Goal: Task Accomplishment & Management: Use online tool/utility

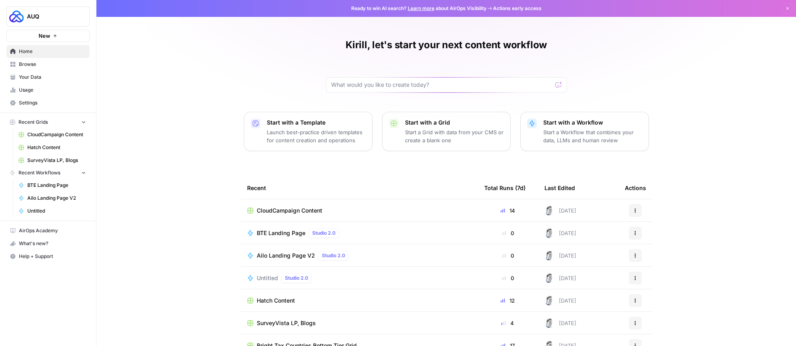
click at [27, 63] on span "Browse" at bounding box center [52, 64] width 67 height 7
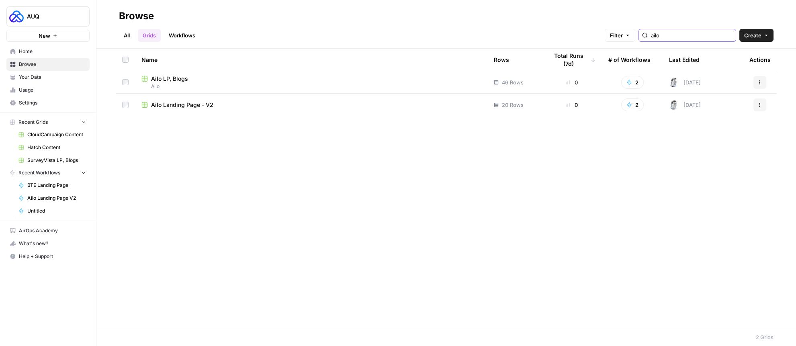
click at [689, 31] on input "ailo" at bounding box center [692, 35] width 82 height 8
type input "moon"
click at [182, 80] on span "Moon'delle Descriptions" at bounding box center [183, 82] width 65 height 8
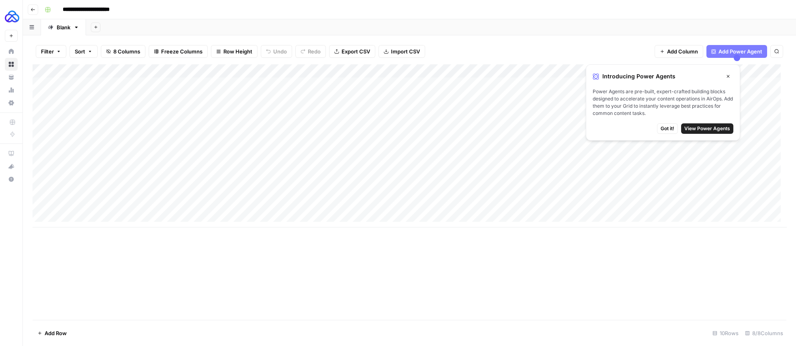
click at [730, 74] on icon "button" at bounding box center [728, 76] width 5 height 5
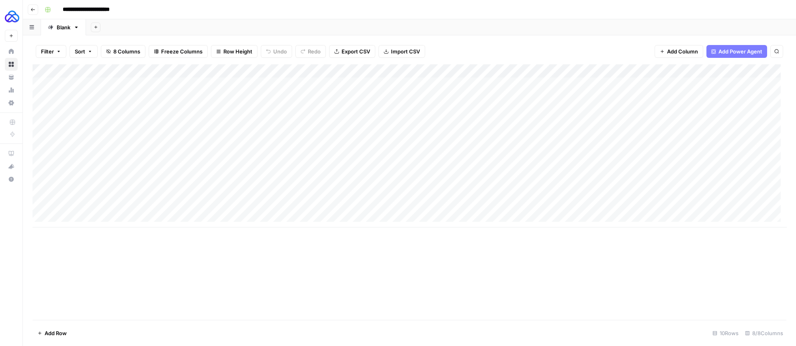
click at [241, 137] on div "Add Column" at bounding box center [410, 145] width 754 height 163
click at [241, 137] on textarea "**********" at bounding box center [232, 139] width 231 height 11
click at [187, 154] on div "Add Column" at bounding box center [410, 145] width 754 height 163
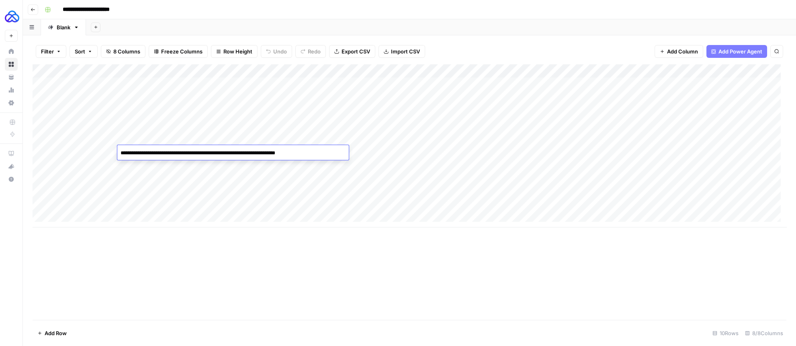
click at [187, 154] on textarea "**********" at bounding box center [232, 152] width 231 height 11
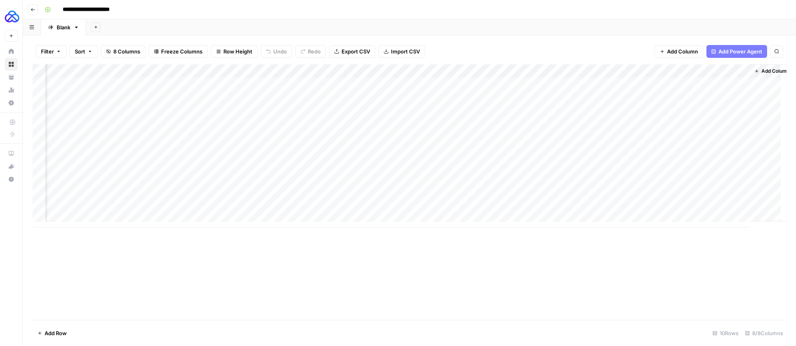
scroll to position [0, 130]
click at [436, 151] on div "Add Column" at bounding box center [410, 145] width 754 height 163
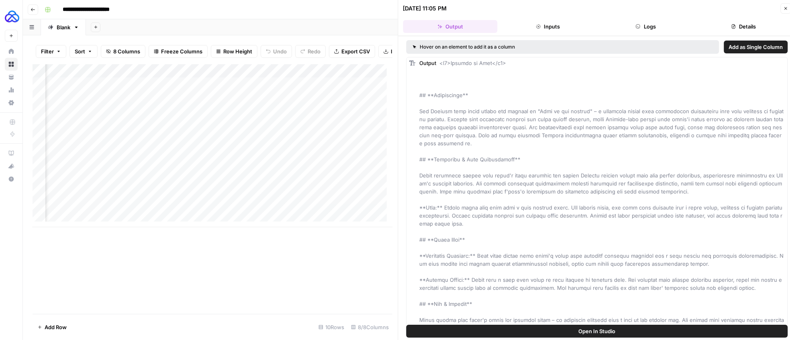
click at [784, 7] on icon "button" at bounding box center [785, 8] width 5 height 5
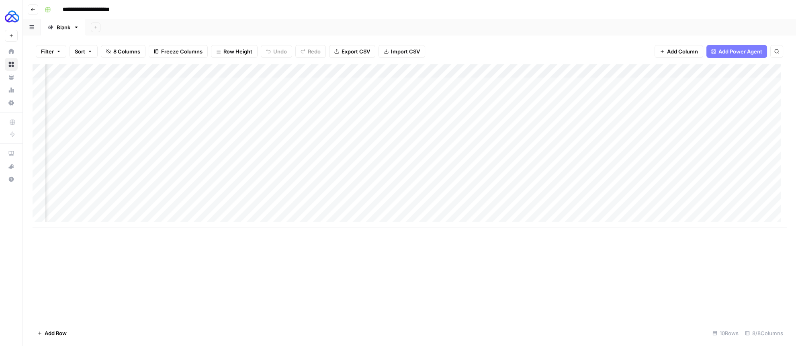
scroll to position [0, 67]
click at [504, 153] on div "Add Column" at bounding box center [410, 145] width 754 height 163
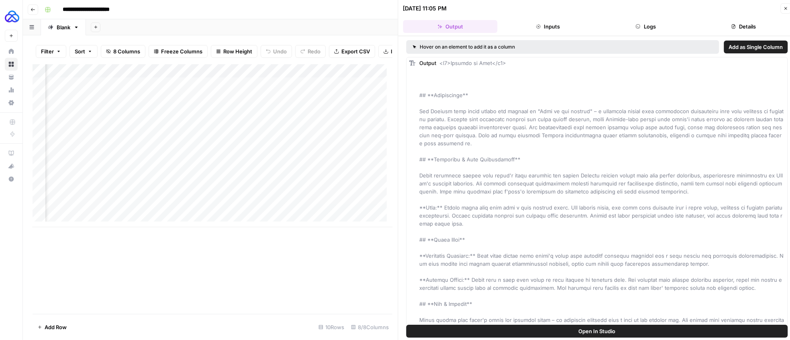
click at [781, 8] on button "Close" at bounding box center [786, 8] width 10 height 10
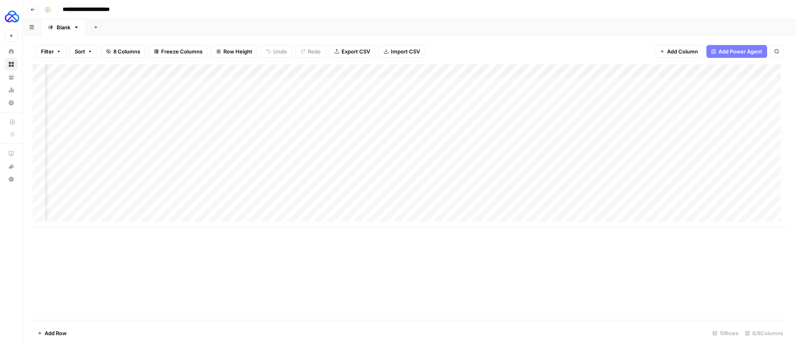
click at [470, 71] on div "Add Column" at bounding box center [410, 145] width 754 height 163
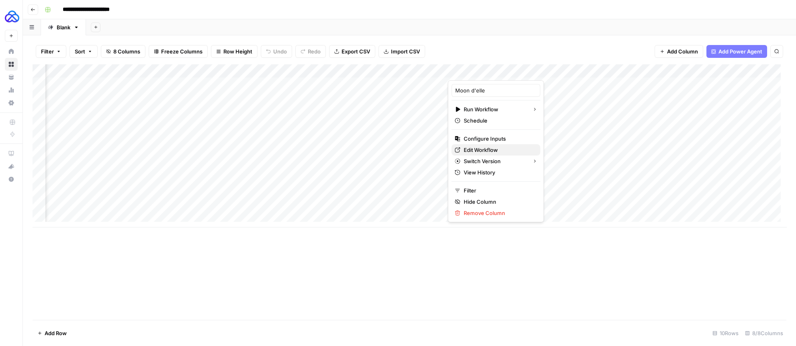
click at [480, 150] on span "Edit Workflow" at bounding box center [499, 150] width 70 height 8
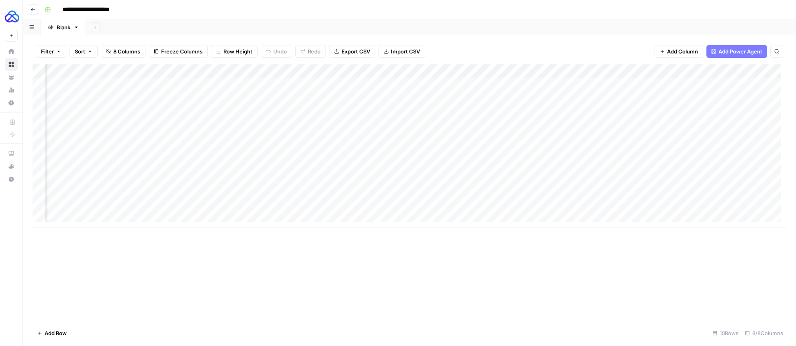
click at [164, 138] on div "Add Column" at bounding box center [410, 145] width 754 height 163
click at [164, 138] on textarea "**********" at bounding box center [166, 139] width 231 height 11
click at [242, 153] on div "Add Column" at bounding box center [410, 145] width 754 height 163
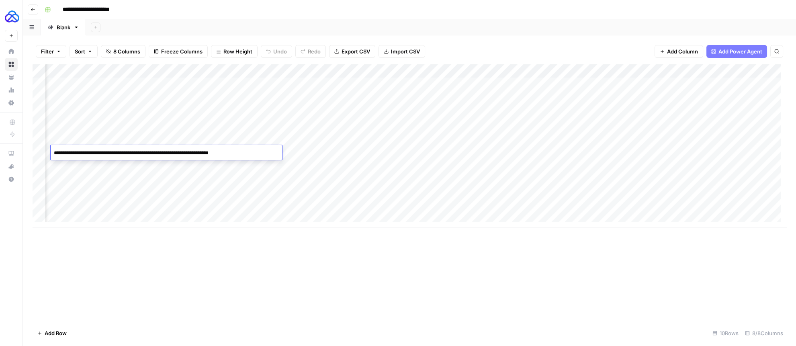
click at [242, 153] on textarea "**********" at bounding box center [166, 152] width 231 height 11
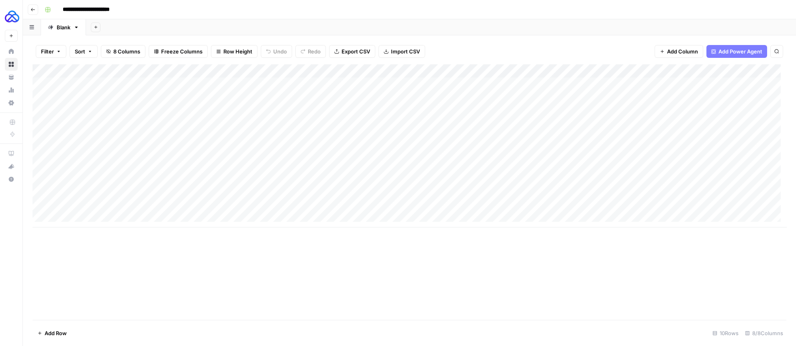
click at [144, 217] on div "Add Column" at bounding box center [410, 145] width 754 height 163
click at [144, 217] on body "**********" at bounding box center [398, 173] width 796 height 346
type textarea "**********"
click at [96, 218] on div "Add Column" at bounding box center [410, 152] width 754 height 177
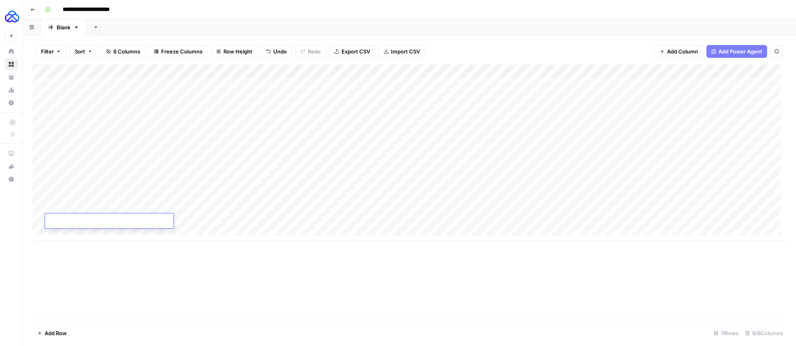
paste textarea "**********"
type textarea "**********"
click at [368, 200] on div "Add Column" at bounding box center [410, 152] width 754 height 177
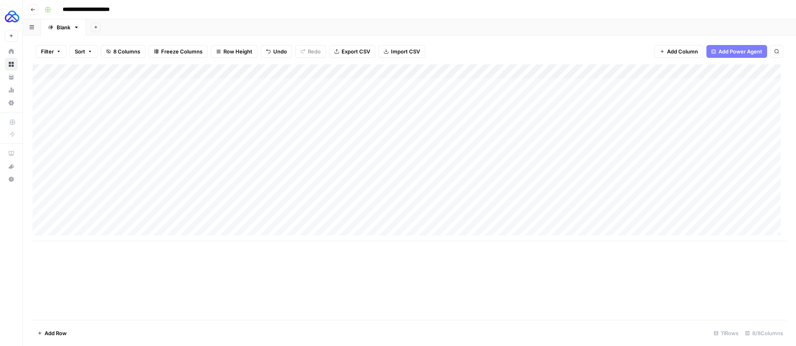
click at [346, 214] on div "Add Column" at bounding box center [410, 152] width 754 height 177
click at [357, 214] on div "Add Column" at bounding box center [410, 152] width 754 height 177
click at [551, 216] on div "Add Column" at bounding box center [410, 152] width 754 height 177
click at [222, 217] on div "Add Column" at bounding box center [410, 152] width 754 height 177
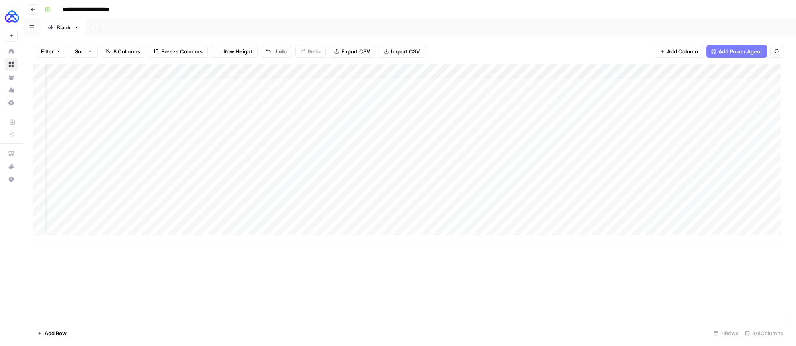
click at [222, 217] on div "Add Column" at bounding box center [410, 152] width 754 height 177
click at [222, 217] on textarea "**********" at bounding box center [214, 215] width 231 height 11
click at [147, 217] on textarea "**********" at bounding box center [214, 215] width 231 height 11
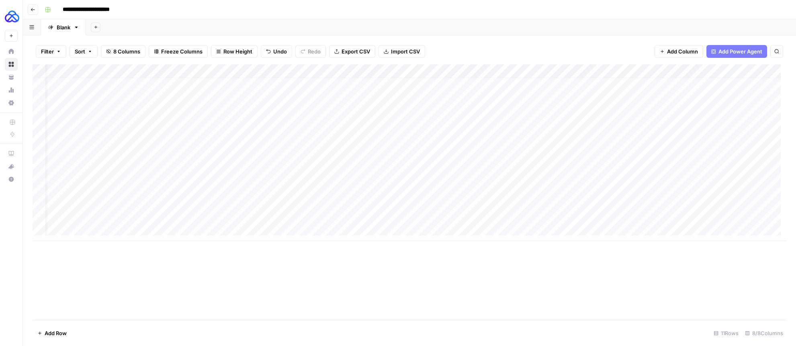
click at [749, 214] on div "Add Column" at bounding box center [410, 152] width 754 height 177
click at [564, 216] on div "Add Column" at bounding box center [410, 152] width 754 height 177
click at [561, 201] on div "Add Column" at bounding box center [410, 152] width 754 height 177
click at [562, 189] on div "Add Column" at bounding box center [410, 152] width 754 height 177
click at [562, 174] on div "Add Column" at bounding box center [410, 152] width 754 height 177
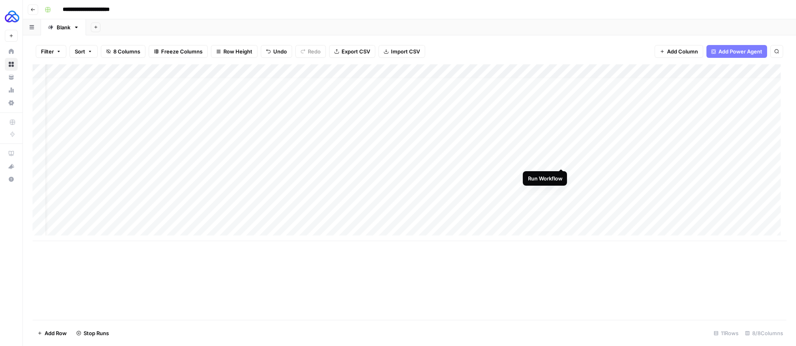
click at [564, 159] on div "Add Column" at bounding box center [410, 152] width 754 height 177
click at [564, 150] on div "Add Column" at bounding box center [410, 152] width 754 height 177
click at [563, 133] on div "Add Column" at bounding box center [410, 152] width 754 height 177
click at [561, 118] on div "Add Column" at bounding box center [410, 152] width 754 height 177
click at [562, 106] on div "Add Column" at bounding box center [410, 152] width 754 height 177
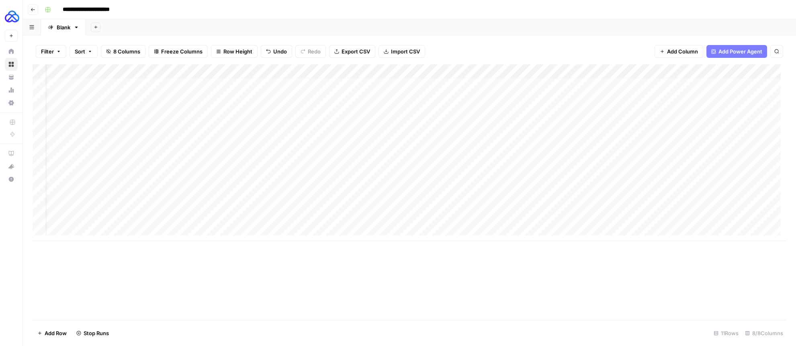
click at [563, 93] on div "Add Column" at bounding box center [410, 152] width 754 height 177
click at [560, 84] on div "Add Column" at bounding box center [410, 152] width 754 height 177
click at [560, 208] on div "Add Column" at bounding box center [410, 152] width 754 height 177
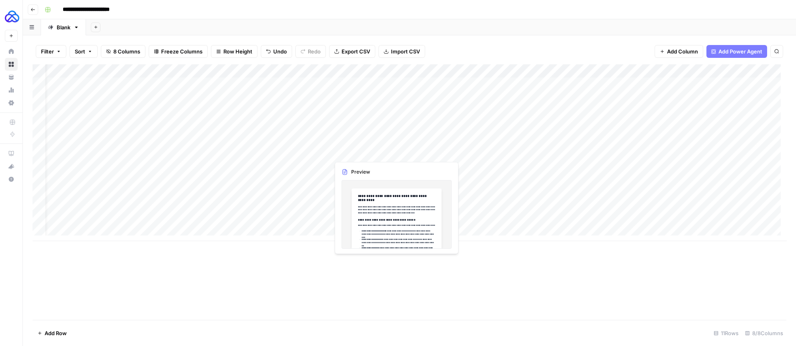
click at [278, 149] on div "Add Column" at bounding box center [410, 152] width 754 height 177
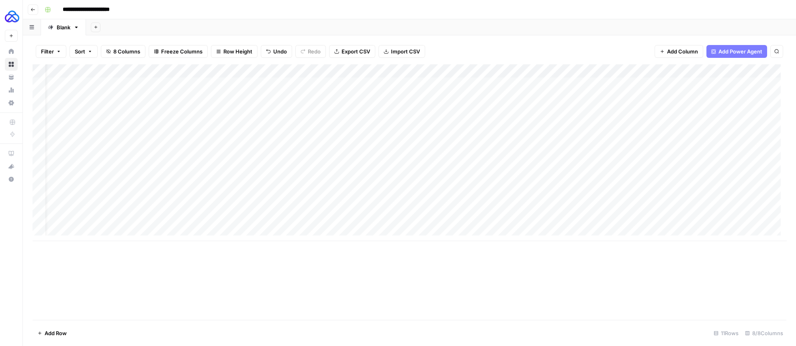
click at [278, 149] on div "Add Column" at bounding box center [410, 152] width 754 height 177
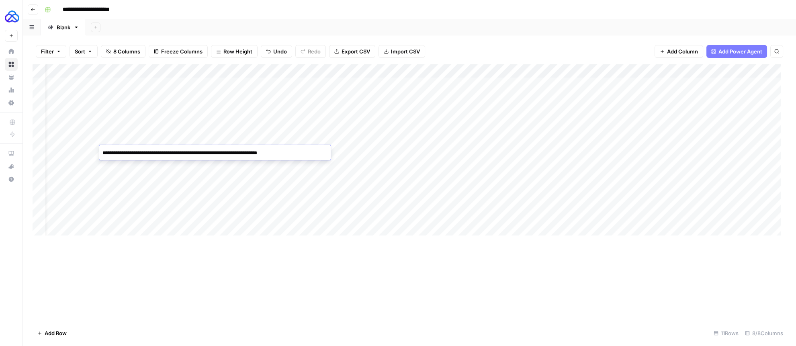
click at [278, 149] on textarea "**********" at bounding box center [214, 152] width 231 height 11
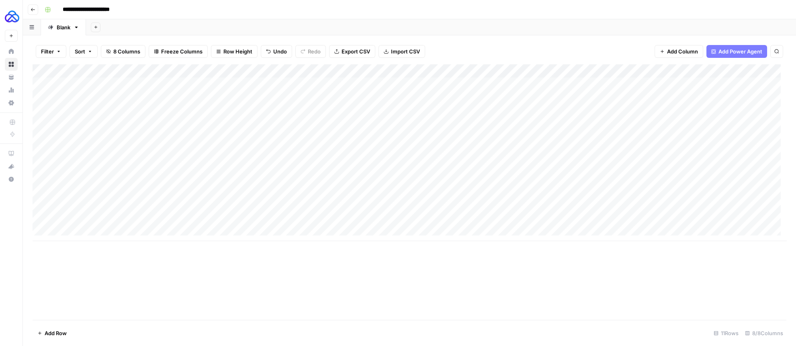
scroll to position [0, 0]
click at [42, 181] on div "Add Column" at bounding box center [410, 152] width 754 height 177
click at [56, 331] on span "Delete 1 Row" at bounding box center [53, 333] width 32 height 8
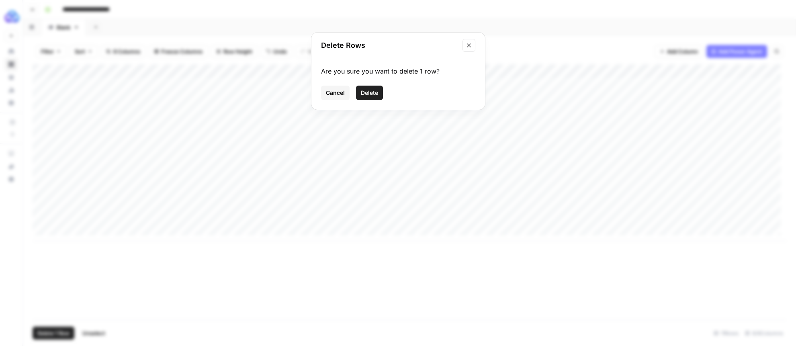
click at [372, 93] on span "Delete" at bounding box center [369, 93] width 17 height 8
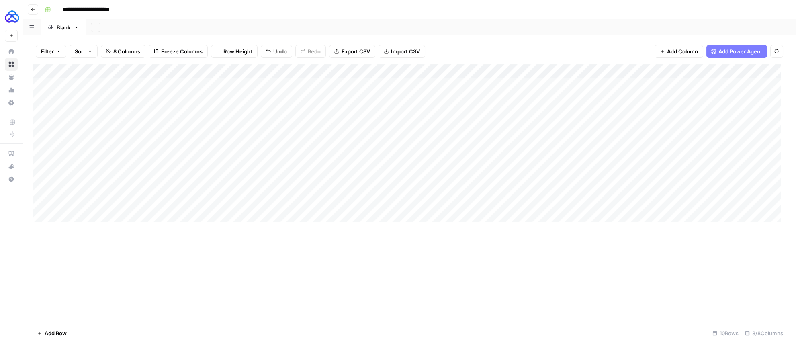
click at [239, 127] on div "Add Column" at bounding box center [410, 145] width 754 height 163
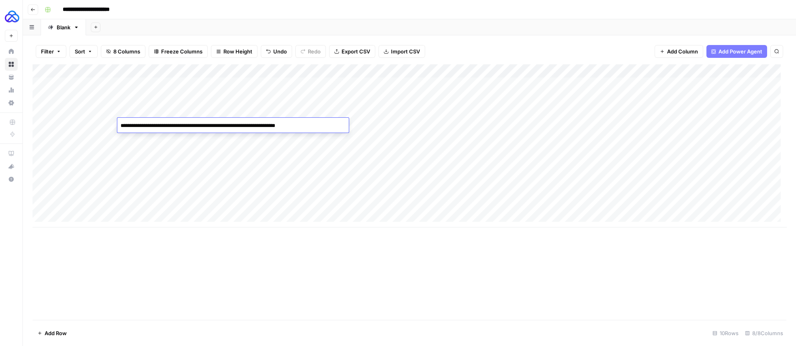
click at [239, 127] on textarea "**********" at bounding box center [232, 125] width 231 height 11
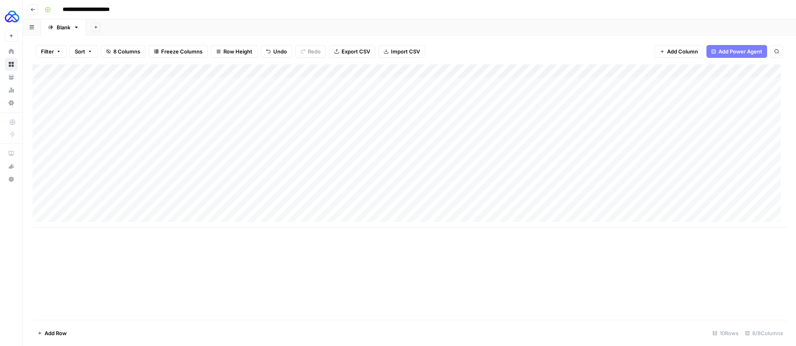
click at [724, 124] on div "Add Column" at bounding box center [410, 145] width 754 height 163
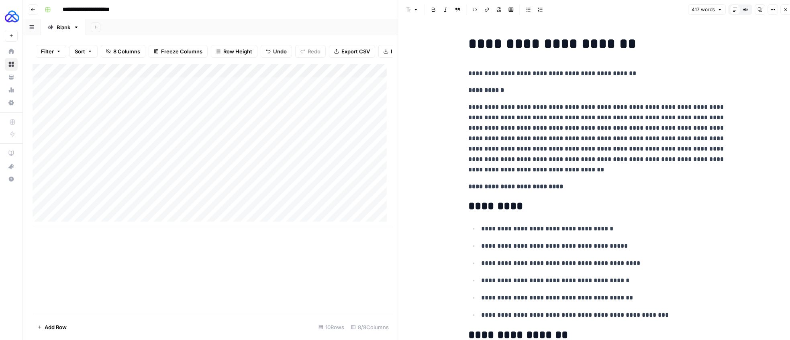
click at [587, 145] on p "**********" at bounding box center [596, 138] width 257 height 73
click at [783, 10] on icon "button" at bounding box center [785, 9] width 5 height 5
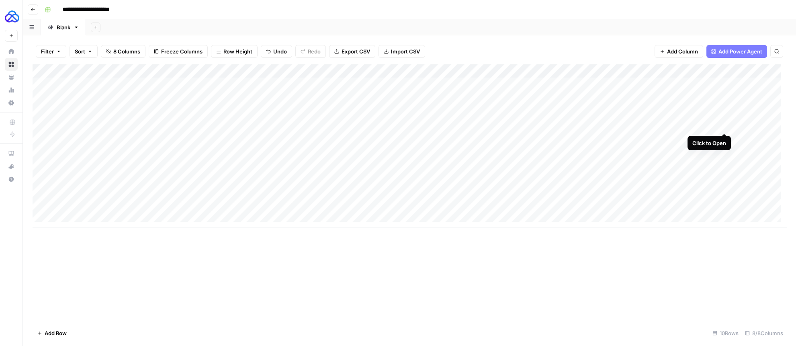
click at [726, 125] on div "Add Column" at bounding box center [410, 145] width 754 height 163
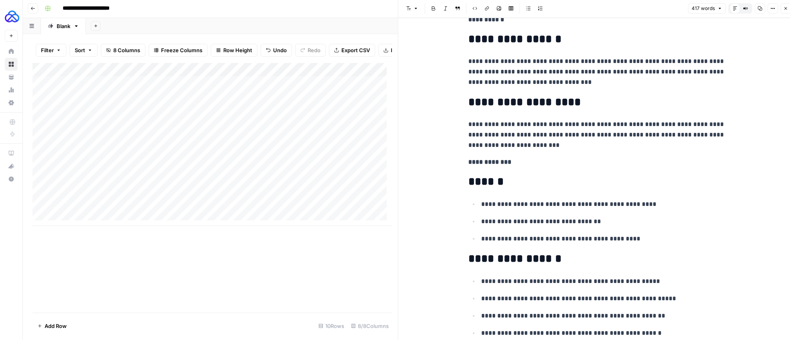
scroll to position [441, 0]
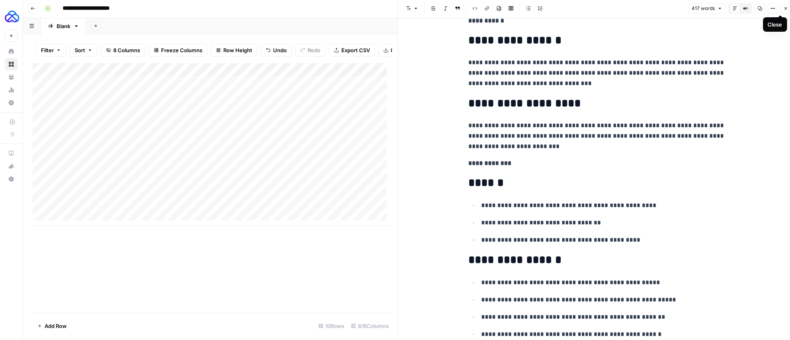
click at [783, 10] on button "Close" at bounding box center [786, 8] width 10 height 10
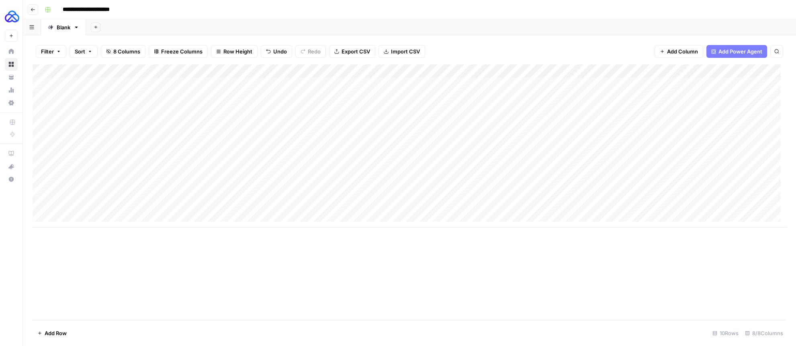
click at [723, 178] on div "Add Column" at bounding box center [410, 145] width 754 height 163
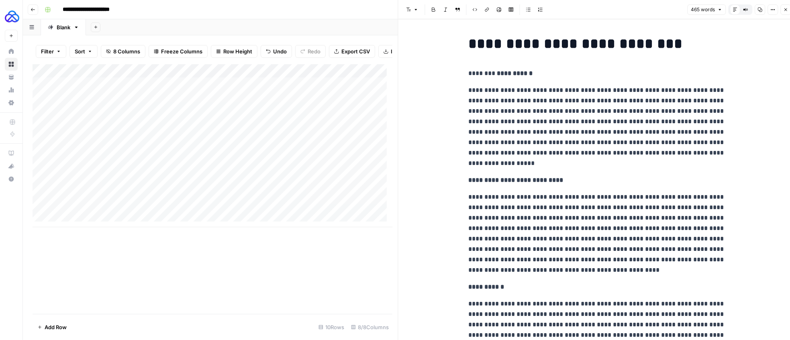
click at [782, 9] on button "Close" at bounding box center [786, 9] width 10 height 10
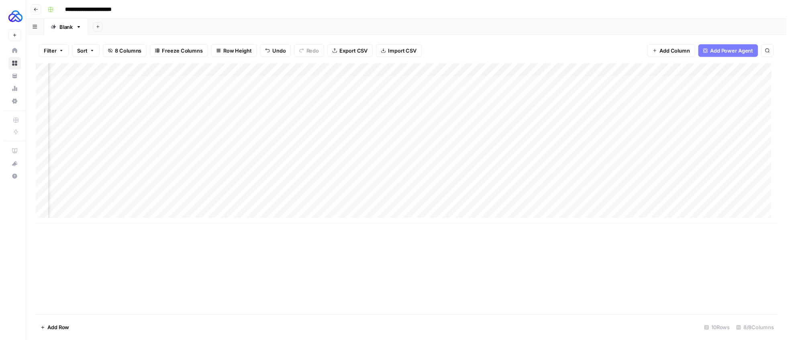
scroll to position [0, 54]
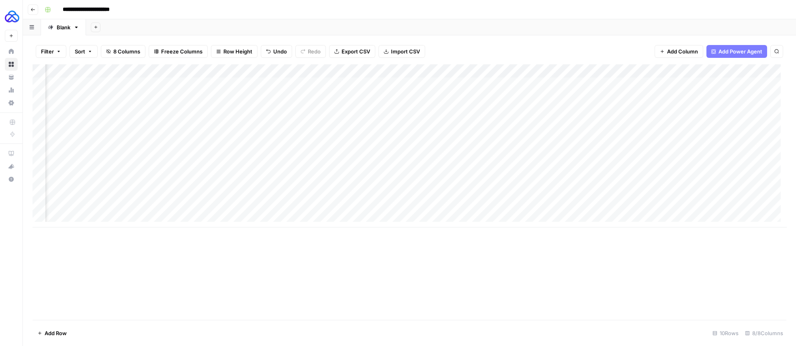
click at [669, 84] on div "Add Column" at bounding box center [410, 145] width 754 height 163
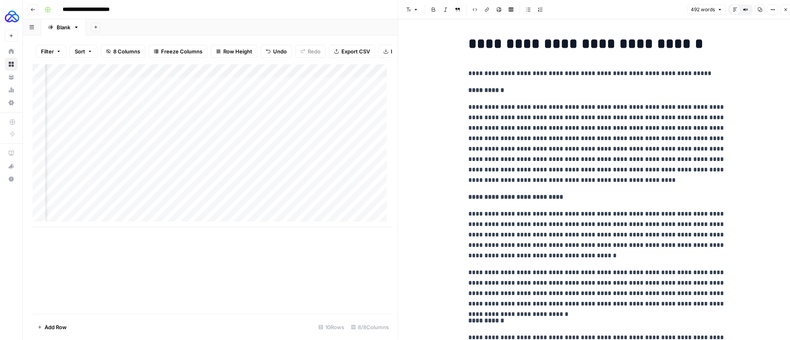
click at [787, 10] on icon "button" at bounding box center [786, 9] width 3 height 3
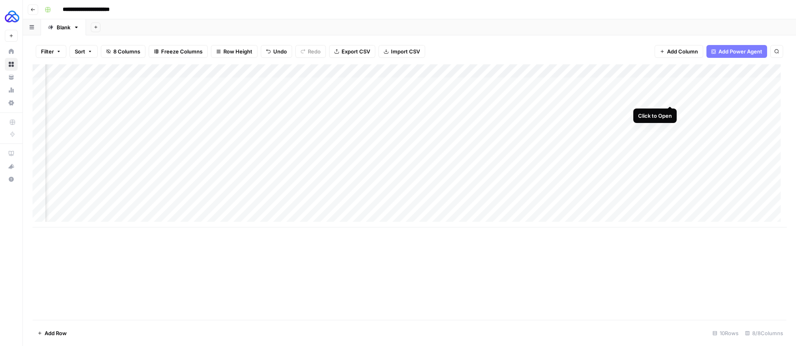
click at [669, 98] on div "Add Column" at bounding box center [410, 145] width 754 height 163
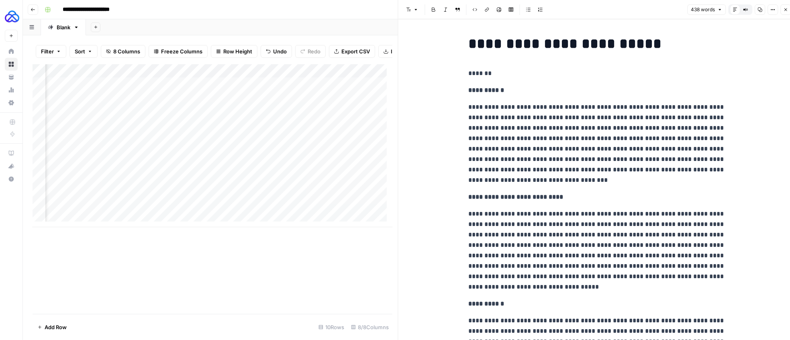
click at [783, 10] on icon "button" at bounding box center [785, 9] width 5 height 5
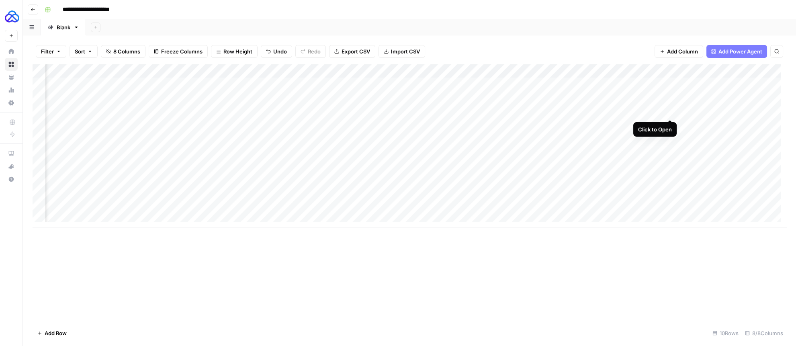
click at [671, 110] on div "Add Column" at bounding box center [410, 145] width 754 height 163
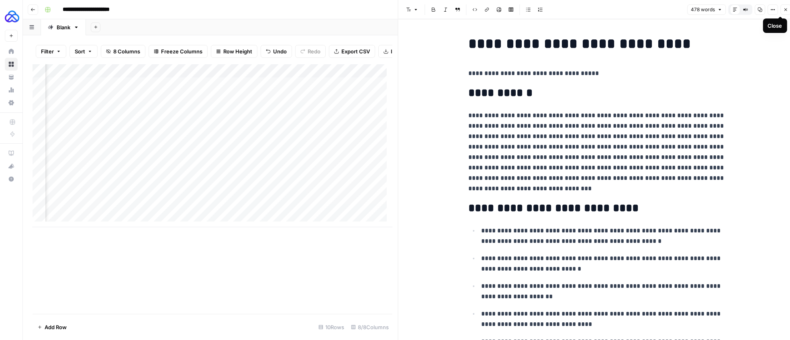
click at [785, 9] on icon "button" at bounding box center [786, 9] width 3 height 3
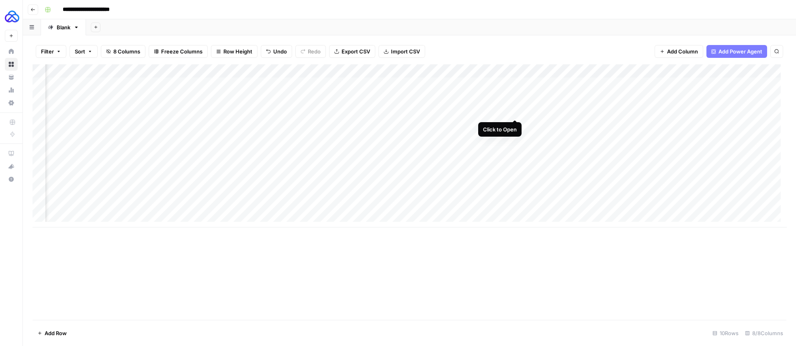
click at [516, 112] on div "Add Column" at bounding box center [410, 145] width 754 height 163
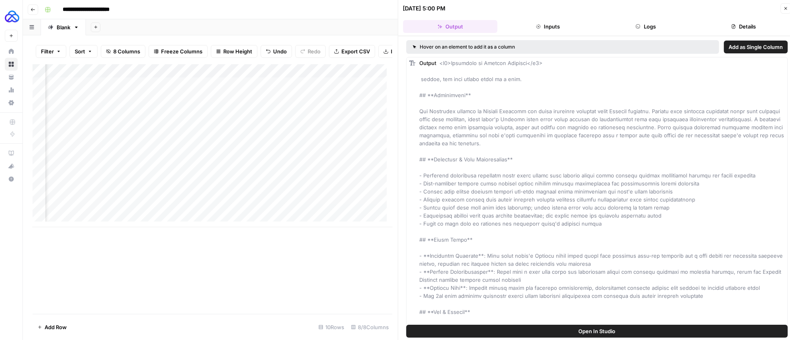
click at [786, 9] on icon "button" at bounding box center [785, 8] width 5 height 5
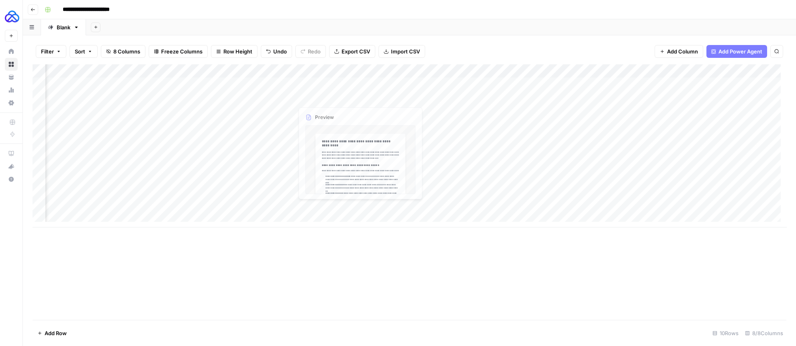
click at [251, 101] on div "Add Column" at bounding box center [410, 145] width 754 height 163
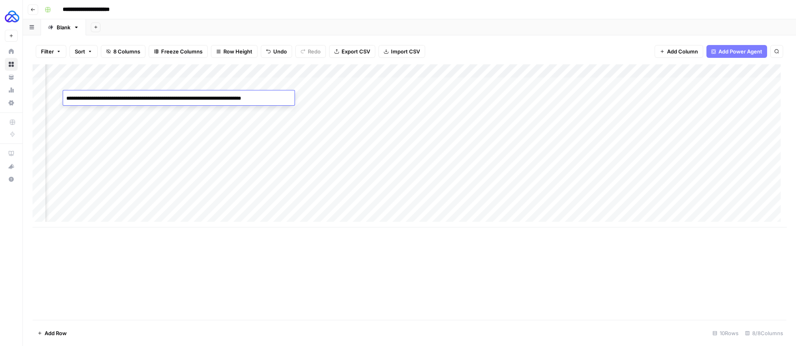
click at [251, 101] on textarea "**********" at bounding box center [178, 102] width 231 height 19
click at [525, 96] on div "Add Column" at bounding box center [410, 145] width 754 height 163
click at [78, 211] on div "Add Column" at bounding box center [410, 145] width 754 height 163
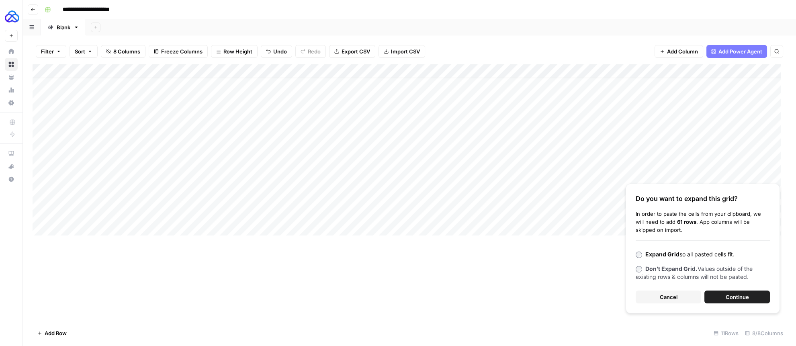
click at [729, 292] on button "Continue" at bounding box center [736, 296] width 65 height 13
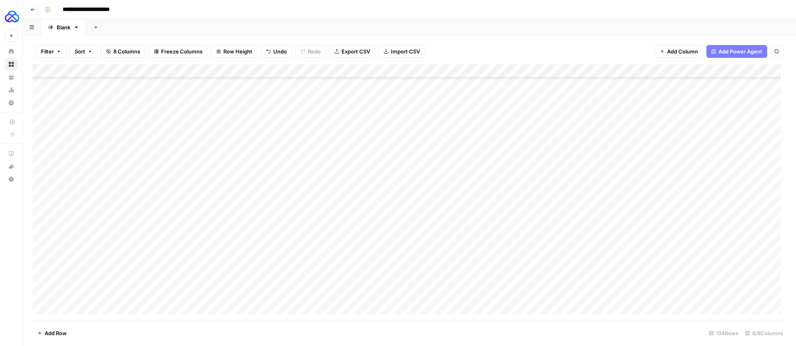
scroll to position [149, 0]
click at [255, 208] on div "Add Column" at bounding box center [410, 192] width 754 height 256
click at [39, 200] on div "Add Column" at bounding box center [410, 192] width 754 height 256
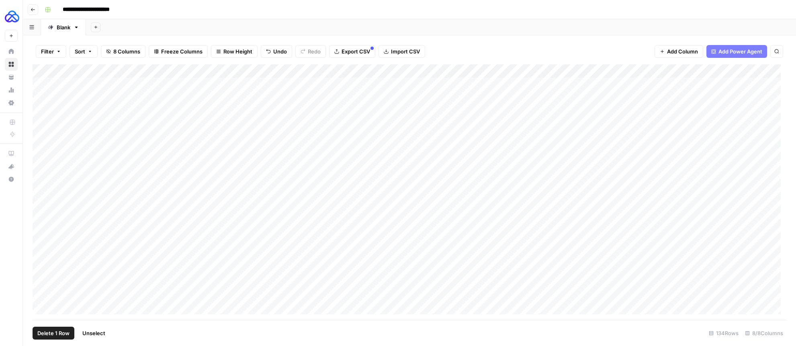
click at [41, 233] on div "Add Column" at bounding box center [410, 192] width 754 height 256
click at [51, 332] on span "Delete 15 Rows" at bounding box center [56, 333] width 38 height 8
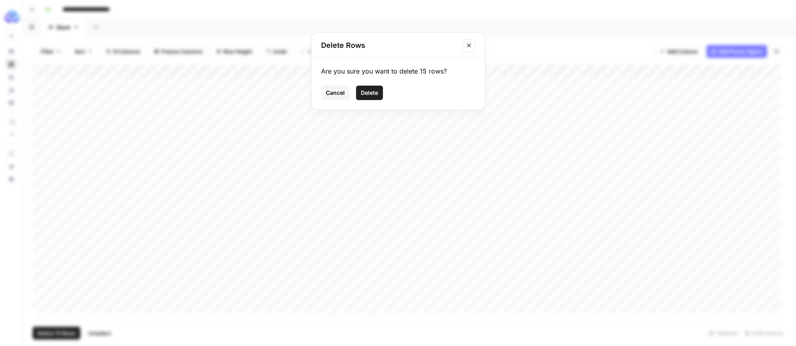
click at [365, 94] on span "Delete" at bounding box center [369, 93] width 17 height 8
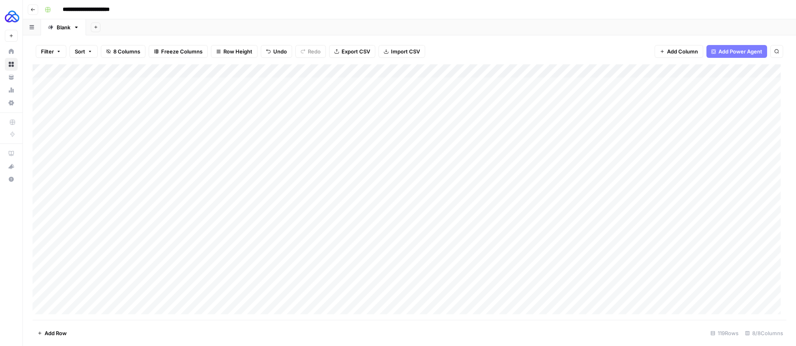
click at [475, 203] on div "Add Column" at bounding box center [410, 192] width 754 height 256
click at [453, 234] on div "Add Column" at bounding box center [410, 192] width 754 height 256
drag, startPoint x: 516, startPoint y: 240, endPoint x: 458, endPoint y: 166, distance: 94.7
click at [458, 166] on div "Add Column" at bounding box center [410, 192] width 754 height 256
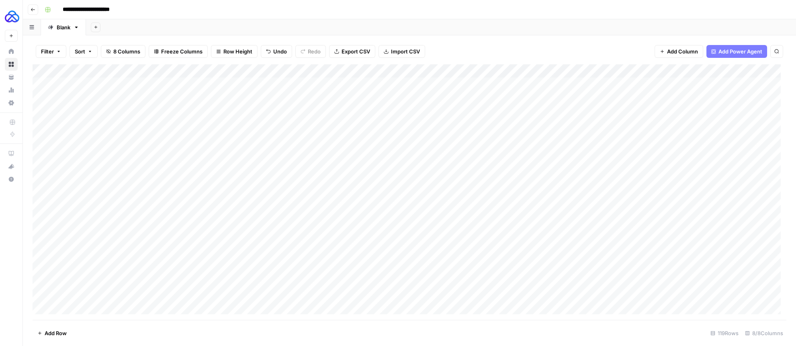
scroll to position [0, 0]
click at [384, 219] on div "Add Column" at bounding box center [410, 192] width 754 height 256
click at [552, 235] on div "Add Column" at bounding box center [410, 192] width 754 height 256
click at [552, 249] on div "Add Column" at bounding box center [410, 192] width 754 height 256
click at [553, 261] on div "Add Column" at bounding box center [410, 192] width 754 height 256
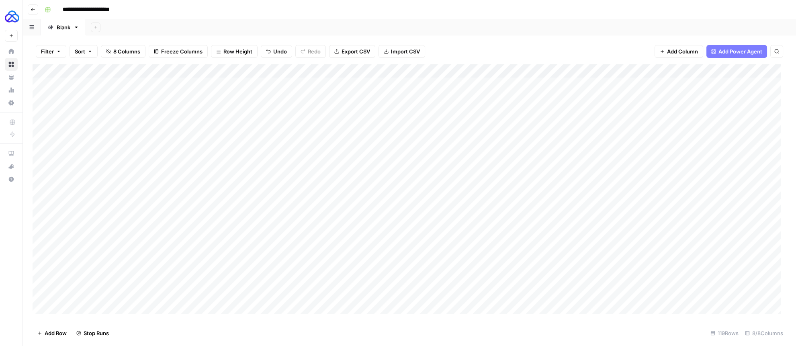
click at [552, 273] on div "Add Column" at bounding box center [410, 192] width 754 height 256
click at [552, 289] on div "Add Column" at bounding box center [410, 192] width 754 height 256
click at [554, 303] on div "Add Column" at bounding box center [410, 192] width 754 height 256
click at [469, 244] on div "Add Column" at bounding box center [410, 192] width 754 height 256
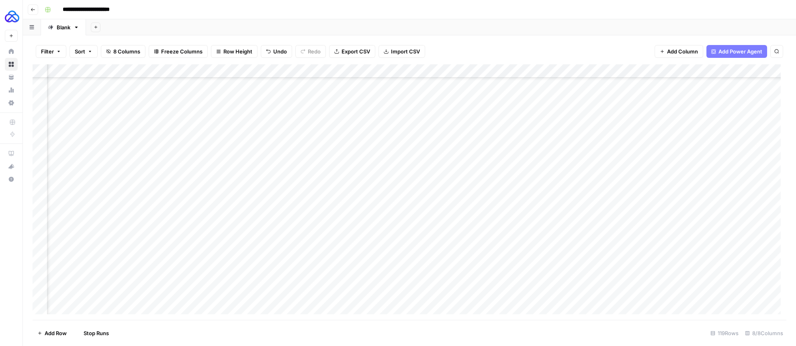
click at [468, 258] on div "Add Column" at bounding box center [410, 192] width 754 height 256
click at [465, 271] on div "Add Column" at bounding box center [410, 192] width 754 height 256
click at [468, 286] on div "Add Column" at bounding box center [410, 192] width 754 height 256
click at [469, 298] on div "Add Column" at bounding box center [410, 192] width 754 height 256
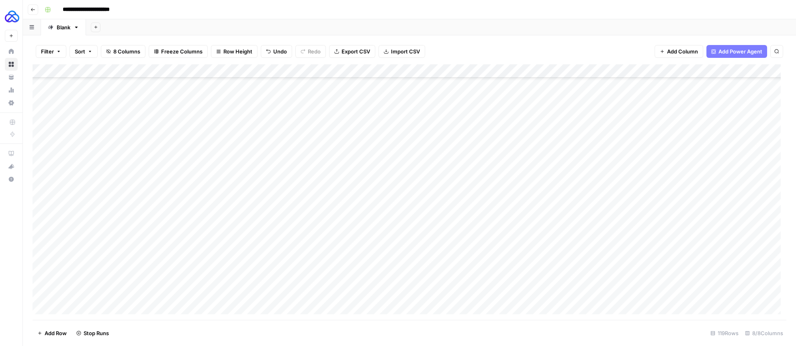
click at [41, 207] on div "Add Column" at bounding box center [410, 192] width 754 height 256
click at [41, 203] on div "Add Column" at bounding box center [410, 192] width 754 height 256
click at [38, 231] on div "Add Column" at bounding box center [410, 192] width 754 height 256
click at [41, 278] on div "Add Column" at bounding box center [410, 192] width 754 height 256
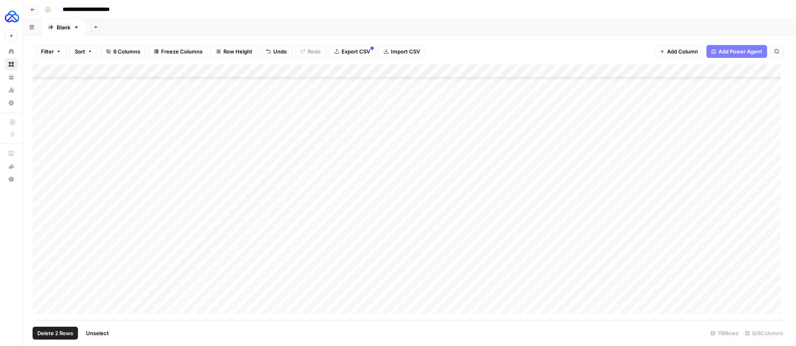
scroll to position [586, 0]
click at [60, 329] on span "Delete 2 Rows" at bounding box center [55, 333] width 36 height 8
click at [367, 94] on span "Delete" at bounding box center [369, 93] width 17 height 8
type input "******"
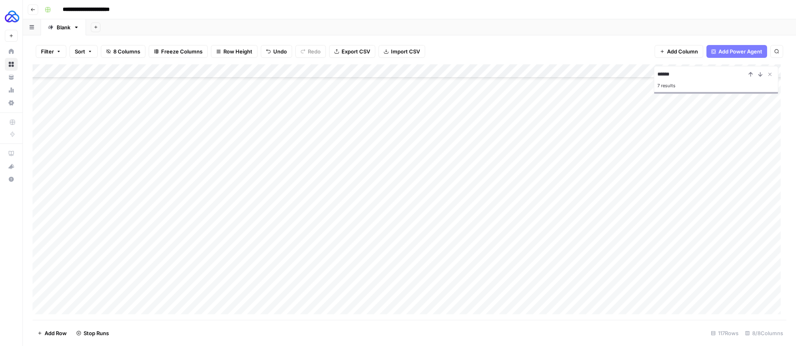
scroll to position [289, 0]
click at [41, 122] on div "Add Column" at bounding box center [410, 192] width 754 height 256
click at [61, 328] on button "Delete 1 Row" at bounding box center [54, 333] width 42 height 13
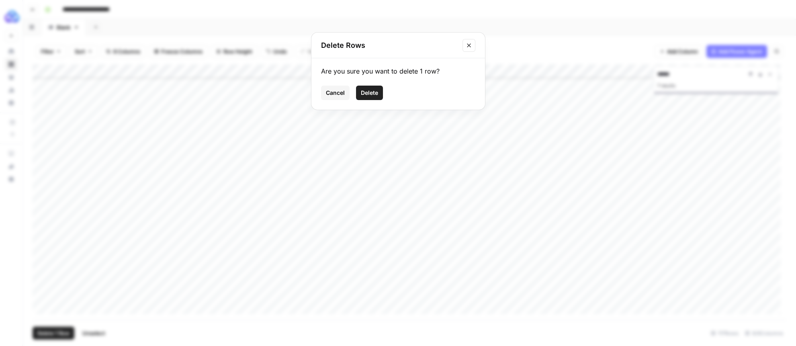
click at [367, 92] on span "Delete" at bounding box center [369, 93] width 17 height 8
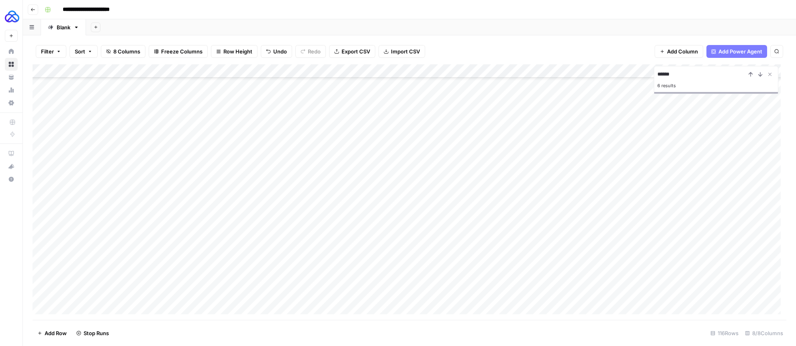
scroll to position [644, 0]
type input "**********"
click at [39, 307] on div "Add Column" at bounding box center [410, 192] width 754 height 256
click at [57, 334] on span "Delete 1 Row" at bounding box center [53, 333] width 32 height 8
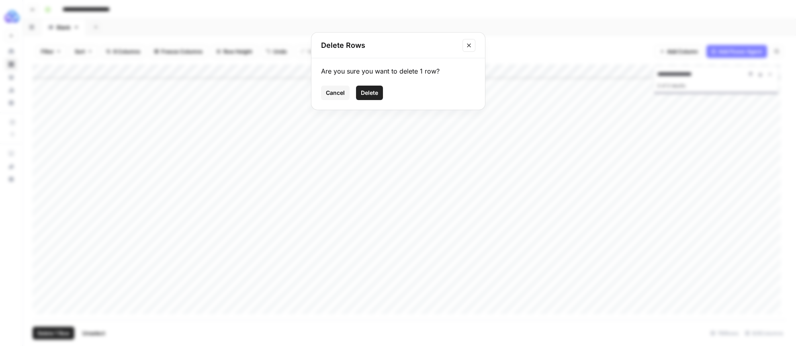
click at [361, 94] on span "Delete" at bounding box center [369, 93] width 17 height 8
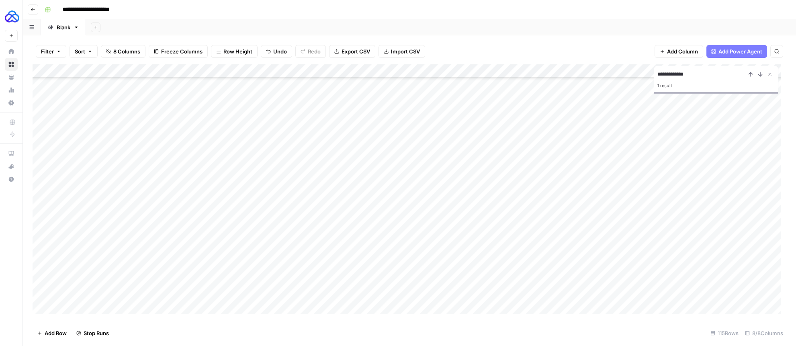
type input "**********"
click at [38, 306] on div "Add Column" at bounding box center [410, 192] width 754 height 256
click at [53, 331] on span "Delete 1 Row" at bounding box center [53, 333] width 32 height 8
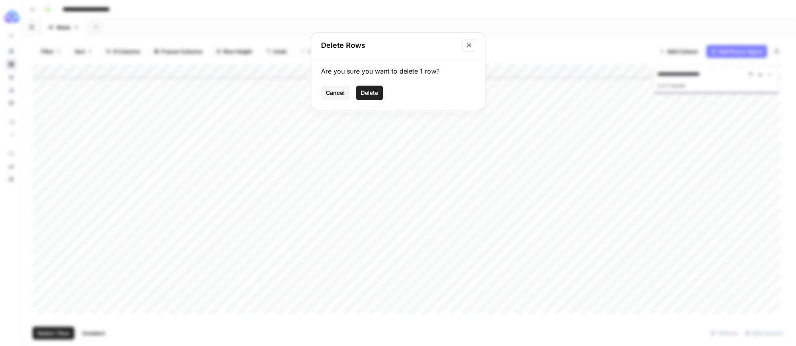
click at [363, 96] on span "Delete" at bounding box center [369, 93] width 17 height 8
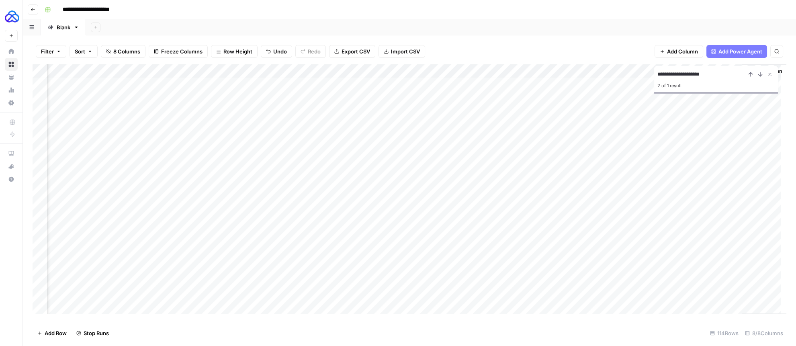
scroll to position [0, 137]
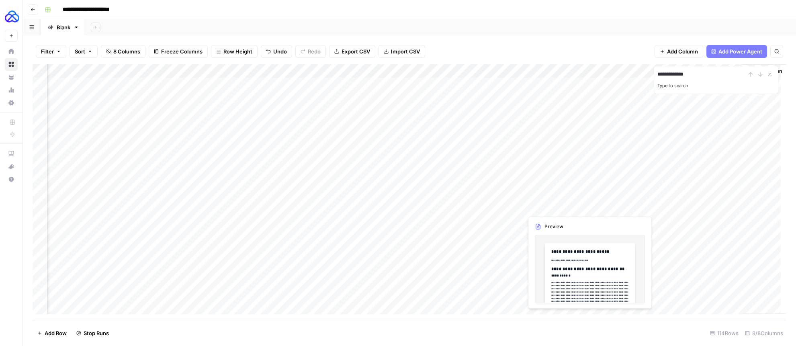
type input "**********"
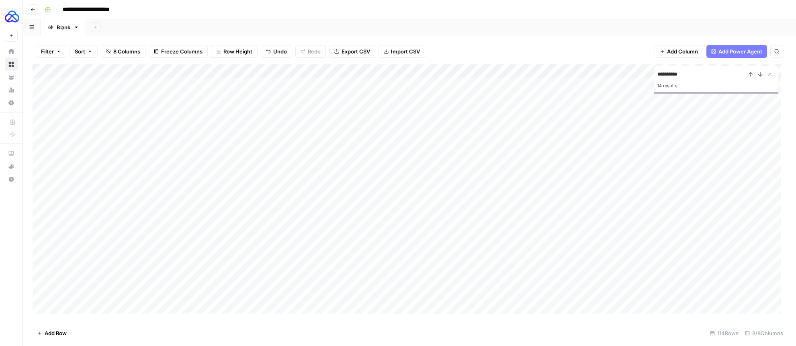
type input "**********"
click at [44, 206] on div "Add Column" at bounding box center [410, 192] width 754 height 256
click at [41, 85] on div "Add Column" at bounding box center [410, 192] width 754 height 256
click at [55, 332] on span "Delete 10 Rows" at bounding box center [56, 333] width 39 height 8
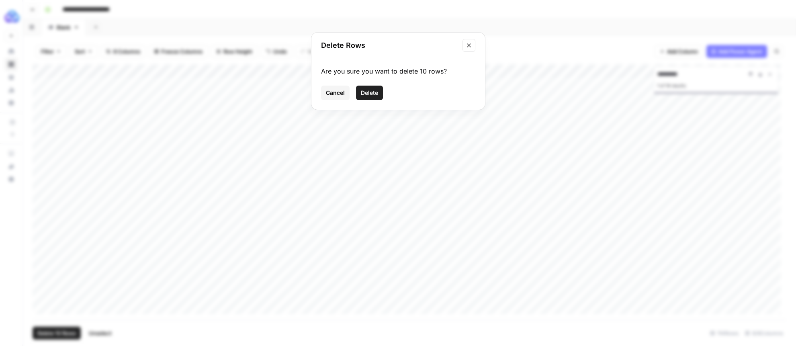
click at [376, 92] on span "Delete" at bounding box center [369, 93] width 17 height 8
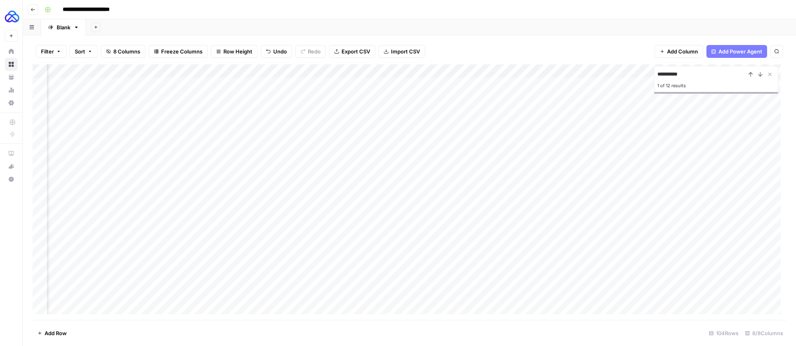
scroll to position [0, 48]
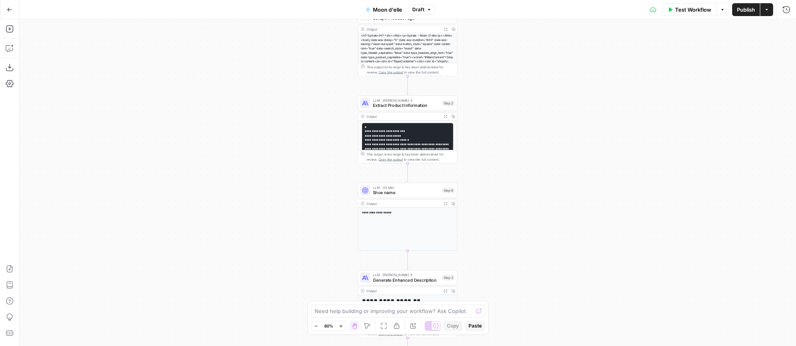
drag, startPoint x: 358, startPoint y: 129, endPoint x: 307, endPoint y: 138, distance: 51.5
click at [307, 138] on div "**********" at bounding box center [407, 182] width 777 height 327
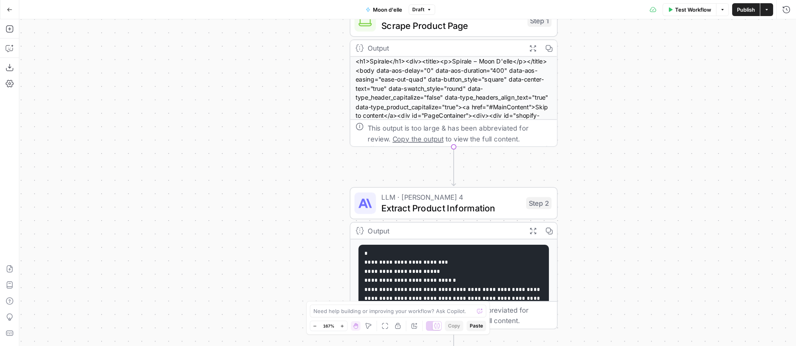
drag, startPoint x: 320, startPoint y: 132, endPoint x: 277, endPoint y: 143, distance: 44.3
click at [280, 141] on div "**********" at bounding box center [407, 182] width 777 height 327
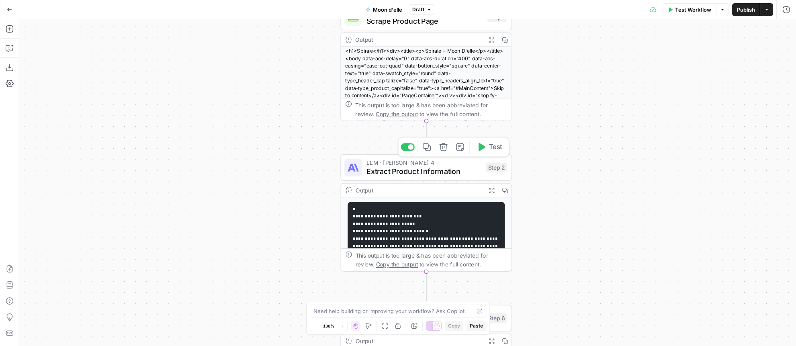
click at [399, 175] on span "Extract Product Information" at bounding box center [423, 171] width 115 height 11
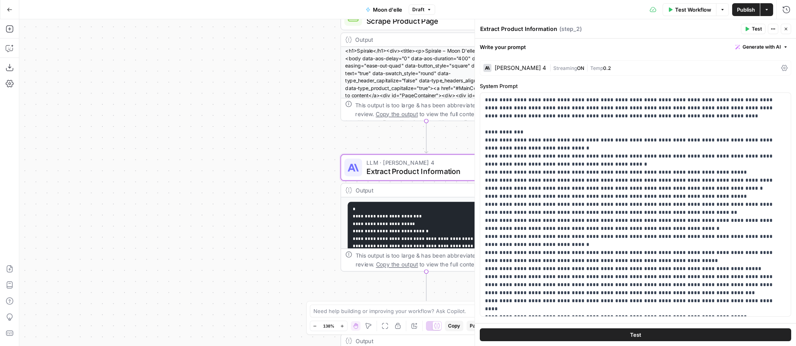
click at [517, 72] on div "[PERSON_NAME] 4 | Streaming ON | Temp 0.2" at bounding box center [635, 67] width 311 height 15
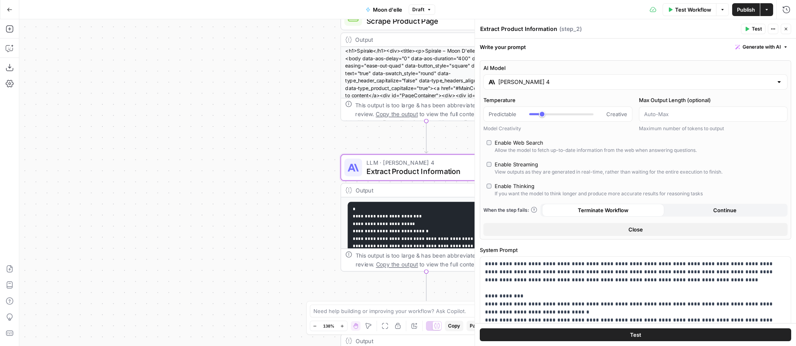
click at [526, 83] on input "[PERSON_NAME] 4" at bounding box center [635, 82] width 274 height 8
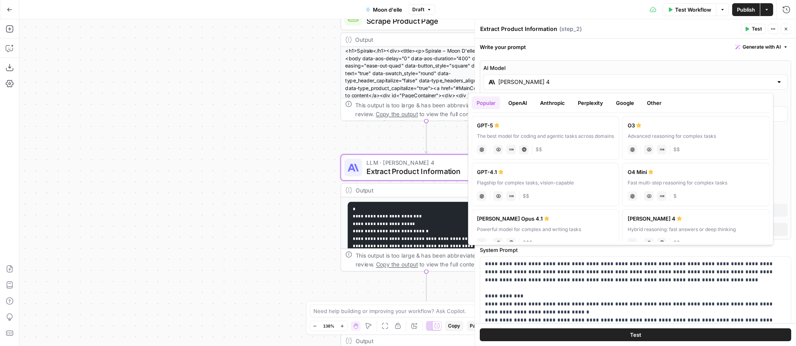
click at [526, 129] on label "GPT-5 The best model for coding and agentic tasks across domains chat Vision Ca…" at bounding box center [545, 137] width 147 height 43
type input "GPT-5"
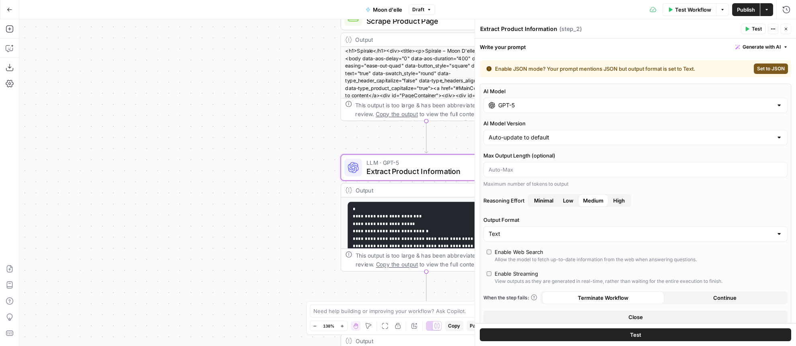
click at [754, 29] on span "Test" at bounding box center [757, 28] width 10 height 7
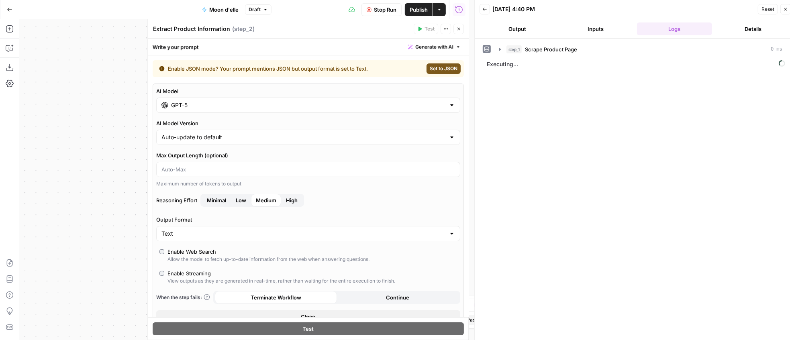
click at [484, 8] on icon "button" at bounding box center [485, 9] width 4 height 3
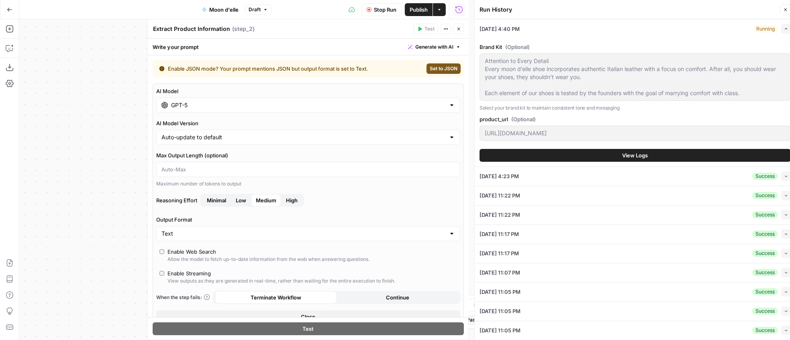
click at [781, 10] on button "Close" at bounding box center [786, 9] width 10 height 10
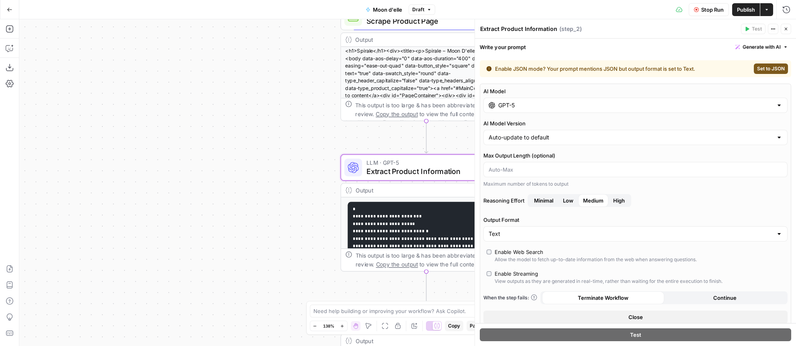
click at [758, 68] on span "Set to JSON" at bounding box center [771, 68] width 28 height 7
type input "JSON"
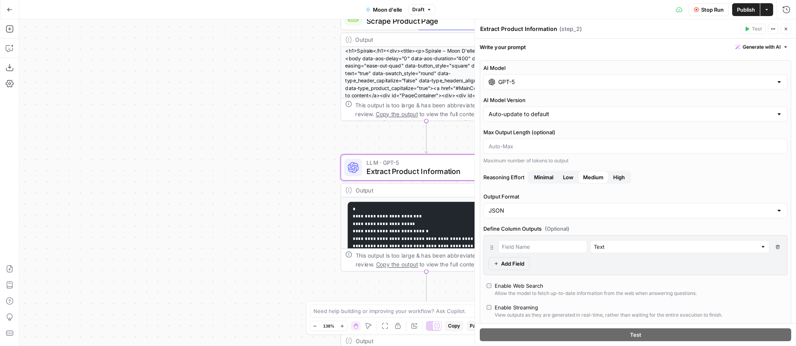
click at [775, 246] on icon "button" at bounding box center [777, 247] width 4 height 4
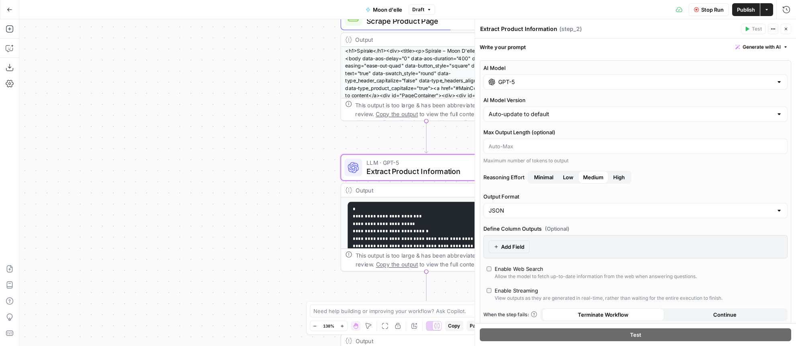
click at [539, 205] on div "JSON" at bounding box center [635, 210] width 304 height 15
click at [525, 229] on span "Text" at bounding box center [631, 230] width 282 height 8
type input "Text"
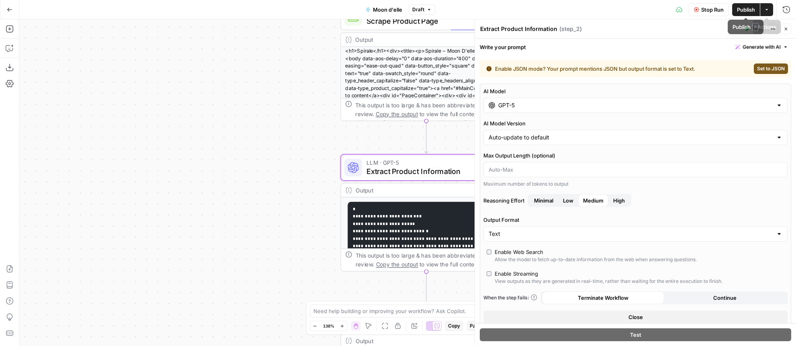
click at [765, 6] on button "Actions" at bounding box center [766, 9] width 13 height 13
click at [694, 8] on icon "button" at bounding box center [696, 9] width 5 height 5
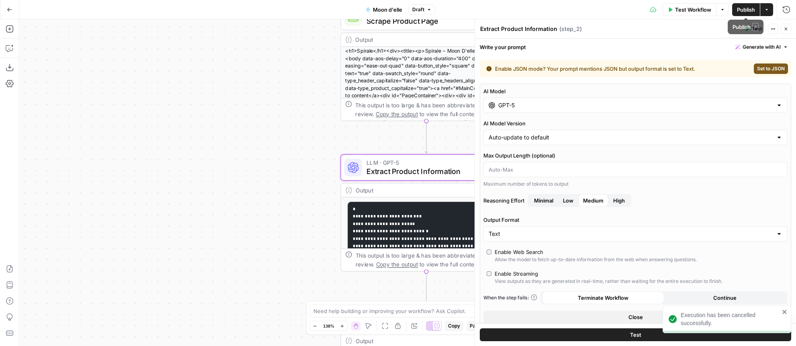
click at [767, 10] on icon "button" at bounding box center [766, 9] width 5 height 5
drag, startPoint x: 590, startPoint y: 40, endPoint x: 647, endPoint y: 46, distance: 57.3
click at [590, 40] on div "Write your prompt Generate with AI" at bounding box center [635, 47] width 321 height 16
click at [751, 29] on button "Test" at bounding box center [753, 29] width 25 height 10
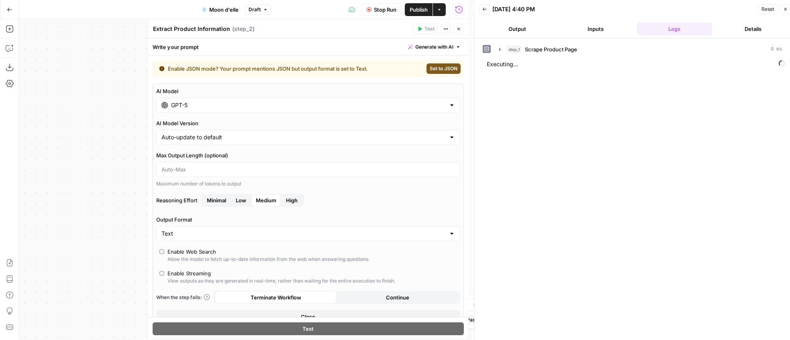
click at [593, 29] on button "Inputs" at bounding box center [596, 28] width 76 height 13
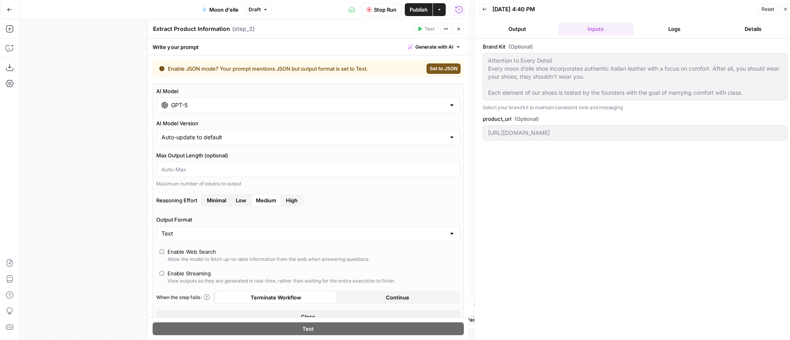
click at [380, 12] on span "Stop Run" at bounding box center [385, 10] width 22 height 8
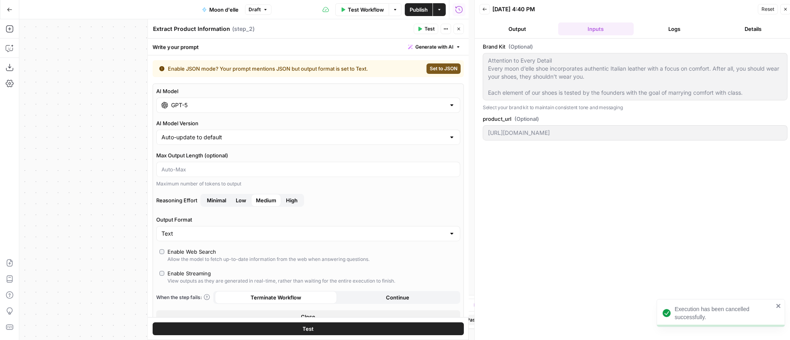
click at [787, 10] on icon "button" at bounding box center [785, 9] width 5 height 5
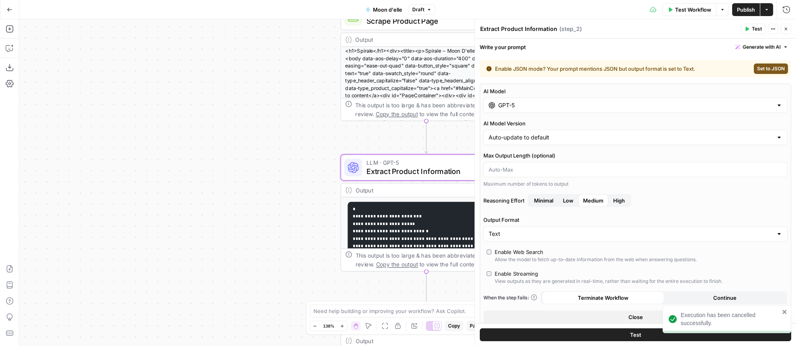
click at [623, 337] on button "Test" at bounding box center [635, 334] width 311 height 13
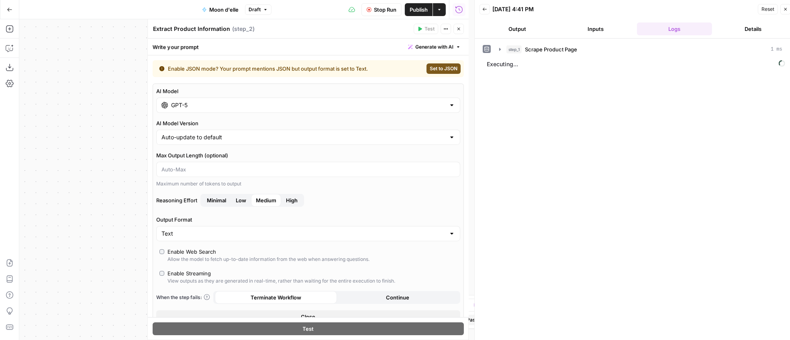
click at [386, 6] on span "Stop Run" at bounding box center [385, 10] width 22 height 8
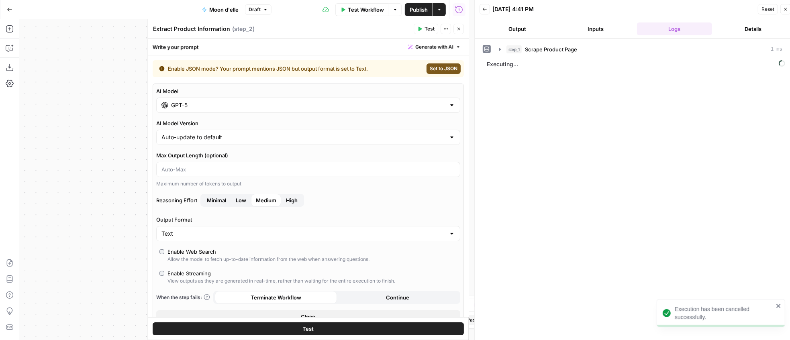
click at [786, 9] on icon "button" at bounding box center [785, 9] width 5 height 5
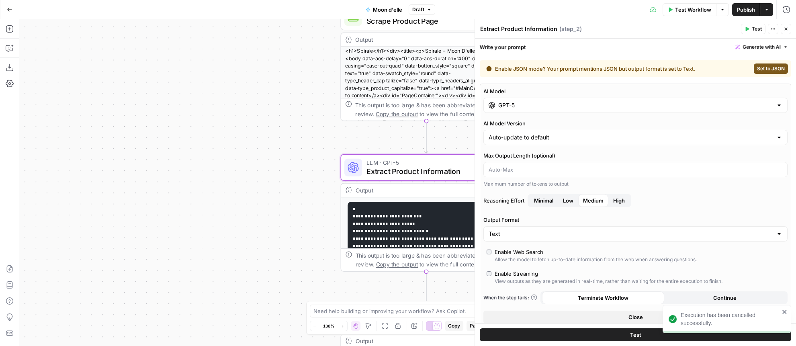
click at [790, 29] on button "Close" at bounding box center [786, 29] width 10 height 10
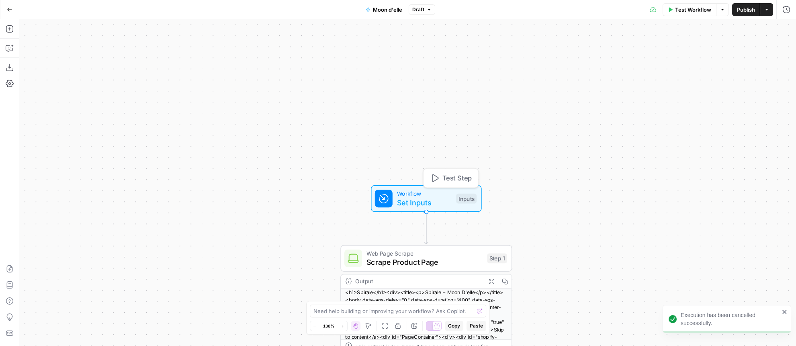
click at [395, 201] on div "Workflow Set Inputs Inputs Test Step" at bounding box center [426, 198] width 102 height 19
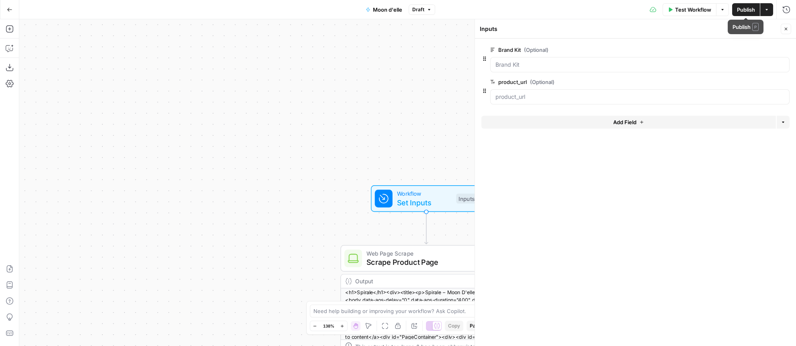
click at [768, 11] on icon "button" at bounding box center [766, 9] width 5 height 5
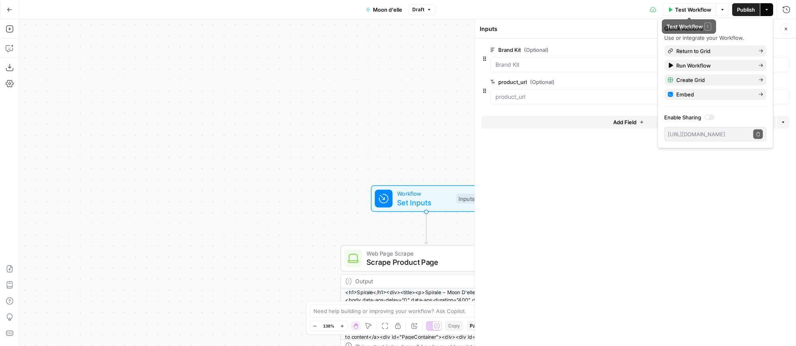
click at [720, 10] on icon "button" at bounding box center [722, 9] width 5 height 5
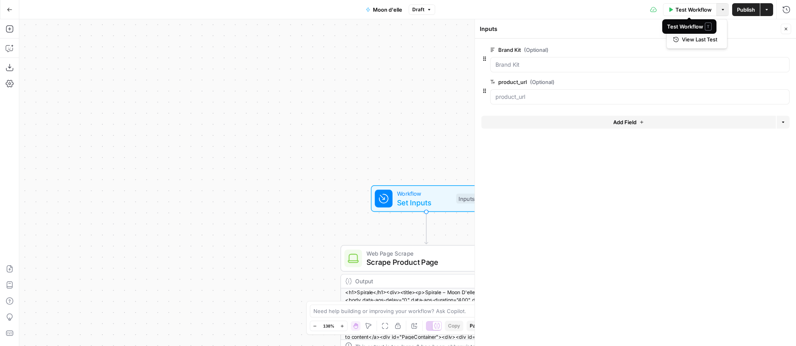
click at [220, 94] on div "**********" at bounding box center [407, 182] width 777 height 327
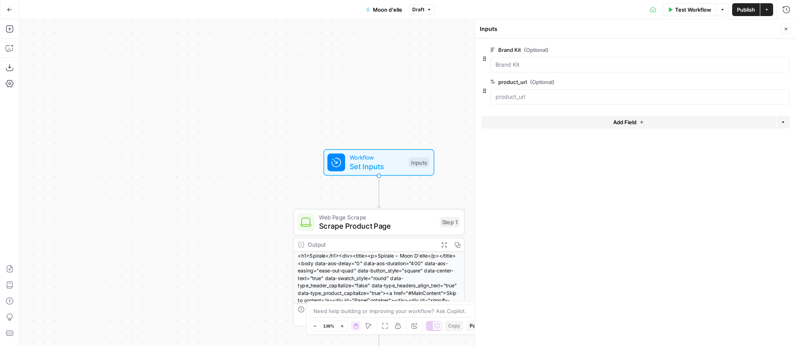
drag, startPoint x: 225, startPoint y: 149, endPoint x: 178, endPoint y: 113, distance: 59.3
click at [178, 113] on div "**********" at bounding box center [407, 182] width 777 height 327
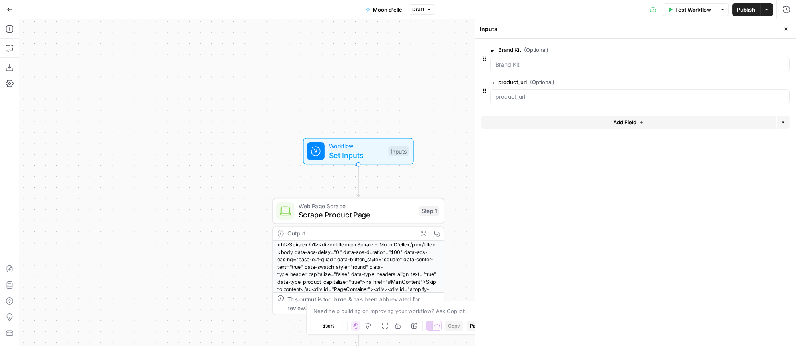
drag, startPoint x: 385, startPoint y: 86, endPoint x: 366, endPoint y: 61, distance: 31.2
click at [353, 69] on div "**********" at bounding box center [407, 182] width 777 height 327
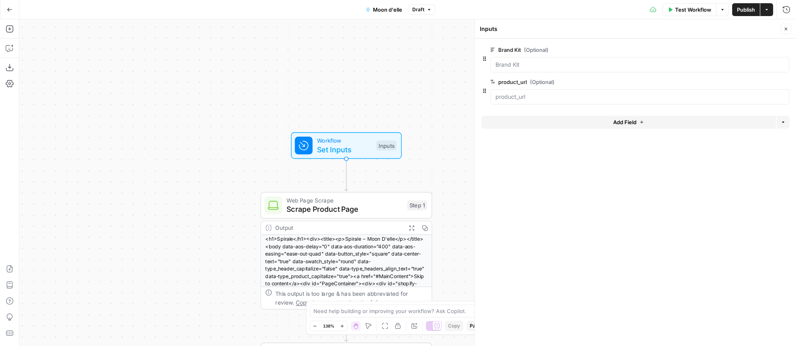
click at [701, 9] on span "Test Workflow" at bounding box center [693, 10] width 36 height 8
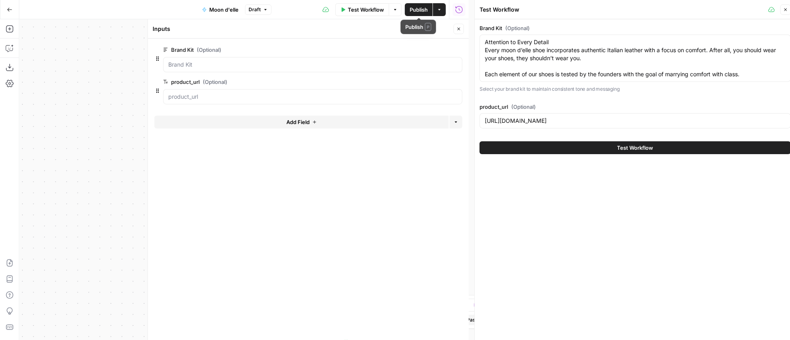
click at [411, 11] on span "Publish" at bounding box center [419, 10] width 18 height 8
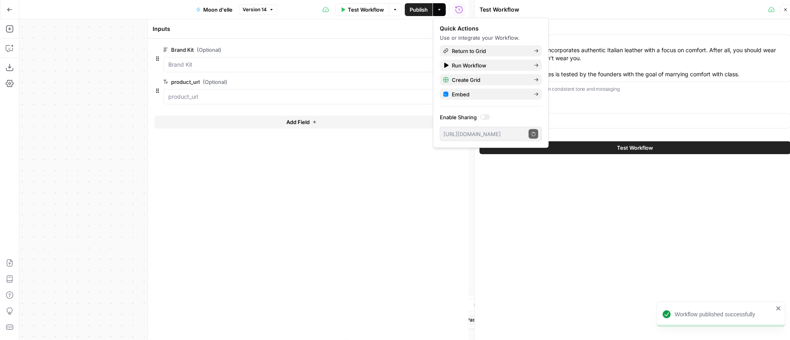
click at [787, 10] on icon "button" at bounding box center [785, 9] width 5 height 5
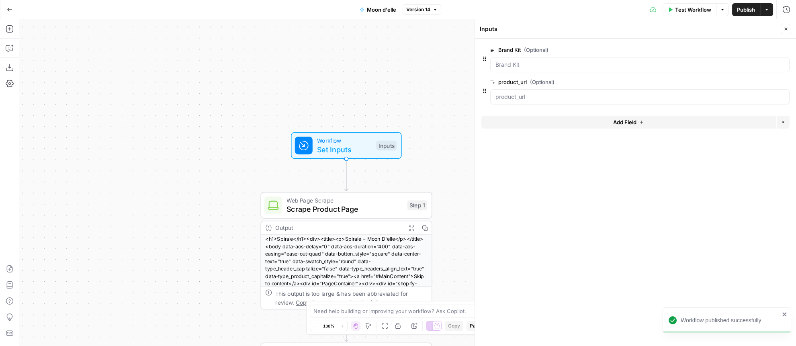
click at [690, 6] on span "Test Workflow" at bounding box center [693, 10] width 36 height 8
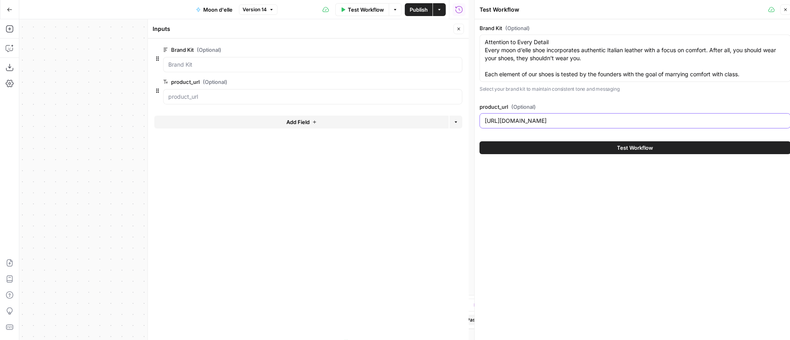
click at [574, 121] on input "[URL][DOMAIN_NAME]" at bounding box center [635, 121] width 301 height 8
paste input "products/eclisse2?variant=42307063677012"
type input "[URL][DOMAIN_NAME]"
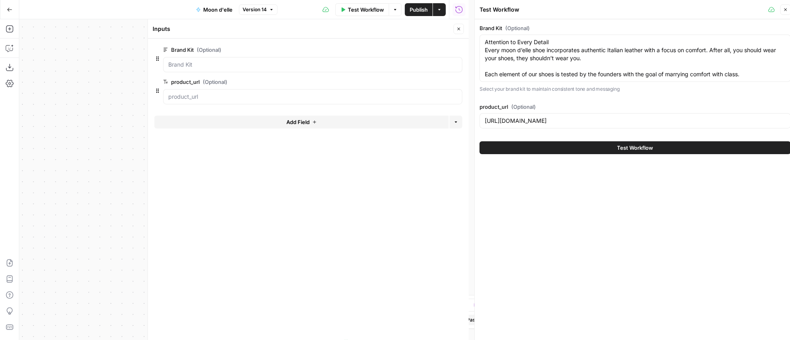
click at [646, 147] on span "Test Workflow" at bounding box center [635, 148] width 36 height 8
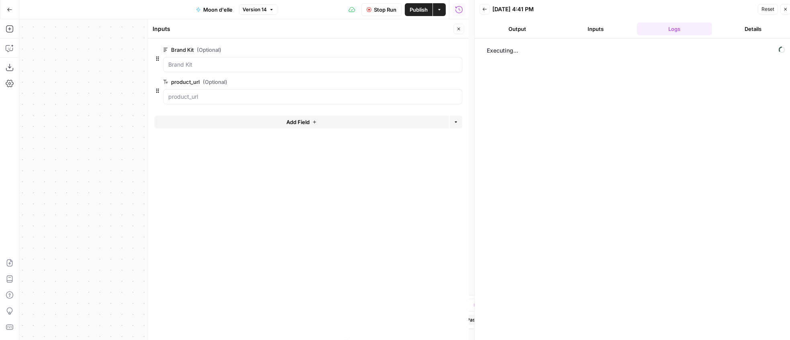
click at [458, 31] on icon "button" at bounding box center [458, 29] width 5 height 5
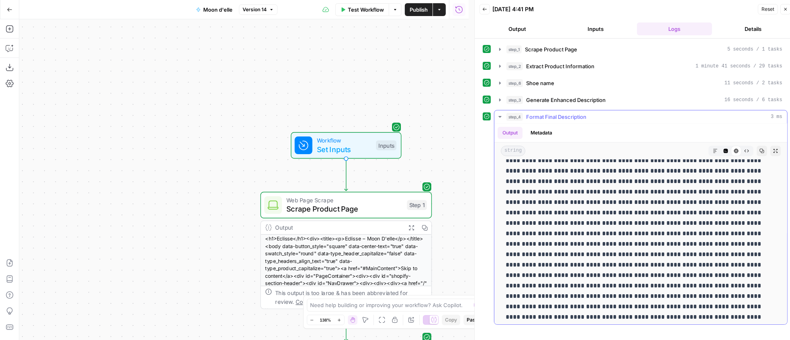
scroll to position [378, 0]
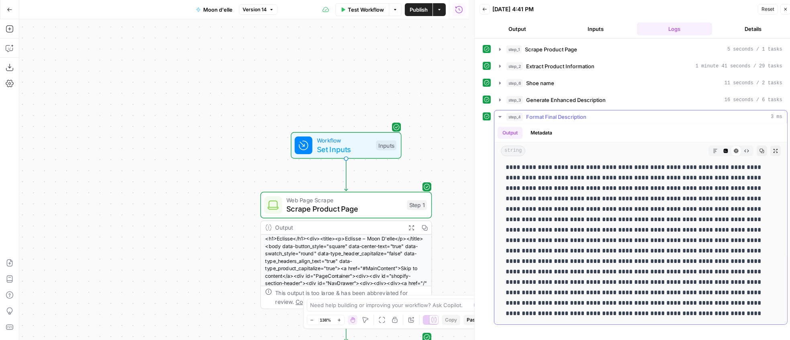
click at [585, 205] on p at bounding box center [638, 120] width 265 height 397
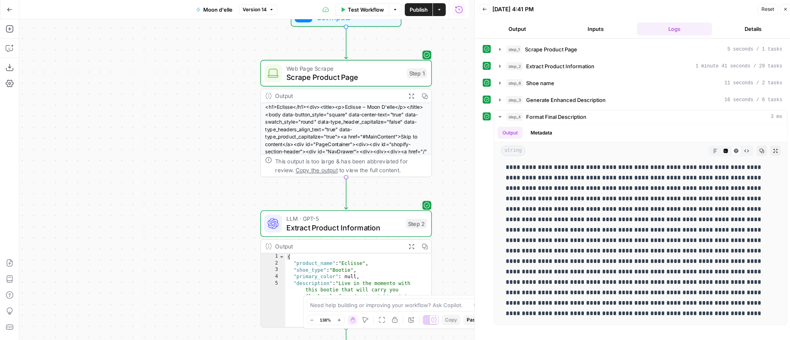
click at [326, 76] on span "Scrape Product Page" at bounding box center [344, 77] width 116 height 11
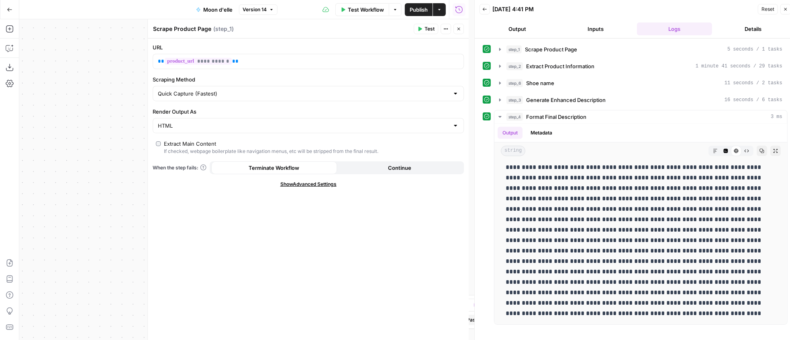
click at [460, 31] on icon "button" at bounding box center [458, 29] width 5 height 5
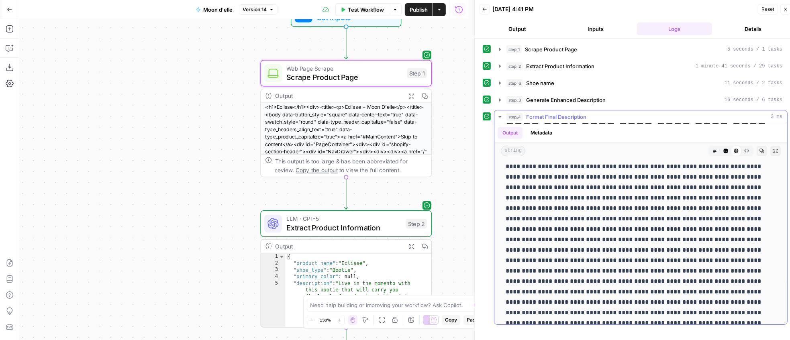
scroll to position [0, 0]
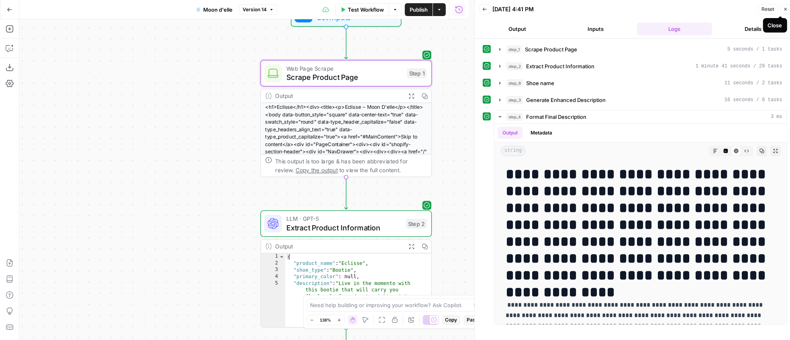
click at [788, 8] on icon "button" at bounding box center [785, 9] width 5 height 5
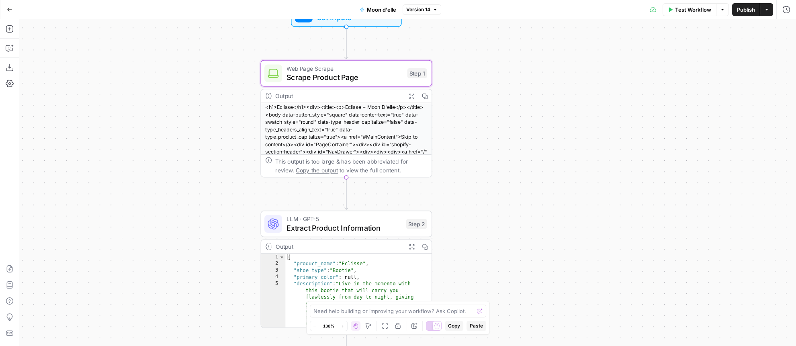
click at [314, 227] on span "Extract Product Information" at bounding box center [343, 227] width 115 height 11
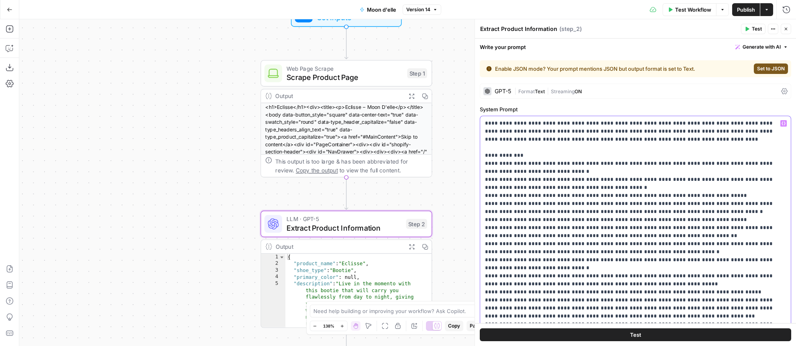
click at [527, 222] on p "**********" at bounding box center [633, 227] width 296 height 217
type input "color"
drag, startPoint x: 702, startPoint y: 220, endPoint x: 622, endPoint y: 217, distance: 80.0
click at [622, 217] on p "**********" at bounding box center [633, 227] width 296 height 217
click at [630, 335] on span "Test" at bounding box center [635, 335] width 11 height 8
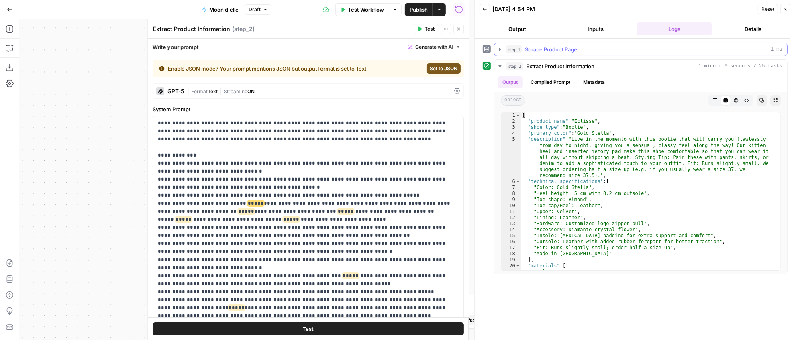
click at [527, 53] on span "Scrape Product Page" at bounding box center [551, 49] width 52 height 8
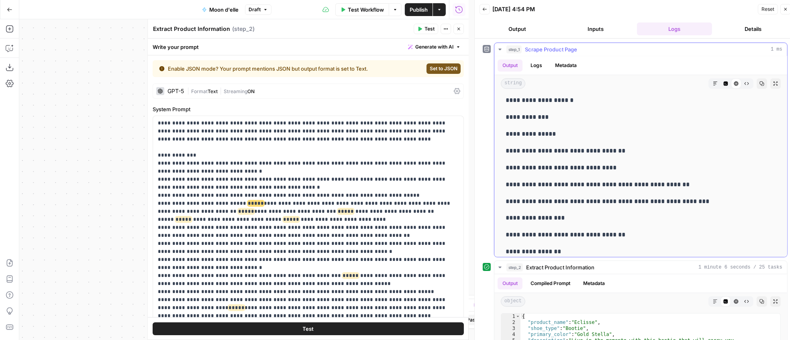
scroll to position [2213, 0]
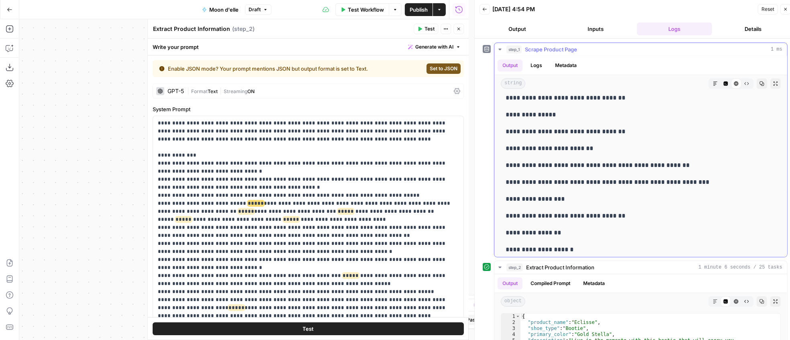
click at [572, 180] on p "**********" at bounding box center [636, 182] width 260 height 10
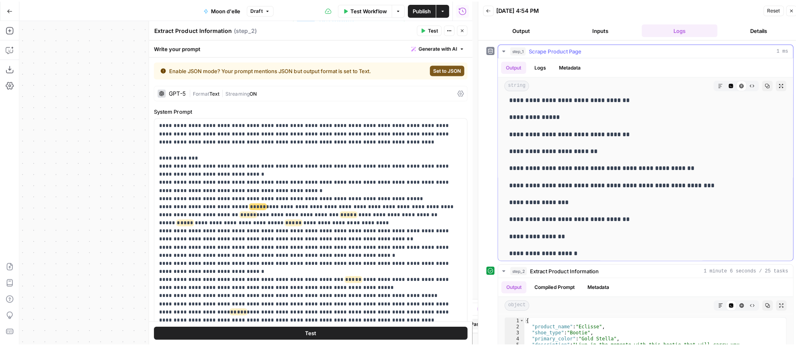
scroll to position [2386, 0]
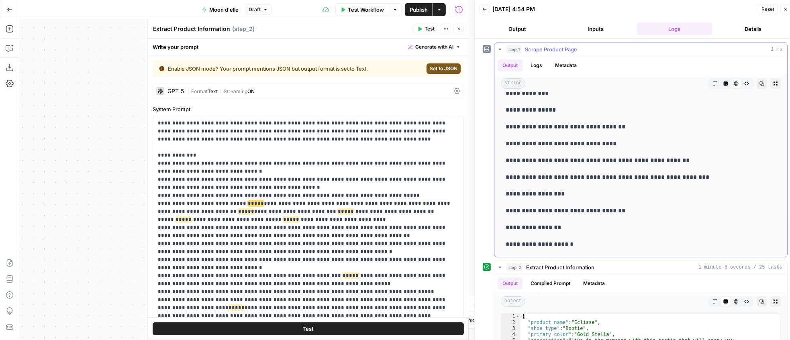
click at [554, 194] on p "**********" at bounding box center [636, 194] width 260 height 10
click at [341, 223] on p "**********" at bounding box center [306, 227] width 296 height 217
click at [338, 209] on span "*****" at bounding box center [346, 211] width 16 height 5
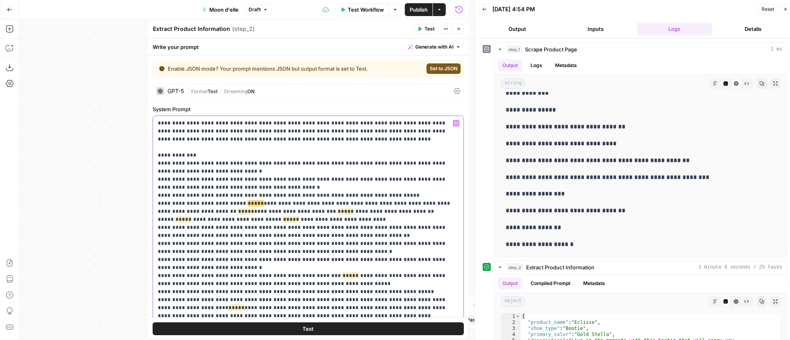
click at [259, 203] on p "**********" at bounding box center [306, 227] width 296 height 217
click at [230, 219] on p "**********" at bounding box center [306, 227] width 296 height 217
click at [346, 223] on p "**********" at bounding box center [306, 227] width 296 height 217
drag, startPoint x: 346, startPoint y: 222, endPoint x: 288, endPoint y: 223, distance: 57.9
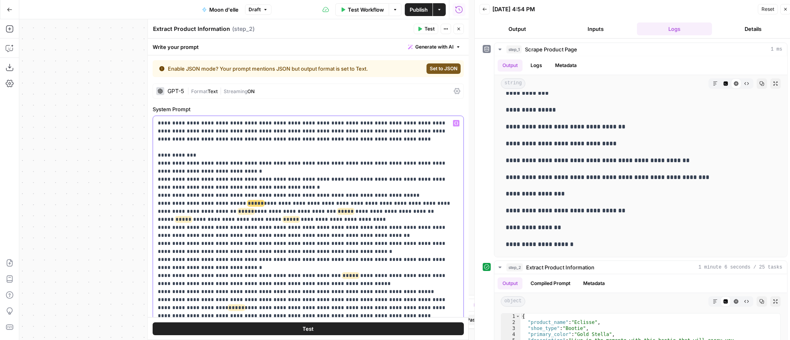
click at [288, 223] on p "**********" at bounding box center [306, 227] width 296 height 217
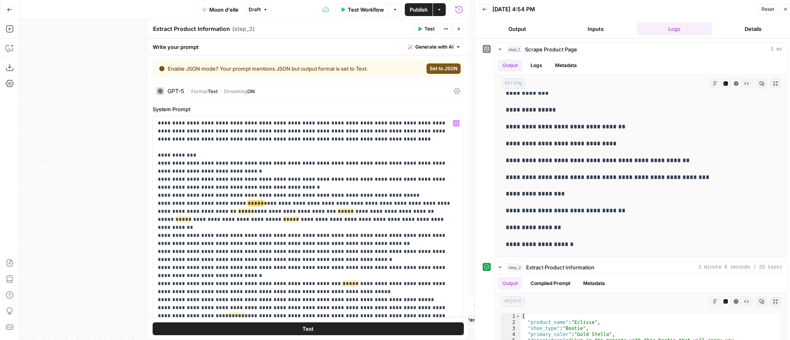
click at [312, 331] on button "Test" at bounding box center [308, 329] width 311 height 13
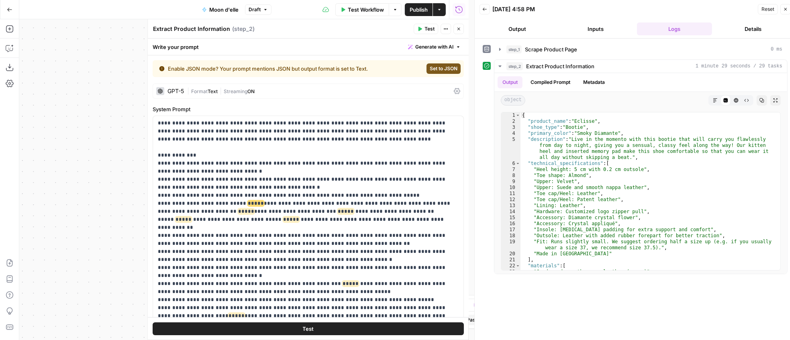
click at [417, 8] on span "Publish" at bounding box center [419, 10] width 18 height 8
click at [787, 12] on button "Close" at bounding box center [786, 9] width 10 height 10
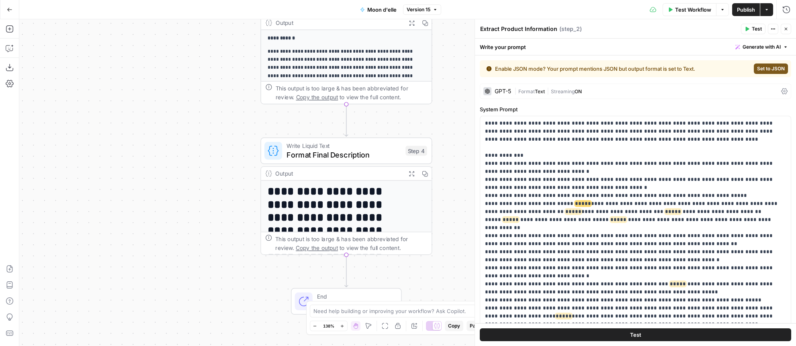
click at [305, 155] on span "Format Final Description" at bounding box center [343, 154] width 114 height 11
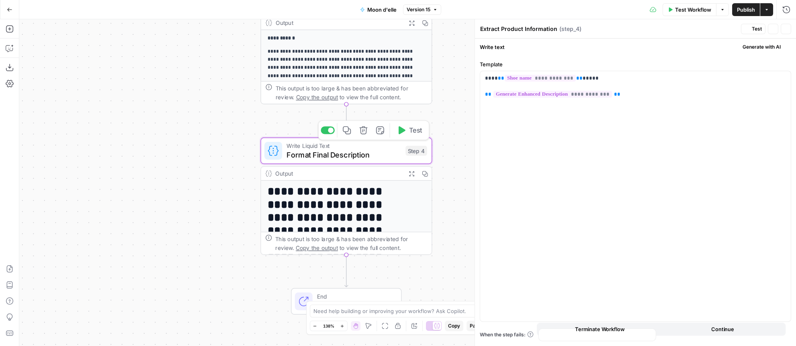
type textarea "Format Final Description"
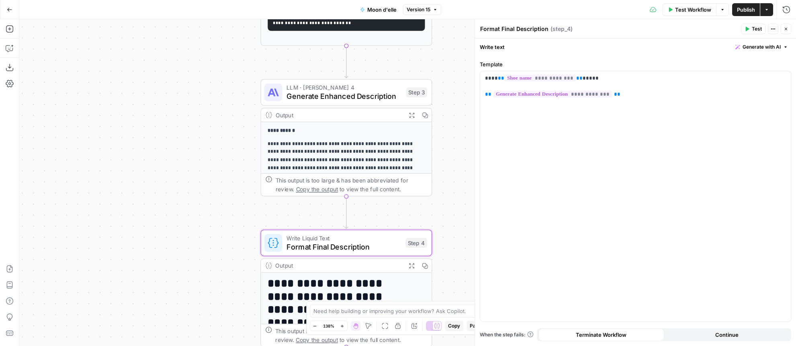
click at [331, 95] on span "Generate Enhanced Description" at bounding box center [343, 96] width 115 height 11
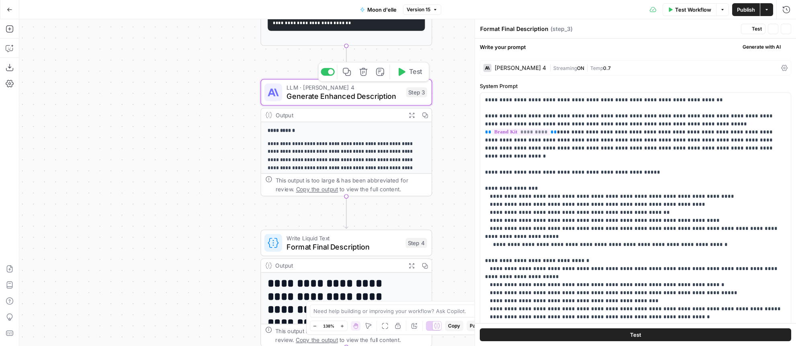
type textarea "Generate Enhanced Description"
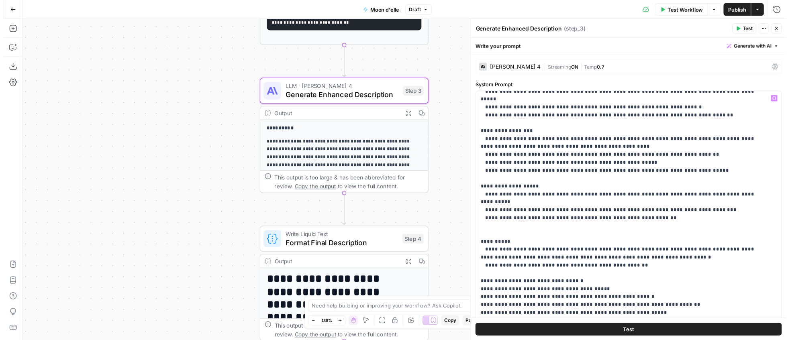
scroll to position [233, 0]
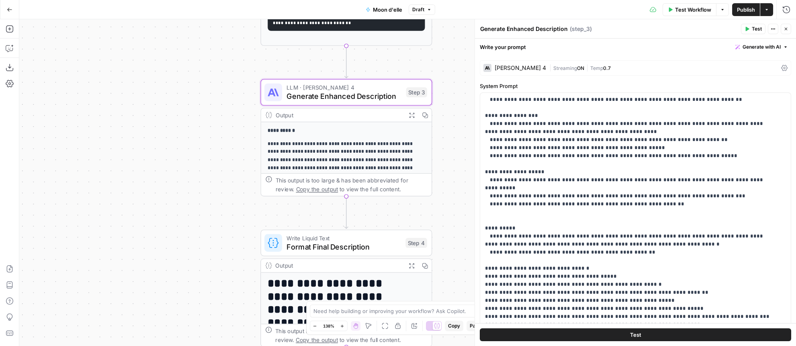
click at [631, 334] on span "Test" at bounding box center [635, 335] width 11 height 8
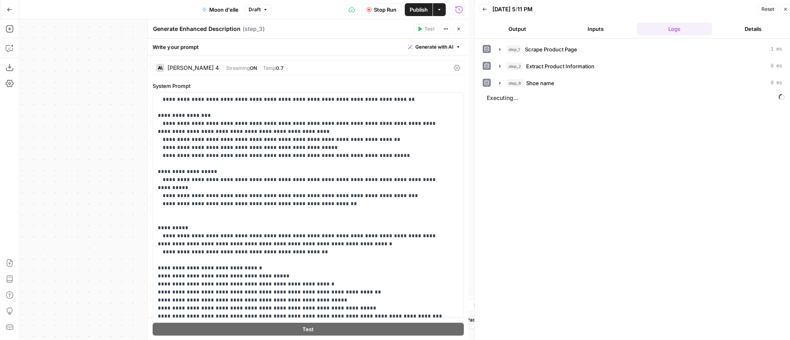
scroll to position [1, 0]
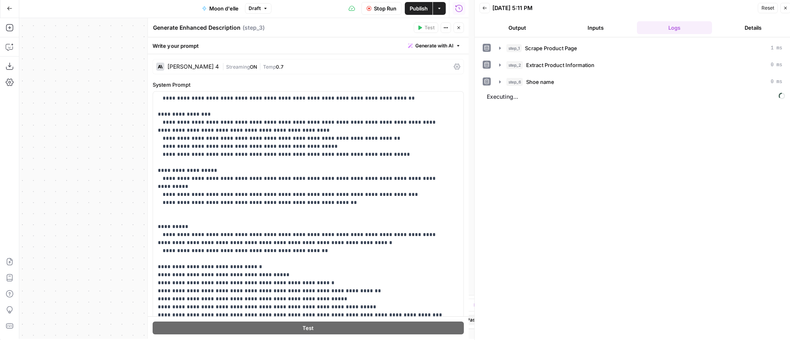
click at [783, 5] on button "Close" at bounding box center [786, 8] width 10 height 10
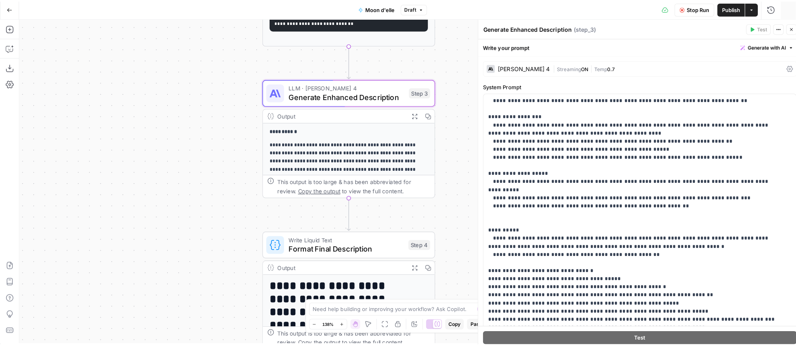
scroll to position [0, 0]
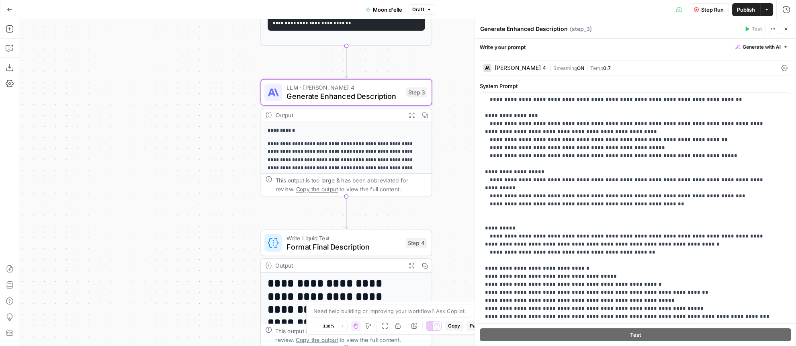
click at [782, 28] on button "Close" at bounding box center [786, 29] width 10 height 10
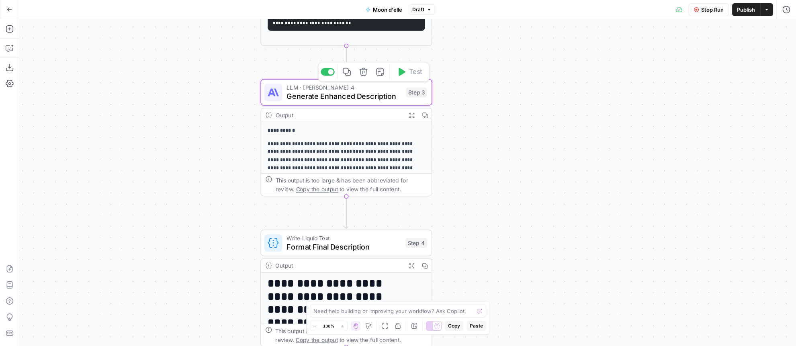
click at [341, 93] on span "Generate Enhanced Description" at bounding box center [343, 96] width 115 height 11
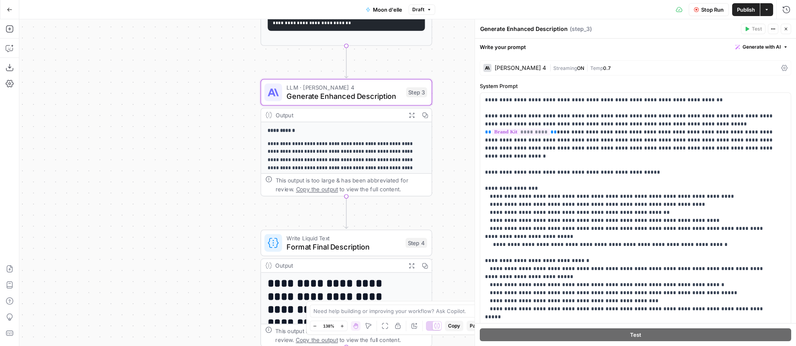
click at [719, 10] on span "Stop Run" at bounding box center [712, 10] width 22 height 8
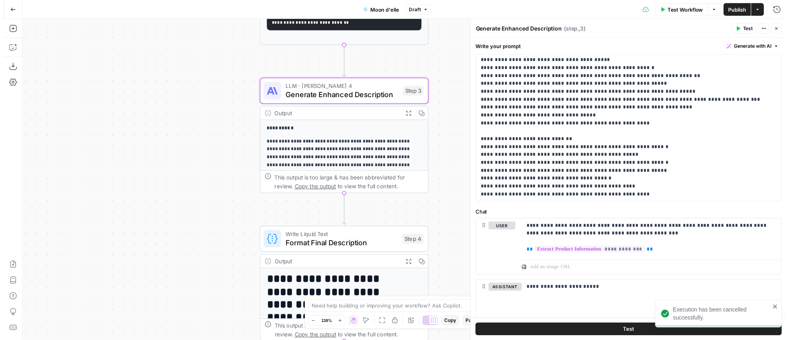
scroll to position [255, 0]
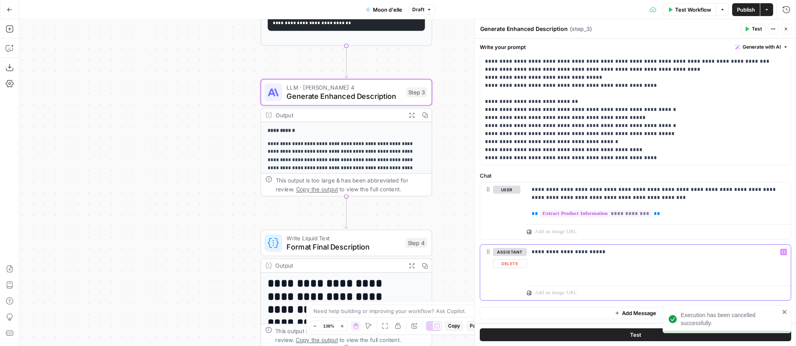
click at [560, 260] on div "**********" at bounding box center [659, 263] width 264 height 37
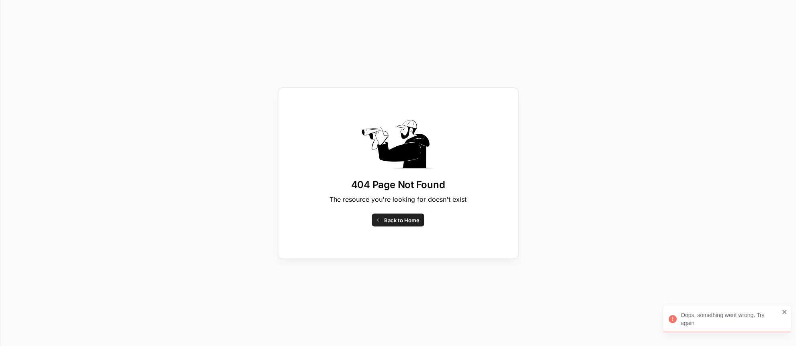
click at [399, 227] on div "404 Page Not Found The resource you're looking for doesn't exist Back to Home" at bounding box center [398, 173] width 241 height 172
click at [401, 219] on span "Back to Home" at bounding box center [401, 220] width 35 height 8
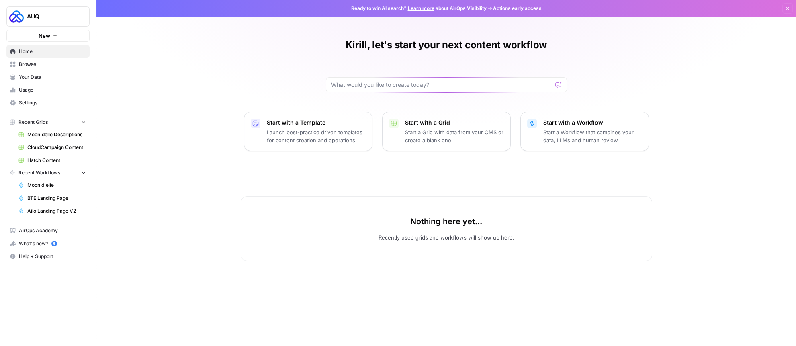
click at [27, 62] on span "Browse" at bounding box center [52, 64] width 67 height 7
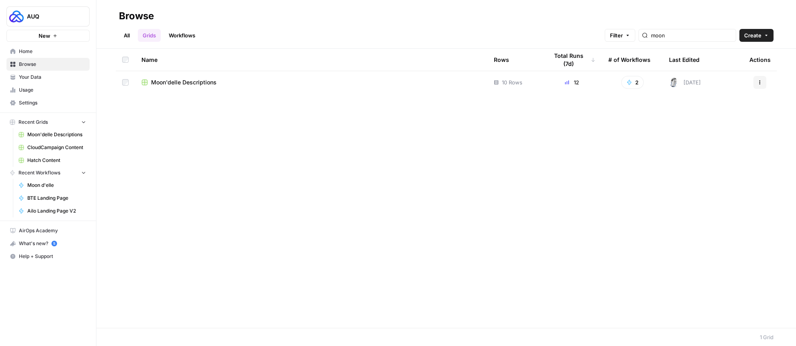
click at [194, 83] on span "Moon'delle Descriptions" at bounding box center [183, 82] width 65 height 8
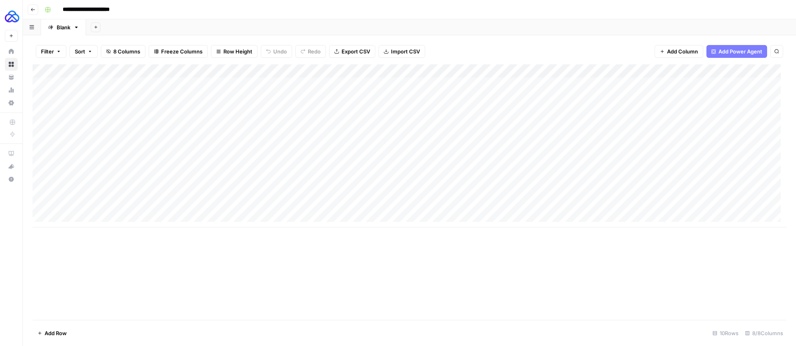
click at [532, 71] on div "Add Column" at bounding box center [410, 145] width 754 height 163
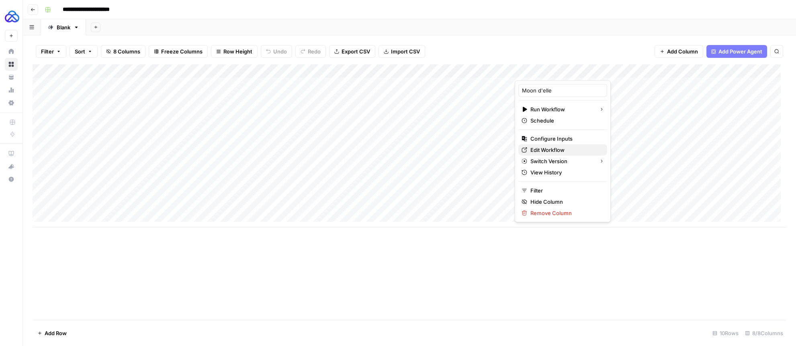
click at [545, 148] on span "Edit Workflow" at bounding box center [565, 150] width 70 height 8
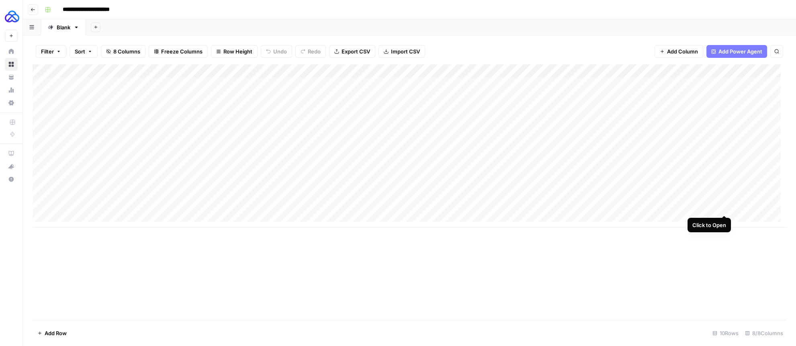
click at [726, 206] on div "Add Column" at bounding box center [410, 145] width 754 height 163
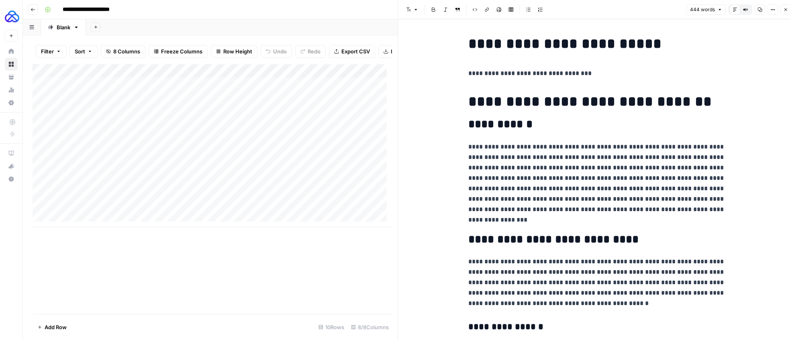
click at [782, 12] on button "Close" at bounding box center [786, 9] width 10 height 10
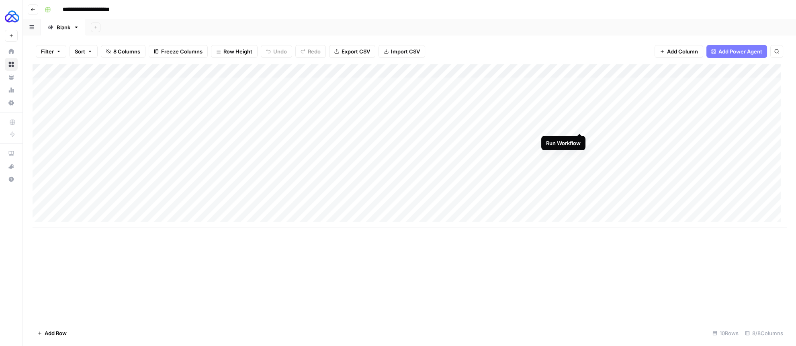
click at [580, 125] on div "Add Column" at bounding box center [410, 145] width 754 height 163
click at [578, 113] on div "Add Column" at bounding box center [410, 145] width 754 height 163
click at [580, 98] on div "Add Column" at bounding box center [410, 145] width 754 height 163
click at [581, 82] on div "Add Column" at bounding box center [410, 145] width 754 height 163
click at [581, 138] on div "Add Column" at bounding box center [410, 145] width 754 height 163
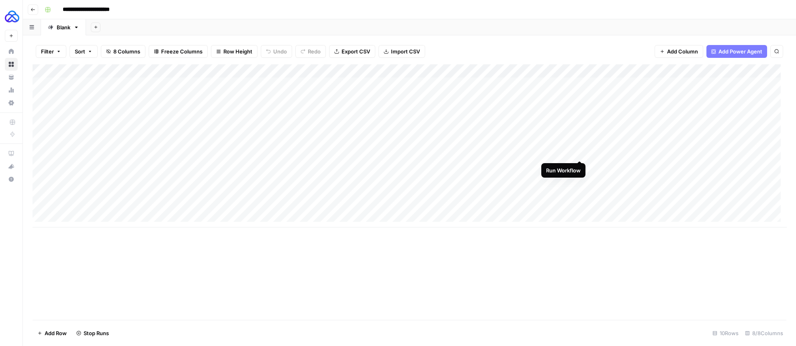
click at [580, 153] on div "Add Column" at bounding box center [410, 145] width 754 height 163
click at [724, 163] on div "Add Column" at bounding box center [410, 145] width 754 height 163
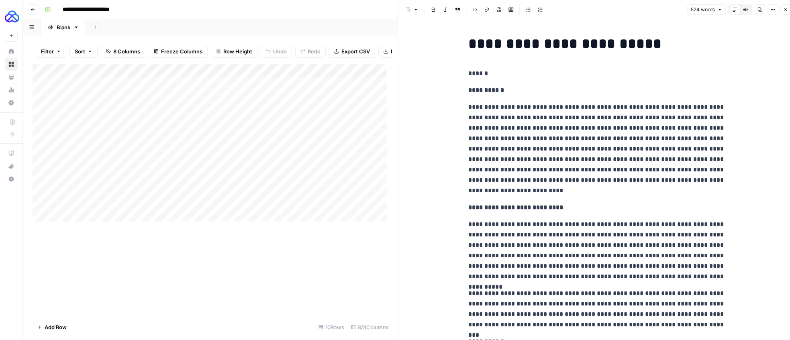
click at [785, 13] on button "Close" at bounding box center [786, 9] width 10 height 10
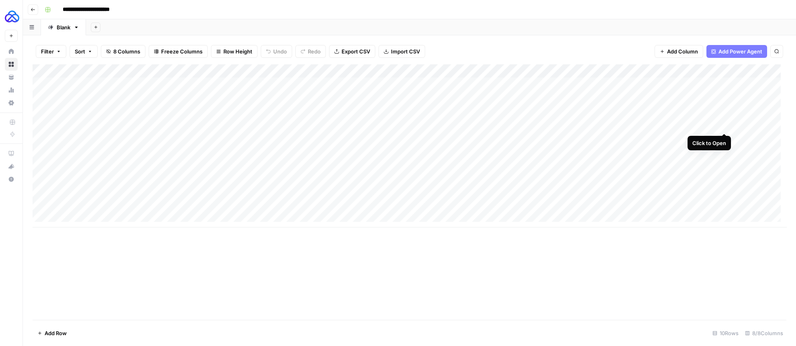
click at [725, 126] on div "Add Column" at bounding box center [410, 145] width 754 height 163
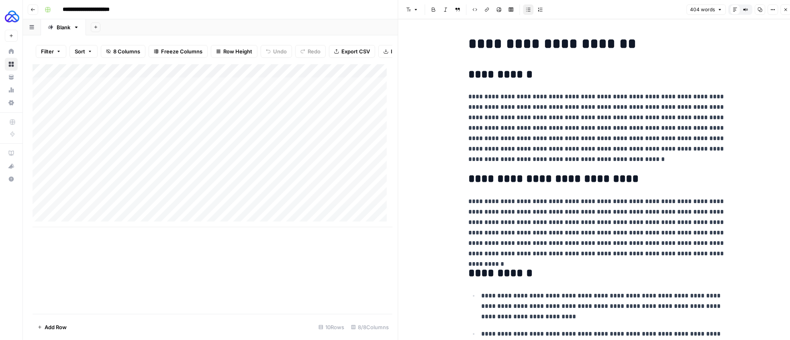
click at [783, 12] on button "Close" at bounding box center [786, 9] width 10 height 10
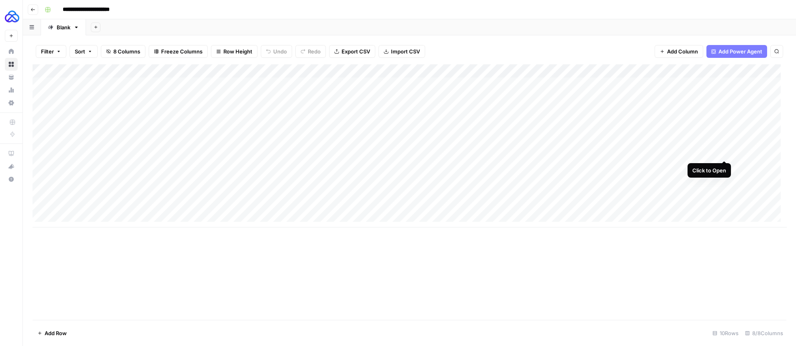
click at [724, 152] on div "Add Column" at bounding box center [410, 145] width 754 height 163
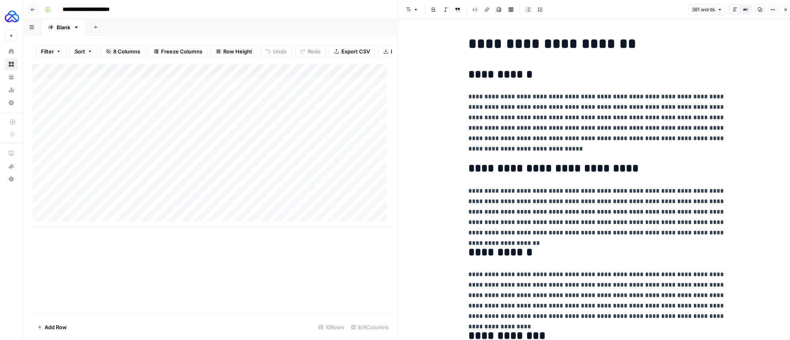
click at [785, 12] on button "Close" at bounding box center [786, 9] width 10 height 10
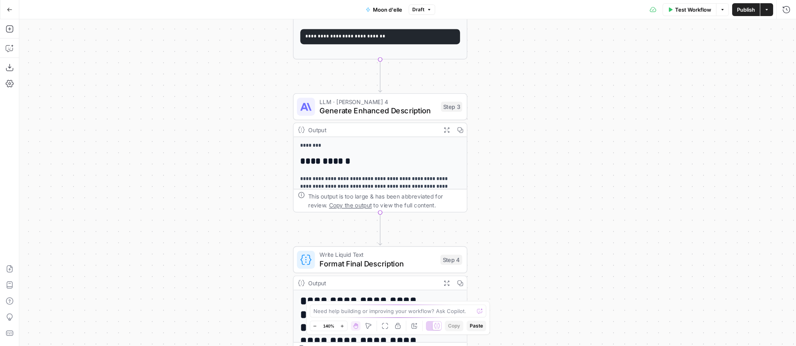
drag, startPoint x: 449, startPoint y: 230, endPoint x: 542, endPoint y: 133, distance: 135.0
click at [542, 133] on div "**********" at bounding box center [407, 182] width 777 height 327
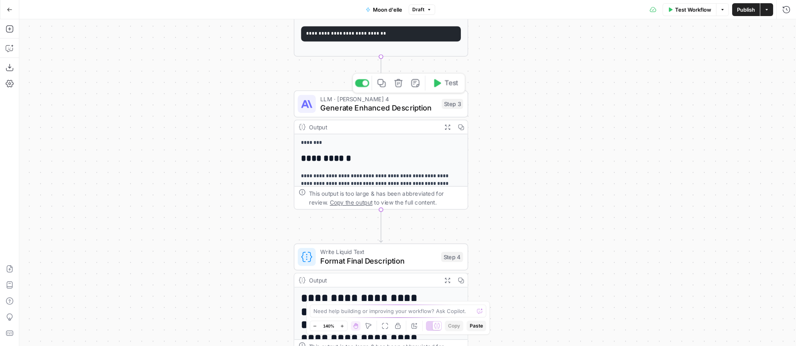
click at [340, 107] on span "Generate Enhanced Description" at bounding box center [378, 107] width 117 height 11
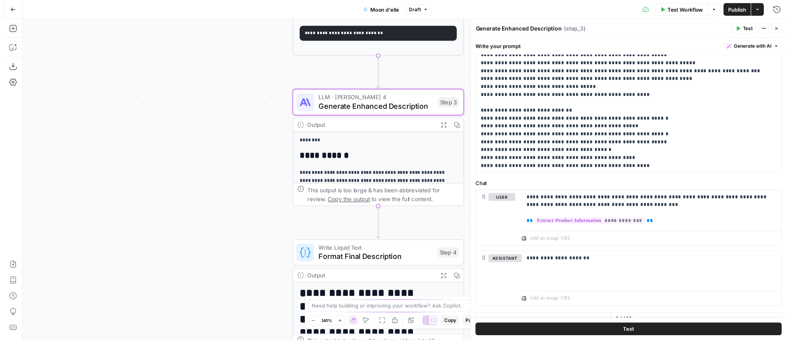
scroll to position [255, 0]
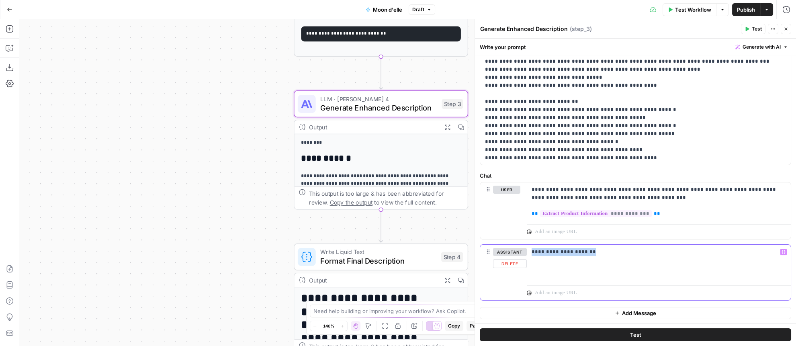
drag, startPoint x: 607, startPoint y: 250, endPoint x: 526, endPoint y: 247, distance: 81.2
click at [527, 247] on div "**********" at bounding box center [659, 263] width 264 height 37
click at [582, 250] on p "**********" at bounding box center [656, 252] width 249 height 8
click at [625, 333] on button "Test" at bounding box center [635, 334] width 311 height 13
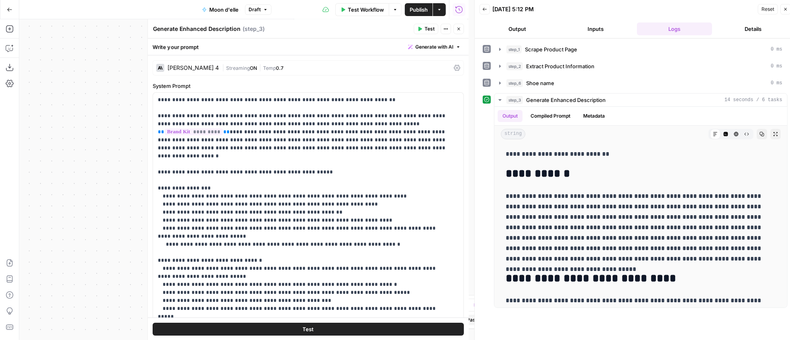
click at [197, 64] on div "[PERSON_NAME] 4" at bounding box center [187, 68] width 63 height 8
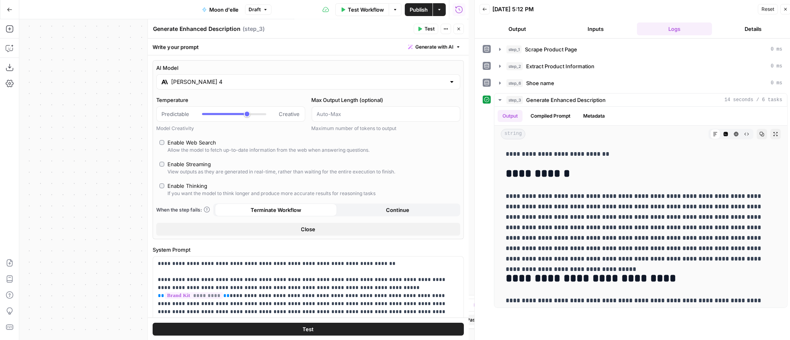
click at [209, 86] on input "[PERSON_NAME] 4" at bounding box center [308, 82] width 274 height 8
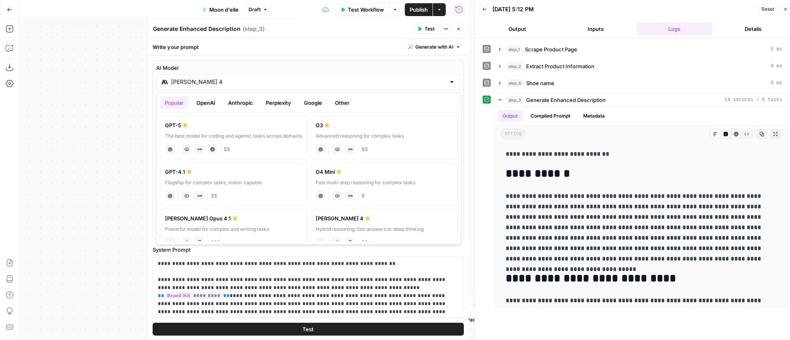
click at [202, 124] on div "GPT-5" at bounding box center [233, 125] width 137 height 8
type input "GPT-5"
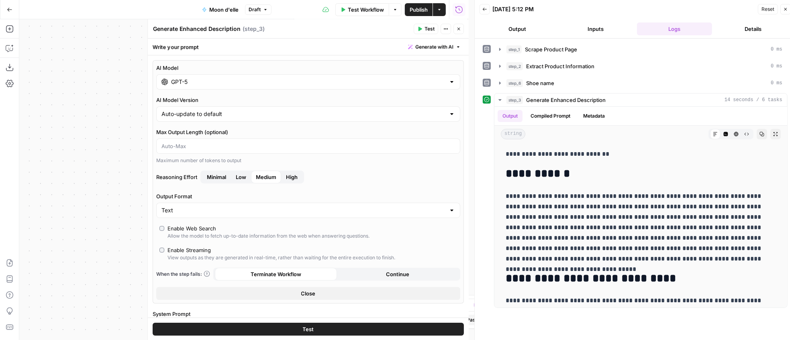
drag, startPoint x: 317, startPoint y: 328, endPoint x: 335, endPoint y: 309, distance: 25.9
click at [317, 327] on button "Test" at bounding box center [308, 329] width 311 height 13
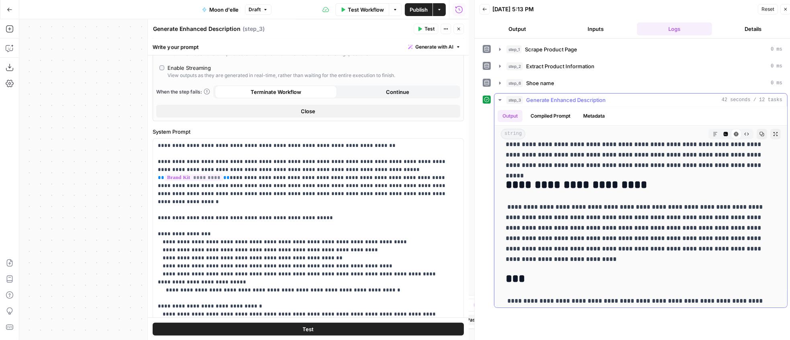
scroll to position [361, 0]
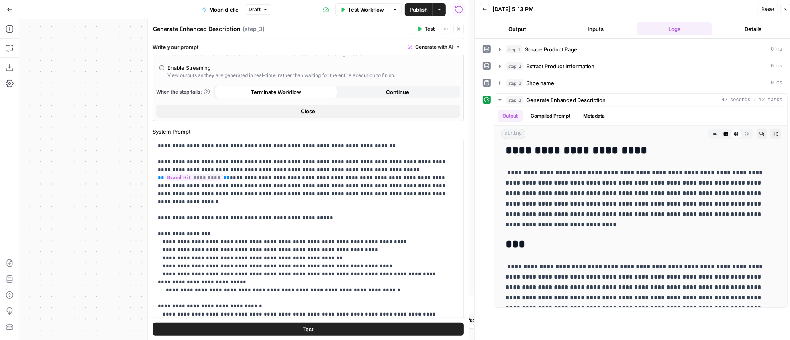
click at [411, 10] on span "Publish" at bounding box center [419, 10] width 18 height 8
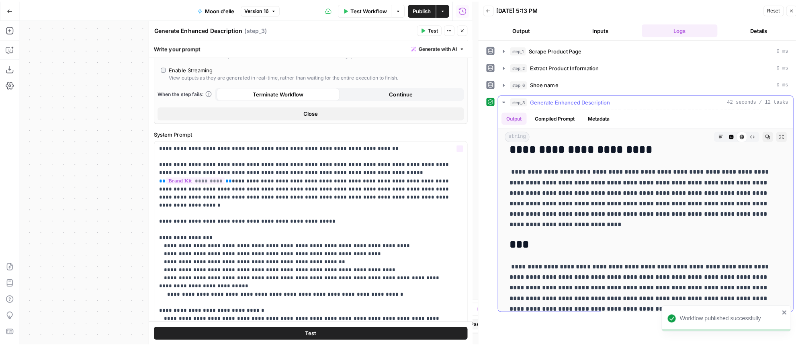
scroll to position [373, 0]
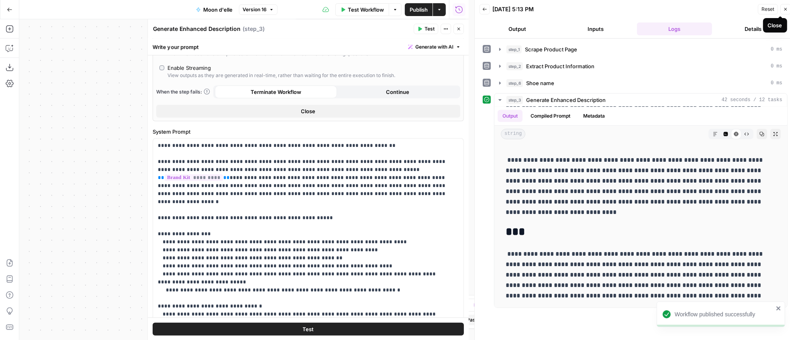
click at [787, 10] on icon "button" at bounding box center [785, 9] width 5 height 5
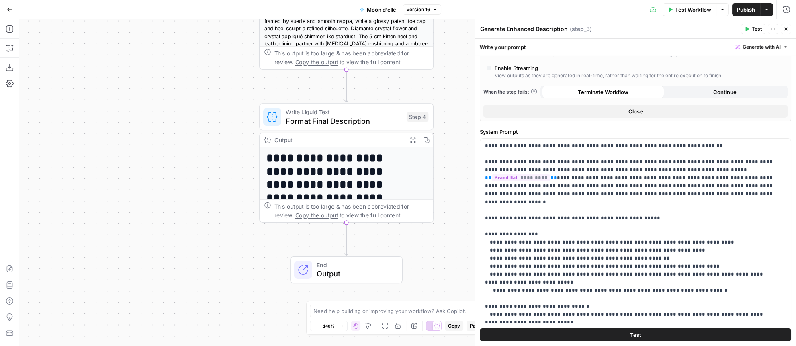
drag, startPoint x: 225, startPoint y: 196, endPoint x: 194, endPoint y: 171, distance: 39.1
click at [194, 171] on div "**********" at bounding box center [407, 182] width 777 height 327
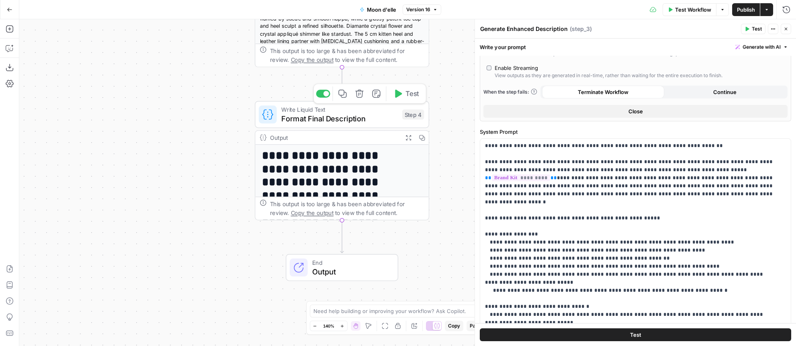
click at [323, 116] on span "Format Final Description" at bounding box center [339, 118] width 117 height 11
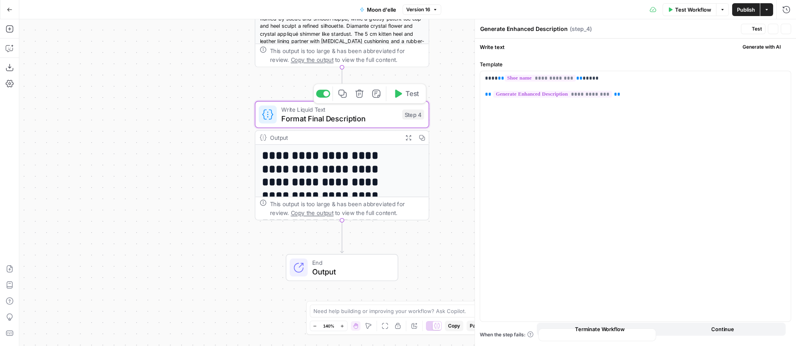
type textarea "Format Final Description"
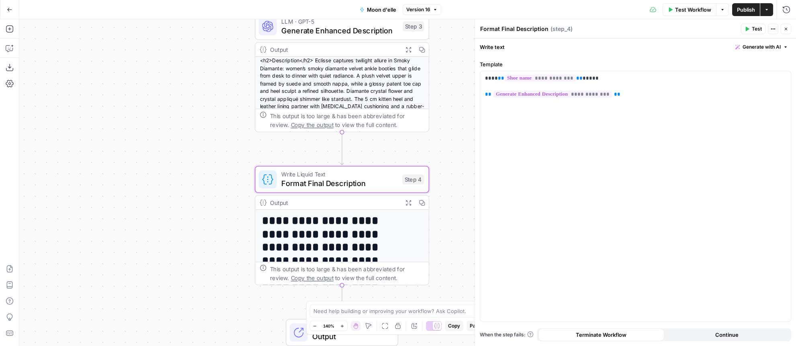
click at [283, 27] on span "Generate Enhanced Description" at bounding box center [339, 30] width 117 height 11
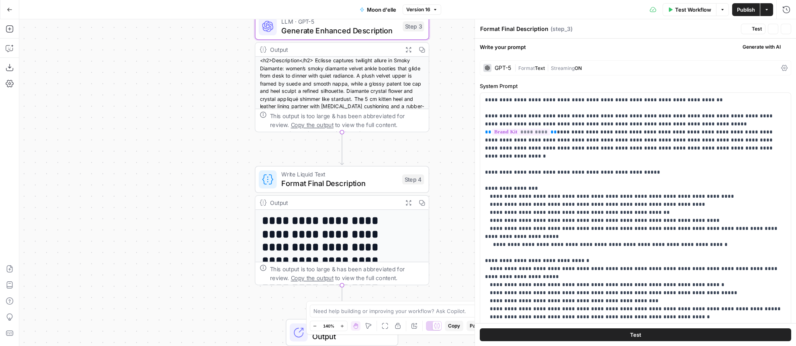
type textarea "Generate Enhanced Description"
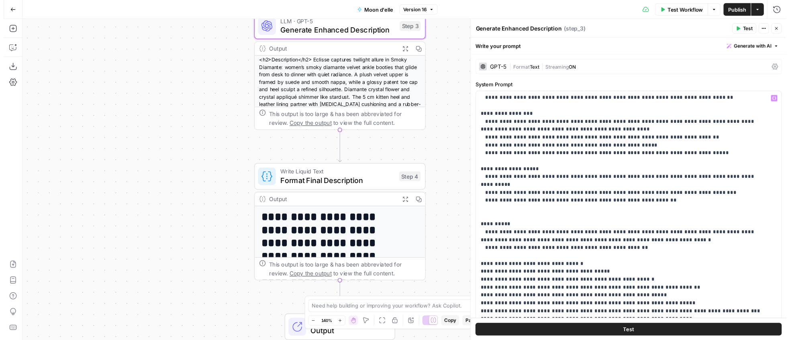
scroll to position [255, 0]
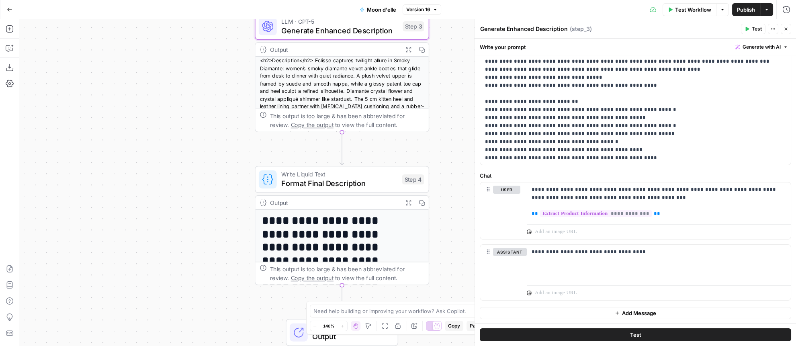
click at [628, 312] on span "Add Message" at bounding box center [639, 313] width 34 height 8
drag, startPoint x: 617, startPoint y: 262, endPoint x: 521, endPoint y: 250, distance: 97.2
click at [521, 250] on div "**********" at bounding box center [635, 272] width 311 height 55
click at [586, 338] on button "Test" at bounding box center [635, 334] width 311 height 13
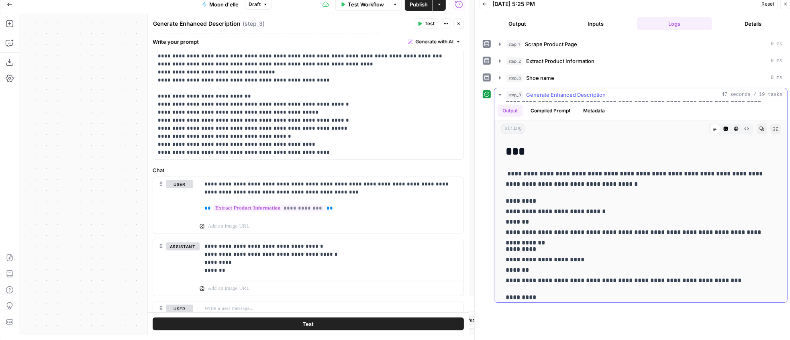
scroll to position [423, 0]
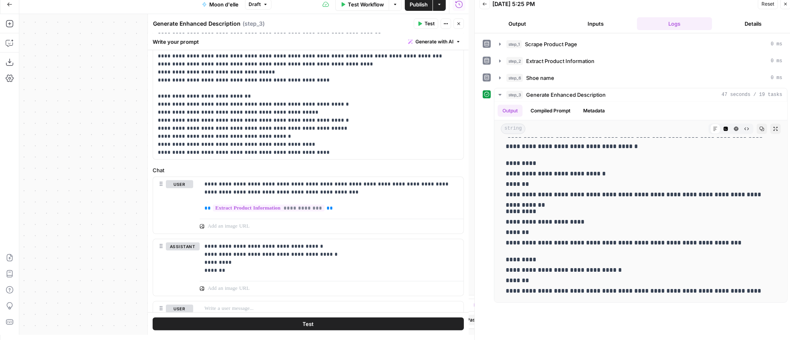
click at [417, 5] on span "Publish" at bounding box center [419, 4] width 18 height 8
click at [787, 6] on button "Close" at bounding box center [786, 4] width 10 height 10
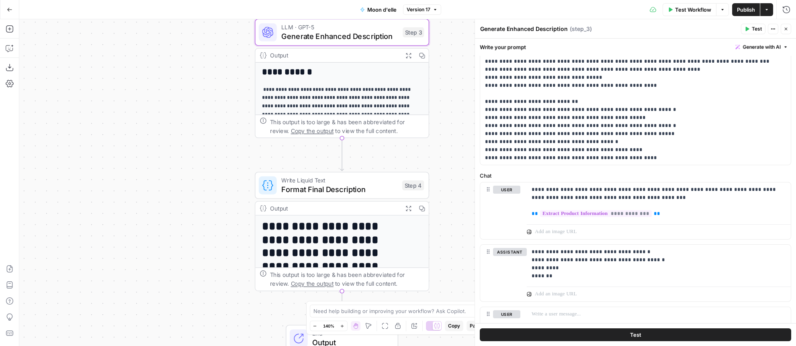
click at [744, 6] on span "Publish" at bounding box center [746, 10] width 18 height 8
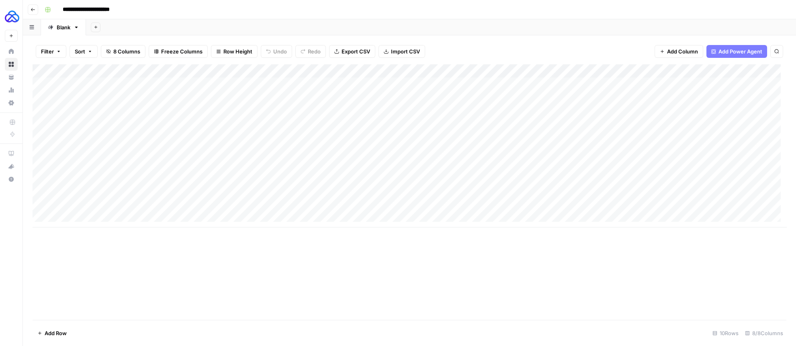
click at [268, 123] on div "Add Column" at bounding box center [410, 145] width 754 height 163
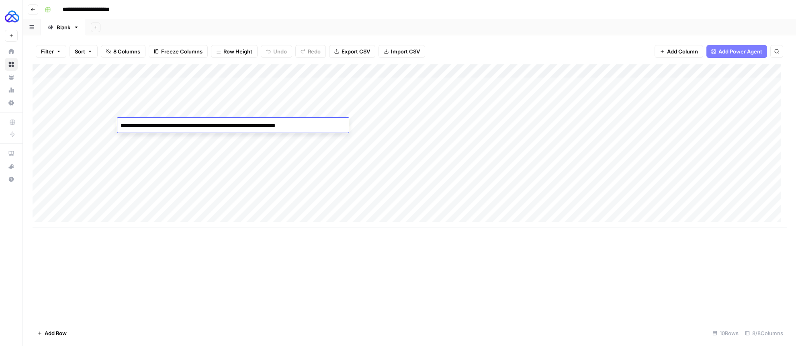
click at [268, 123] on textarea "**********" at bounding box center [232, 125] width 231 height 11
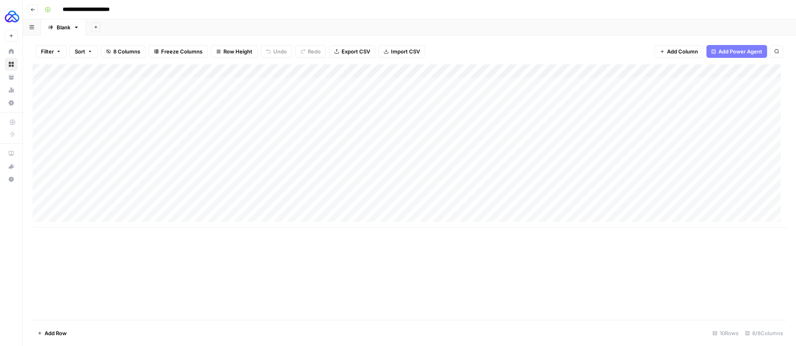
click at [269, 96] on div "Add Column" at bounding box center [410, 145] width 754 height 163
click at [725, 96] on div "Add Column" at bounding box center [410, 145] width 754 height 163
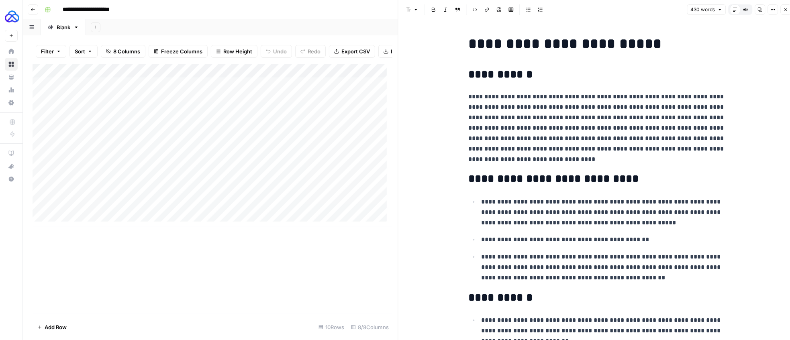
click at [297, 104] on div "Add Column" at bounding box center [213, 145] width 360 height 163
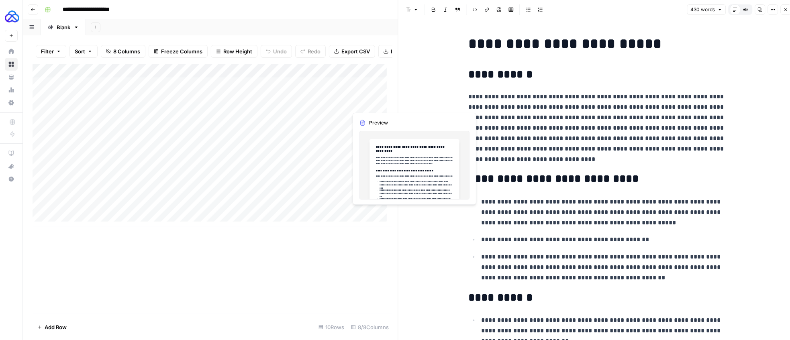
click at [371, 104] on div "Add Column" at bounding box center [213, 145] width 360 height 163
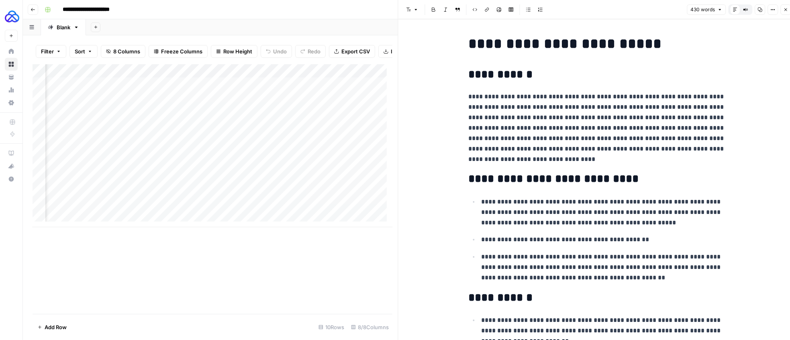
scroll to position [0, 258]
click at [309, 103] on div "Add Column" at bounding box center [213, 145] width 360 height 163
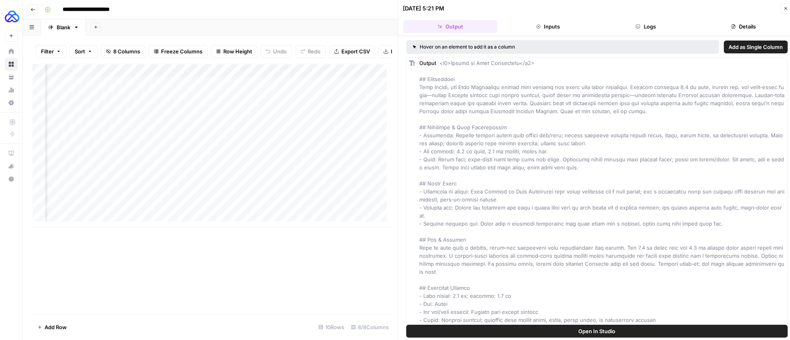
click at [665, 26] on button "Logs" at bounding box center [646, 26] width 94 height 13
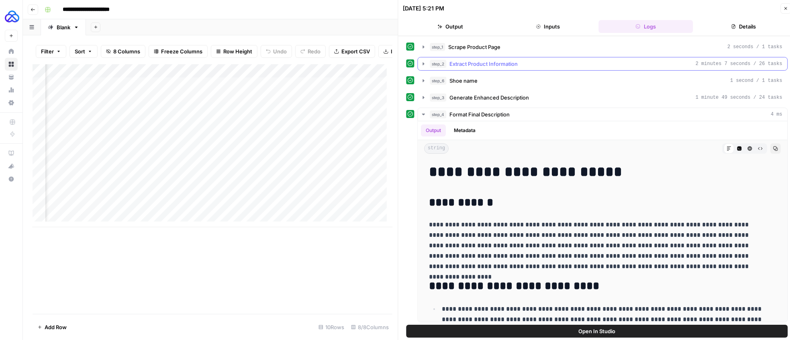
click at [419, 62] on button "step_2 Extract Product Information 2 minutes 7 seconds / 26 tasks" at bounding box center [603, 63] width 370 height 13
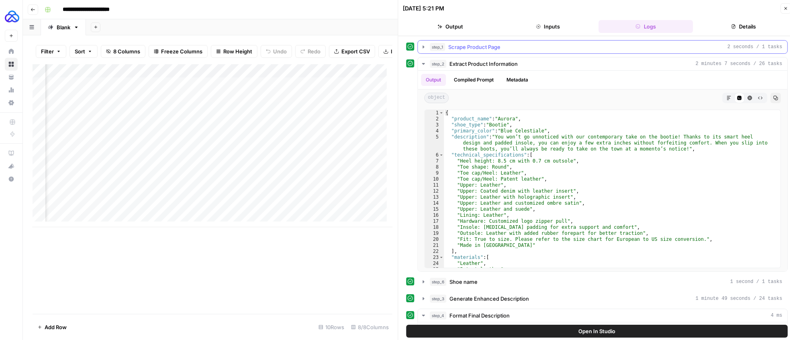
click at [422, 45] on icon "button" at bounding box center [424, 47] width 6 height 6
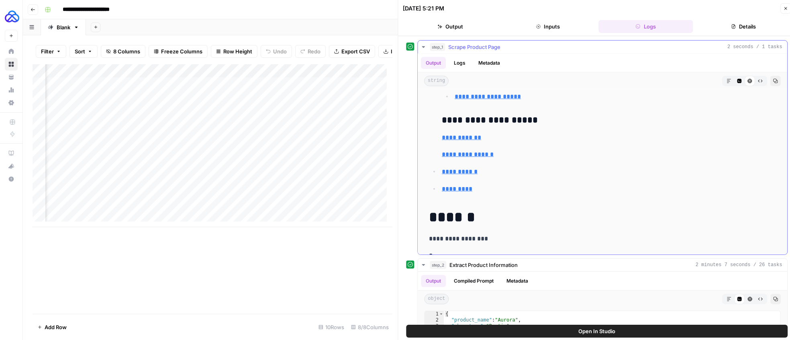
scroll to position [1196, 0]
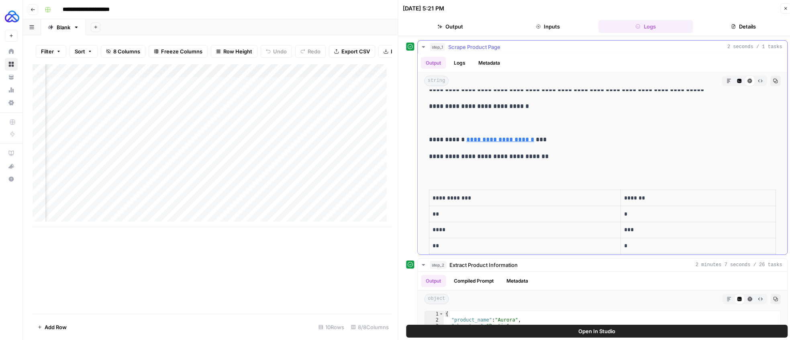
scroll to position [1346, 0]
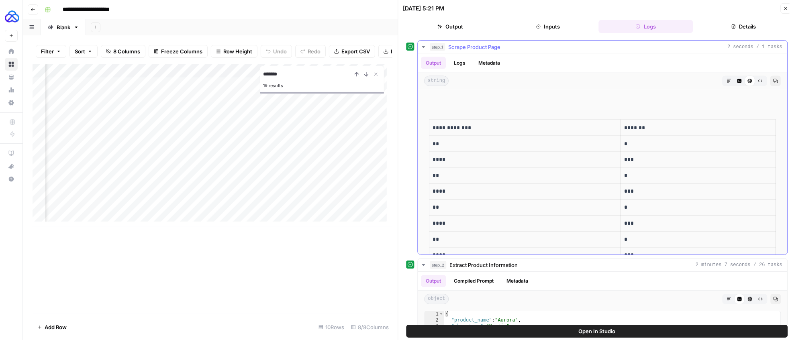
type input "*******"
click at [569, 160] on p "****" at bounding box center [522, 159] width 179 height 9
click at [555, 106] on p at bounding box center [602, 103] width 347 height 10
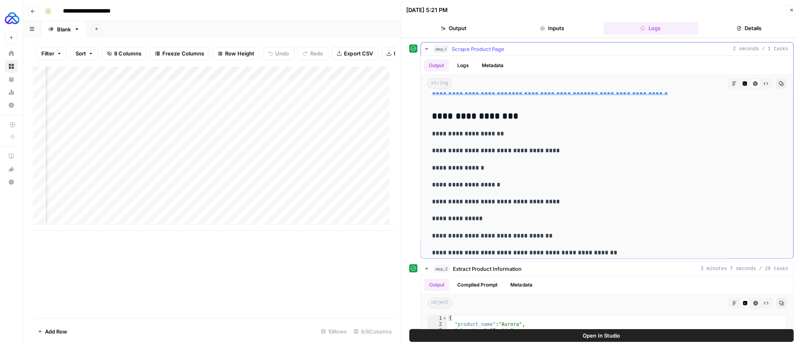
scroll to position [2049, 0]
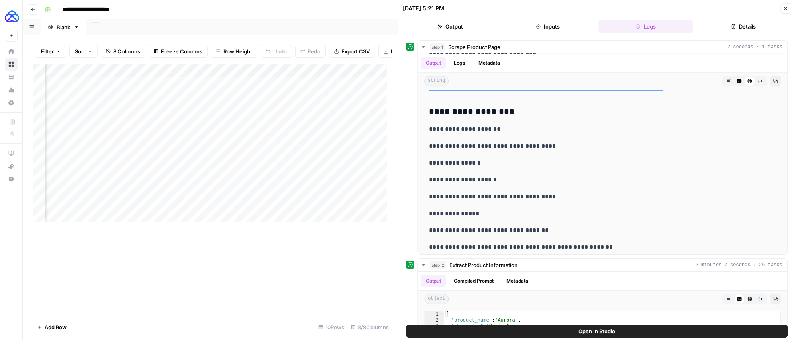
click at [786, 10] on icon "button" at bounding box center [785, 8] width 5 height 5
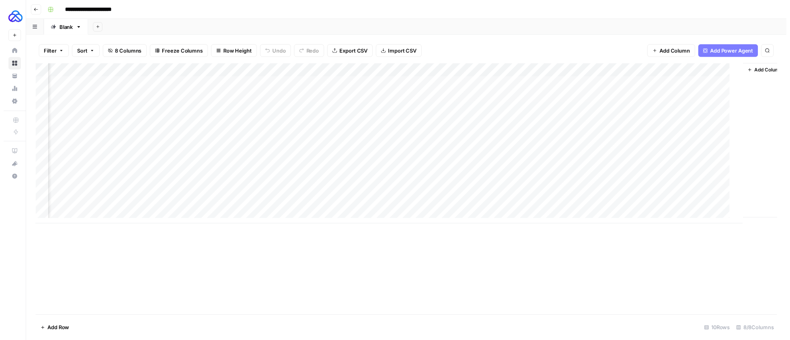
scroll to position [0, 131]
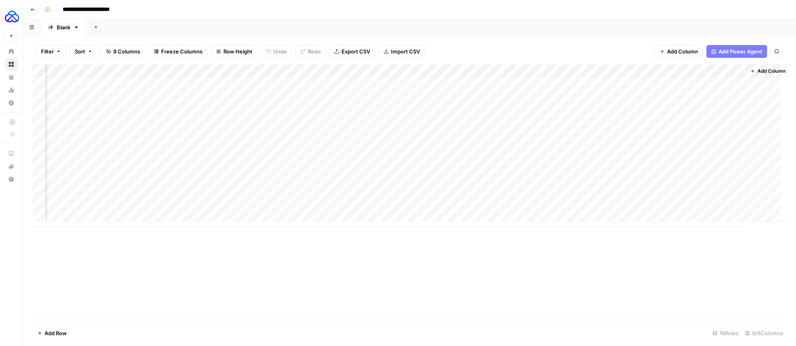
click at [104, 96] on div "Add Column" at bounding box center [410, 145] width 754 height 163
click at [104, 95] on div "Add Column" at bounding box center [410, 145] width 754 height 163
click at [104, 95] on textarea "**********" at bounding box center [101, 102] width 231 height 19
click at [438, 98] on div "Add Column" at bounding box center [410, 145] width 754 height 163
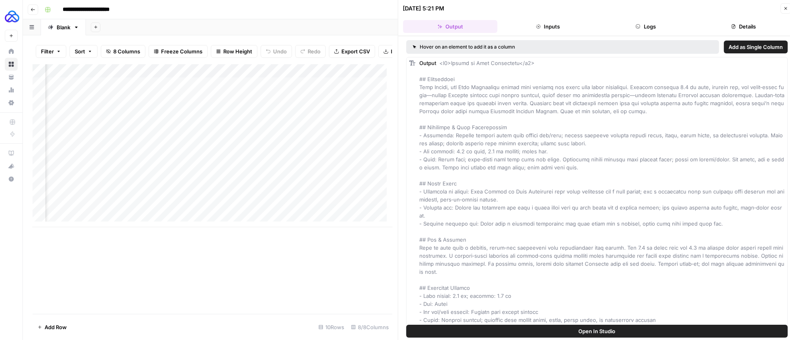
click at [653, 29] on button "Logs" at bounding box center [646, 26] width 94 height 13
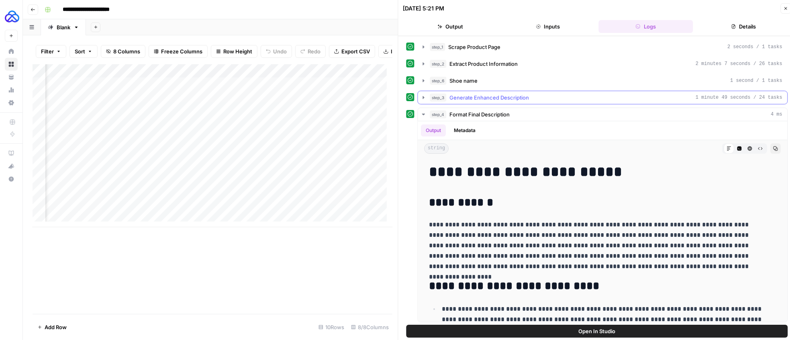
click at [482, 94] on span "Generate Enhanced Description" at bounding box center [490, 98] width 80 height 8
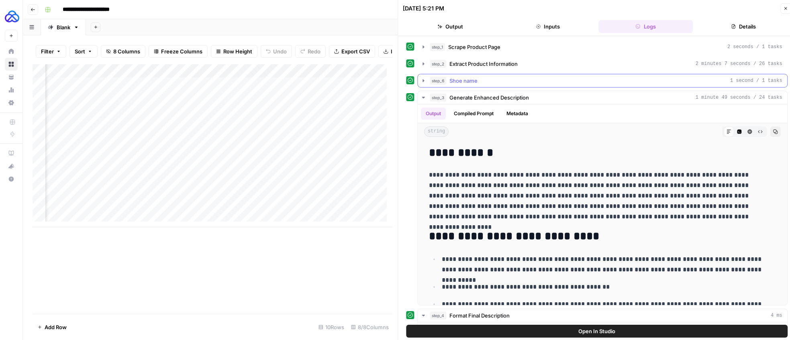
click at [464, 78] on span "Shoe name" at bounding box center [464, 81] width 28 height 8
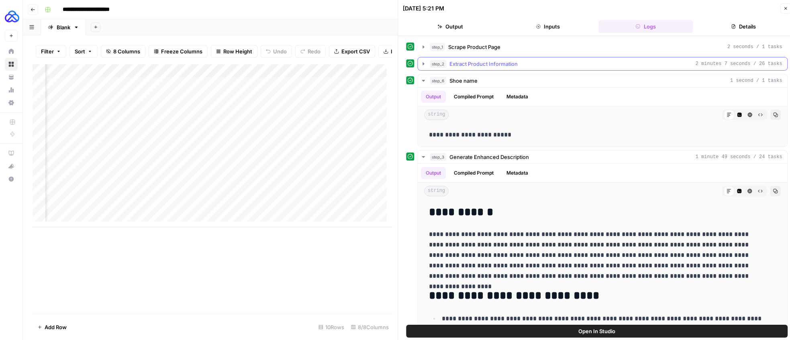
click at [457, 62] on span "Extract Product Information" at bounding box center [484, 64] width 68 height 8
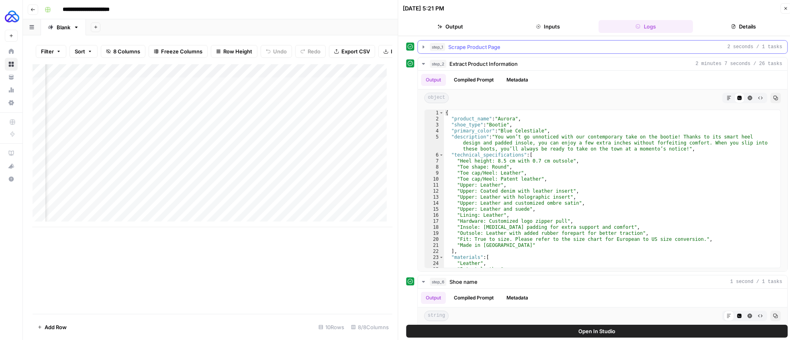
click at [464, 45] on span "Scrape Product Page" at bounding box center [475, 47] width 52 height 8
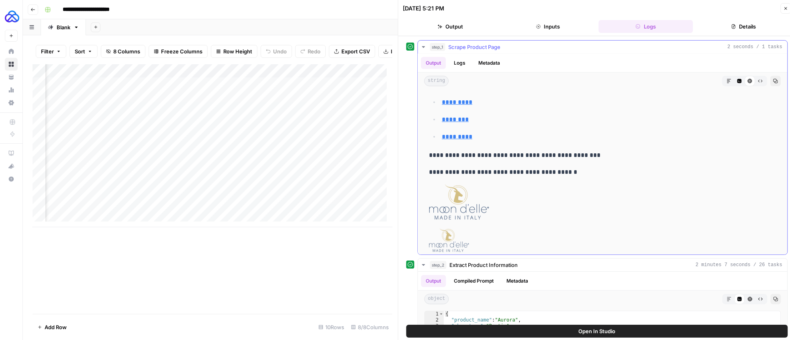
scroll to position [560, 0]
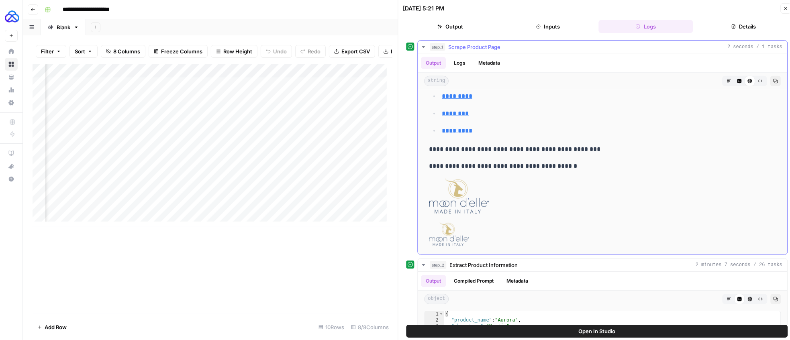
click at [612, 188] on link at bounding box center [602, 213] width 347 height 70
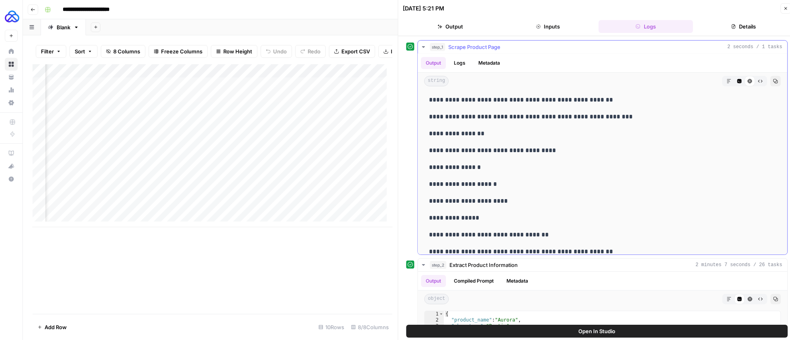
scroll to position [2653, 0]
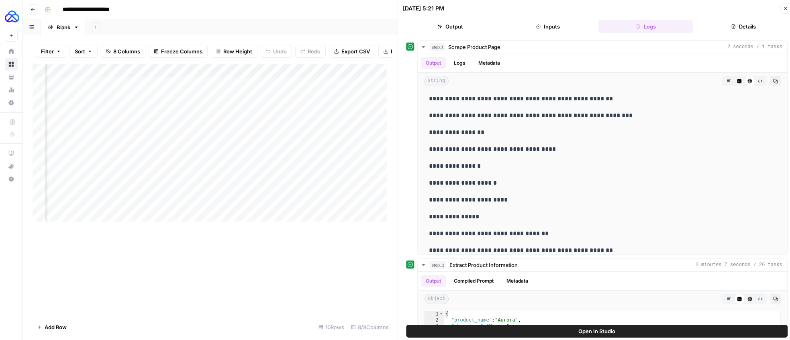
click at [787, 9] on icon "button" at bounding box center [785, 8] width 5 height 5
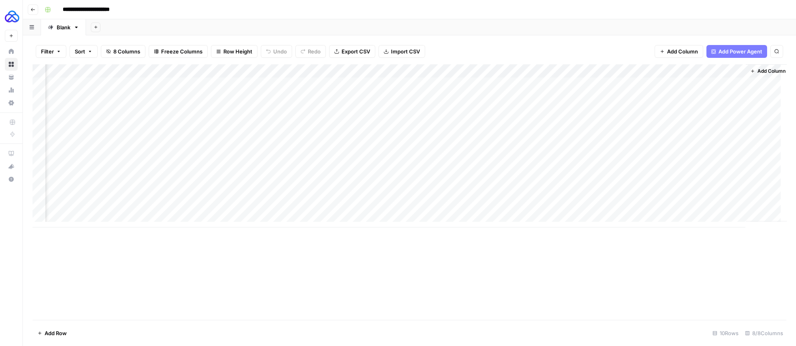
click at [130, 98] on div "Add Column" at bounding box center [410, 145] width 754 height 163
click at [130, 98] on textarea "**********" at bounding box center [101, 102] width 231 height 19
click at [437, 100] on div "Add Column" at bounding box center [410, 145] width 754 height 163
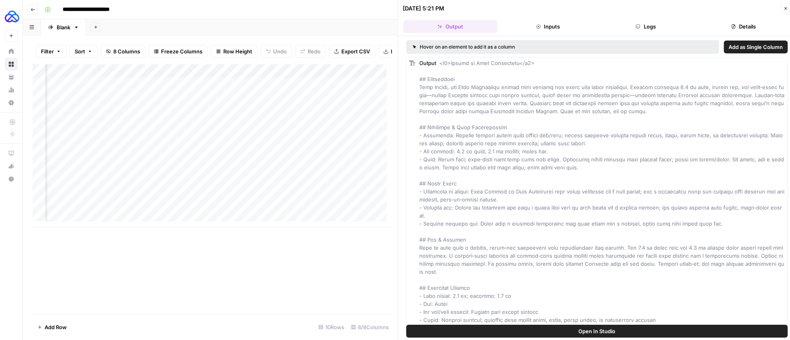
click at [653, 25] on button "Logs" at bounding box center [646, 26] width 94 height 13
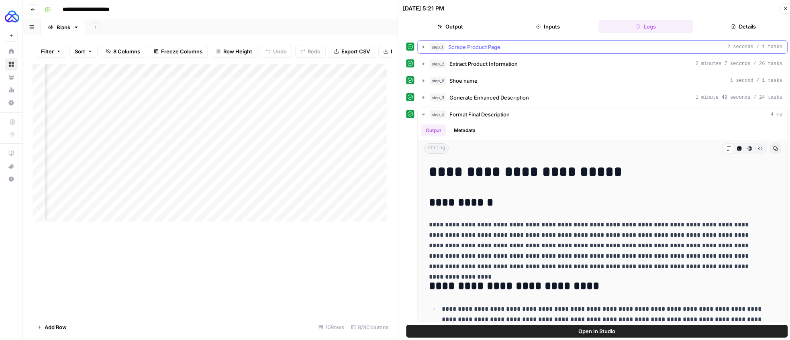
click at [421, 47] on icon "button" at bounding box center [424, 47] width 6 height 6
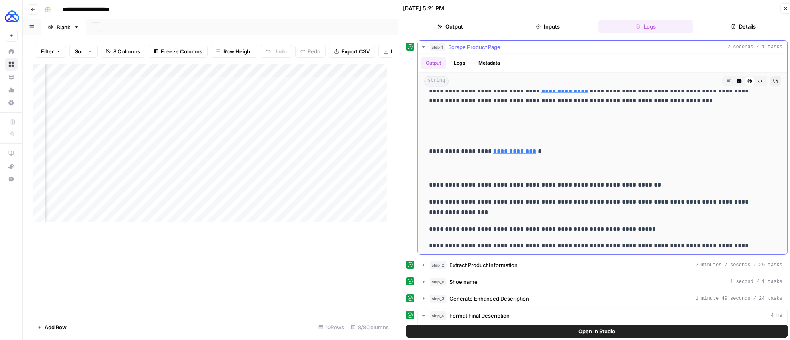
scroll to position [2163, 0]
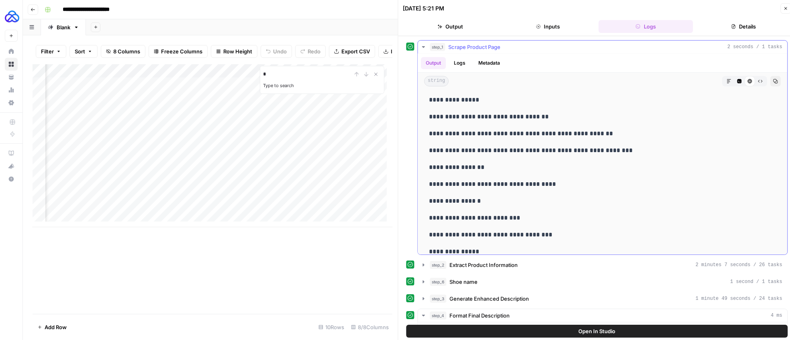
type input "*"
click at [649, 149] on p "**********" at bounding box center [597, 150] width 336 height 10
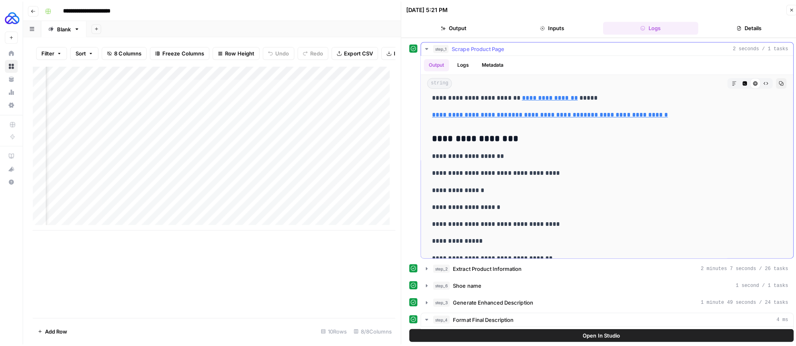
scroll to position [2021, 0]
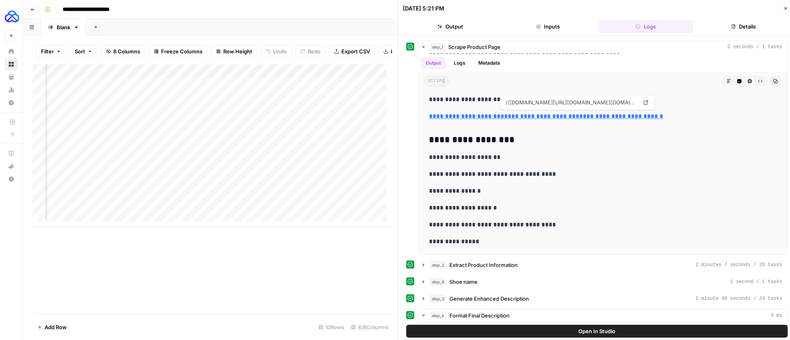
click at [783, 8] on icon "button" at bounding box center [785, 8] width 5 height 5
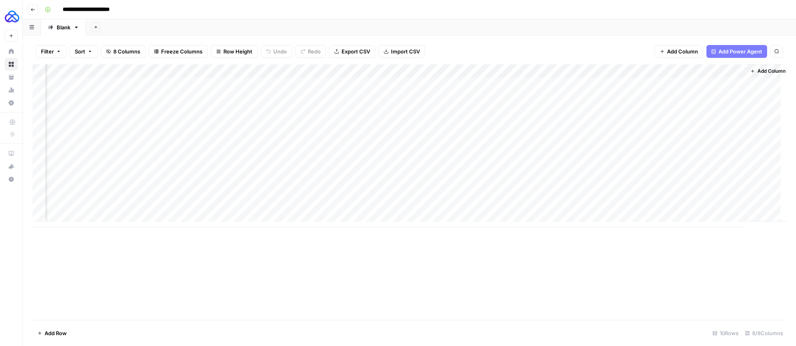
click at [419, 72] on div "Add Column" at bounding box center [410, 145] width 754 height 163
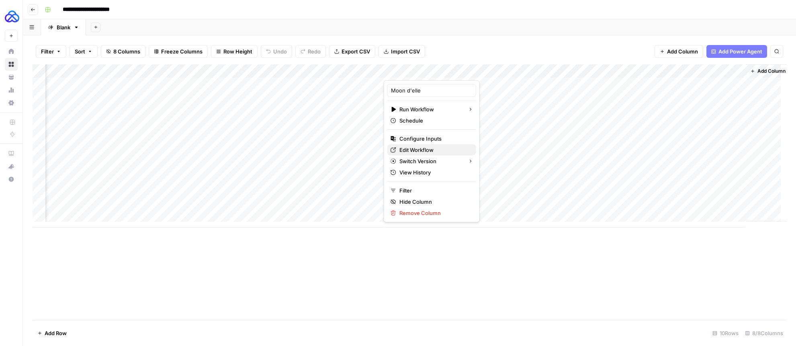
click at [418, 148] on span "Edit Workflow" at bounding box center [434, 150] width 70 height 8
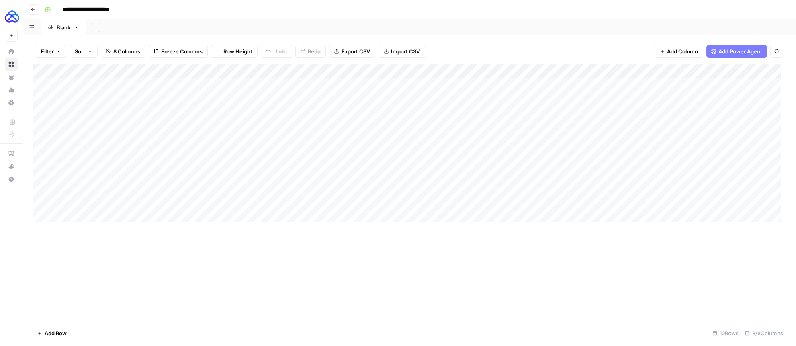
click at [87, 219] on div "Add Column" at bounding box center [410, 145] width 754 height 163
type textarea "**********"
click at [133, 250] on div "Add Column" at bounding box center [410, 192] width 754 height 256
click at [132, 217] on div "Add Column" at bounding box center [410, 152] width 754 height 177
click at [100, 219] on div "Add Column" at bounding box center [410, 152] width 754 height 177
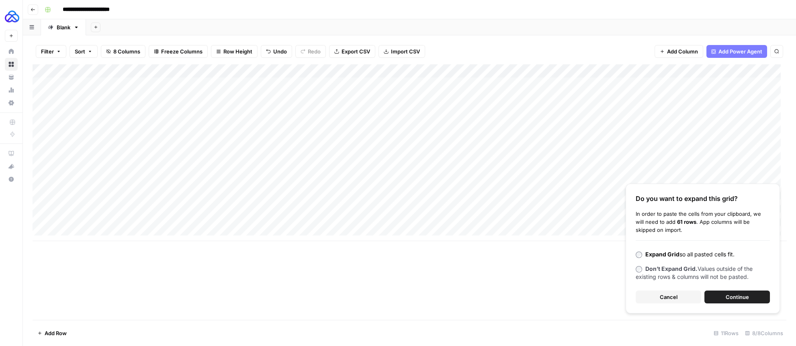
click at [720, 298] on button "Continue" at bounding box center [736, 296] width 65 height 13
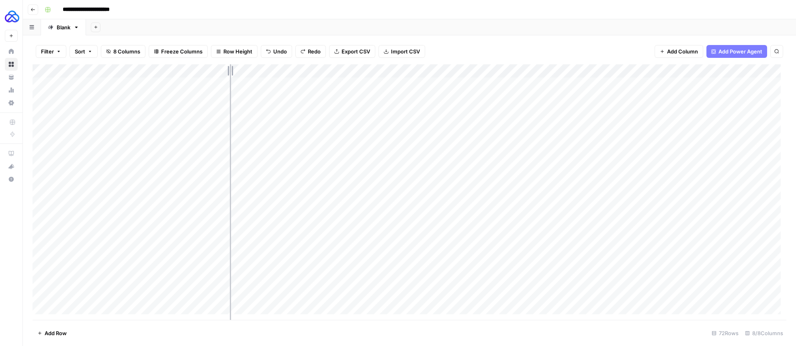
drag, startPoint x: 347, startPoint y: 70, endPoint x: 230, endPoint y: 70, distance: 117.3
click at [230, 70] on div "Add Column" at bounding box center [410, 192] width 754 height 256
drag, startPoint x: 395, startPoint y: 69, endPoint x: 315, endPoint y: 71, distance: 80.4
click at [315, 71] on div "Add Column" at bounding box center [410, 192] width 754 height 256
drag, startPoint x: 267, startPoint y: 70, endPoint x: 540, endPoint y: 74, distance: 272.8
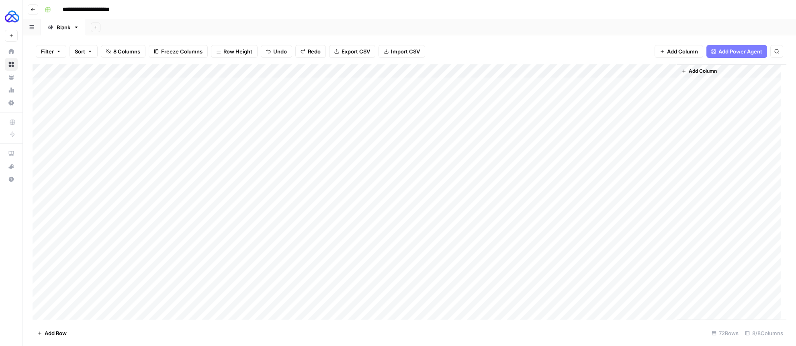
click at [540, 74] on div "Add Column" at bounding box center [410, 192] width 754 height 256
drag, startPoint x: 373, startPoint y: 69, endPoint x: 339, endPoint y: 70, distance: 33.4
click at [335, 69] on div "Add Column" at bounding box center [410, 192] width 754 height 256
drag, startPoint x: 414, startPoint y: 70, endPoint x: 449, endPoint y: 74, distance: 35.2
click at [449, 74] on div "Add Column" at bounding box center [410, 192] width 754 height 256
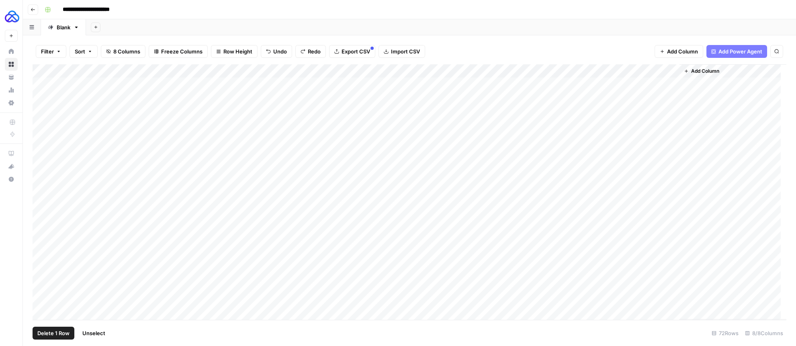
click at [41, 206] on div "Add Column" at bounding box center [410, 192] width 754 height 256
click at [39, 84] on div "Add Column" at bounding box center [410, 192] width 754 height 256
click at [59, 331] on span "Delete 10 Rows" at bounding box center [56, 333] width 39 height 8
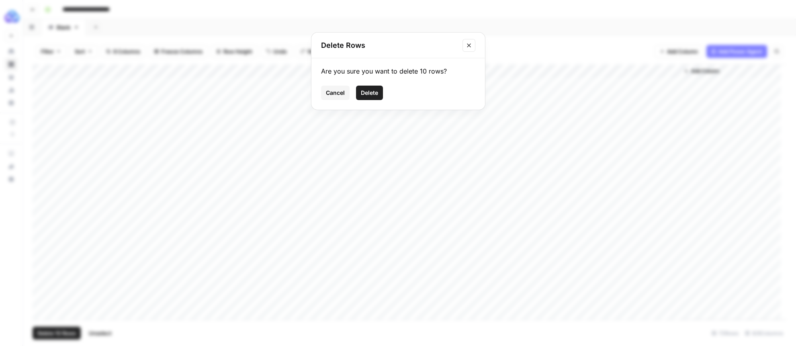
click at [379, 95] on button "Delete" at bounding box center [369, 93] width 27 height 14
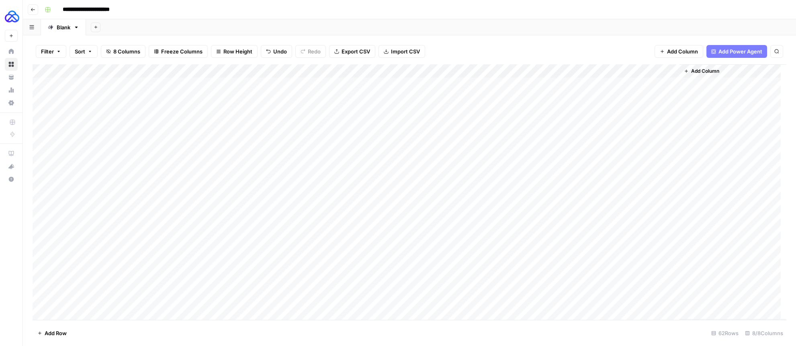
click at [111, 73] on div "Add Column" at bounding box center [410, 192] width 754 height 256
click at [82, 126] on span "Sort Ascending" at bounding box center [96, 127] width 70 height 8
click at [446, 73] on div "Add Column" at bounding box center [410, 192] width 754 height 256
click at [323, 99] on div "Add Column" at bounding box center [410, 192] width 754 height 256
click at [337, 69] on div "Add Column" at bounding box center [410, 192] width 754 height 256
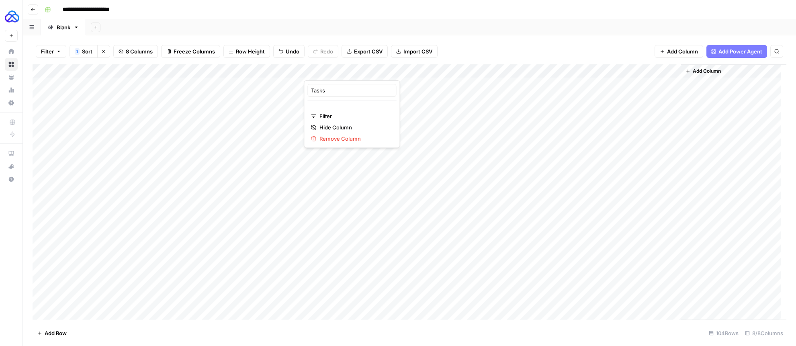
click at [420, 111] on div "Add Column" at bounding box center [410, 192] width 754 height 256
click at [106, 70] on div "Add Column" at bounding box center [410, 192] width 754 height 256
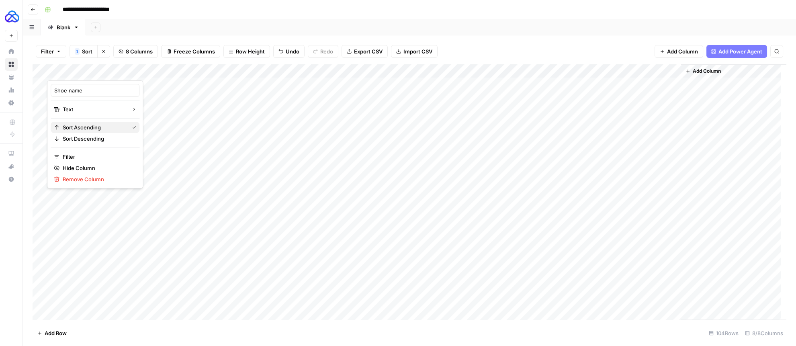
click at [86, 129] on span "Sort Ascending" at bounding box center [94, 127] width 63 height 8
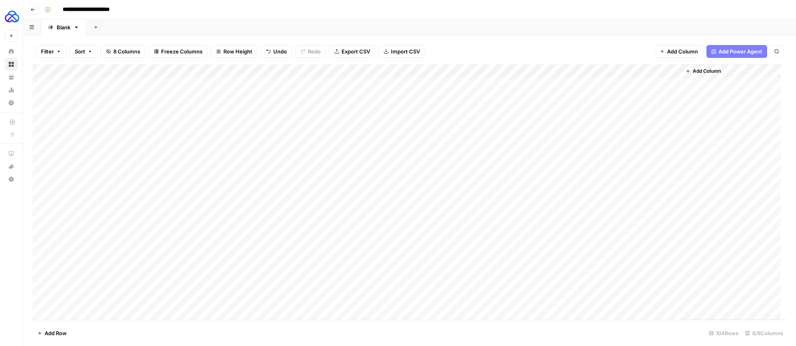
click at [39, 83] on div "Add Column" at bounding box center [410, 192] width 754 height 256
click at [41, 178] on div "Add Column" at bounding box center [410, 192] width 754 height 256
click at [56, 329] on span "Delete 8 Rows" at bounding box center [55, 333] width 36 height 8
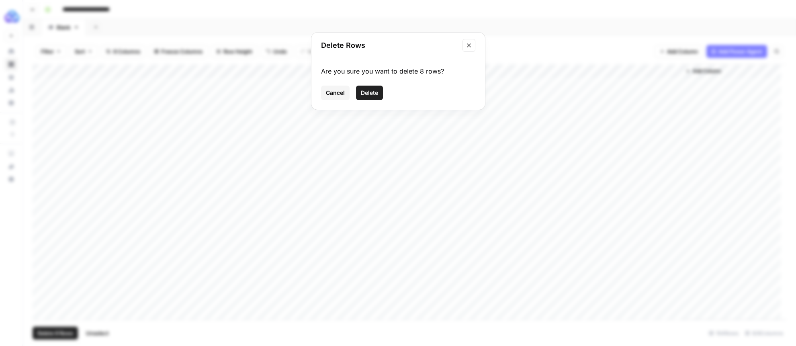
click at [372, 92] on span "Delete" at bounding box center [369, 93] width 17 height 8
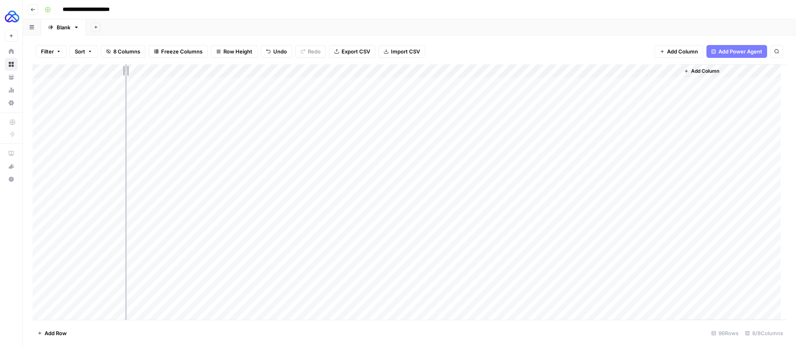
drag, startPoint x: 119, startPoint y: 71, endPoint x: 150, endPoint y: 71, distance: 31.3
click at [150, 71] on div "Add Column" at bounding box center [410, 192] width 754 height 256
click at [41, 207] on div "Add Column" at bounding box center [410, 192] width 754 height 256
click at [42, 82] on div "Add Column" at bounding box center [410, 192] width 754 height 256
click at [63, 335] on span "Delete 10 Rows" at bounding box center [56, 333] width 39 height 8
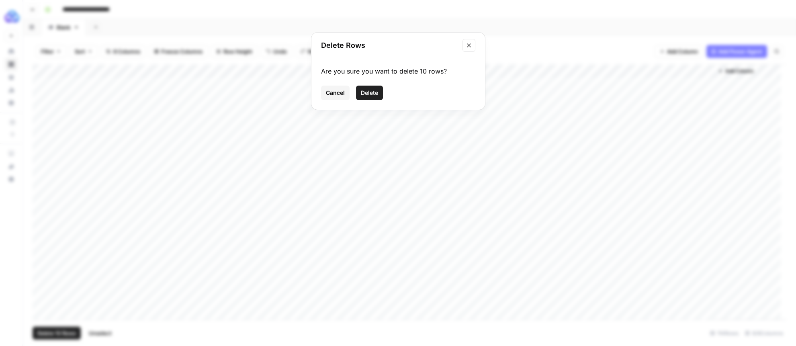
click at [372, 94] on span "Delete" at bounding box center [369, 93] width 17 height 8
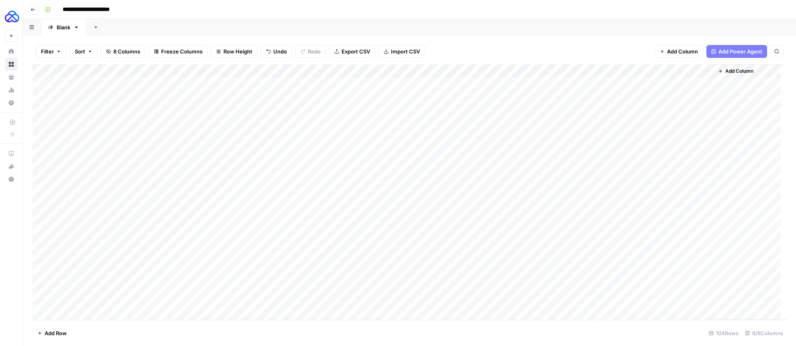
drag, startPoint x: 288, startPoint y: 248, endPoint x: 297, endPoint y: 249, distance: 8.4
click at [288, 248] on div "Add Column" at bounding box center [410, 192] width 754 height 256
click at [300, 263] on div "Add Column" at bounding box center [410, 192] width 754 height 256
click at [301, 277] on div "Add Column" at bounding box center [410, 192] width 754 height 256
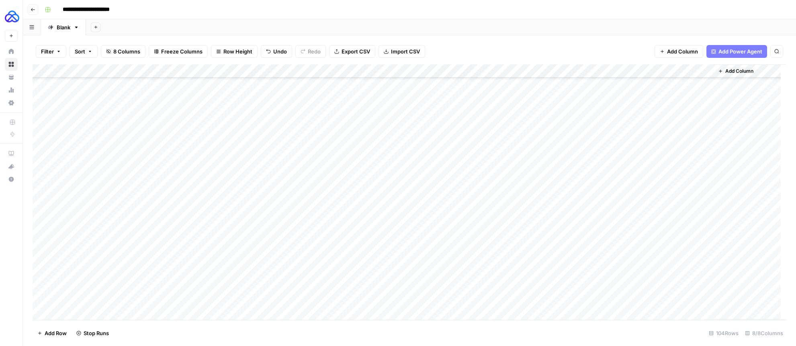
click at [306, 211] on div "Add Column" at bounding box center [410, 192] width 754 height 256
click at [301, 227] on div "Add Column" at bounding box center [410, 192] width 754 height 256
click at [299, 241] on div "Add Column" at bounding box center [410, 192] width 754 height 256
click at [300, 254] on div "Add Column" at bounding box center [410, 192] width 754 height 256
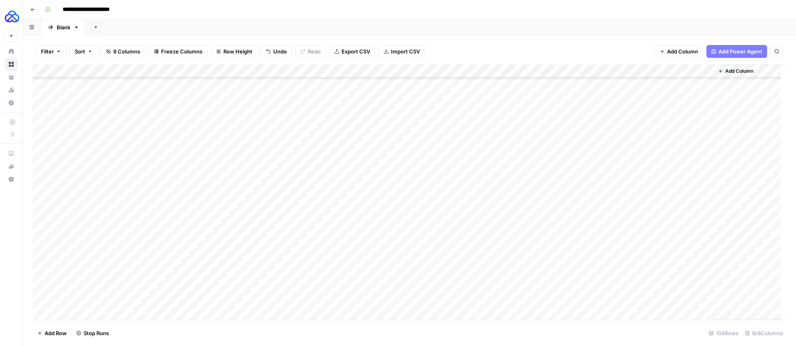
click at [303, 157] on div "Add Column" at bounding box center [410, 192] width 754 height 256
click at [301, 170] on div "Add Column" at bounding box center [410, 192] width 754 height 256
click at [301, 185] on div "Add Column" at bounding box center [410, 192] width 754 height 256
click at [298, 197] on div "Add Column" at bounding box center [410, 192] width 754 height 256
click at [297, 208] on div "Add Column" at bounding box center [410, 192] width 754 height 256
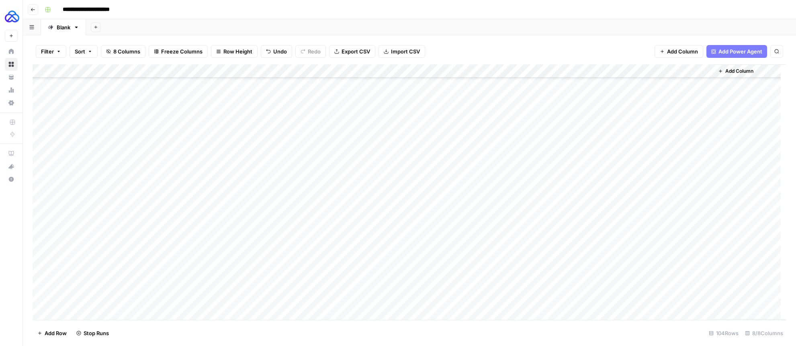
click at [295, 223] on div "Add Column" at bounding box center [410, 192] width 754 height 256
click at [297, 239] on div "Add Column" at bounding box center [410, 192] width 754 height 256
click at [299, 253] on div "Add Column" at bounding box center [410, 192] width 754 height 256
click at [300, 227] on div "Add Column" at bounding box center [410, 192] width 754 height 256
click at [294, 265] on div "Add Column" at bounding box center [410, 192] width 754 height 256
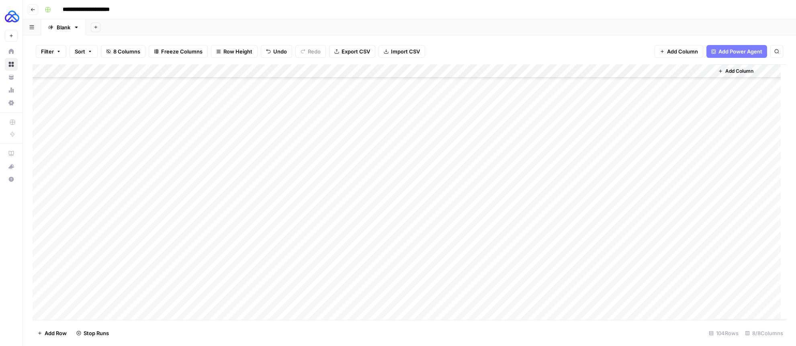
click at [294, 280] on div "Add Column" at bounding box center [410, 192] width 754 height 256
click at [300, 293] on div "Add Column" at bounding box center [410, 192] width 754 height 256
click at [300, 196] on div "Add Column" at bounding box center [410, 192] width 754 height 256
click at [299, 206] on div "Add Column" at bounding box center [410, 192] width 754 height 256
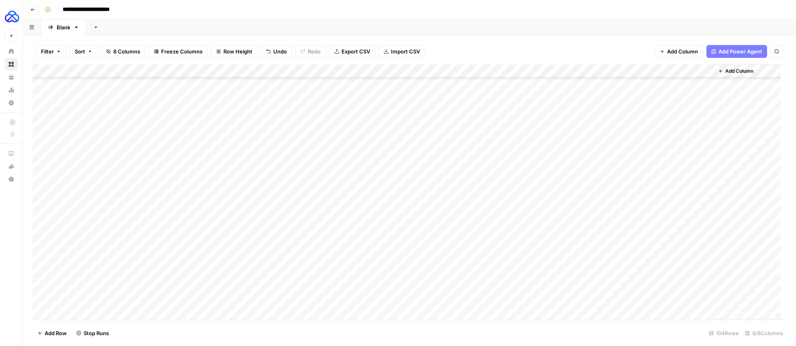
click at [302, 222] on div "Add Column" at bounding box center [410, 192] width 754 height 256
click at [296, 238] on div "Add Column" at bounding box center [410, 192] width 754 height 256
click at [296, 252] on div "Add Column" at bounding box center [410, 192] width 754 height 256
click at [296, 265] on div "Add Column" at bounding box center [410, 192] width 754 height 256
click at [297, 277] on div "Add Column" at bounding box center [410, 192] width 754 height 256
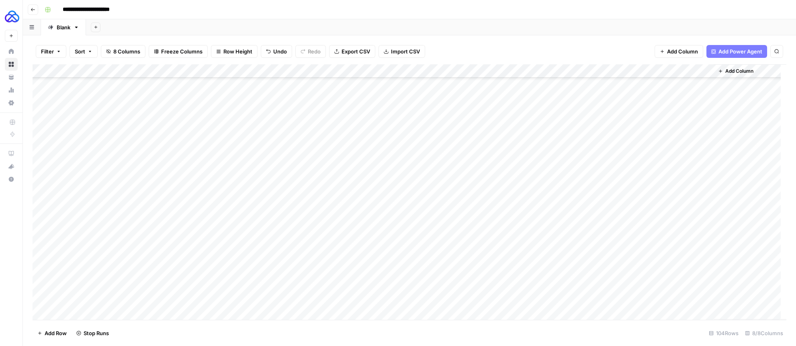
click at [296, 290] on div "Add Column" at bounding box center [410, 192] width 754 height 256
click at [298, 307] on div "Add Column" at bounding box center [410, 192] width 754 height 256
click at [302, 149] on div "Add Column" at bounding box center [410, 192] width 754 height 256
click at [299, 162] on div "Add Column" at bounding box center [410, 192] width 754 height 256
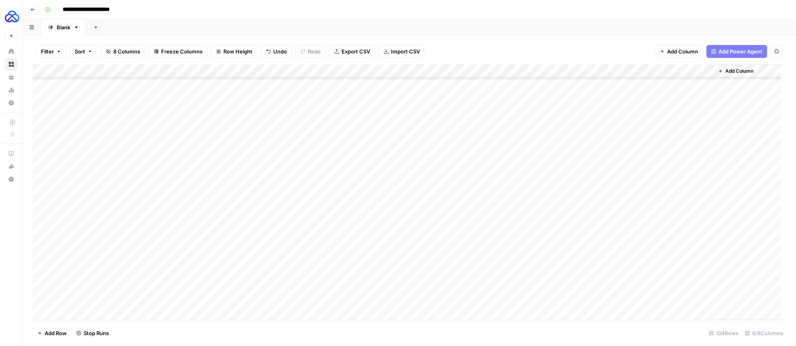
click at [299, 174] on div "Add Column" at bounding box center [410, 192] width 754 height 256
click at [40, 84] on div "Add Column" at bounding box center [410, 192] width 754 height 256
click at [51, 337] on div "Delete 1 Row Unselect" at bounding box center [72, 333] width 78 height 13
click at [49, 333] on span "Delete 1 Row" at bounding box center [53, 333] width 32 height 8
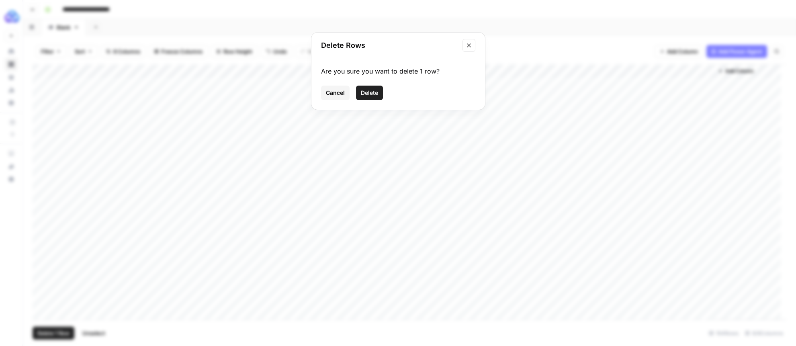
click at [362, 94] on span "Delete" at bounding box center [369, 93] width 17 height 8
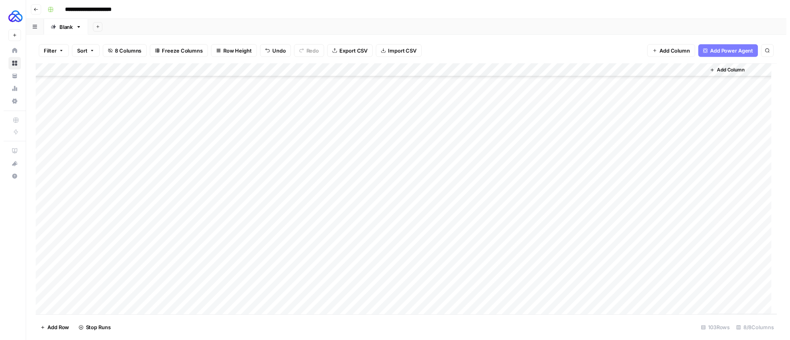
scroll to position [4, 0]
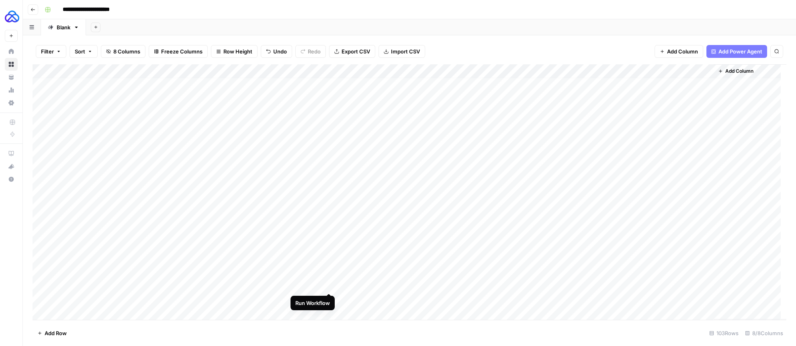
click at [328, 285] on div "Add Column" at bounding box center [410, 192] width 754 height 256
click at [476, 160] on div "Add Column" at bounding box center [410, 192] width 754 height 256
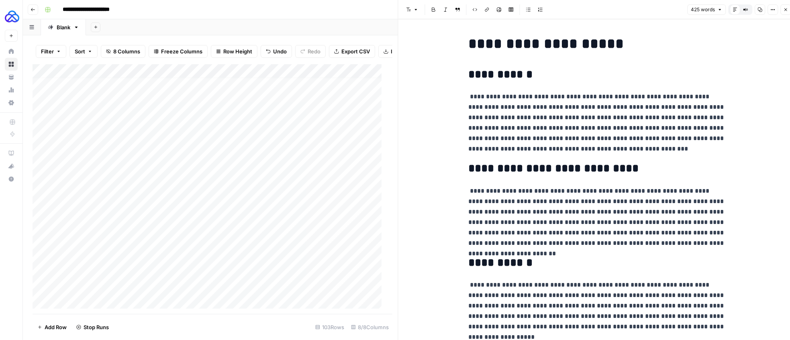
click at [784, 11] on icon "button" at bounding box center [785, 9] width 5 height 5
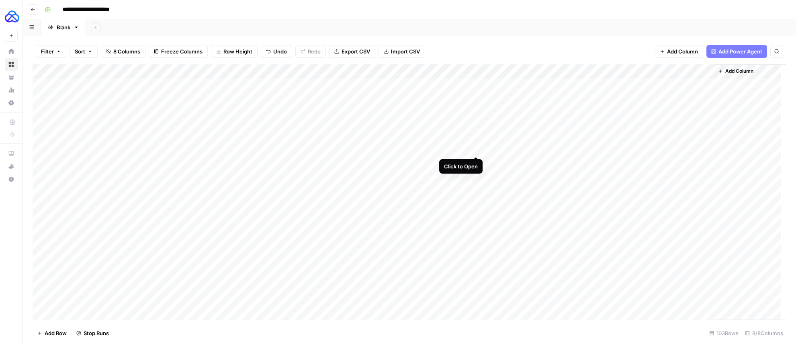
click at [474, 147] on div "Add Column" at bounding box center [410, 192] width 754 height 256
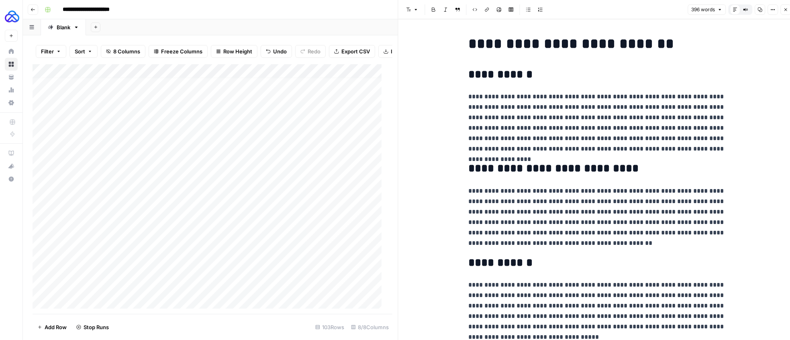
click at [783, 10] on icon "button" at bounding box center [785, 9] width 5 height 5
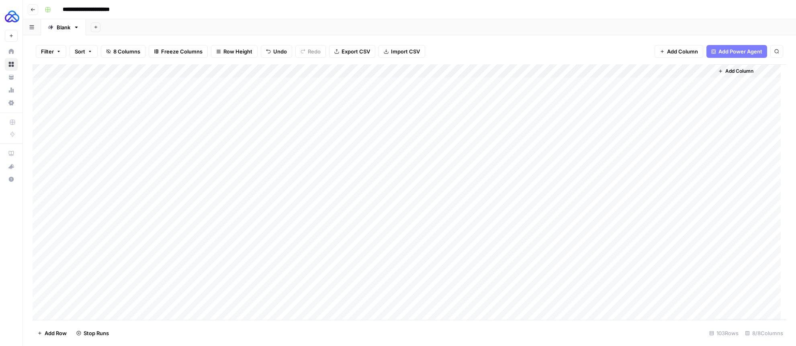
click at [723, 71] on button "Add Column" at bounding box center [736, 71] width 42 height 10
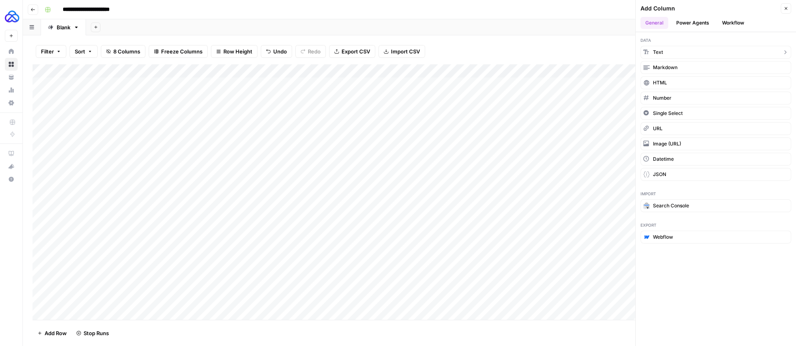
click at [668, 54] on button "Text" at bounding box center [715, 52] width 151 height 13
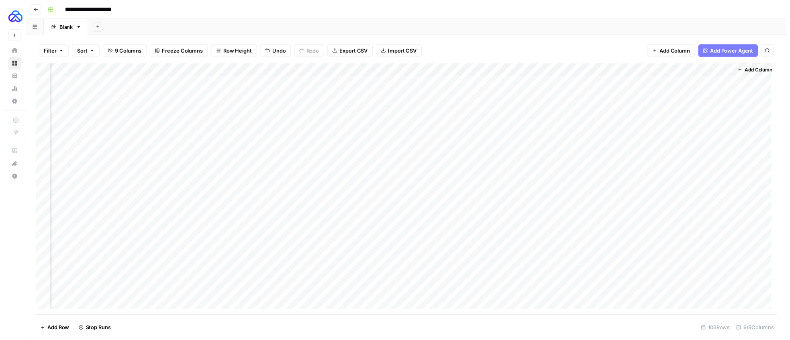
scroll to position [0, 49]
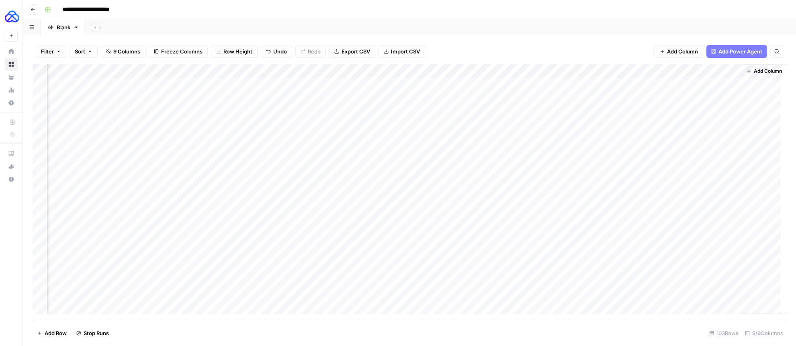
click at [674, 70] on div "Add Column" at bounding box center [410, 192] width 754 height 256
click at [674, 70] on div at bounding box center [699, 72] width 73 height 16
click at [677, 94] on input "New Column" at bounding box center [712, 90] width 82 height 8
type input "Notes"
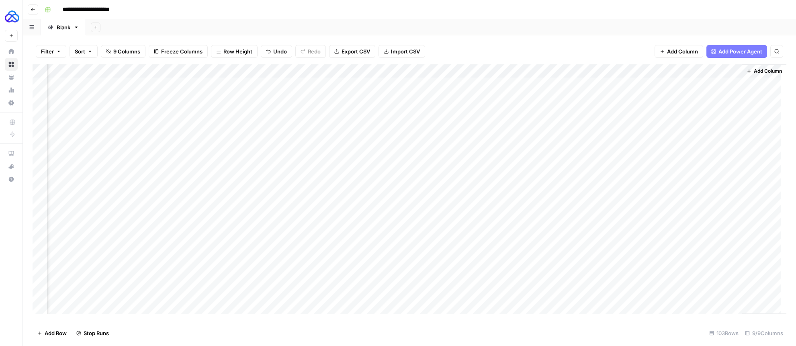
drag, startPoint x: 691, startPoint y: 71, endPoint x: 487, endPoint y: 70, distance: 204.9
click at [487, 70] on div "Add Column" at bounding box center [410, 192] width 754 height 256
click at [429, 83] on div "Add Column" at bounding box center [410, 192] width 754 height 256
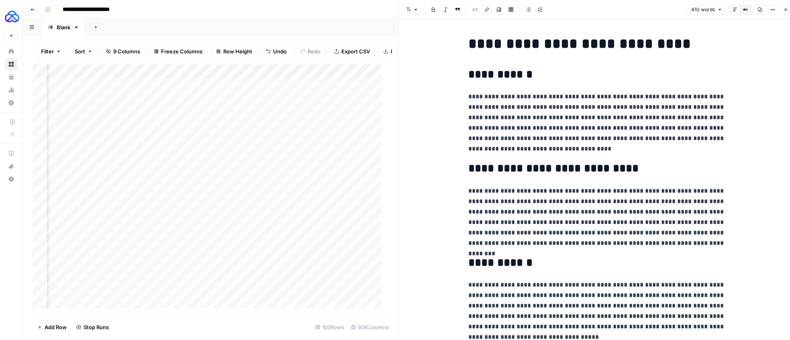
click at [785, 11] on icon "button" at bounding box center [785, 9] width 5 height 5
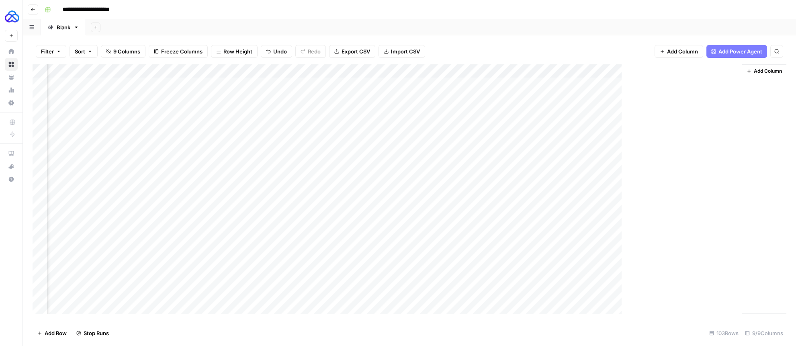
scroll to position [0, 40]
click at [474, 84] on div "Add Column" at bounding box center [410, 192] width 754 height 256
type textarea "**"
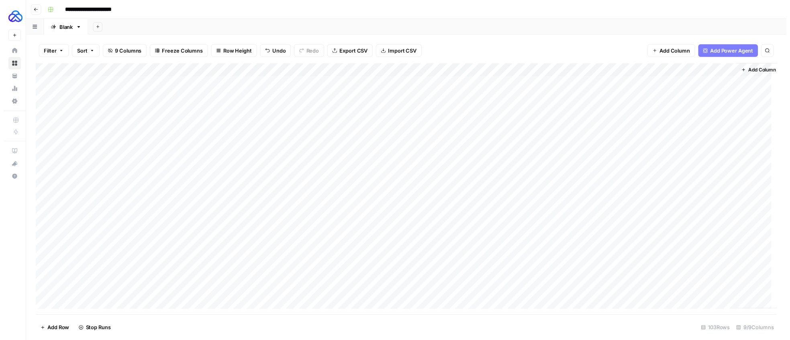
scroll to position [0, 0]
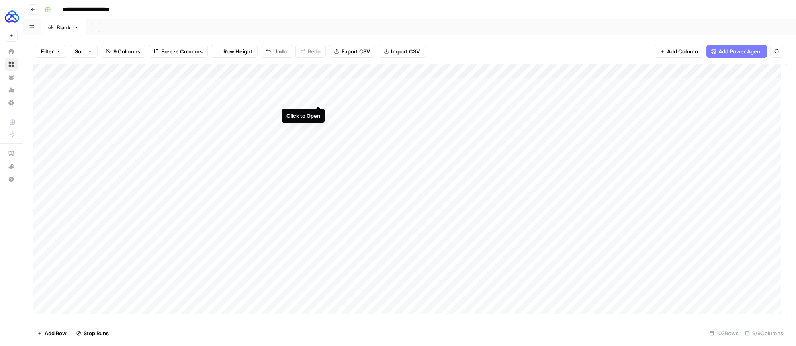
click at [330, 97] on div "Add Column" at bounding box center [410, 192] width 754 height 256
click at [487, 95] on div "Add Column" at bounding box center [410, 192] width 754 height 256
type textarea "**********"
click at [500, 113] on div "Add Column" at bounding box center [410, 192] width 754 height 256
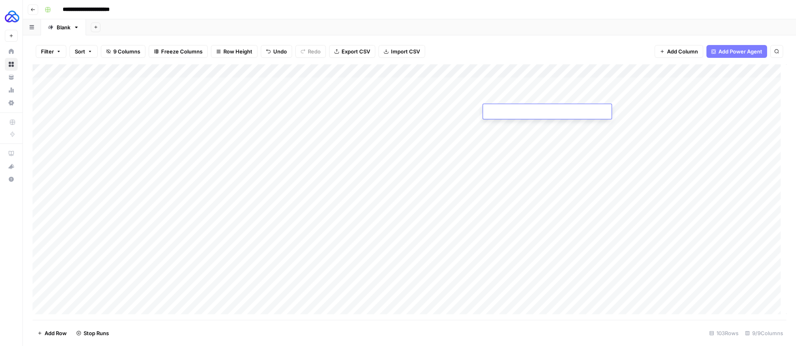
click at [328, 111] on div "Add Column" at bounding box center [410, 192] width 754 height 256
click at [505, 112] on div "Add Column" at bounding box center [410, 192] width 754 height 256
type textarea "**********"
click at [474, 126] on div "Add Column" at bounding box center [410, 192] width 754 height 256
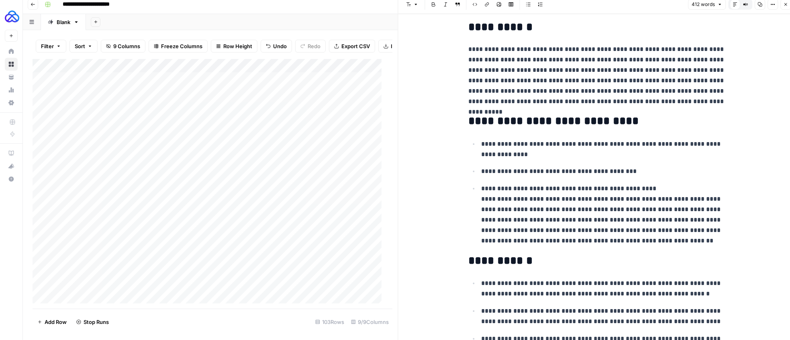
scroll to position [42, 0]
click at [787, 7] on button "Close" at bounding box center [786, 4] width 10 height 10
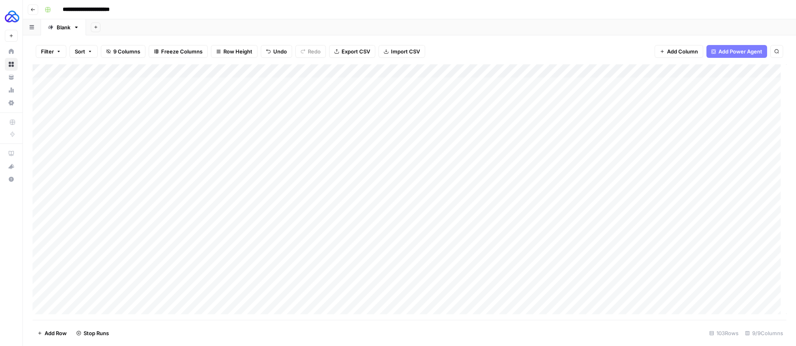
click at [509, 126] on div "Add Column" at bounding box center [410, 192] width 754 height 256
type textarea "**"
type textarea "**********"
click at [328, 138] on div "Add Column" at bounding box center [410, 192] width 754 height 256
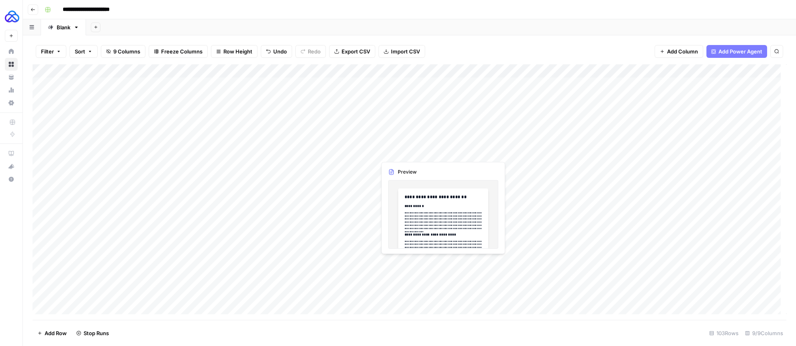
click at [476, 153] on div "Add Column" at bounding box center [410, 192] width 754 height 256
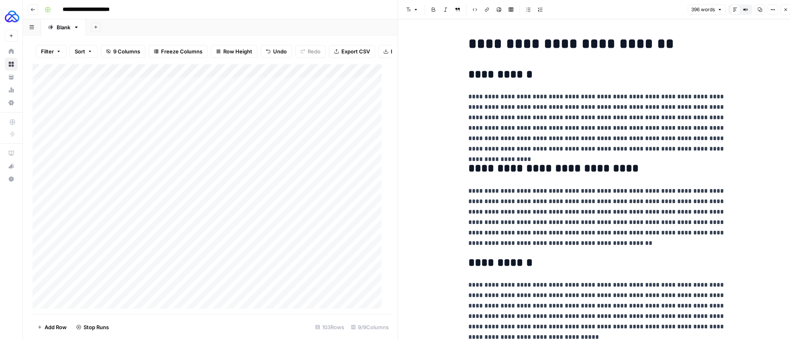
click at [785, 11] on icon "button" at bounding box center [785, 9] width 5 height 5
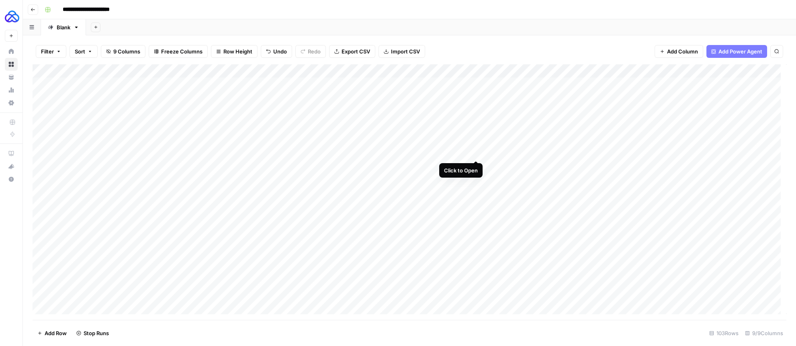
click at [476, 152] on div "Add Column" at bounding box center [410, 192] width 754 height 256
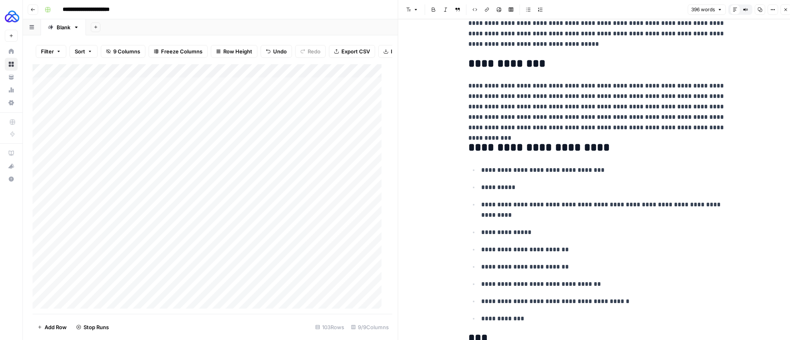
scroll to position [415, 0]
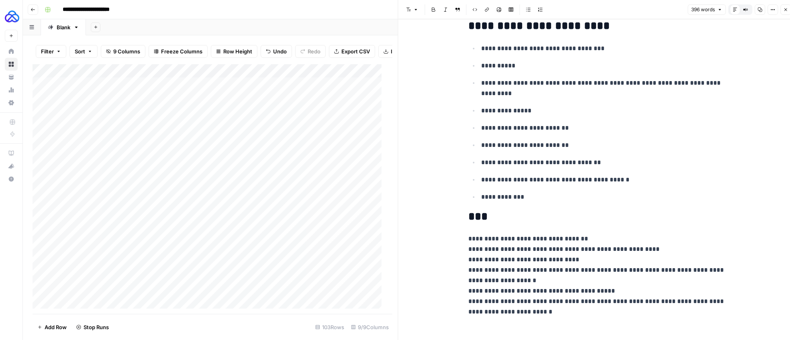
click at [787, 9] on icon "button" at bounding box center [785, 9] width 5 height 5
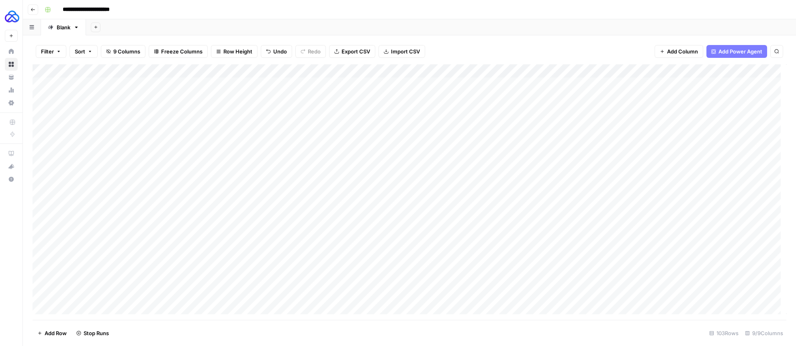
click at [507, 153] on div "Add Column" at bounding box center [410, 192] width 754 height 256
type textarea "**"
type textarea "**********"
click at [327, 166] on div "Add Column" at bounding box center [410, 192] width 754 height 256
click at [493, 182] on div "Add Column" at bounding box center [410, 192] width 754 height 256
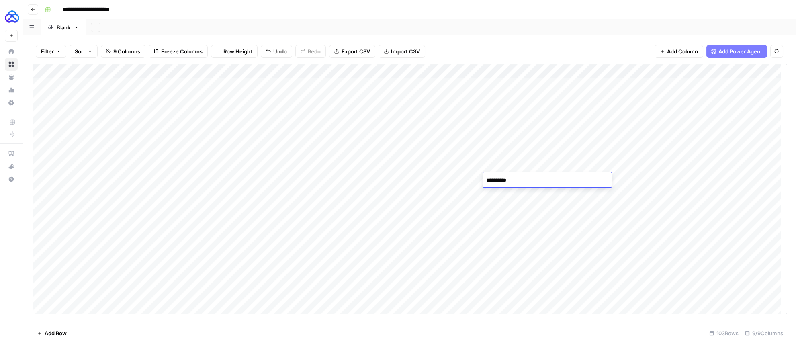
type textarea "**********"
click at [327, 179] on div "Add Column" at bounding box center [410, 192] width 754 height 256
click at [478, 192] on div "Add Column" at bounding box center [410, 192] width 754 height 256
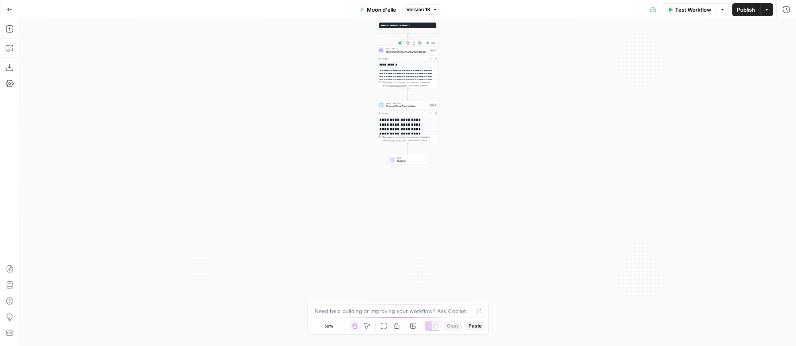
click at [396, 51] on span "Generate Enhanced Description" at bounding box center [407, 52] width 42 height 4
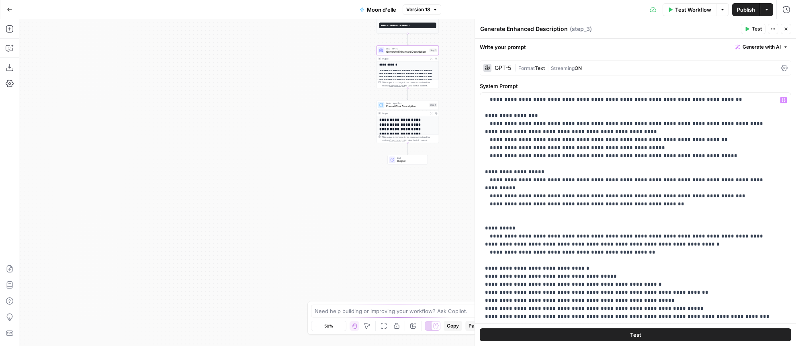
scroll to position [317, 0]
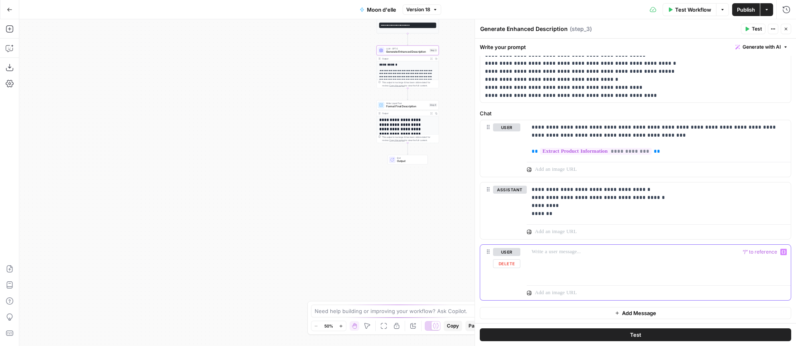
click at [509, 263] on button "Delete" at bounding box center [506, 263] width 27 height 9
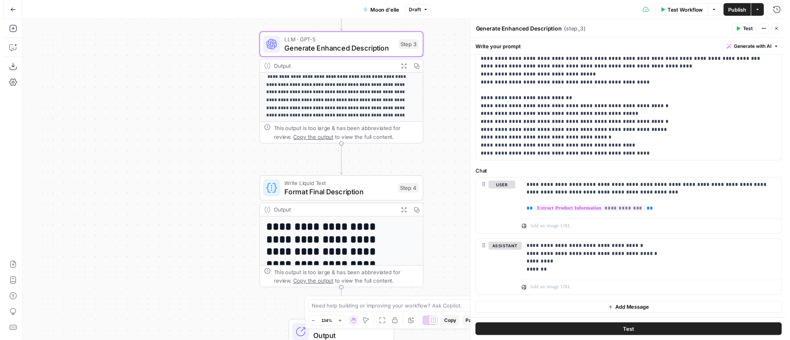
scroll to position [94, 0]
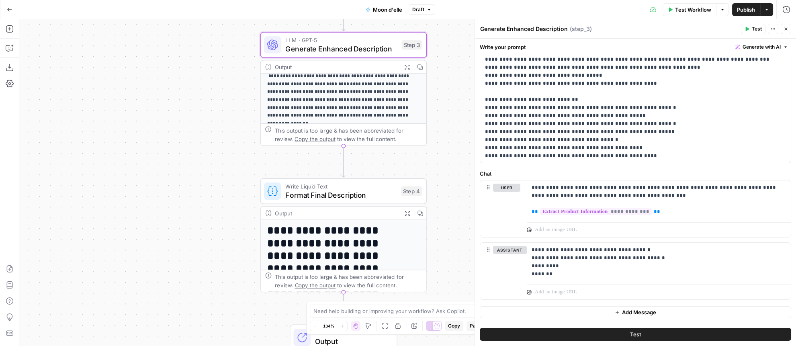
click at [407, 64] on icon "button" at bounding box center [407, 67] width 6 height 6
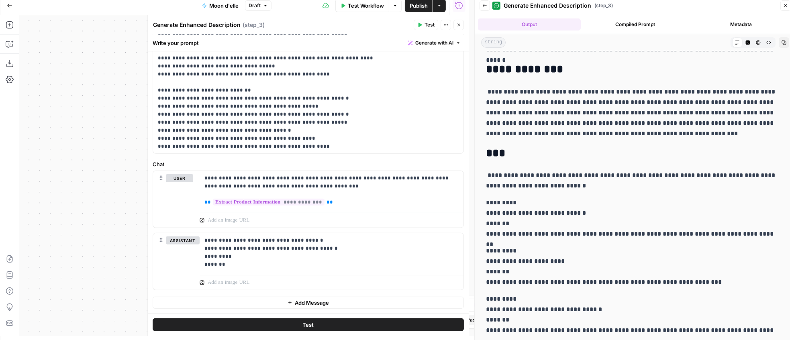
scroll to position [5, 0]
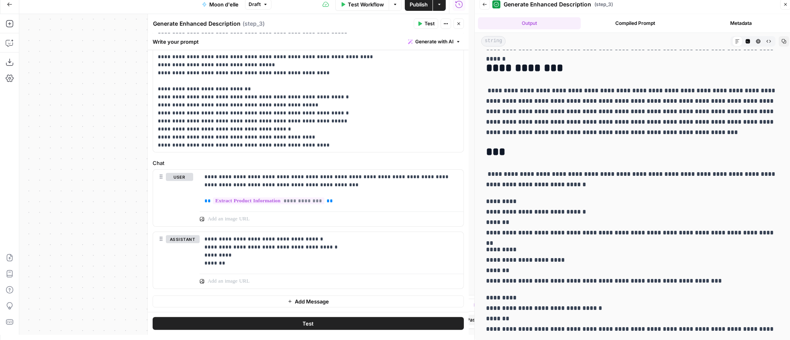
click at [785, 8] on button "Close" at bounding box center [786, 4] width 10 height 10
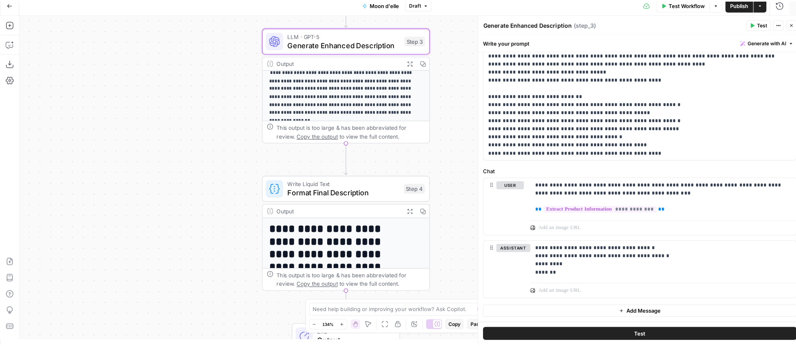
scroll to position [257, 0]
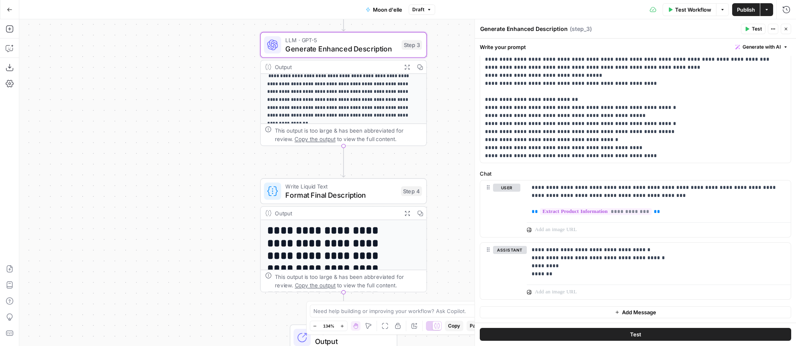
click at [752, 12] on span "Publish" at bounding box center [746, 10] width 18 height 8
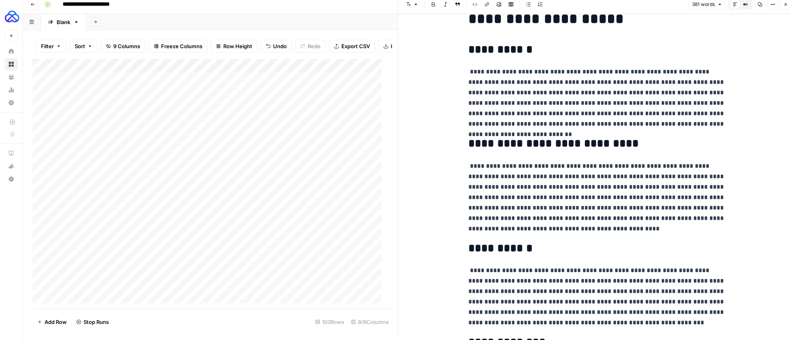
scroll to position [14, 0]
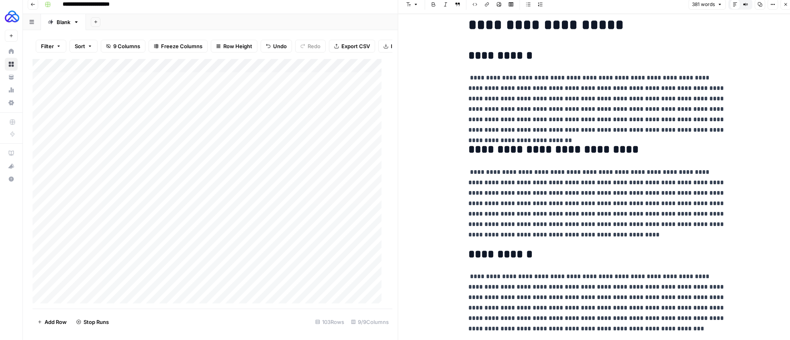
click at [786, 5] on icon "button" at bounding box center [786, 4] width 3 height 3
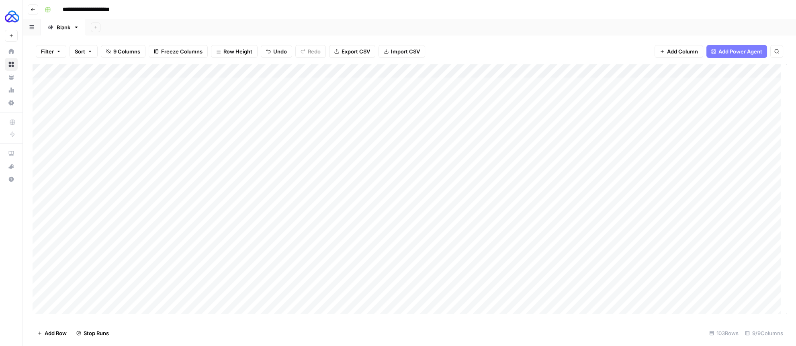
click at [505, 194] on div "Add Column" at bounding box center [410, 192] width 754 height 256
click at [507, 193] on div "Add Column" at bounding box center [410, 192] width 754 height 256
click at [507, 193] on textarea at bounding box center [547, 193] width 129 height 11
type textarea "**"
click at [476, 206] on div "Add Column" at bounding box center [410, 192] width 754 height 256
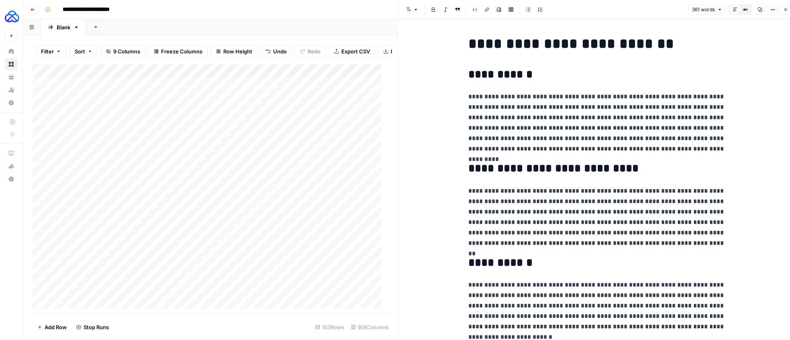
click at [788, 10] on button "Close" at bounding box center [786, 9] width 10 height 10
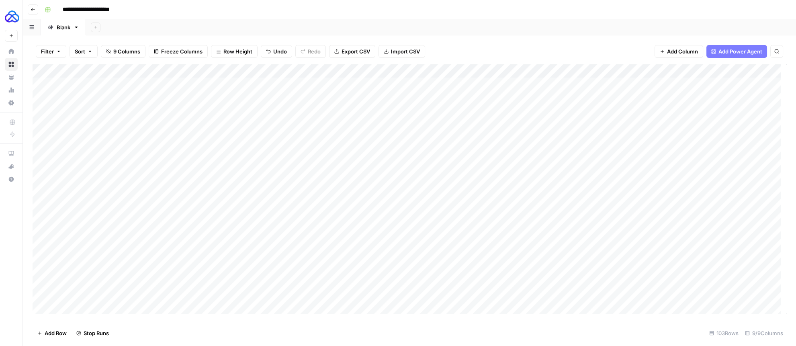
click at [501, 208] on div "Add Column" at bounding box center [410, 192] width 754 height 256
type textarea "**********"
click at [327, 206] on div "Add Column" at bounding box center [410, 192] width 754 height 256
click at [329, 219] on div "Add Column" at bounding box center [410, 192] width 754 height 256
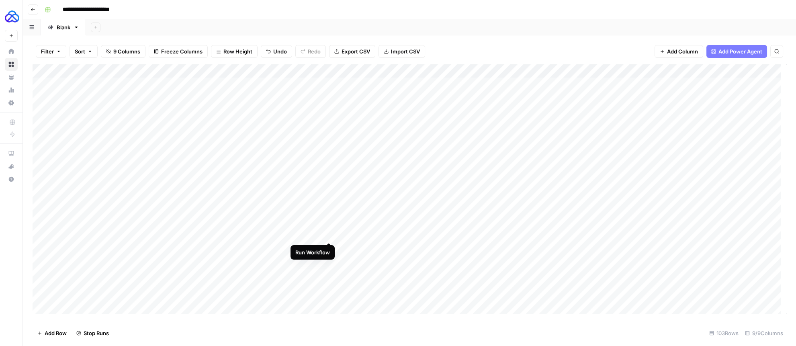
click at [329, 233] on div "Add Column" at bounding box center [410, 192] width 754 height 256
click at [514, 248] on div "Add Column" at bounding box center [410, 192] width 754 height 256
type textarea "**********"
click at [329, 247] on div "Add Column" at bounding box center [410, 192] width 754 height 256
click at [497, 261] on div "Add Column" at bounding box center [410, 192] width 754 height 256
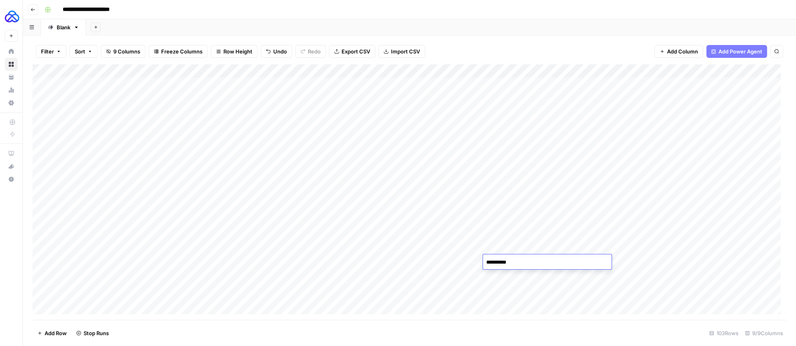
type textarea "**********"
click at [474, 275] on div "Add Column" at bounding box center [410, 192] width 754 height 256
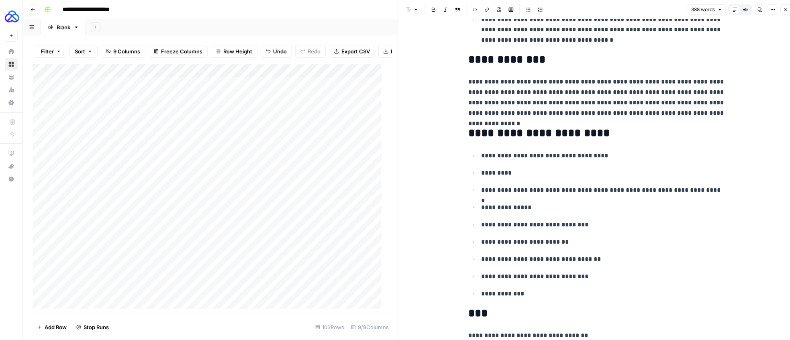
scroll to position [470, 0]
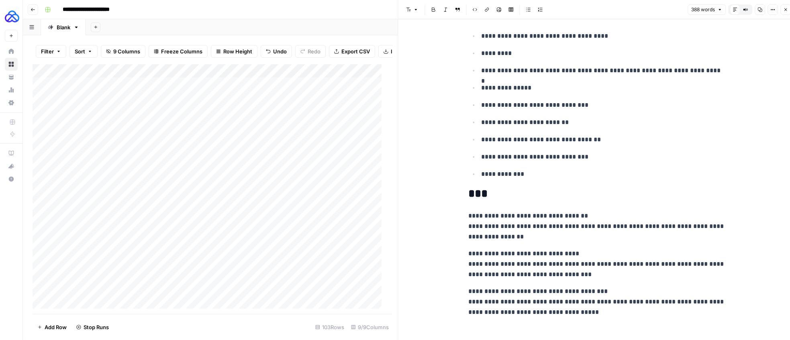
click at [783, 11] on icon "button" at bounding box center [785, 9] width 5 height 5
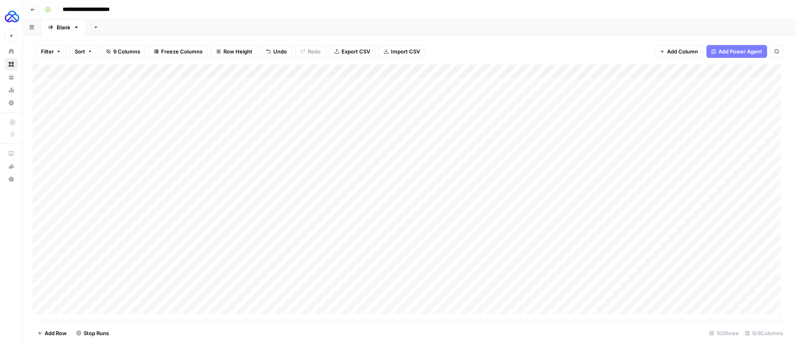
click at [509, 271] on div "Add Column" at bounding box center [410, 192] width 754 height 256
type textarea "**"
click at [476, 288] on div "Add Column" at bounding box center [410, 192] width 754 height 256
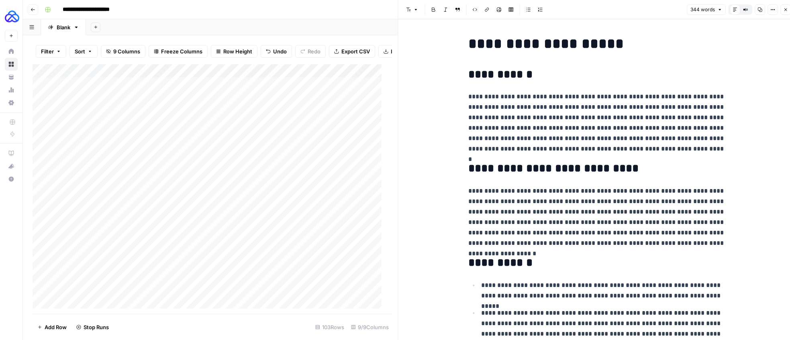
click at [784, 12] on button "Close" at bounding box center [786, 9] width 10 height 10
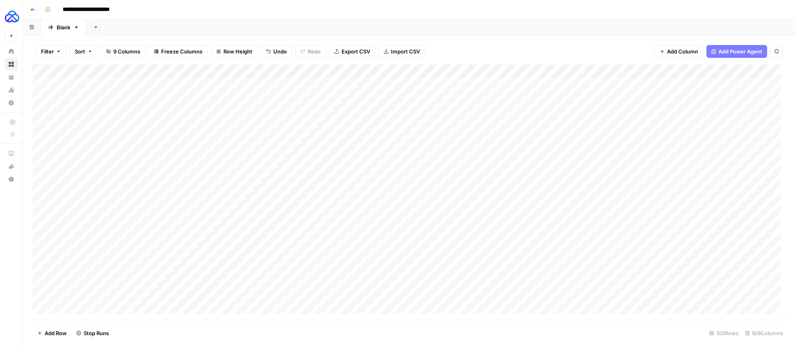
click at [501, 288] on div "Add Column" at bounding box center [410, 192] width 754 height 256
click at [502, 289] on div "Add Column" at bounding box center [410, 192] width 754 height 256
click at [502, 289] on textarea at bounding box center [547, 289] width 129 height 11
type textarea "**"
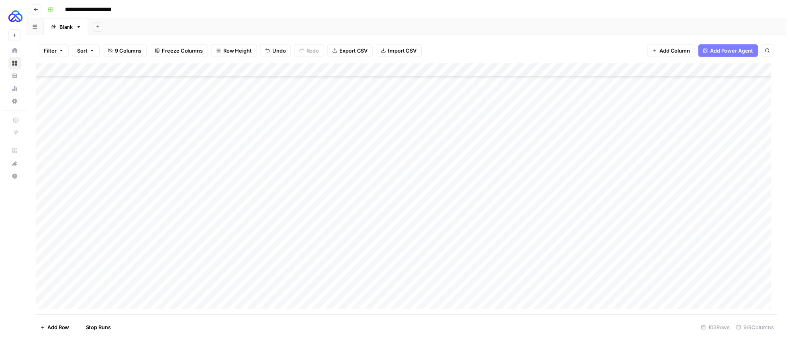
scroll to position [76, 0]
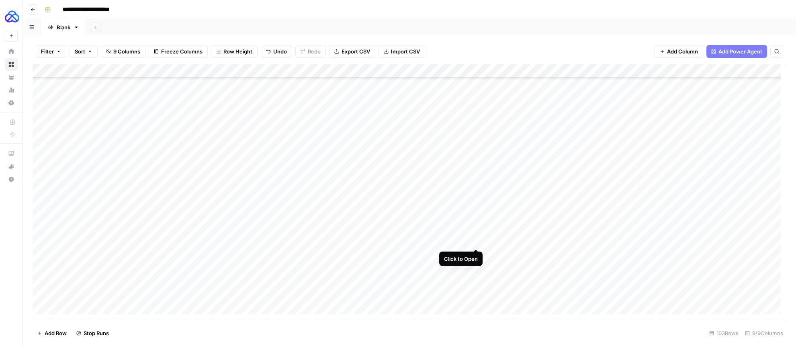
click at [476, 239] on div "Add Column" at bounding box center [410, 192] width 754 height 256
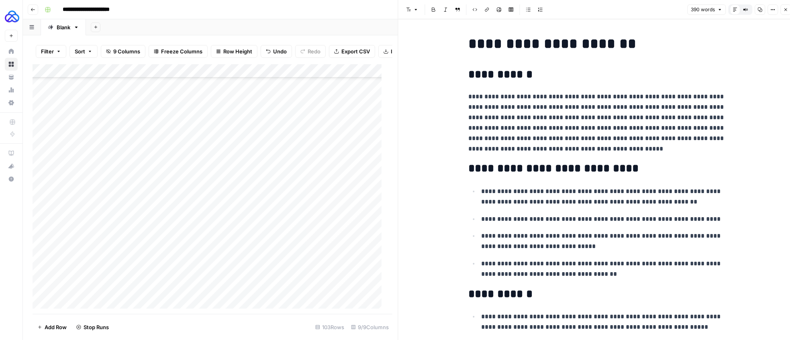
click at [785, 11] on icon "button" at bounding box center [785, 9] width 5 height 5
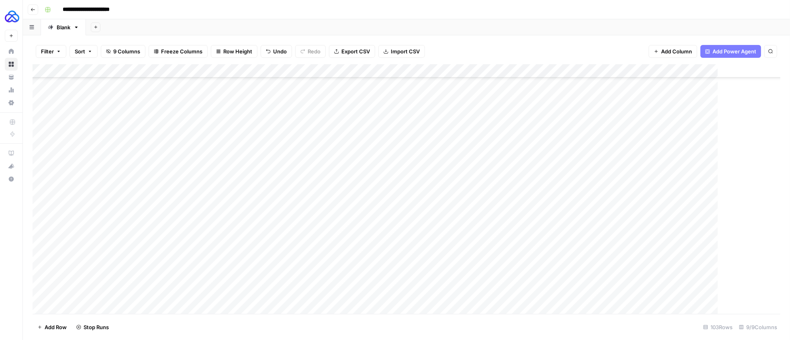
click at [503, 245] on div "Add Column" at bounding box center [414, 192] width 763 height 256
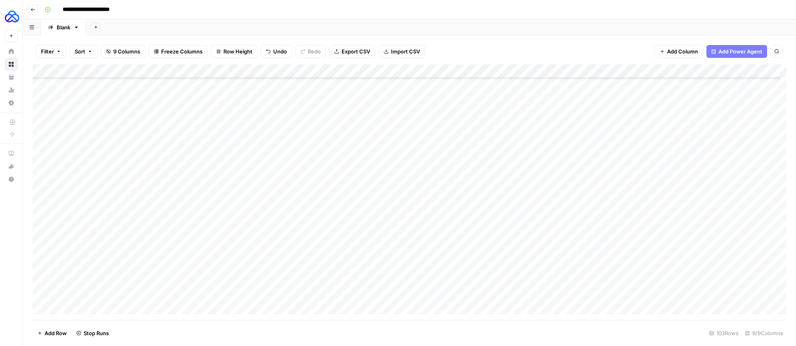
click at [503, 245] on div "Add Column" at bounding box center [410, 192] width 754 height 256
type textarea "**"
click at [511, 256] on div "Add Column" at bounding box center [410, 192] width 754 height 256
click at [506, 228] on div "Add Column" at bounding box center [410, 192] width 754 height 256
click at [500, 254] on div "Add Column" at bounding box center [410, 192] width 754 height 256
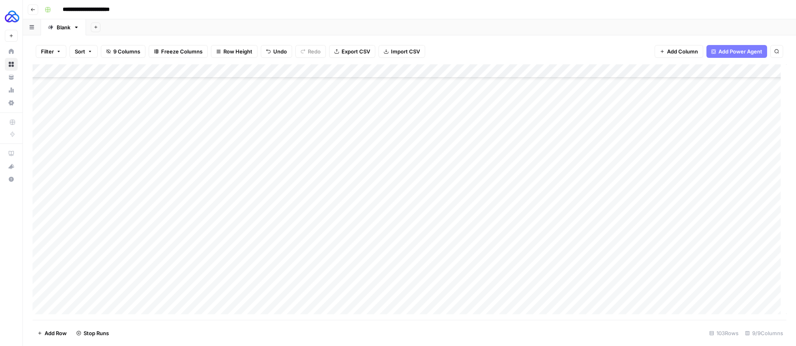
click at [212, 265] on div "Add Column" at bounding box center [410, 192] width 754 height 256
click at [498, 191] on div "Add Column" at bounding box center [410, 192] width 754 height 256
type textarea "**********"
click at [320, 270] on div "Add Column" at bounding box center [410, 192] width 754 height 256
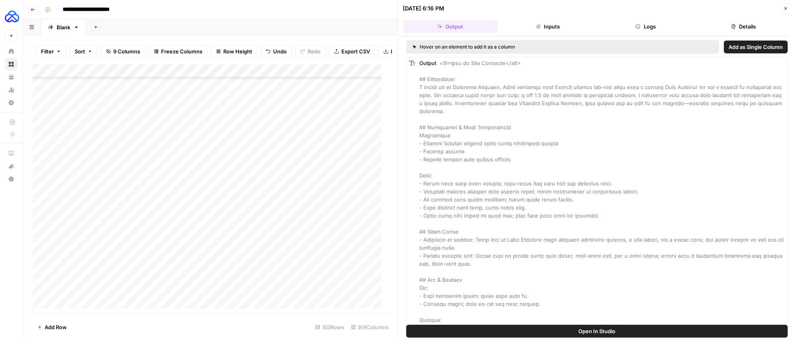
click at [293, 75] on div "Add Column" at bounding box center [210, 189] width 354 height 250
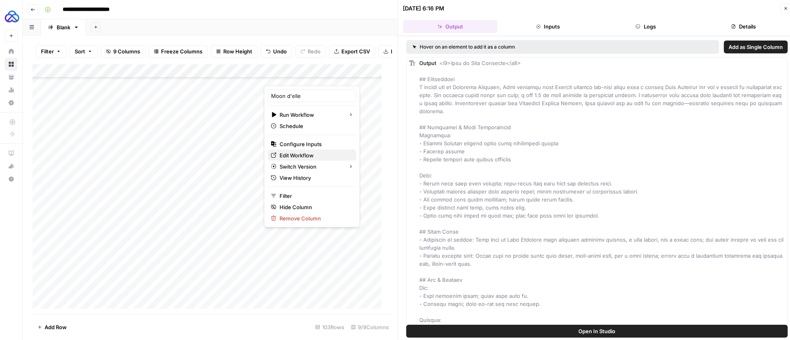
click at [302, 155] on span "Edit Workflow" at bounding box center [315, 155] width 70 height 8
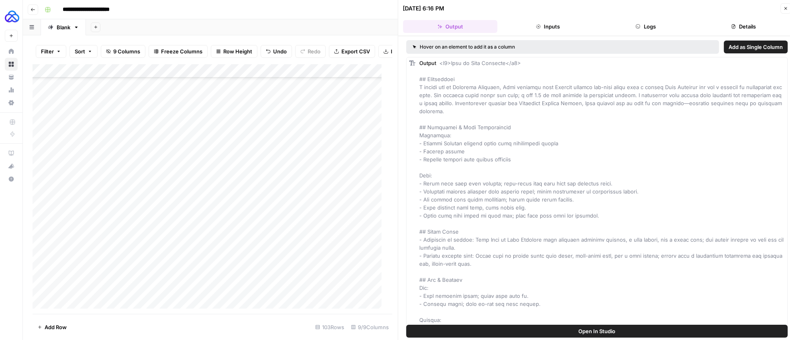
click at [787, 7] on icon "button" at bounding box center [786, 8] width 3 height 3
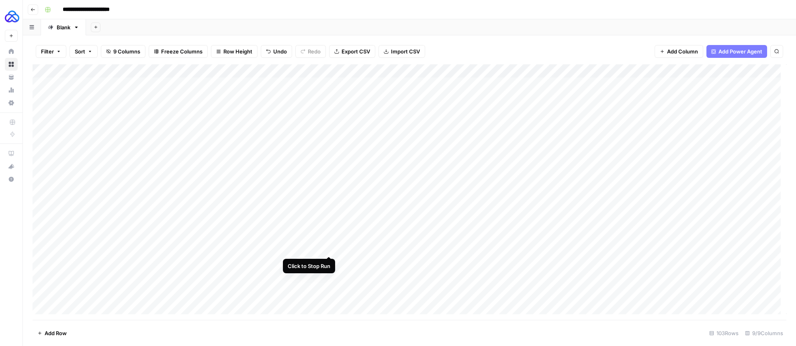
click at [329, 247] on div "Add Column" at bounding box center [410, 192] width 754 height 256
click at [329, 233] on div "Add Column" at bounding box center [410, 192] width 754 height 256
click at [318, 111] on div "Add Column" at bounding box center [410, 192] width 754 height 256
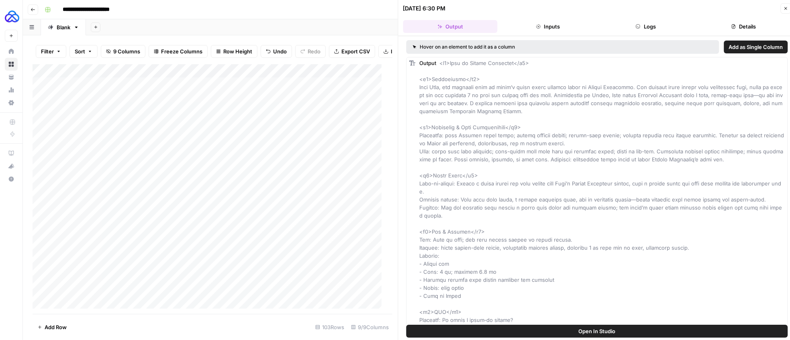
click at [243, 114] on div "Add Column" at bounding box center [210, 189] width 354 height 250
click at [642, 33] on header "[DATE] 6:30 PM Close Output Inputs Logs Details" at bounding box center [598, 18] width 398 height 36
click at [645, 29] on button "Logs" at bounding box center [646, 26] width 94 height 13
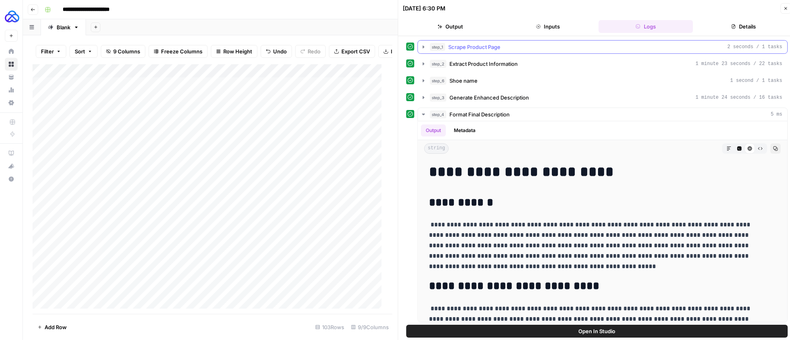
click at [425, 47] on icon "button" at bounding box center [424, 47] width 6 height 6
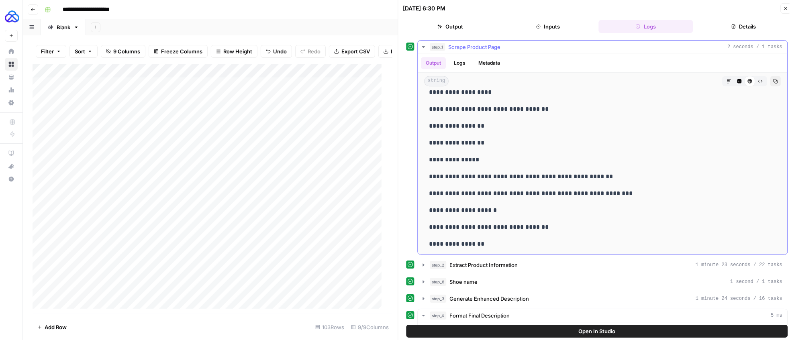
scroll to position [2134, 0]
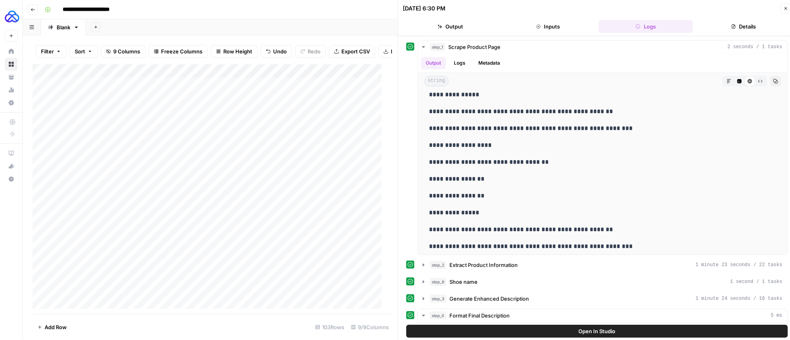
click at [785, 9] on icon "button" at bounding box center [785, 8] width 5 height 5
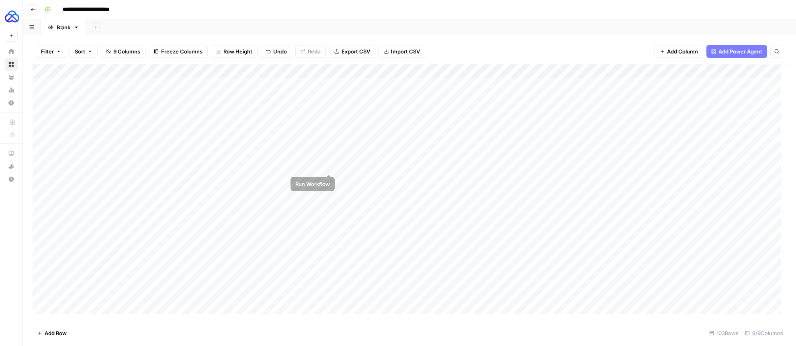
click at [319, 166] on div "Add Column" at bounding box center [410, 192] width 754 height 256
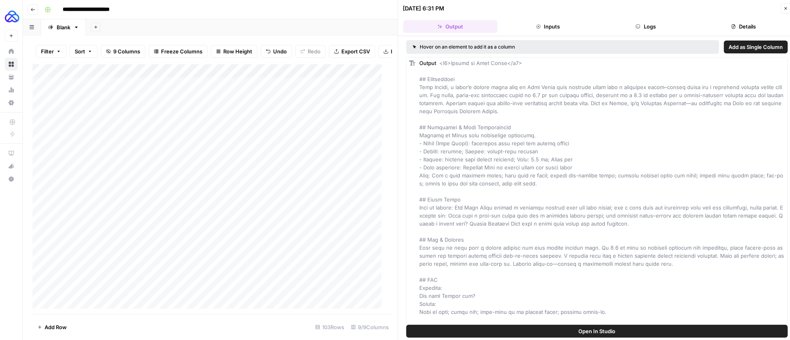
click at [632, 25] on button "Logs" at bounding box center [646, 26] width 94 height 13
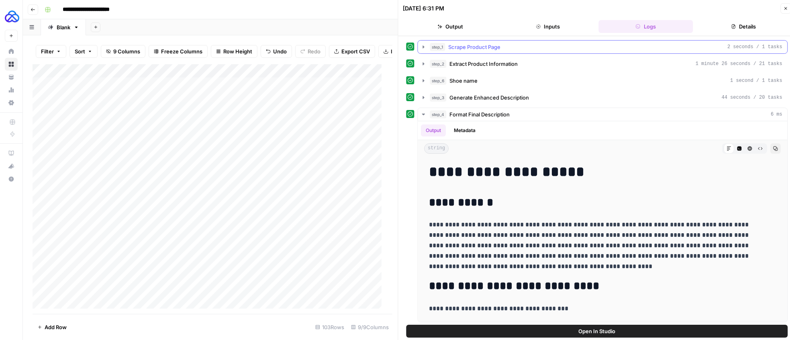
click at [422, 49] on icon "button" at bounding box center [424, 47] width 6 height 6
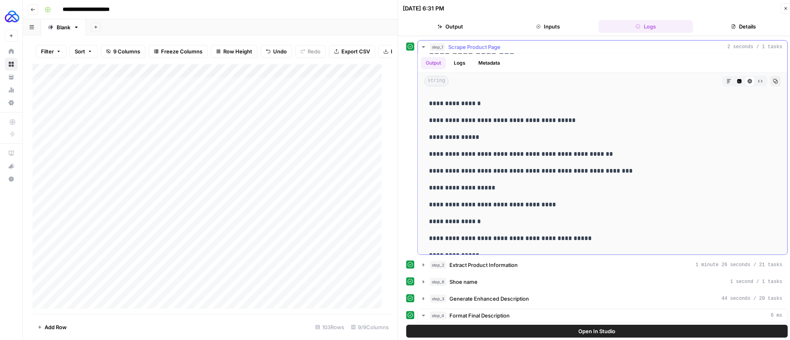
scroll to position [2070, 0]
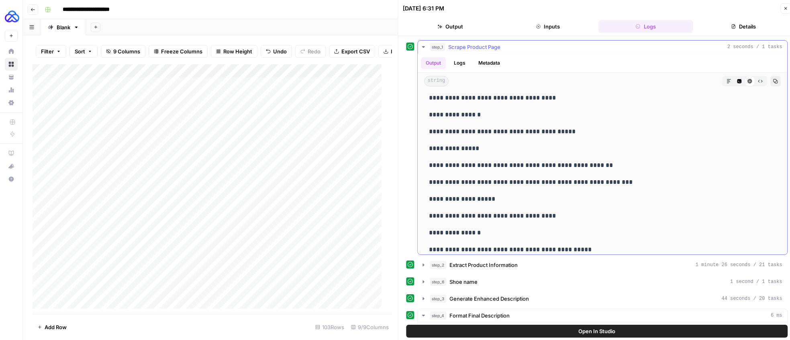
click at [467, 130] on p "**********" at bounding box center [597, 132] width 336 height 10
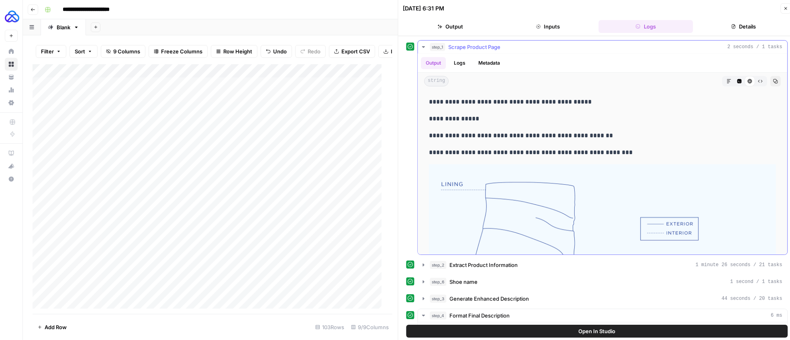
scroll to position [2256, 0]
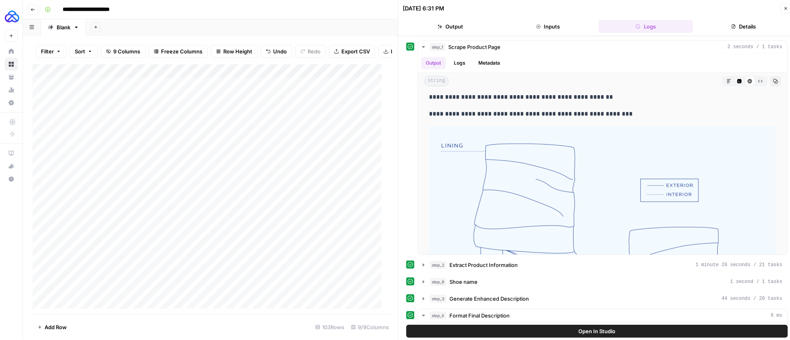
click at [784, 6] on icon "button" at bounding box center [785, 8] width 5 height 5
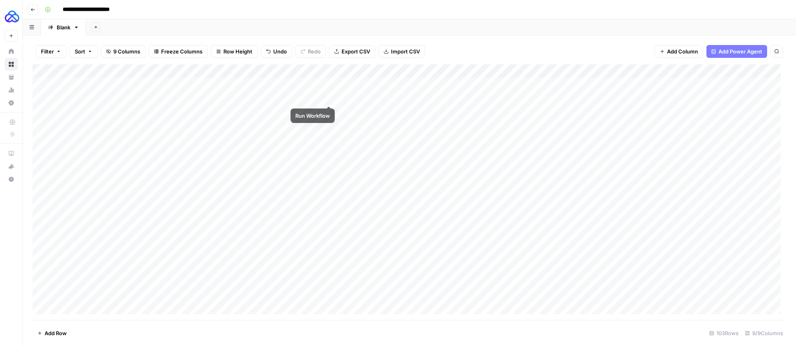
click at [329, 97] on div "Add Column" at bounding box center [410, 192] width 754 height 256
click at [329, 111] on div "Add Column" at bounding box center [410, 192] width 754 height 256
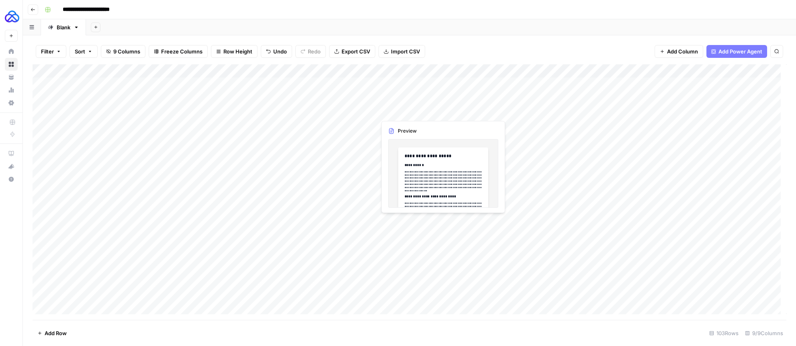
click at [476, 111] on div "Add Column" at bounding box center [410, 192] width 754 height 256
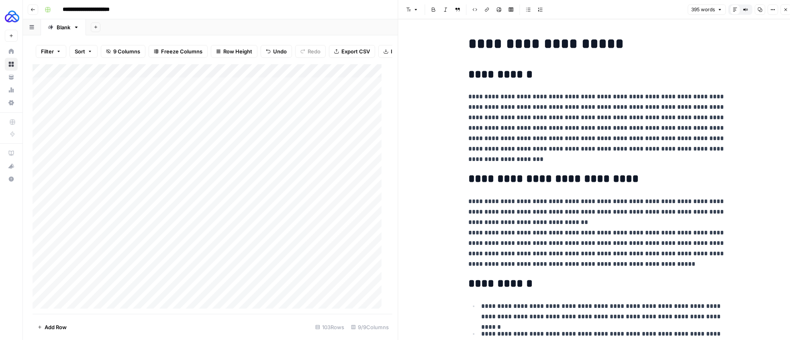
click at [203, 117] on div "Add Column" at bounding box center [210, 189] width 354 height 250
click at [203, 117] on textarea "**********" at bounding box center [231, 121] width 161 height 19
click at [507, 131] on p "**********" at bounding box center [596, 128] width 257 height 73
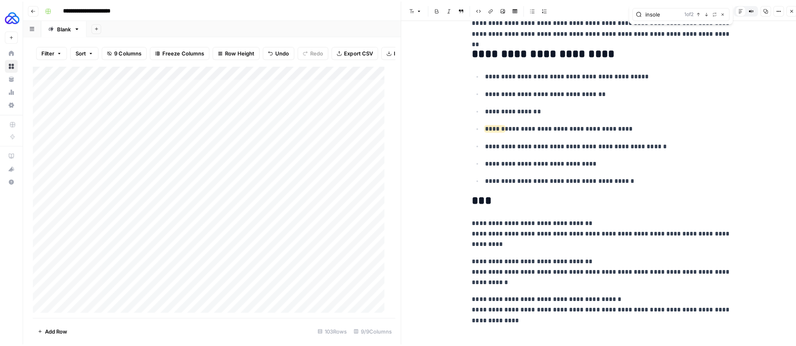
scroll to position [428, 0]
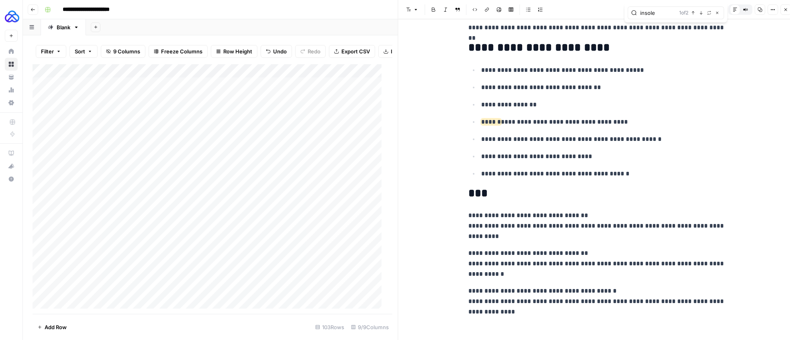
type input "insole"
click at [788, 9] on button "Close" at bounding box center [786, 9] width 10 height 10
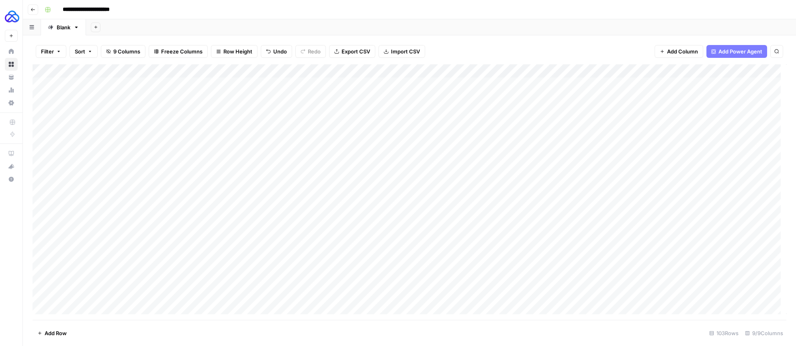
click at [502, 110] on div "Add Column" at bounding box center [410, 192] width 754 height 256
type textarea "**"
click at [327, 138] on div "Add Column" at bounding box center [410, 192] width 754 height 256
click at [215, 97] on div "Add Column" at bounding box center [410, 192] width 754 height 256
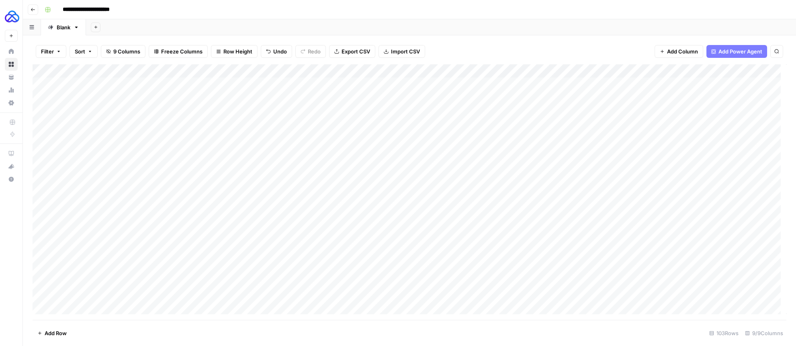
click at [215, 97] on div "Add Column" at bounding box center [410, 192] width 754 height 256
click at [215, 97] on textarea "**********" at bounding box center [231, 102] width 161 height 19
click at [323, 98] on div "Add Column" at bounding box center [410, 192] width 754 height 256
click at [329, 97] on div "Add Column" at bounding box center [410, 192] width 754 height 256
click at [329, 166] on div "Add Column" at bounding box center [410, 192] width 754 height 256
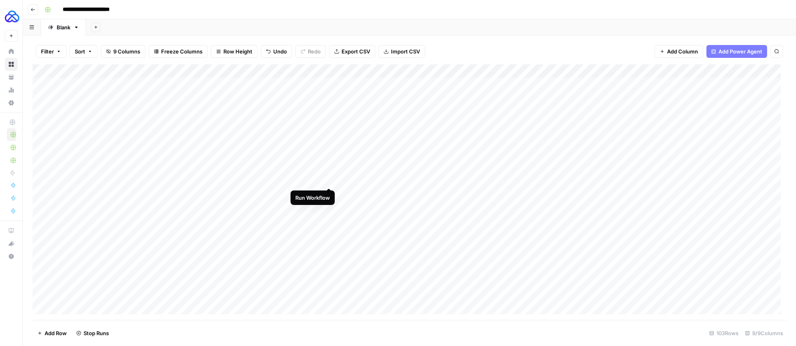
click at [329, 179] on div "Add Column" at bounding box center [410, 192] width 754 height 256
click at [329, 207] on div "Add Column" at bounding box center [410, 192] width 754 height 256
click at [331, 221] on div "Add Column" at bounding box center [410, 192] width 754 height 256
click at [328, 236] on div "Add Column" at bounding box center [410, 192] width 754 height 256
click at [330, 249] on div "Add Column" at bounding box center [410, 192] width 754 height 256
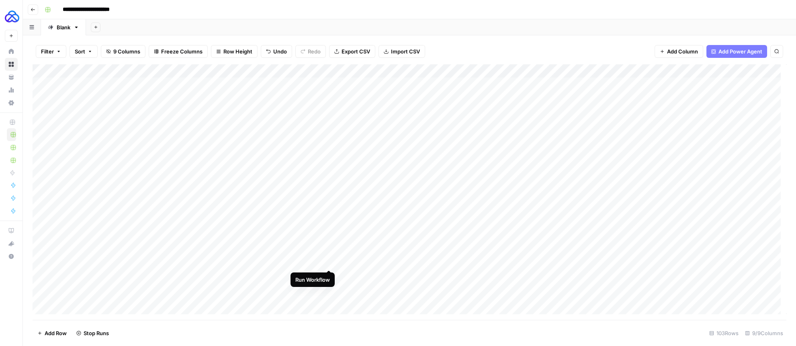
click at [330, 262] on div "Add Column" at bounding box center [410, 192] width 754 height 256
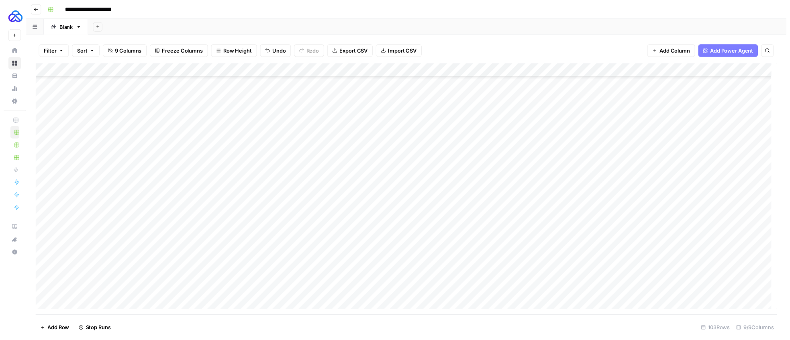
scroll to position [292, 0]
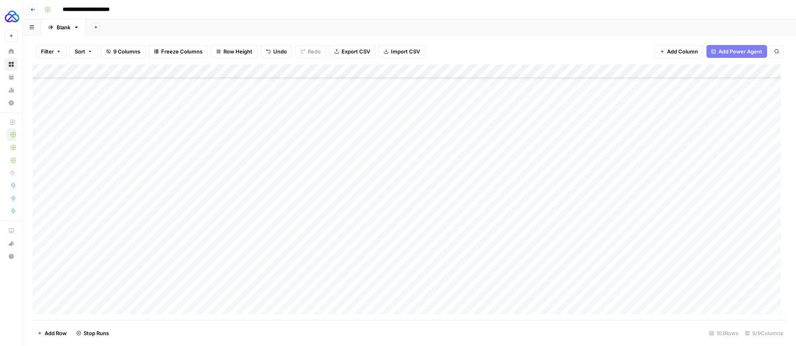
click at [478, 121] on div "Add Column" at bounding box center [410, 192] width 754 height 256
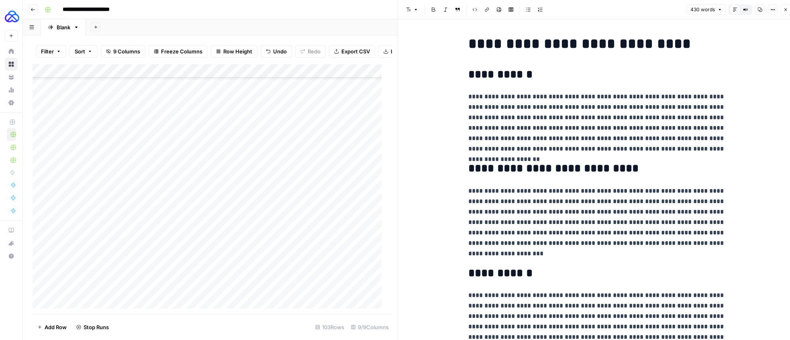
click at [784, 8] on icon "button" at bounding box center [785, 9] width 5 height 5
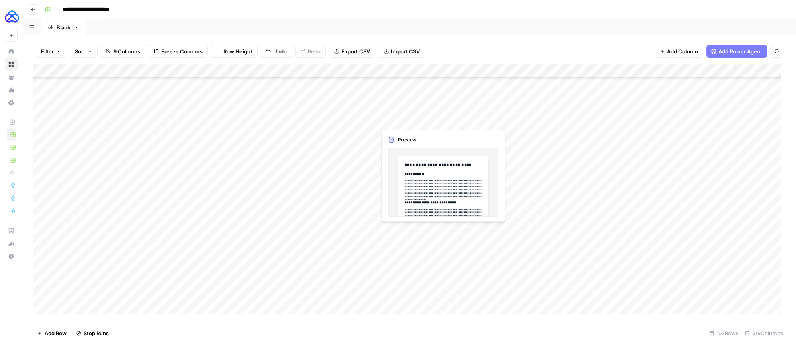
click at [497, 123] on div "Add Column" at bounding box center [410, 192] width 754 height 256
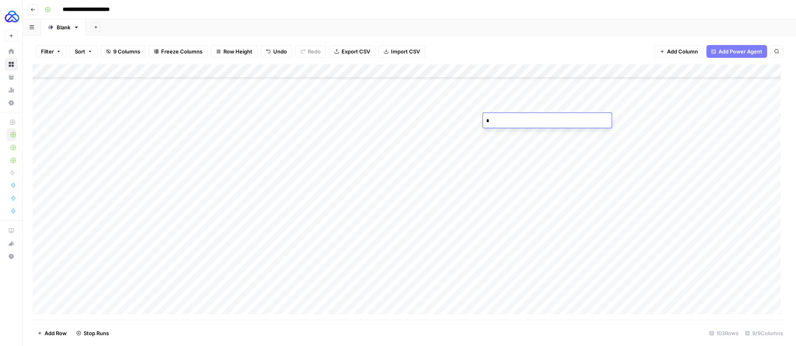
type textarea "**"
click at [476, 133] on div "Add Column" at bounding box center [410, 192] width 754 height 256
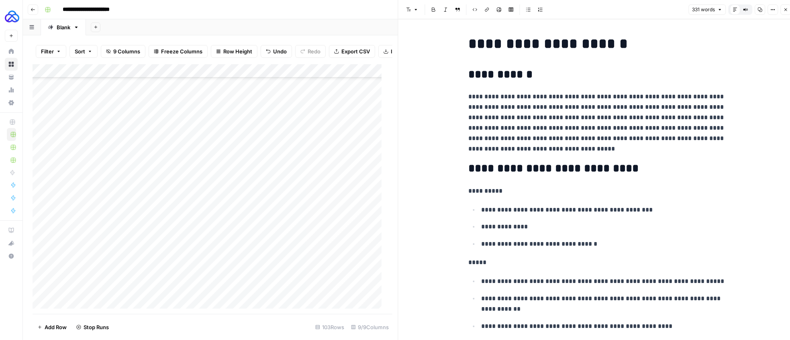
click at [787, 10] on icon "button" at bounding box center [785, 9] width 5 height 5
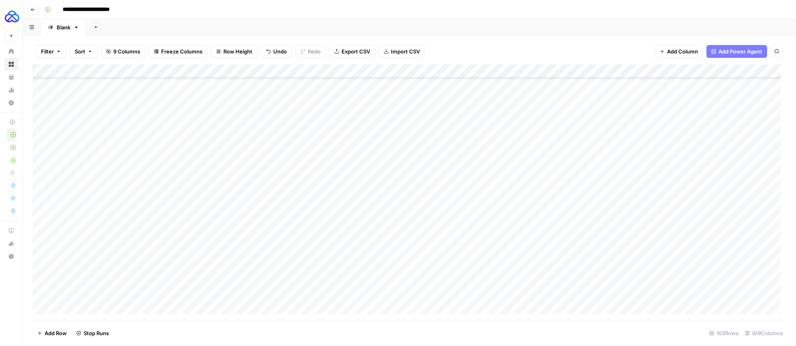
click at [507, 133] on div "Add Column" at bounding box center [410, 192] width 754 height 256
type textarea "**********"
click at [474, 176] on div "Add Column" at bounding box center [410, 192] width 754 height 256
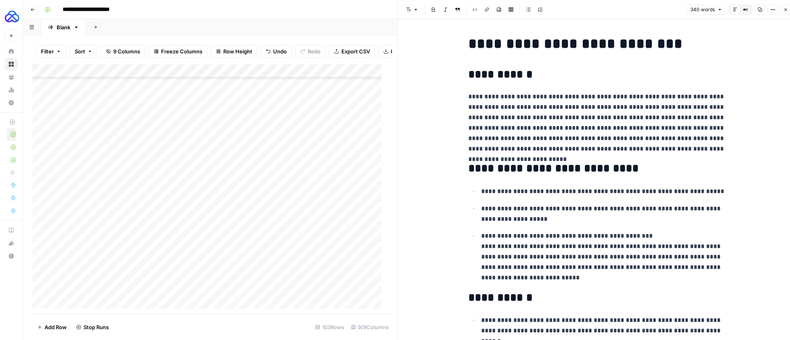
click at [785, 9] on icon "button" at bounding box center [785, 9] width 5 height 5
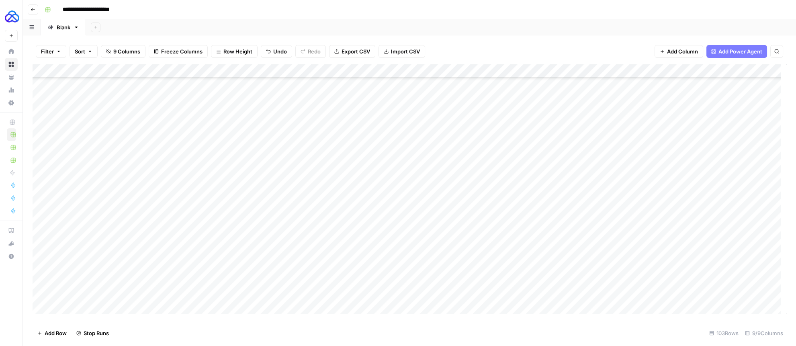
click at [529, 176] on div "Add Column" at bounding box center [410, 192] width 754 height 256
type textarea "**********"
click at [477, 201] on div "Add Column" at bounding box center [410, 192] width 754 height 256
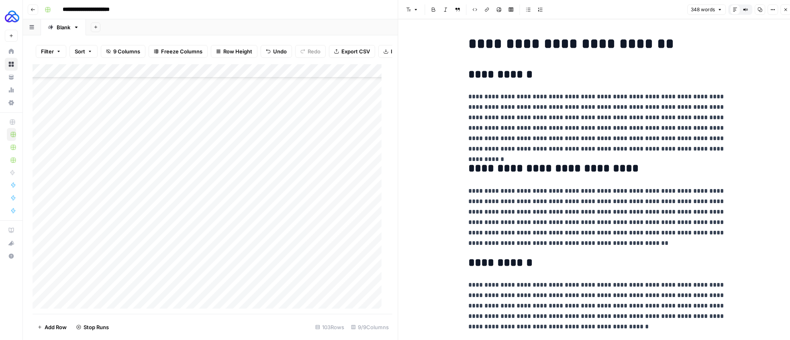
click at [785, 9] on icon "button" at bounding box center [785, 9] width 5 height 5
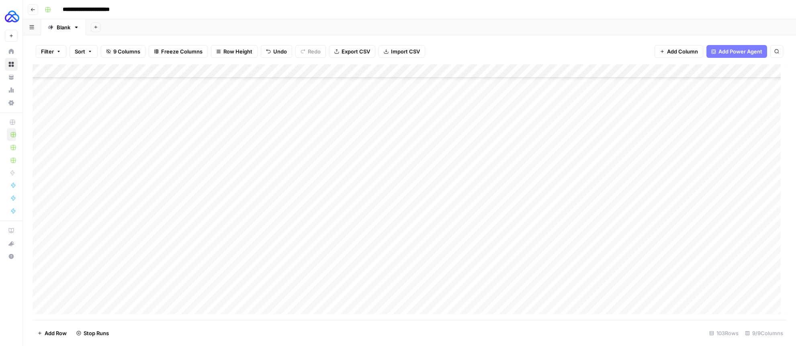
click at [507, 204] on div "Add Column" at bounding box center [410, 192] width 754 height 256
type textarea "**"
click at [472, 216] on div "Add Column" at bounding box center [410, 192] width 754 height 256
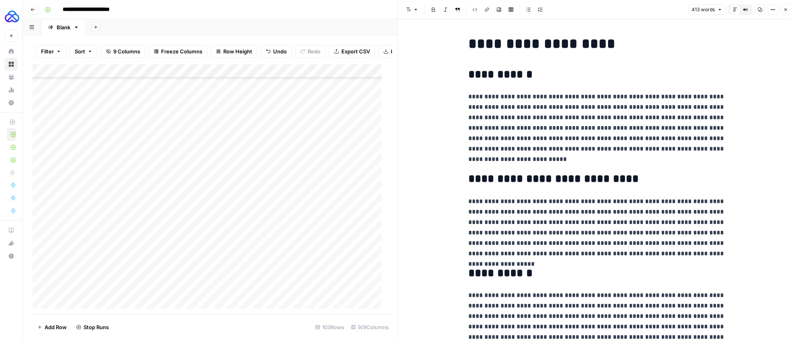
click at [789, 10] on button "Close" at bounding box center [786, 9] width 10 height 10
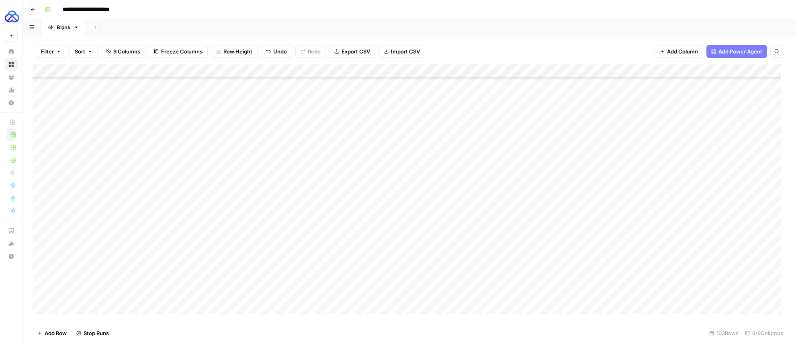
click at [508, 215] on div "Add Column" at bounding box center [410, 192] width 754 height 256
click at [476, 230] on div "Add Column" at bounding box center [410, 192] width 754 height 256
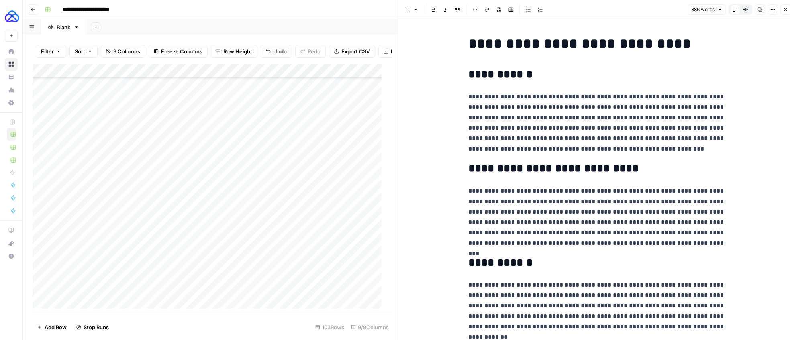
click at [790, 6] on button "Close" at bounding box center [786, 9] width 10 height 10
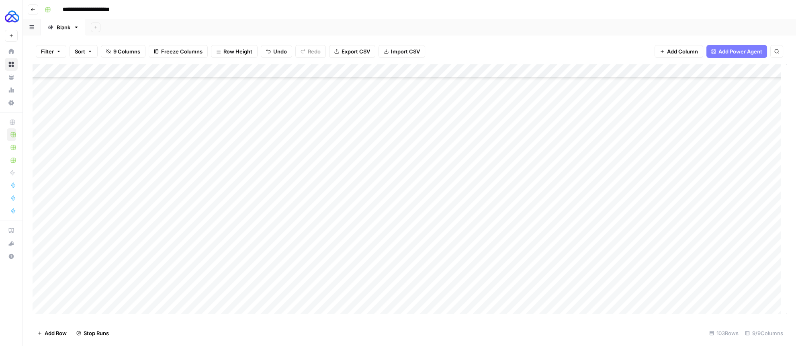
click at [504, 231] on div "Add Column" at bounding box center [410, 192] width 754 height 256
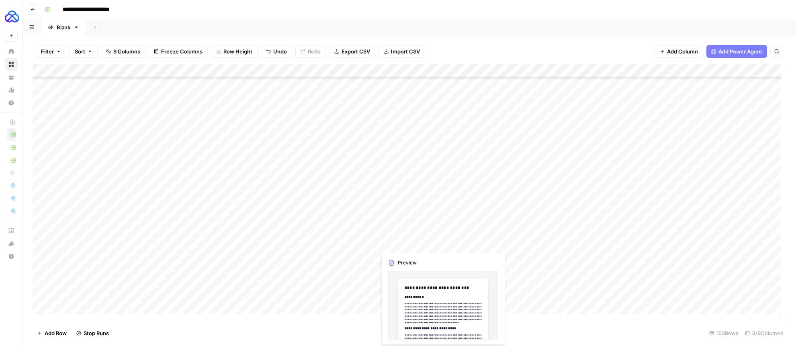
click at [478, 241] on div "Add Column" at bounding box center [410, 192] width 754 height 256
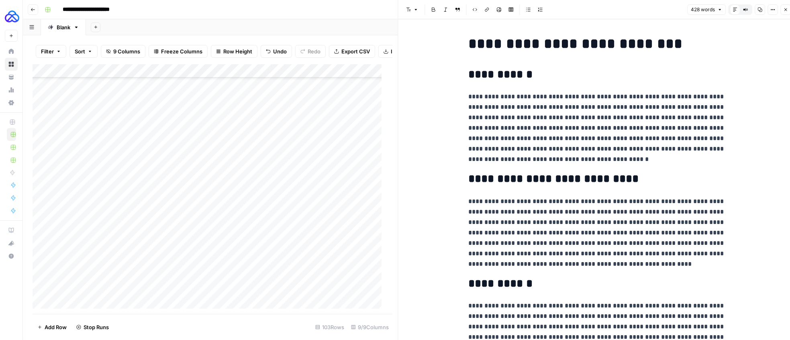
click at [785, 9] on icon "button" at bounding box center [785, 9] width 5 height 5
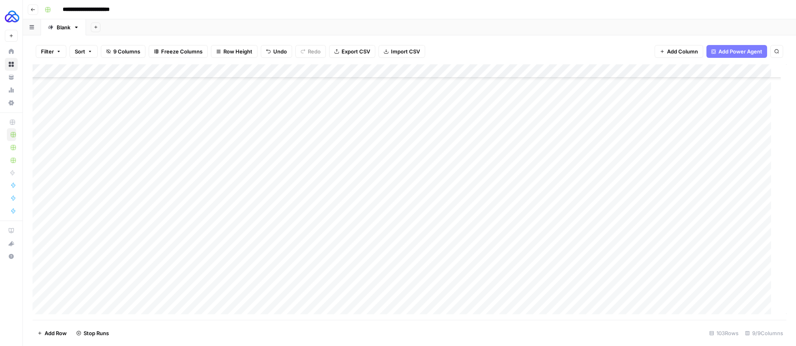
click at [517, 246] on div "Add Column" at bounding box center [410, 192] width 754 height 256
type textarea "**"
type textarea "**********"
click at [475, 269] on div "Add Column" at bounding box center [410, 192] width 754 height 256
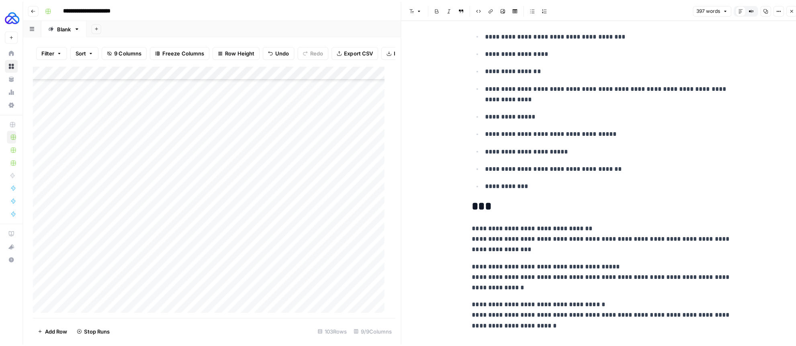
scroll to position [456, 0]
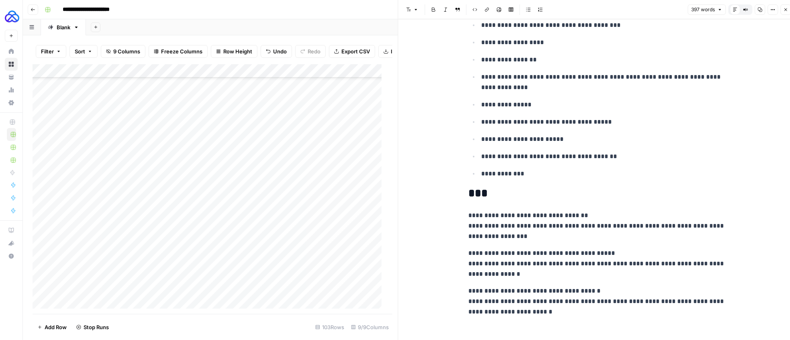
click at [782, 12] on button "Close" at bounding box center [786, 9] width 10 height 10
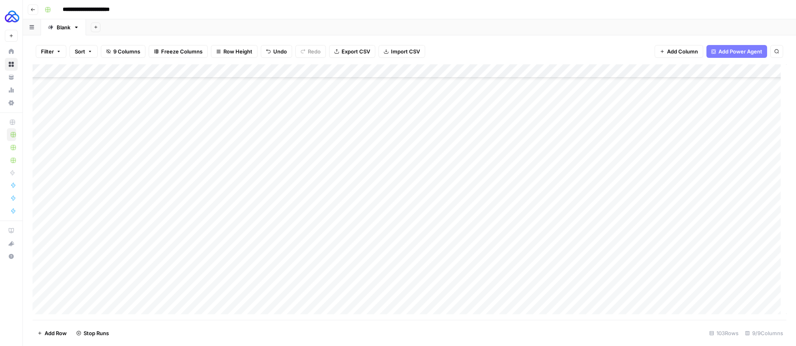
click at [502, 271] on div "Add Column" at bounding box center [410, 192] width 754 height 256
type textarea "**"
click at [500, 165] on div "Add Column" at bounding box center [410, 192] width 754 height 256
click at [476, 165] on div "Add Column" at bounding box center [410, 192] width 754 height 256
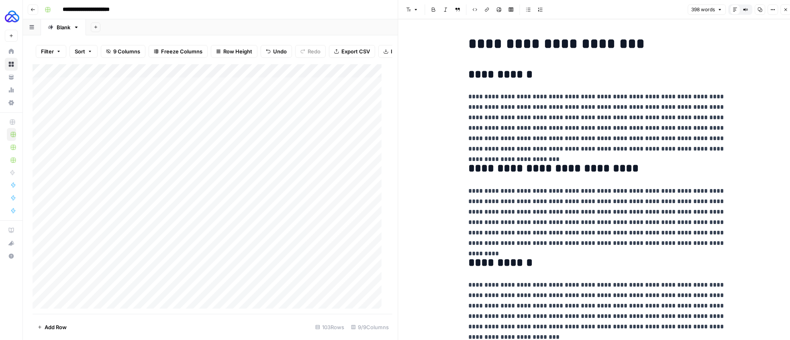
click at [786, 12] on icon "button" at bounding box center [785, 9] width 5 height 5
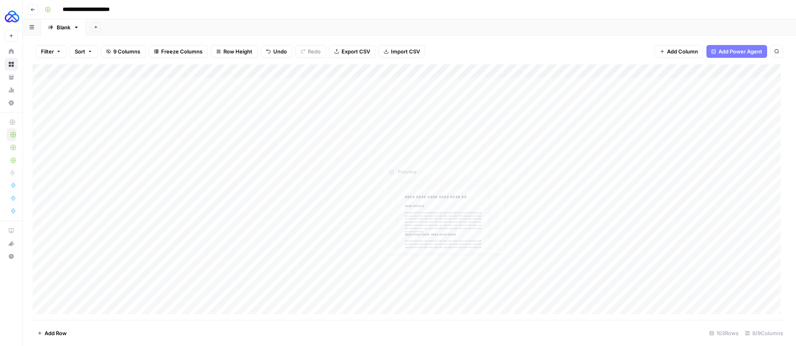
click at [499, 168] on div "Add Column" at bounding box center [410, 192] width 754 height 256
type textarea "**"
click at [476, 181] on div "Add Column" at bounding box center [410, 192] width 754 height 256
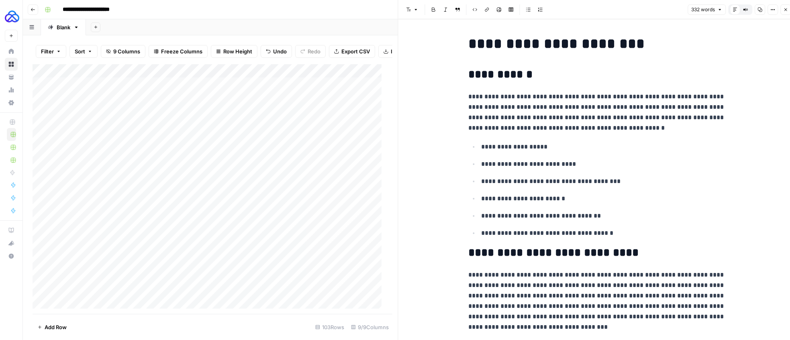
click at [788, 12] on button "Close" at bounding box center [786, 9] width 10 height 10
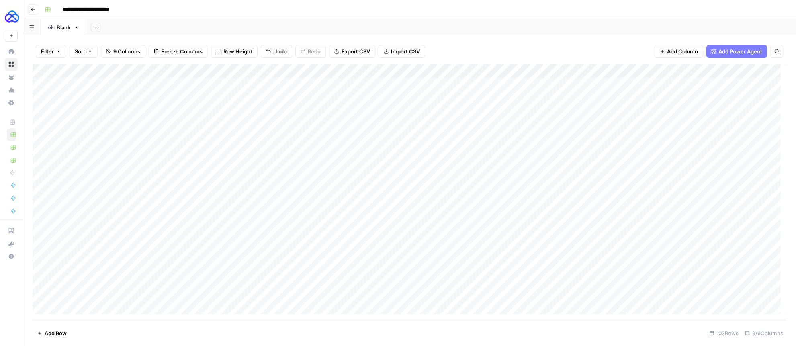
click at [497, 180] on div "Add Column" at bounding box center [410, 192] width 754 height 256
click at [474, 178] on div "Add Column" at bounding box center [410, 192] width 754 height 256
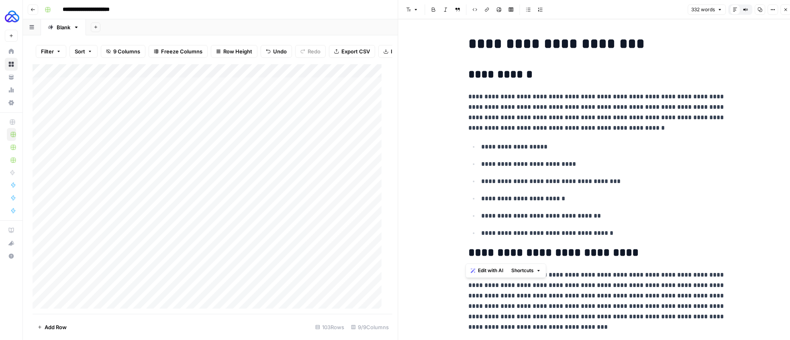
drag, startPoint x: 597, startPoint y: 239, endPoint x: 462, endPoint y: 150, distance: 161.2
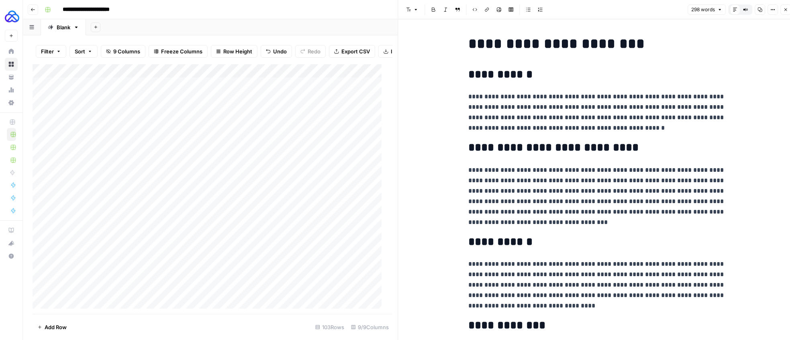
click at [558, 221] on p "**********" at bounding box center [596, 196] width 257 height 63
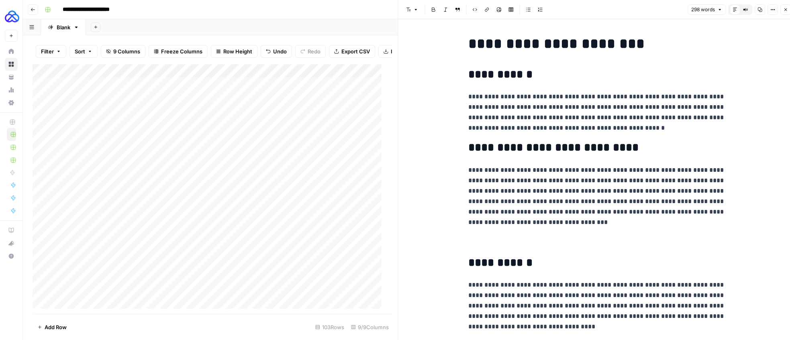
paste div
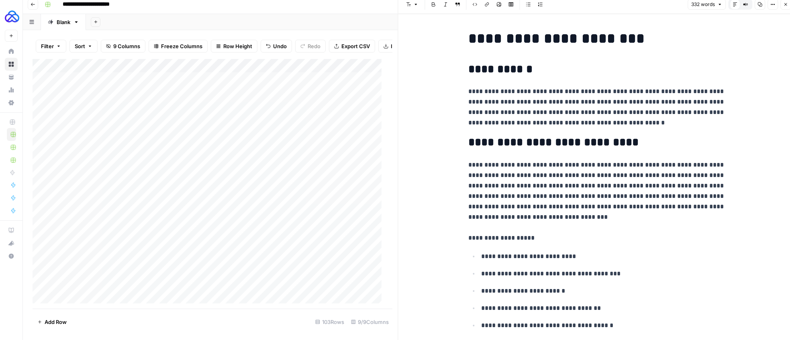
click at [786, 6] on button "Close" at bounding box center [786, 4] width 10 height 10
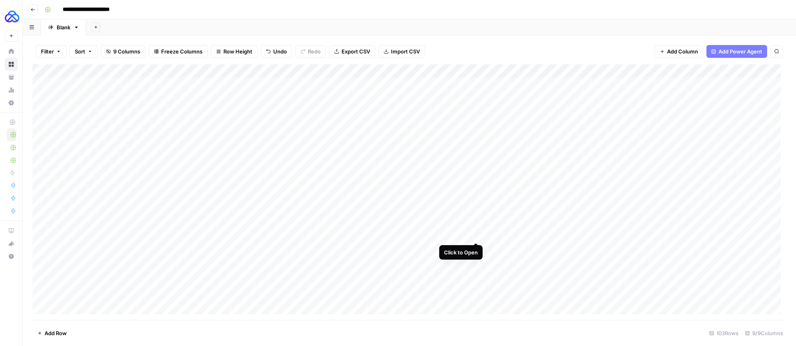
click at [476, 235] on div "Add Column" at bounding box center [410, 192] width 754 height 256
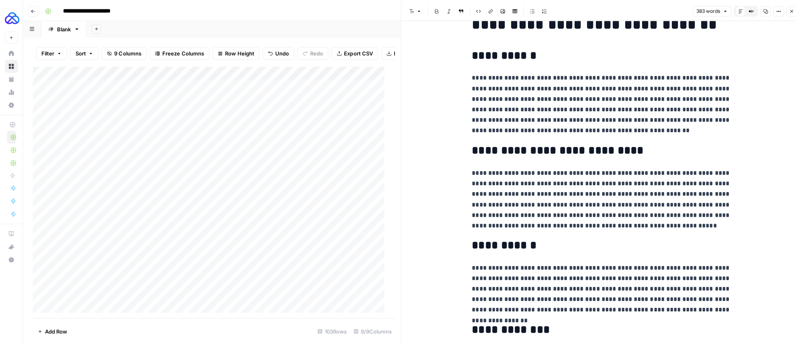
scroll to position [19, 0]
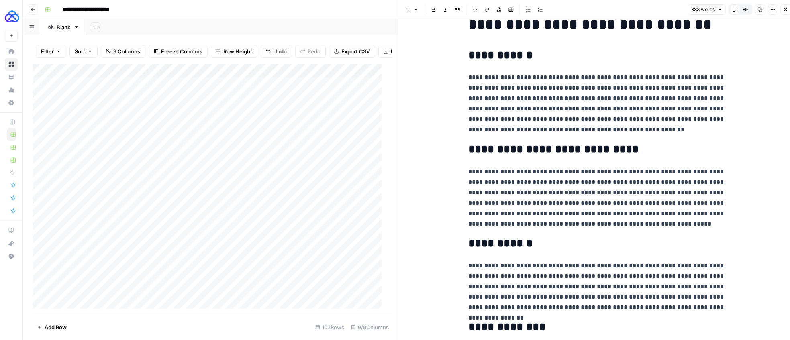
click at [783, 9] on icon "button" at bounding box center [785, 9] width 5 height 5
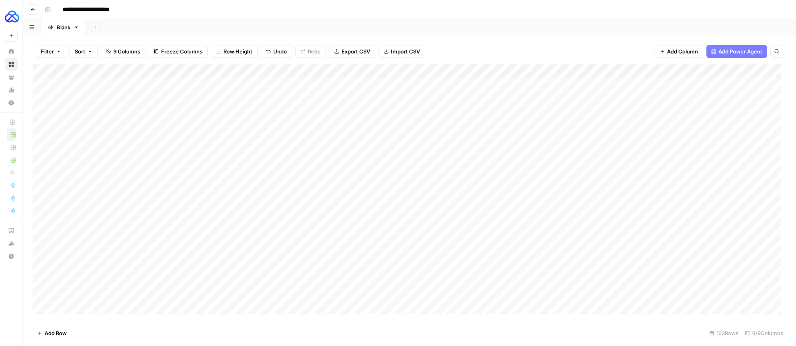
click at [505, 231] on div "Add Column" at bounding box center [410, 192] width 754 height 256
type textarea "**"
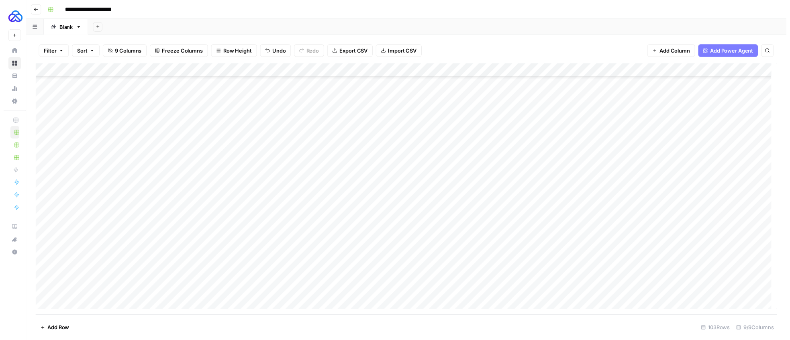
scroll to position [348, 0]
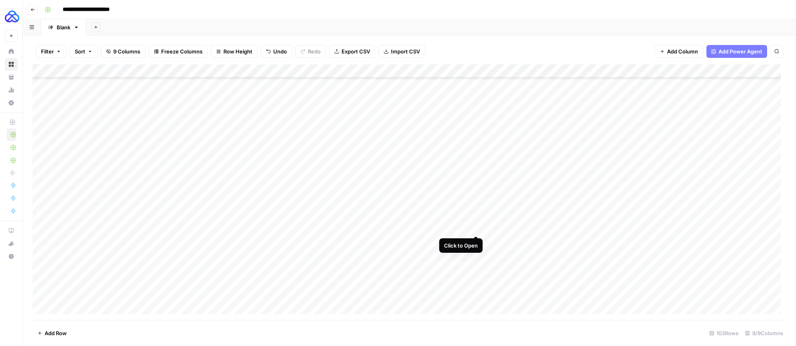
click at [476, 227] on div "Add Column" at bounding box center [410, 192] width 754 height 256
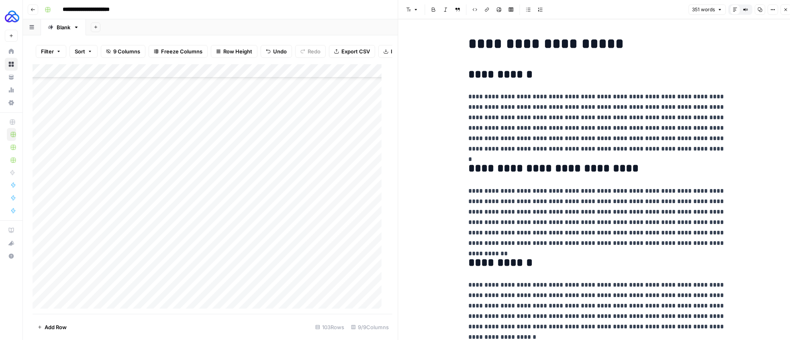
click at [784, 10] on icon "button" at bounding box center [785, 9] width 5 height 5
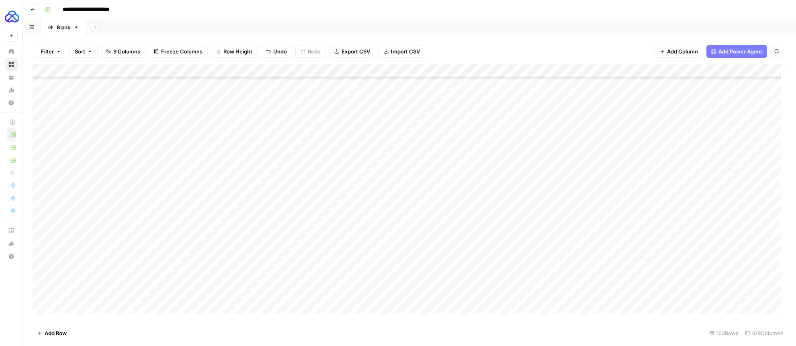
drag, startPoint x: 494, startPoint y: 236, endPoint x: 496, endPoint y: 232, distance: 4.5
click at [495, 235] on div "Add Column" at bounding box center [410, 192] width 754 height 256
click at [497, 229] on div "Add Column" at bounding box center [410, 192] width 754 height 256
click at [475, 243] on div "Add Column" at bounding box center [410, 192] width 754 height 256
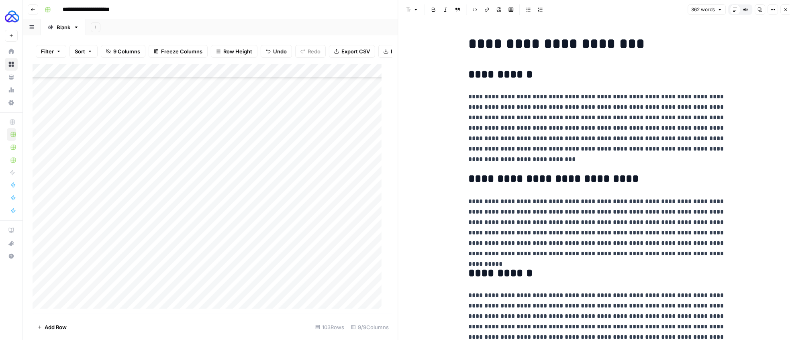
click at [785, 11] on icon "button" at bounding box center [785, 9] width 5 height 5
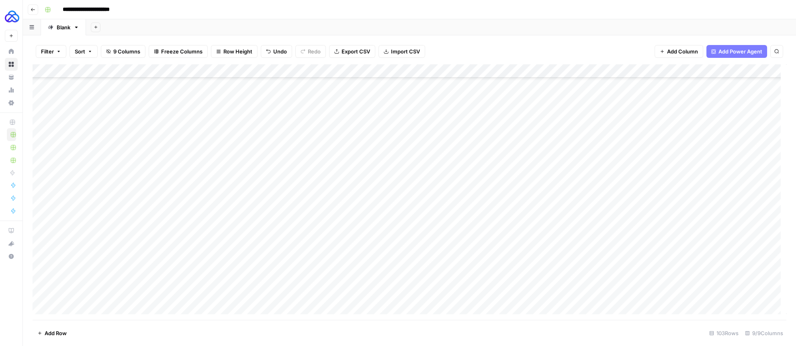
click at [505, 245] on div "Add Column" at bounding box center [410, 192] width 754 height 256
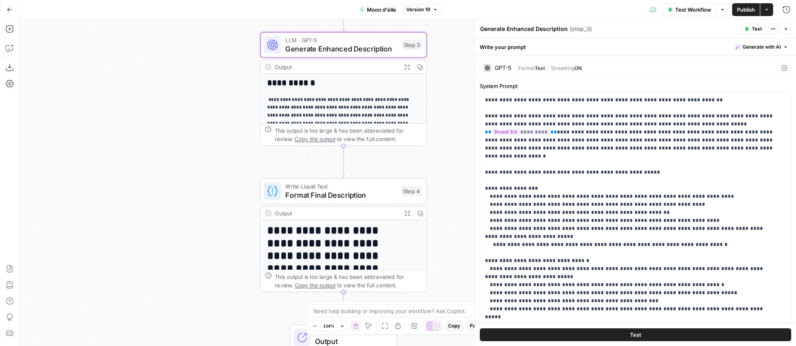
scroll to position [233, 0]
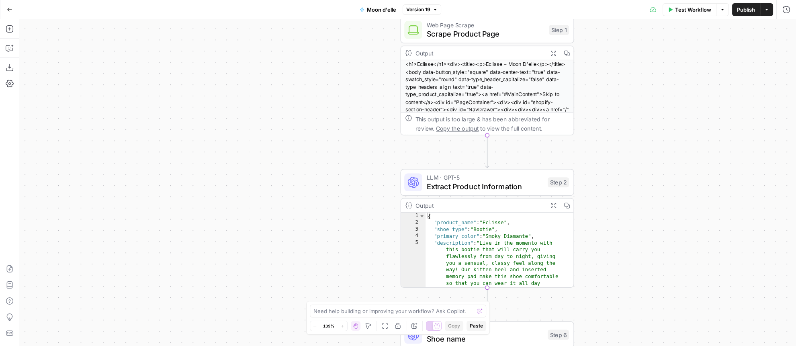
click at [433, 31] on span "Scrape Product Page" at bounding box center [486, 33] width 118 height 11
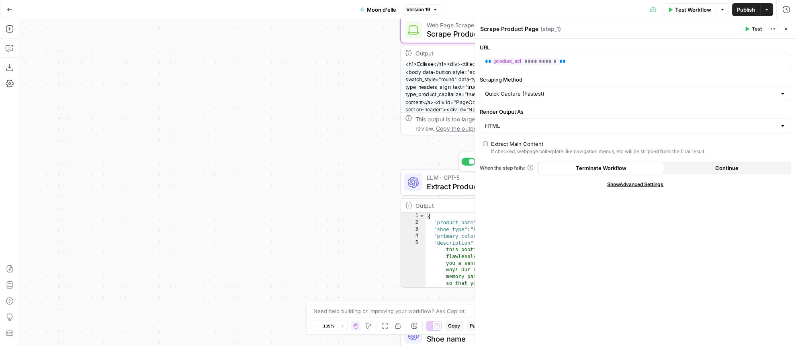
click at [432, 181] on span "Extract Product Information" at bounding box center [485, 186] width 117 height 11
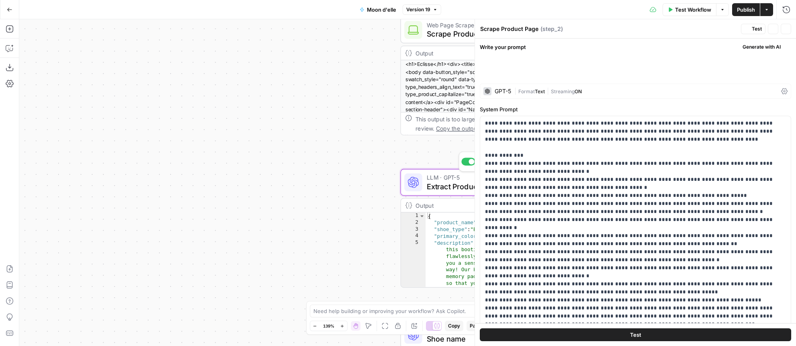
type textarea "Extract Product Information"
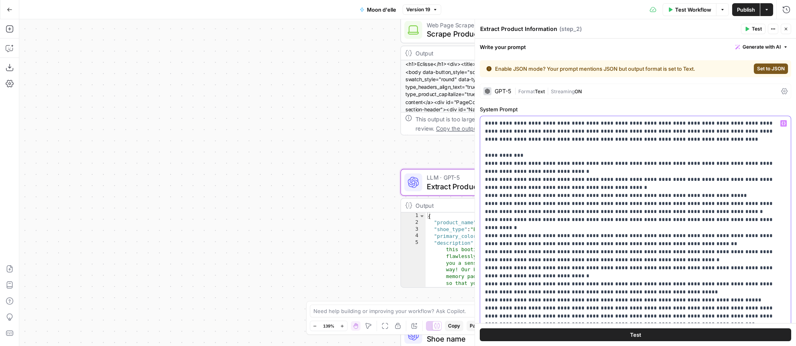
click at [587, 231] on p "**********" at bounding box center [633, 227] width 296 height 217
type input "in the de"
click at [503, 223] on p "**********" at bounding box center [633, 227] width 296 height 217
click at [693, 219] on p "**********" at bounding box center [633, 231] width 296 height 225
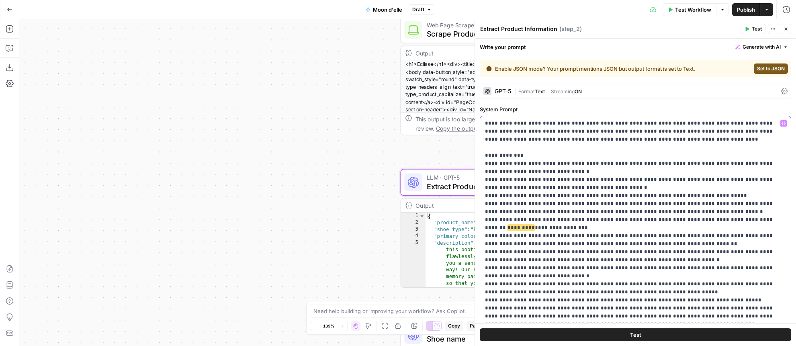
click at [697, 219] on p "**********" at bounding box center [633, 231] width 296 height 225
click at [523, 219] on p "**********" at bounding box center [633, 231] width 296 height 225
click at [529, 219] on p "**********" at bounding box center [633, 231] width 296 height 225
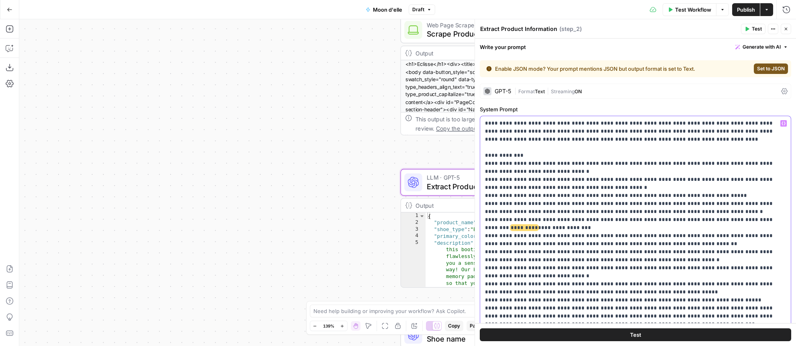
click at [576, 227] on p "**********" at bounding box center [633, 231] width 296 height 225
drag, startPoint x: 614, startPoint y: 219, endPoint x: 601, endPoint y: 219, distance: 12.9
click at [612, 219] on p "**********" at bounding box center [633, 231] width 296 height 225
click at [591, 220] on p "**********" at bounding box center [633, 231] width 296 height 225
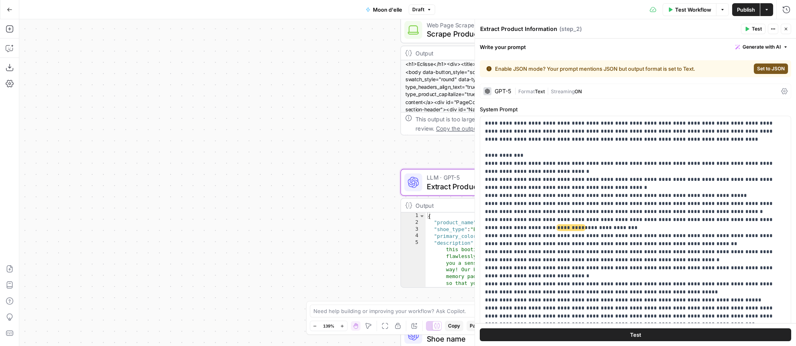
click at [747, 8] on span "Publish" at bounding box center [746, 10] width 18 height 8
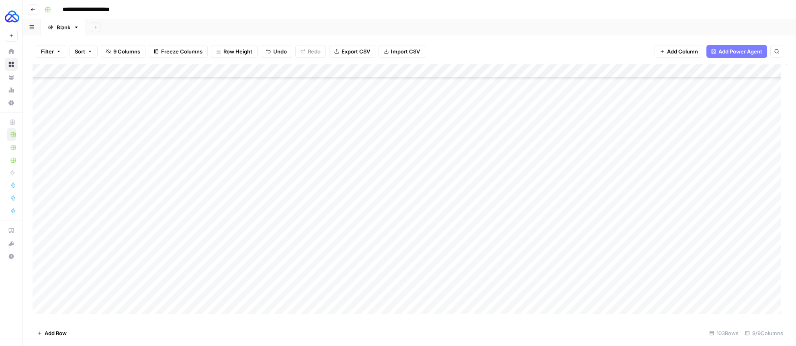
scroll to position [348, 0]
click at [474, 255] on div "Add Column" at bounding box center [410, 192] width 754 height 256
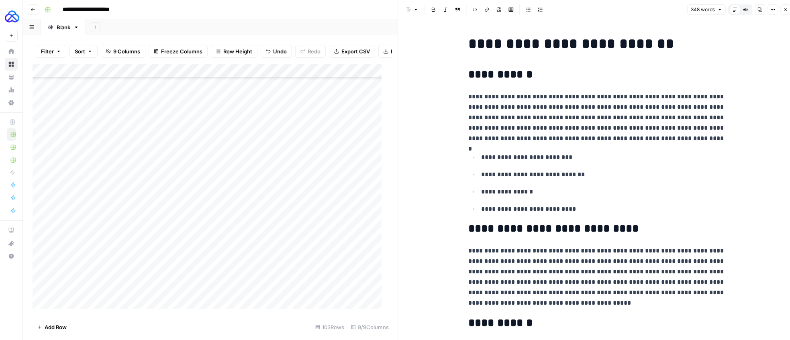
click at [783, 10] on button "Close" at bounding box center [786, 9] width 10 height 10
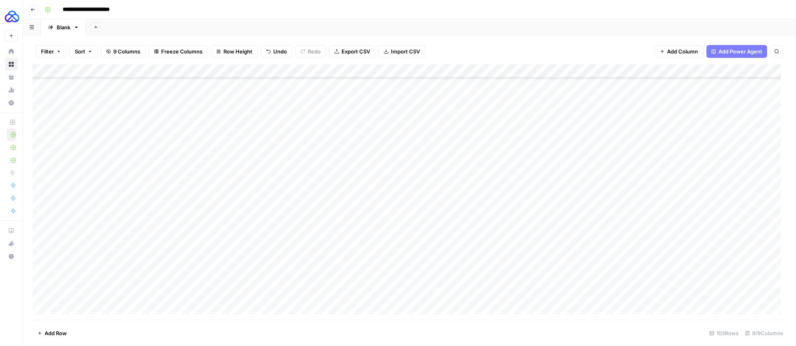
click at [506, 252] on div "Add Column" at bounding box center [410, 192] width 754 height 256
click at [474, 267] on div "Add Column" at bounding box center [410, 192] width 754 height 256
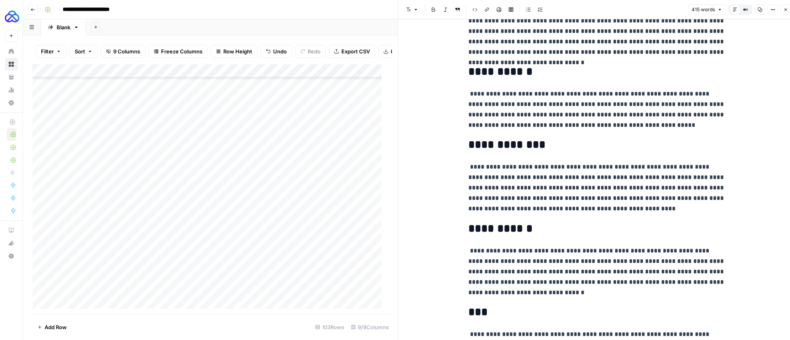
scroll to position [277, 0]
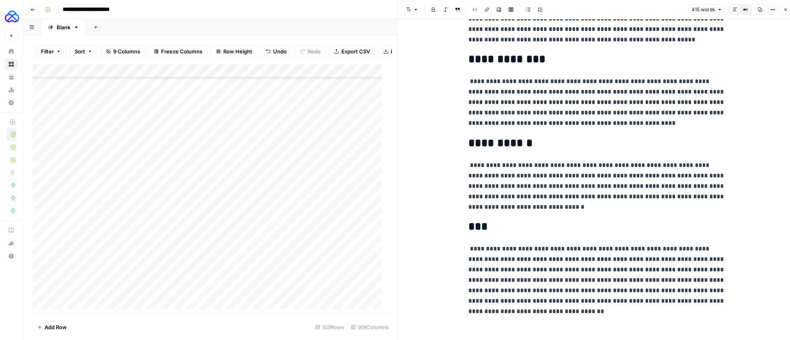
drag, startPoint x: 600, startPoint y: 165, endPoint x: 607, endPoint y: 165, distance: 6.8
click at [600, 165] on p "**********" at bounding box center [596, 186] width 257 height 52
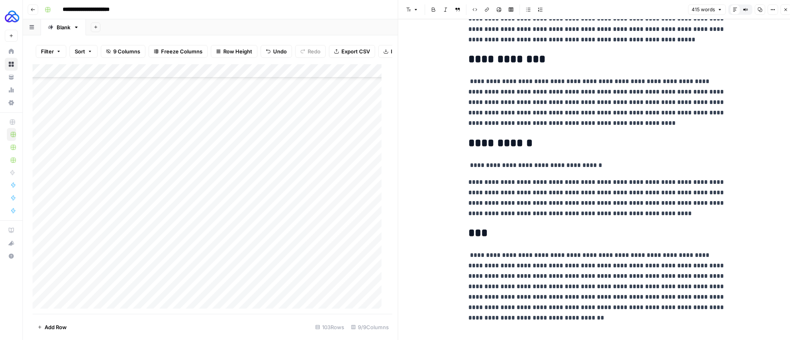
click at [538, 183] on p "**********" at bounding box center [596, 198] width 257 height 42
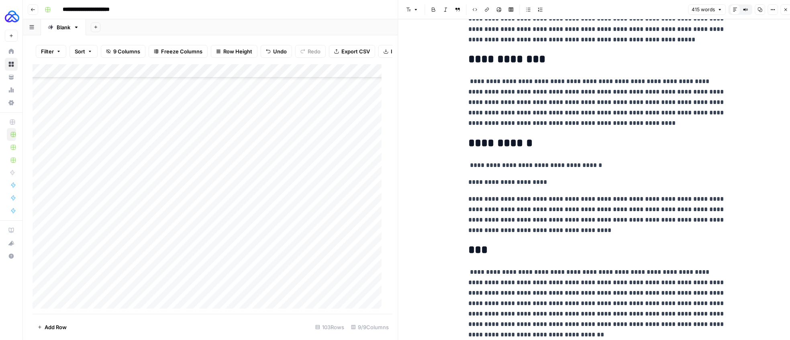
click at [641, 197] on p "**********" at bounding box center [596, 215] width 257 height 42
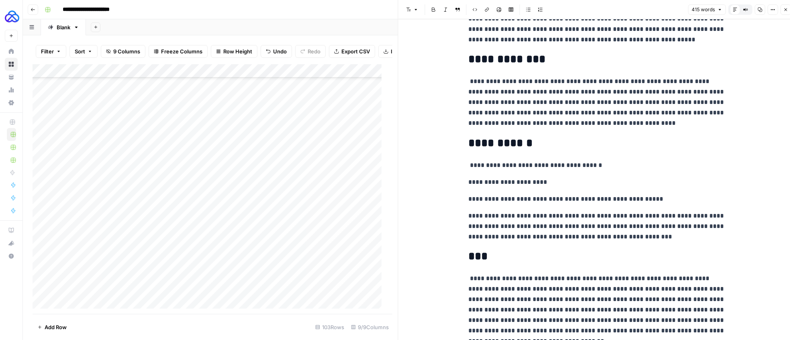
click at [500, 217] on p "**********" at bounding box center [596, 226] width 257 height 31
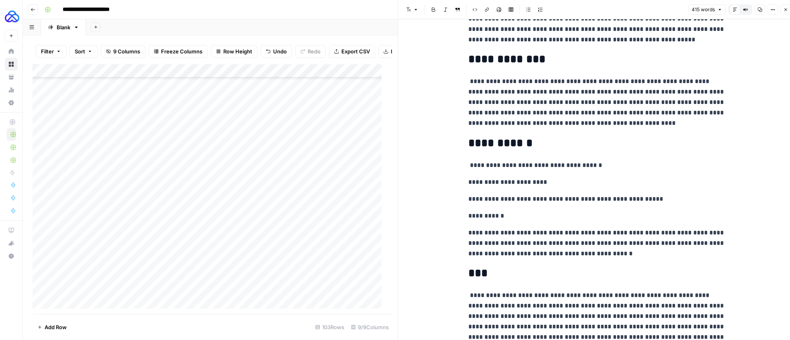
click at [555, 231] on p "**********" at bounding box center [596, 243] width 257 height 31
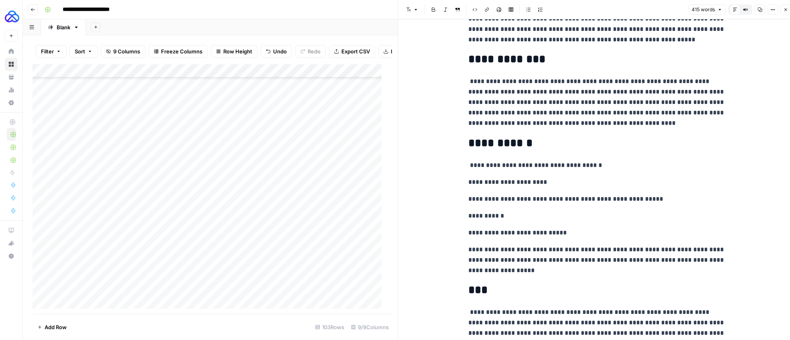
click at [517, 250] on p "**********" at bounding box center [596, 260] width 257 height 31
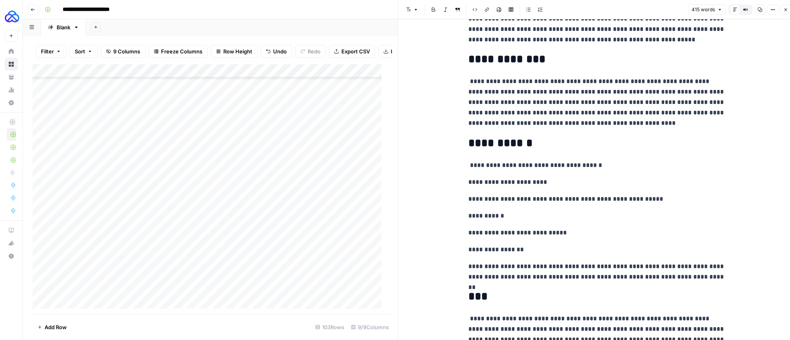
click at [562, 264] on p "**********" at bounding box center [596, 272] width 257 height 21
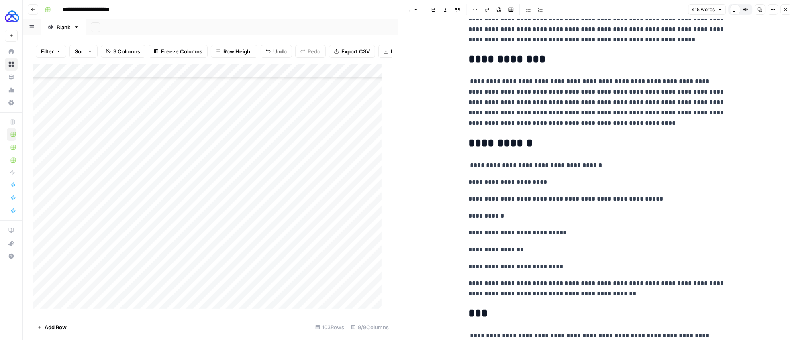
click at [615, 281] on p "**********" at bounding box center [596, 288] width 257 height 21
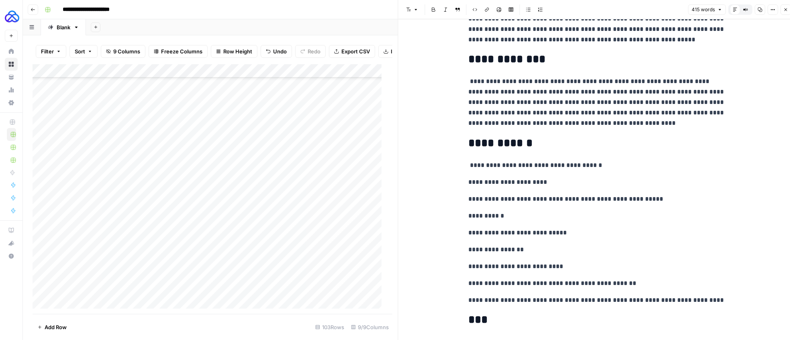
click at [651, 300] on p "**********" at bounding box center [596, 300] width 257 height 10
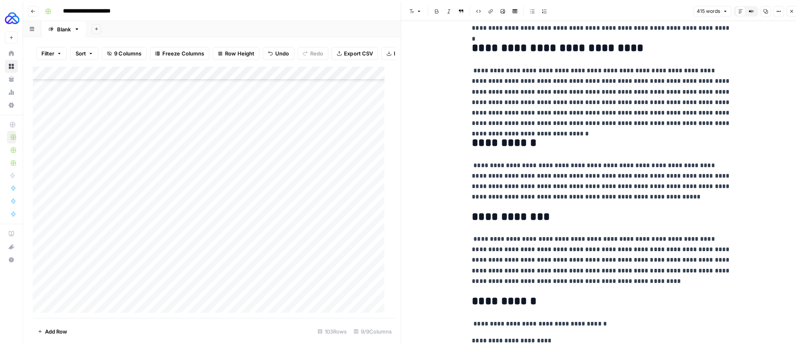
scroll to position [0, 0]
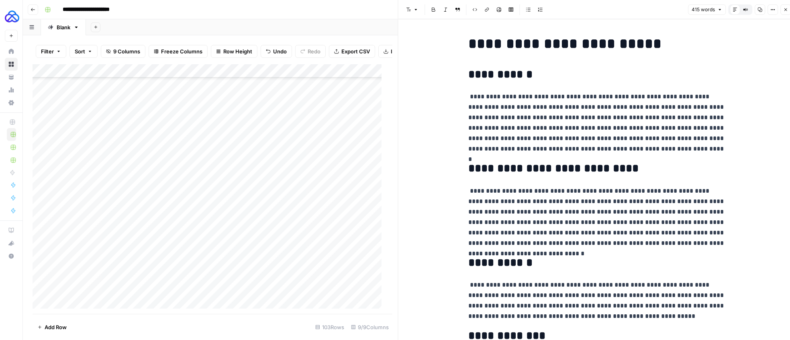
click at [784, 12] on button "Close" at bounding box center [786, 9] width 10 height 10
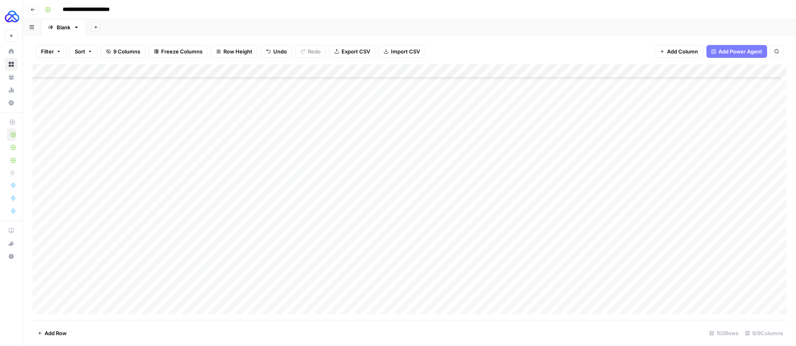
click at [494, 268] on div "Add Column" at bounding box center [410, 192] width 754 height 256
type textarea "**"
type textarea "**********"
click at [474, 139] on div "Add Column" at bounding box center [410, 192] width 754 height 256
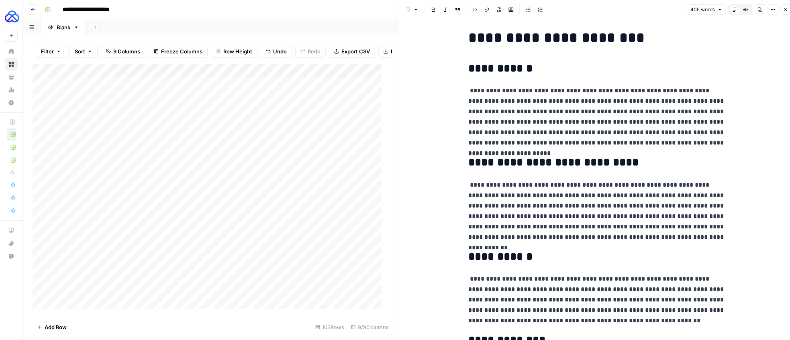
scroll to position [6, 0]
click at [579, 204] on p "**********" at bounding box center [596, 211] width 257 height 63
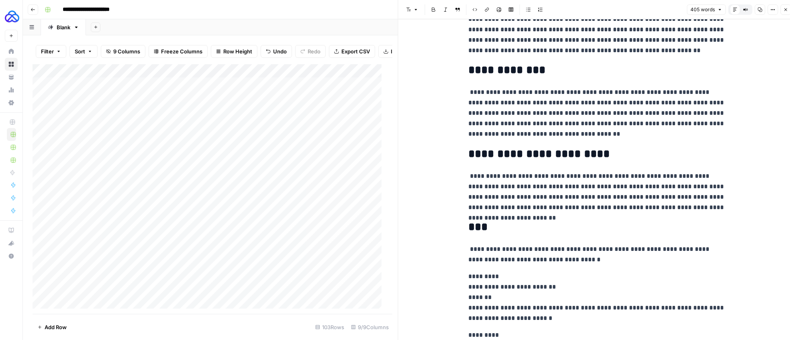
scroll to position [297, 0]
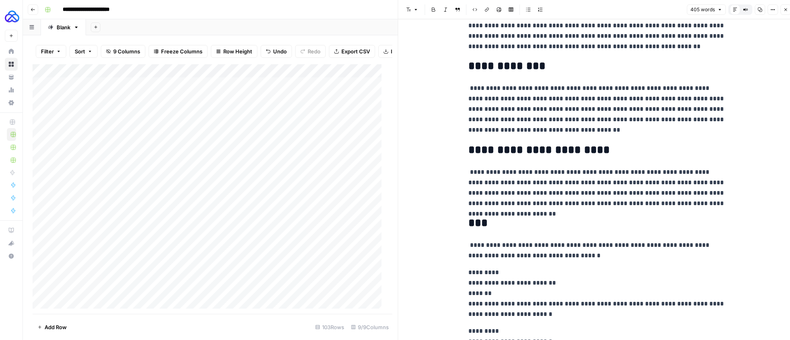
click at [585, 169] on p "**********" at bounding box center [596, 188] width 257 height 42
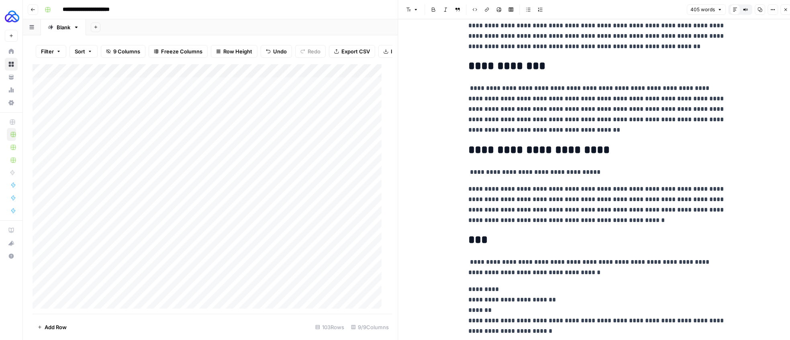
click at [506, 188] on p "**********" at bounding box center [596, 205] width 257 height 42
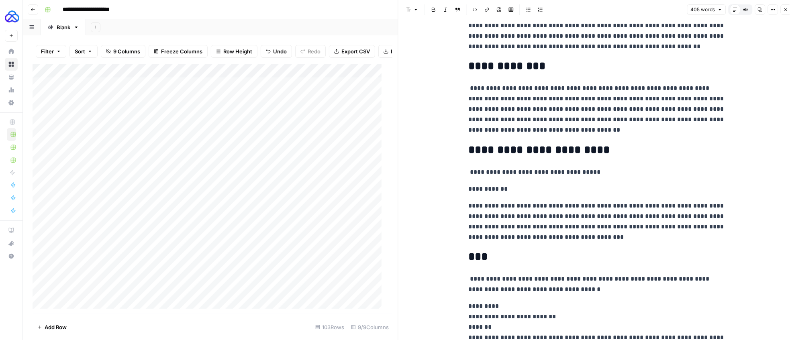
click at [560, 203] on p "**********" at bounding box center [596, 222] width 257 height 42
click at [560, 204] on p "**********" at bounding box center [596, 222] width 257 height 42
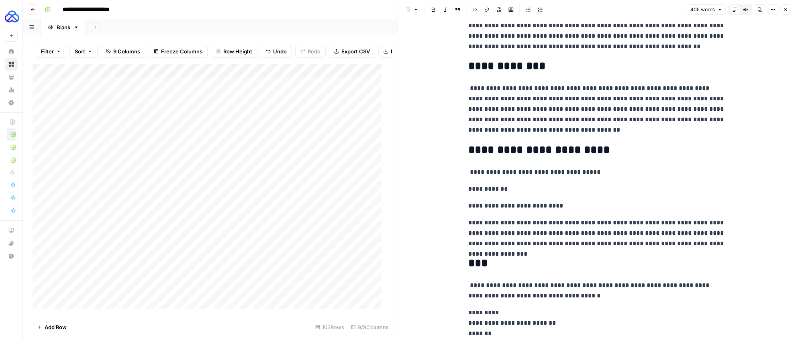
click at [562, 220] on p "**********" at bounding box center [596, 233] width 257 height 31
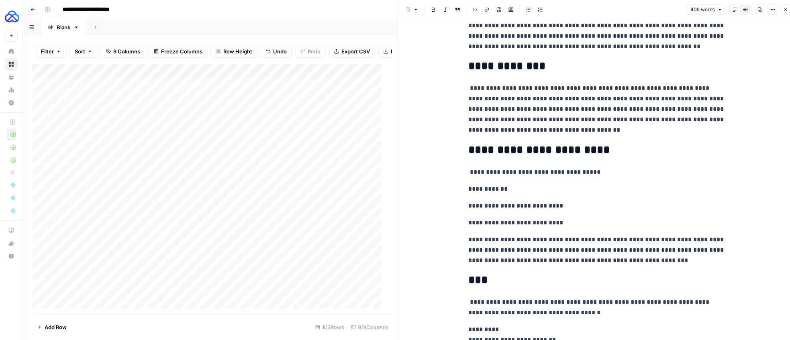
click at [648, 239] on p "**********" at bounding box center [596, 250] width 257 height 31
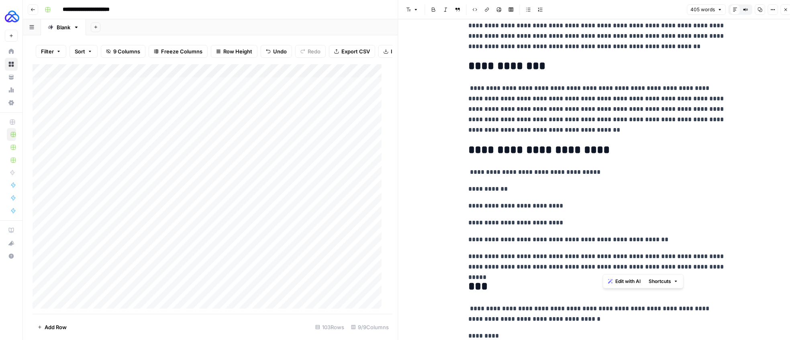
drag, startPoint x: 684, startPoint y: 269, endPoint x: 603, endPoint y: 258, distance: 81.9
click at [603, 258] on p "**********" at bounding box center [596, 261] width 257 height 21
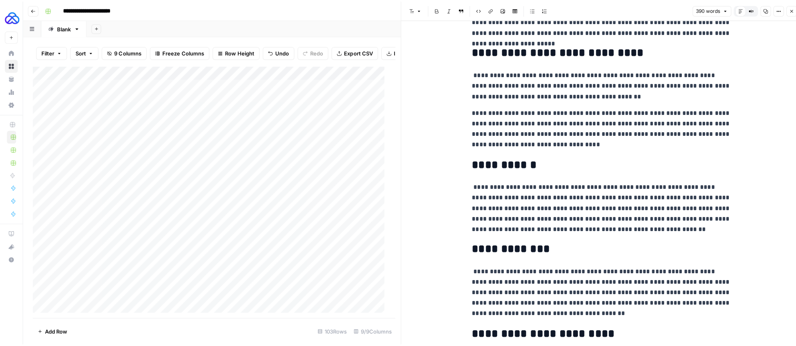
scroll to position [0, 0]
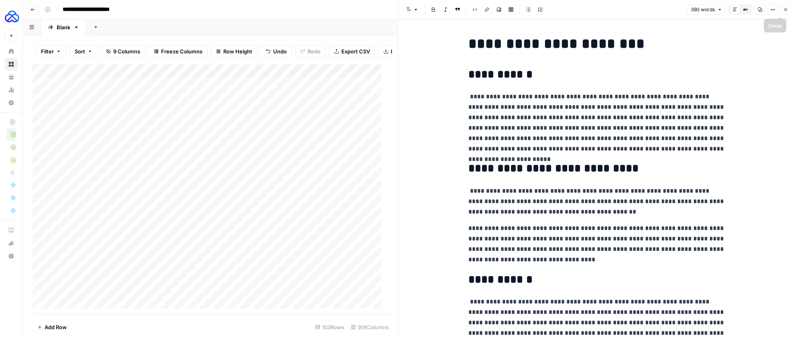
click at [783, 11] on icon "button" at bounding box center [785, 9] width 5 height 5
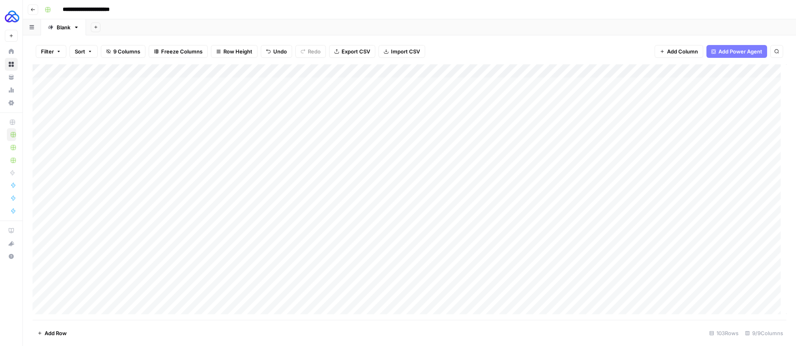
click at [501, 138] on div "Add Column" at bounding box center [410, 192] width 754 height 256
click at [330, 207] on div "Add Column" at bounding box center [410, 192] width 754 height 256
click at [329, 220] on div "Add Column" at bounding box center [410, 192] width 754 height 256
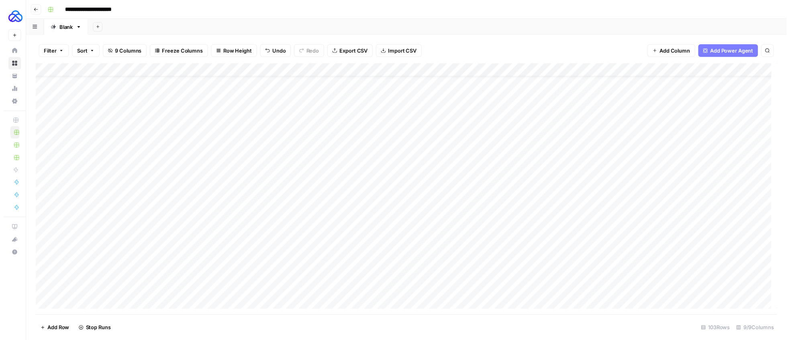
scroll to position [50, 0]
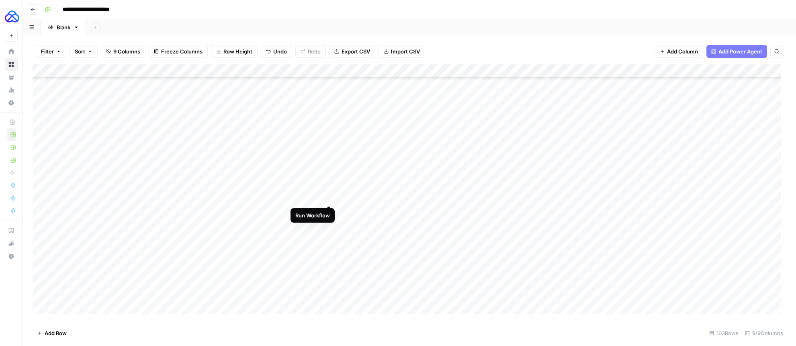
click at [328, 199] on div "Add Column" at bounding box center [410, 192] width 754 height 256
click at [474, 211] on div "Add Column" at bounding box center [410, 192] width 754 height 256
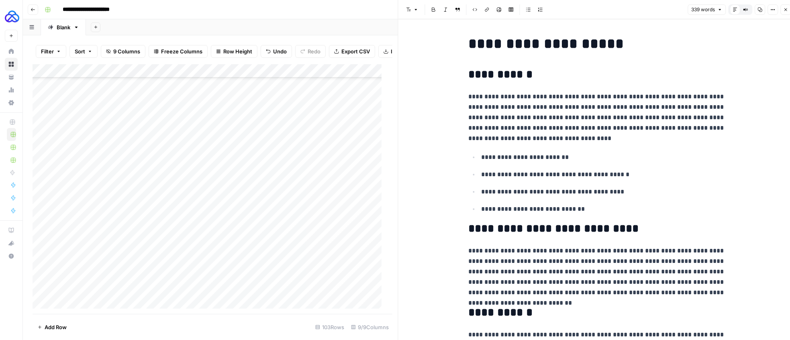
scroll to position [1, 0]
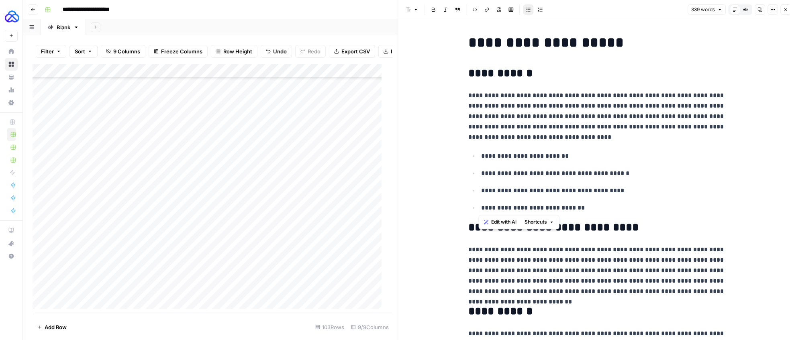
drag, startPoint x: 528, startPoint y: 193, endPoint x: 466, endPoint y: 156, distance: 71.9
click at [468, 156] on ul "**********" at bounding box center [596, 182] width 257 height 63
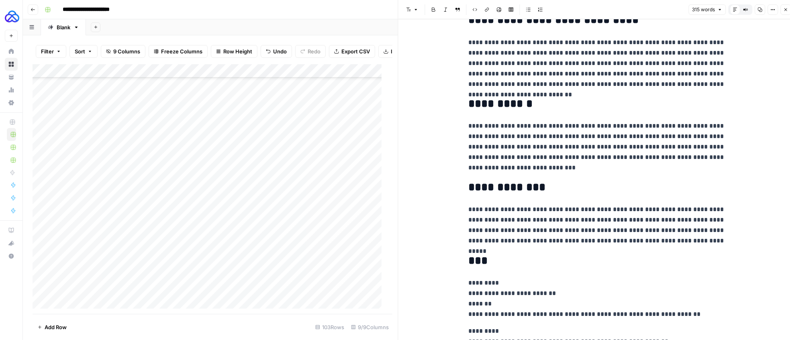
scroll to position [139, 0]
click at [521, 168] on p "**********" at bounding box center [596, 147] width 257 height 52
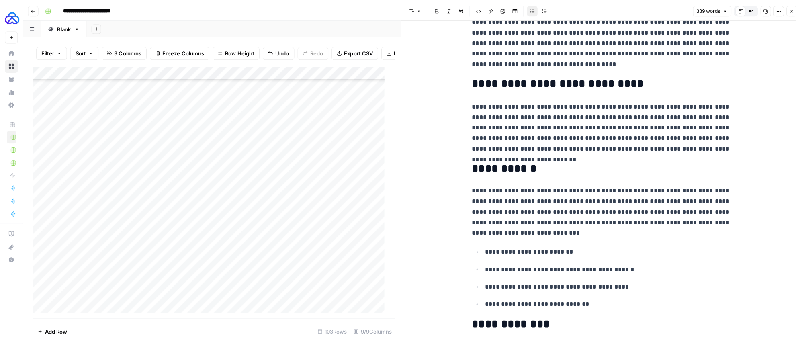
scroll to position [0, 0]
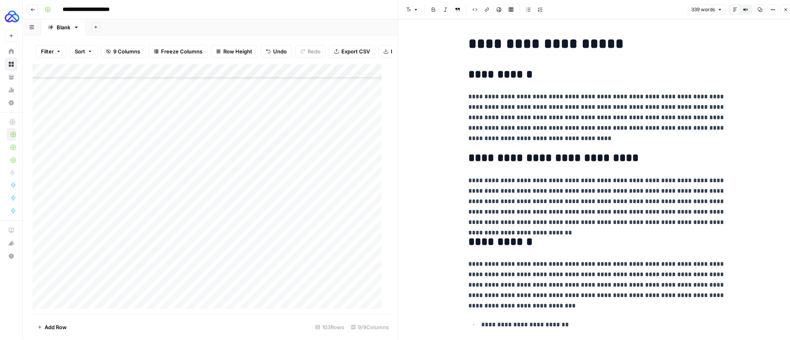
drag, startPoint x: 544, startPoint y: 200, endPoint x: 554, endPoint y: 200, distance: 10.8
click at [544, 200] on p "**********" at bounding box center [596, 202] width 257 height 52
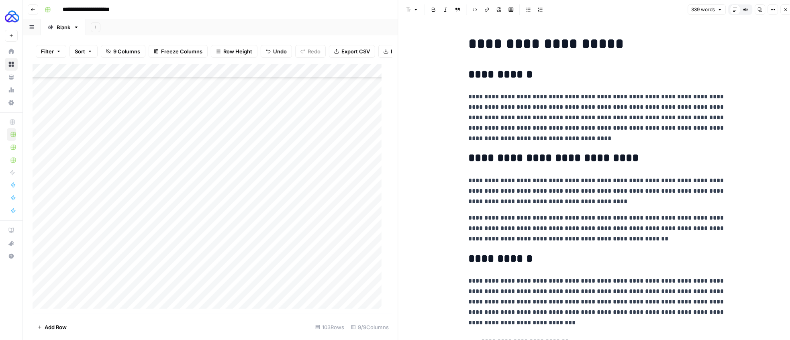
click at [785, 6] on button "Close" at bounding box center [786, 9] width 10 height 10
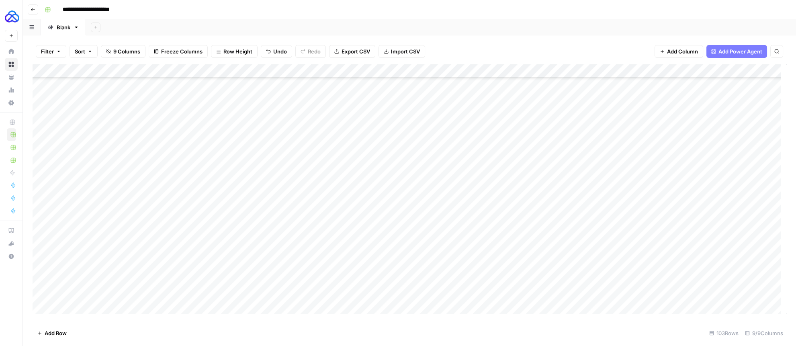
click at [497, 223] on div "Add Column" at bounding box center [410, 192] width 754 height 256
click at [499, 211] on div "Add Column" at bounding box center [410, 192] width 754 height 256
click at [329, 253] on div "Add Column" at bounding box center [410, 192] width 754 height 256
click at [327, 280] on div "Add Column" at bounding box center [410, 192] width 754 height 256
click at [327, 292] on div "Add Column" at bounding box center [410, 192] width 754 height 256
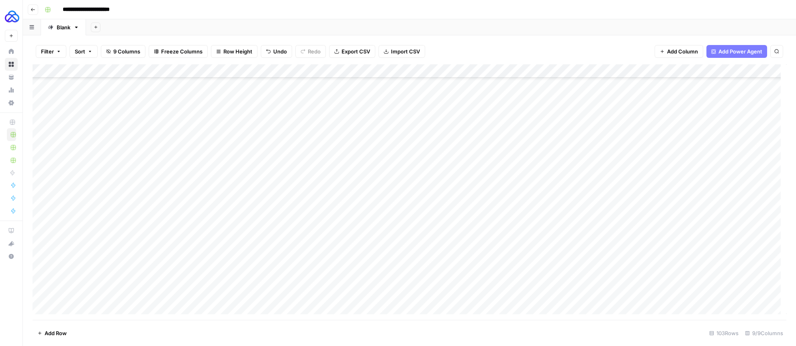
scroll to position [99, 0]
click at [330, 259] on div "Add Column" at bounding box center [410, 192] width 754 height 256
click at [329, 270] on div "Add Column" at bounding box center [410, 192] width 754 height 256
click at [329, 284] on div "Add Column" at bounding box center [410, 192] width 754 height 256
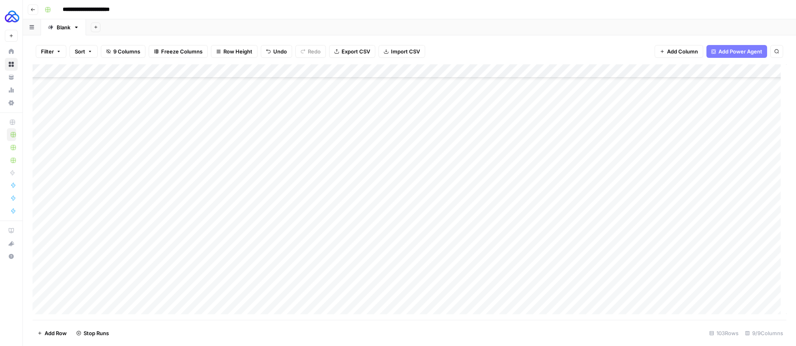
click at [332, 256] on div "Add Column" at bounding box center [410, 192] width 754 height 256
click at [329, 283] on div "Add Column" at bounding box center [410, 192] width 754 height 256
click at [330, 237] on div "Add Column" at bounding box center [410, 192] width 754 height 256
click at [329, 249] on div "Add Column" at bounding box center [410, 192] width 754 height 256
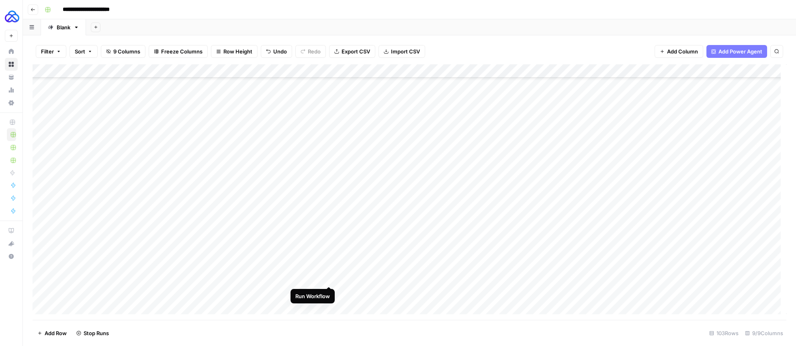
click at [330, 279] on div "Add Column" at bounding box center [410, 192] width 754 height 256
click at [329, 237] on div "Add Column" at bounding box center [410, 192] width 754 height 256
click at [330, 114] on div "Add Column" at bounding box center [410, 192] width 754 height 256
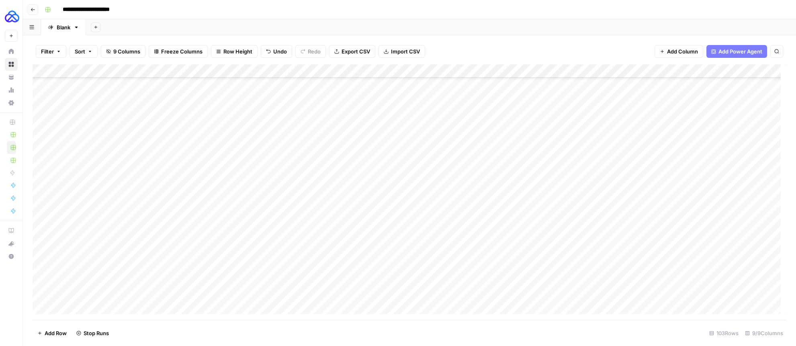
scroll to position [88, 0]
click at [475, 271] on div "Add Column" at bounding box center [410, 192] width 754 height 256
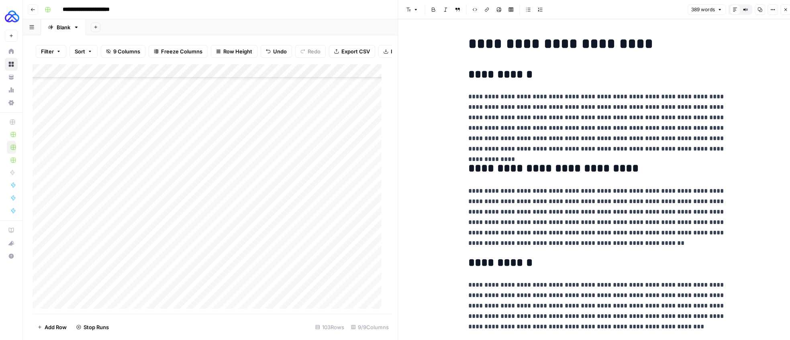
click at [784, 8] on icon "button" at bounding box center [785, 9] width 5 height 5
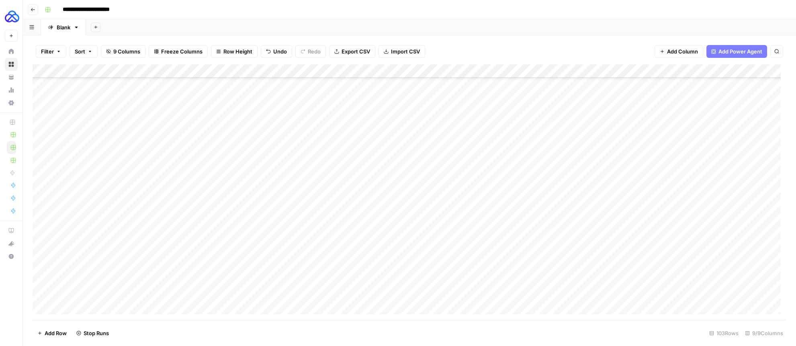
click at [501, 270] on div "Add Column" at bounding box center [410, 192] width 754 height 256
type textarea "**"
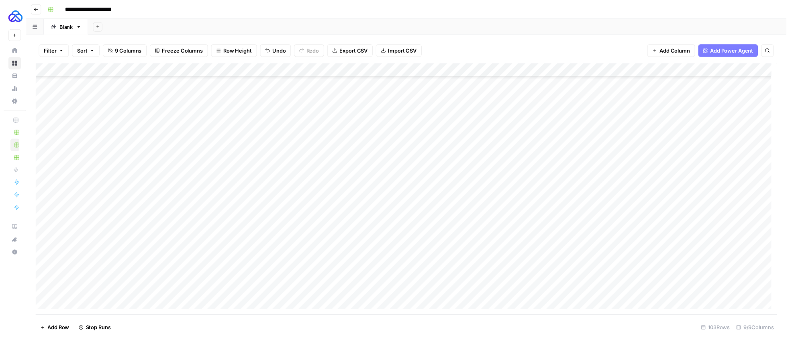
scroll to position [228, 0]
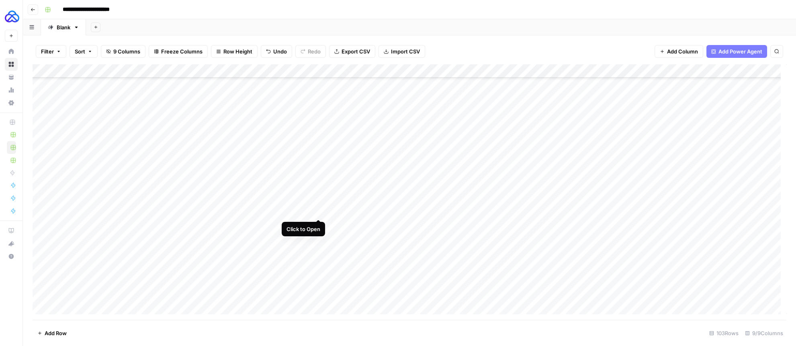
click at [317, 210] on div "Add Column" at bounding box center [410, 192] width 754 height 256
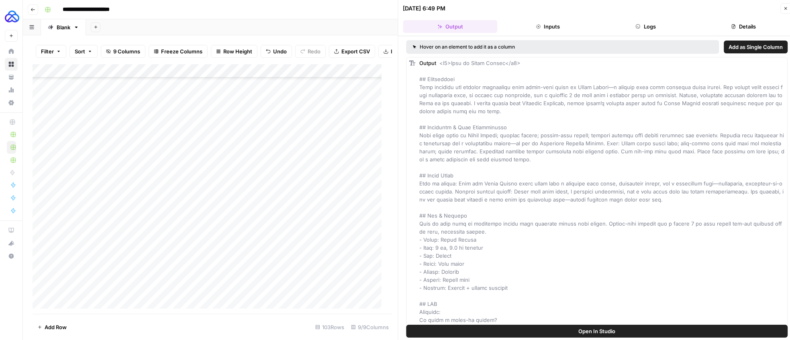
click at [637, 28] on icon "button" at bounding box center [638, 26] width 5 height 5
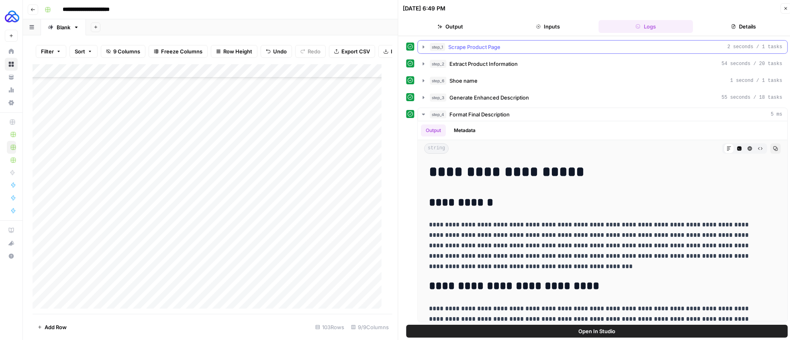
click at [421, 45] on icon "button" at bounding box center [424, 47] width 6 height 6
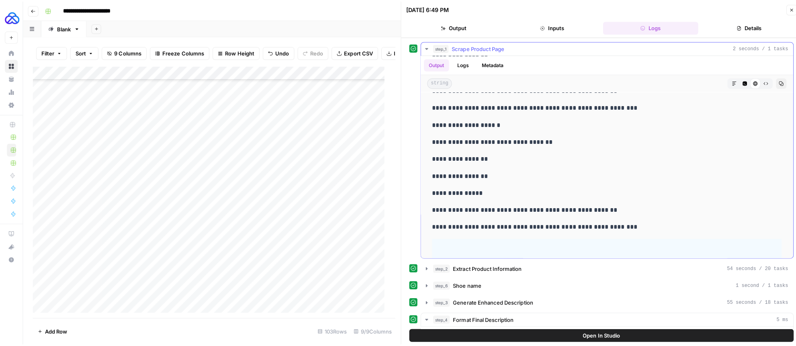
scroll to position [2277, 0]
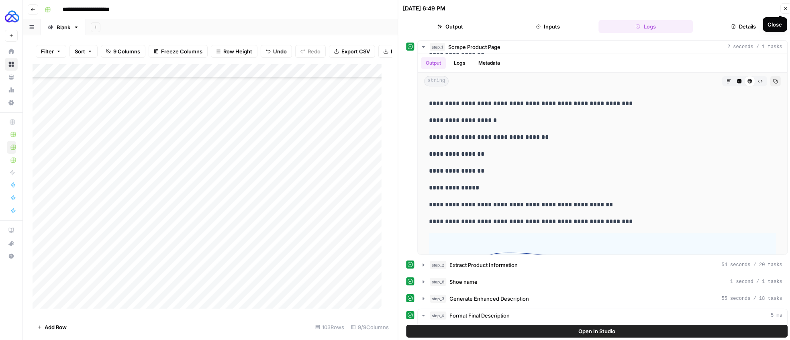
click at [786, 8] on icon "button" at bounding box center [786, 8] width 3 height 3
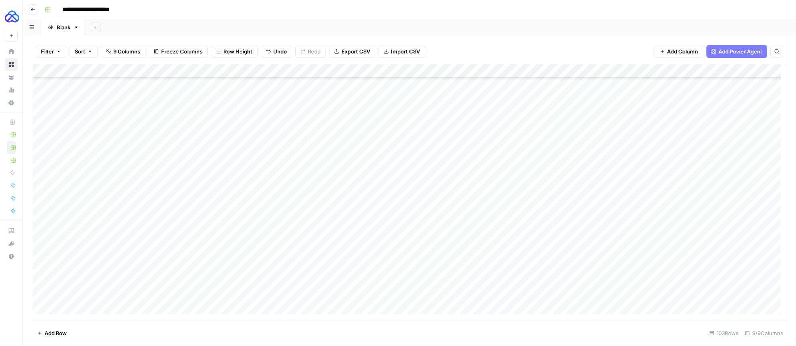
click at [290, 74] on div "Add Column" at bounding box center [410, 192] width 754 height 256
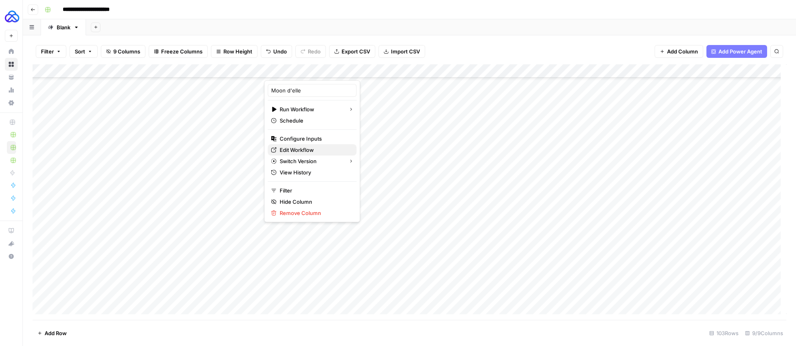
click at [294, 146] on span "Edit Workflow" at bounding box center [315, 150] width 70 height 8
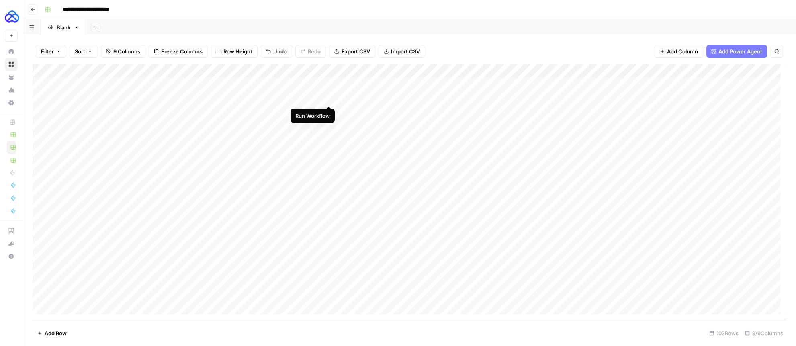
click at [326, 97] on div "Add Column" at bounding box center [410, 192] width 754 height 256
click at [328, 208] on div "Add Column" at bounding box center [410, 192] width 754 height 256
click at [327, 221] on div "Add Column" at bounding box center [410, 192] width 754 height 256
click at [329, 249] on div "Add Column" at bounding box center [410, 192] width 754 height 256
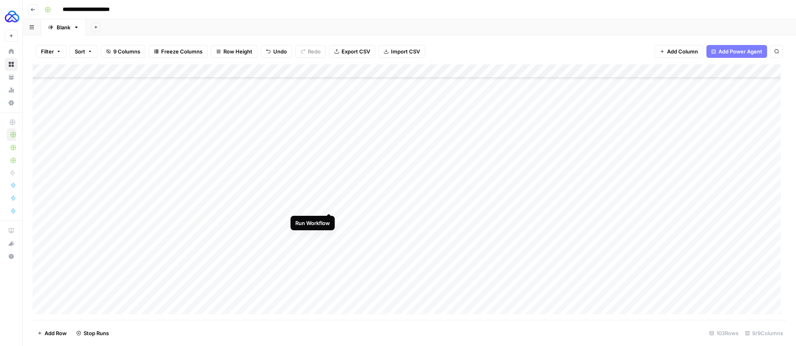
click at [329, 206] on div "Add Column" at bounding box center [410, 192] width 754 height 256
click at [330, 231] on div "Add Column" at bounding box center [410, 192] width 754 height 256
click at [327, 246] on div "Add Column" at bounding box center [410, 192] width 754 height 256
click at [329, 274] on div "Add Column" at bounding box center [410, 192] width 754 height 256
click at [329, 284] on div "Add Column" at bounding box center [410, 192] width 754 height 256
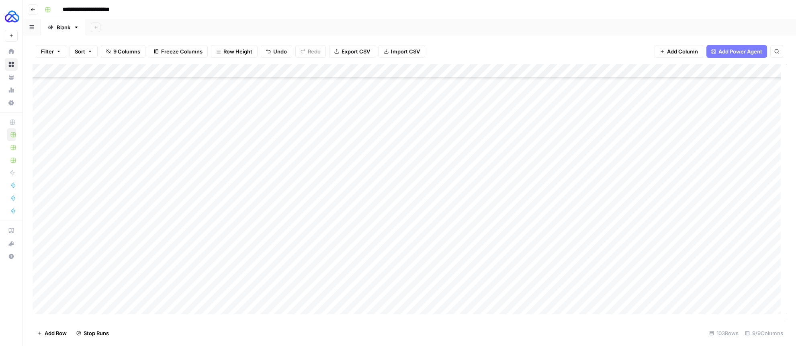
scroll to position [153, 0]
click at [330, 246] on div "Add Column" at bounding box center [410, 192] width 754 height 256
click at [329, 272] on div "Add Column" at bounding box center [410, 192] width 754 height 256
click at [327, 287] on div "Add Column" at bounding box center [410, 192] width 754 height 256
click at [329, 299] on div "Add Column" at bounding box center [410, 192] width 754 height 256
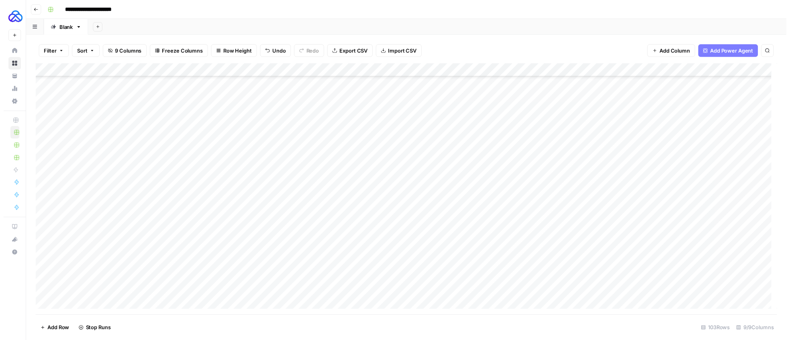
scroll to position [340, 0]
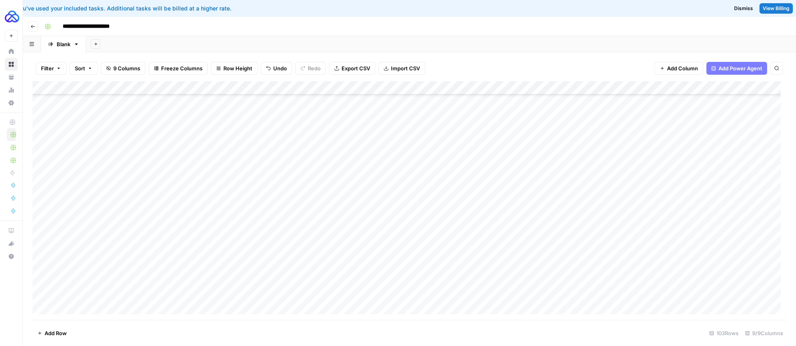
click at [480, 156] on div "Add Column" at bounding box center [410, 200] width 754 height 239
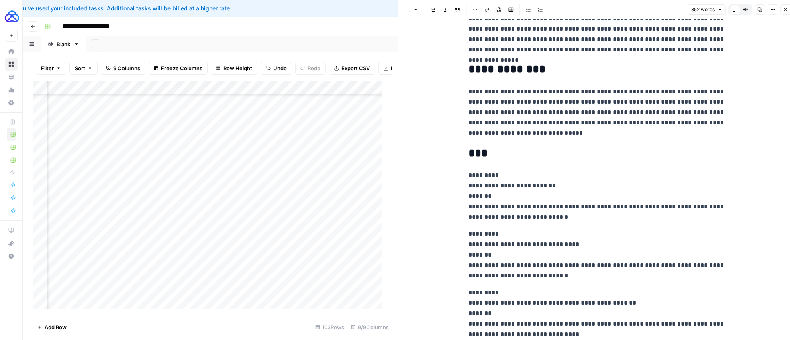
scroll to position [300, 0]
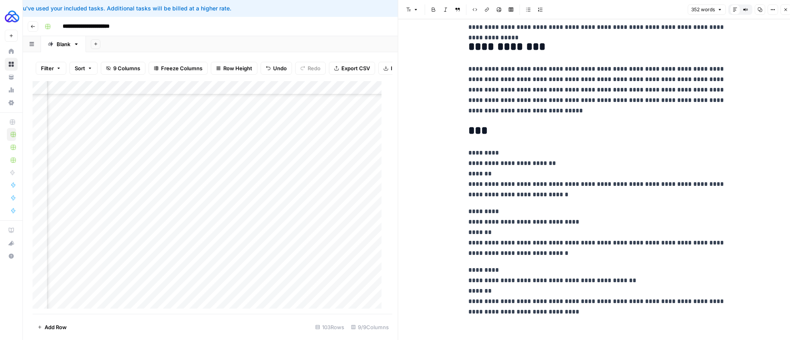
click at [300, 159] on div "Add Column" at bounding box center [210, 197] width 354 height 233
click at [300, 159] on textarea "**********" at bounding box center [330, 162] width 129 height 11
type textarea "**"
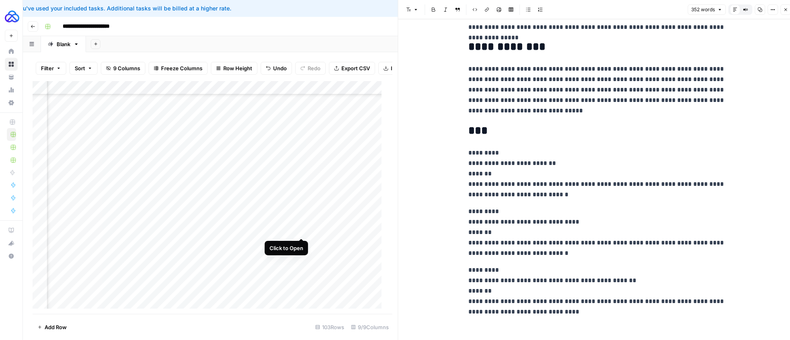
click at [303, 229] on div "Add Column" at bounding box center [210, 197] width 354 height 233
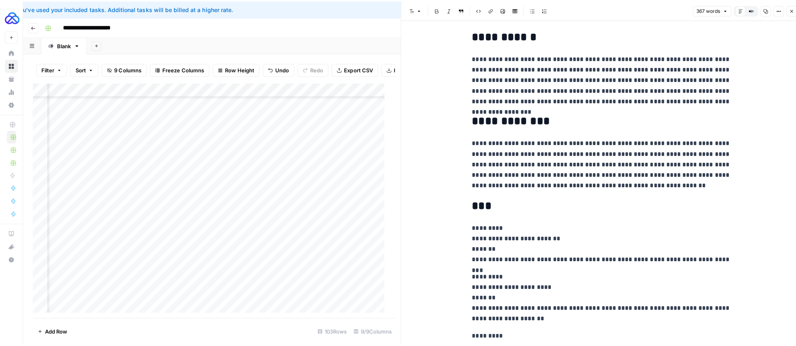
scroll to position [300, 0]
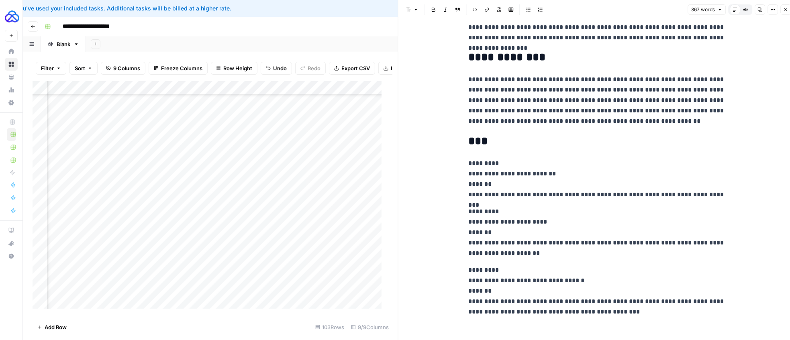
click at [340, 232] on div "Add Column" at bounding box center [210, 197] width 354 height 233
click at [339, 232] on div "Add Column" at bounding box center [210, 197] width 354 height 233
click at [339, 232] on textarea "**********" at bounding box center [373, 230] width 129 height 11
type textarea "**"
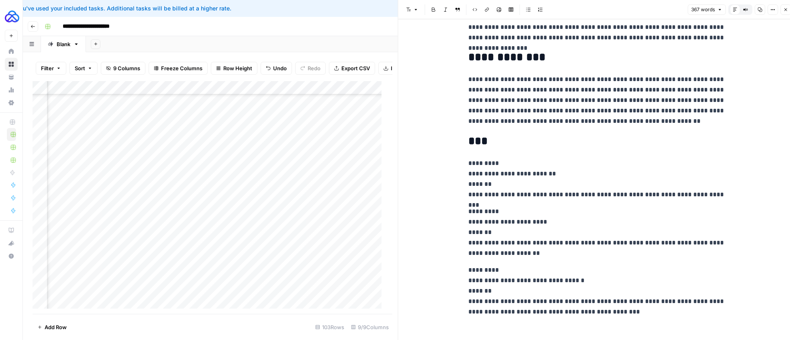
click at [786, 12] on button "Close" at bounding box center [786, 9] width 10 height 10
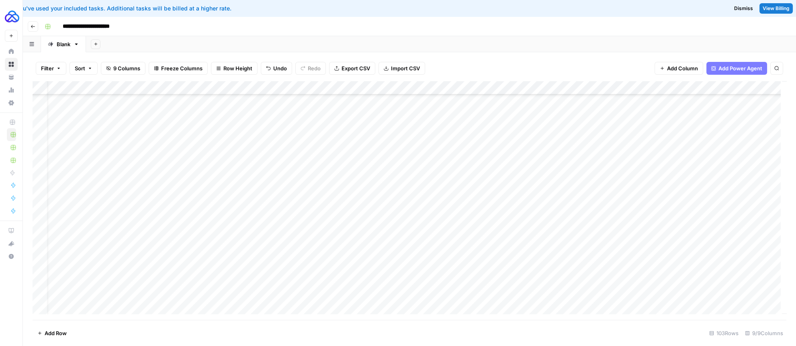
scroll to position [444, 0]
click at [327, 203] on div "Add Column" at bounding box center [410, 200] width 754 height 239
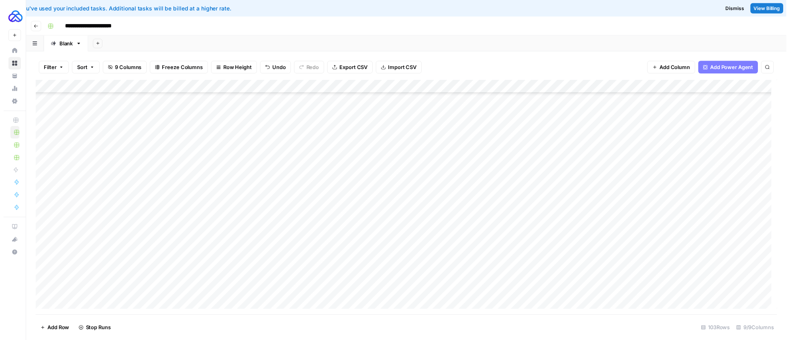
scroll to position [182, 0]
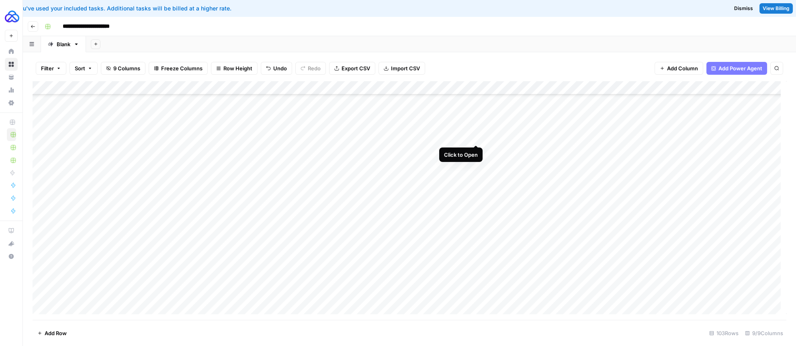
click at [477, 136] on div "Add Column" at bounding box center [410, 200] width 754 height 239
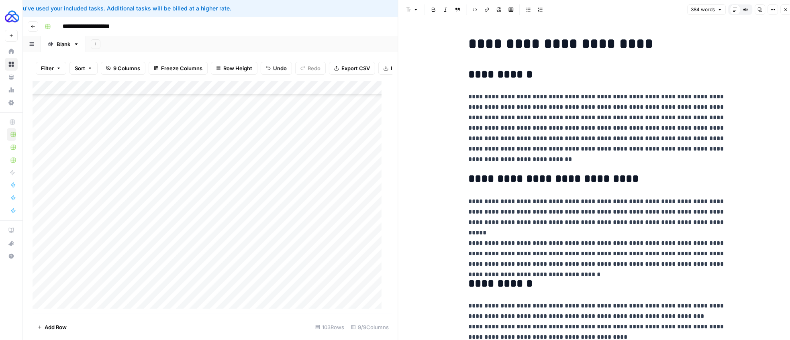
click at [785, 10] on icon "button" at bounding box center [785, 9] width 5 height 5
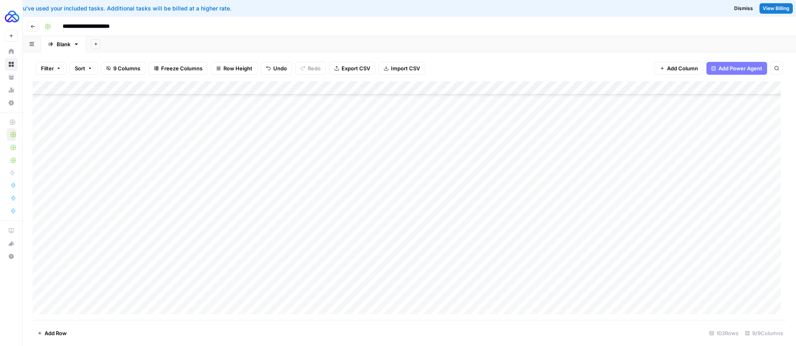
click at [511, 138] on div "Add Column" at bounding box center [410, 200] width 754 height 239
type textarea "**"
click at [516, 154] on div "Add Column" at bounding box center [410, 200] width 754 height 239
click at [509, 164] on div "Add Column" at bounding box center [410, 200] width 754 height 239
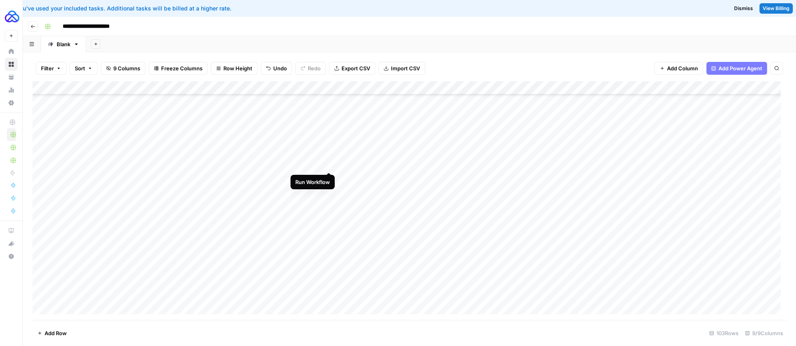
click at [328, 163] on div "Add Column" at bounding box center [410, 200] width 754 height 239
click at [327, 177] on div "Add Column" at bounding box center [410, 200] width 754 height 239
click at [327, 203] on div "Add Column" at bounding box center [410, 200] width 754 height 239
click at [475, 219] on div "Add Column" at bounding box center [410, 200] width 754 height 239
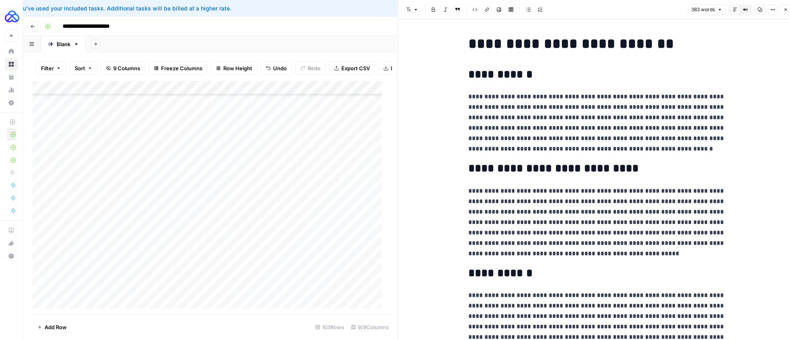
click at [784, 8] on icon "button" at bounding box center [785, 9] width 5 height 5
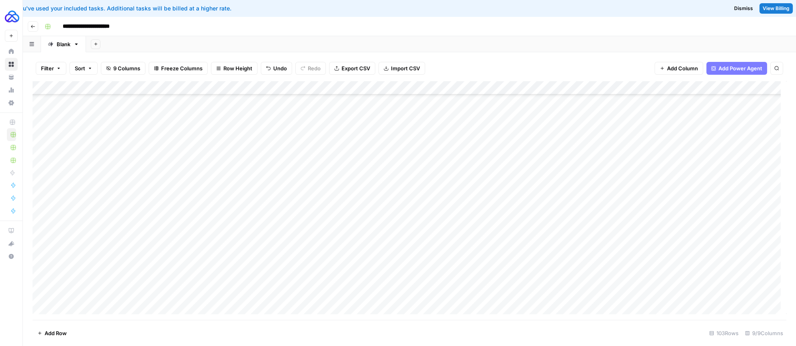
click at [503, 221] on div "Add Column" at bounding box center [410, 200] width 754 height 239
type textarea "**"
click at [475, 231] on div "Add Column" at bounding box center [410, 200] width 754 height 239
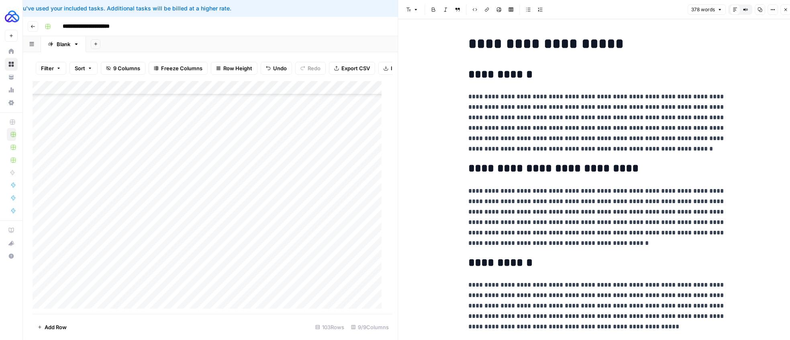
click at [783, 14] on button "Close" at bounding box center [786, 9] width 10 height 10
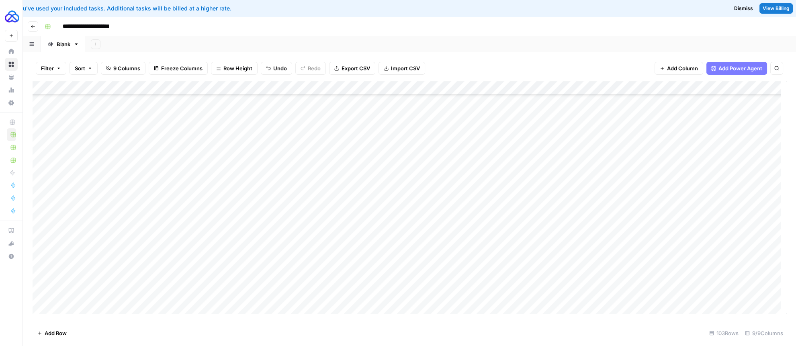
click at [502, 235] on div "Add Column" at bounding box center [410, 200] width 754 height 239
type textarea "**"
click at [439, 259] on div "Add Column" at bounding box center [410, 200] width 754 height 239
click at [476, 260] on div "Add Column" at bounding box center [410, 200] width 754 height 239
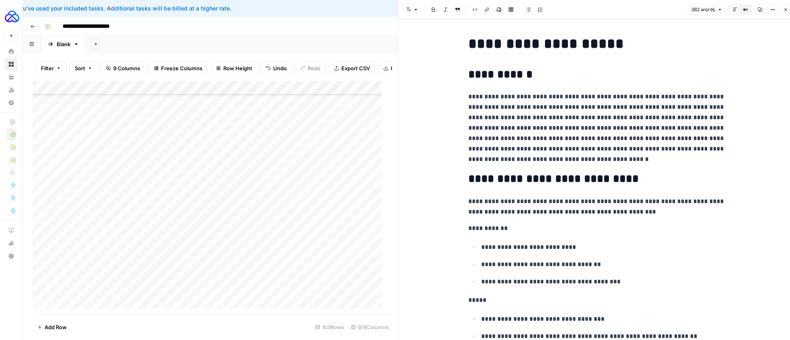
click at [785, 10] on icon "button" at bounding box center [785, 9] width 5 height 5
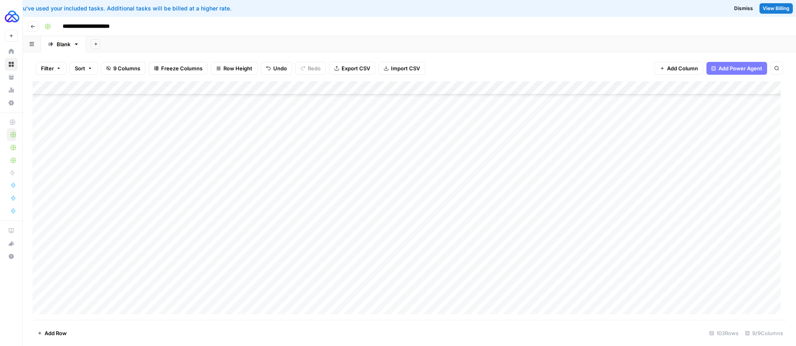
click at [495, 260] on div "Add Column" at bounding box center [410, 200] width 754 height 239
type textarea "**"
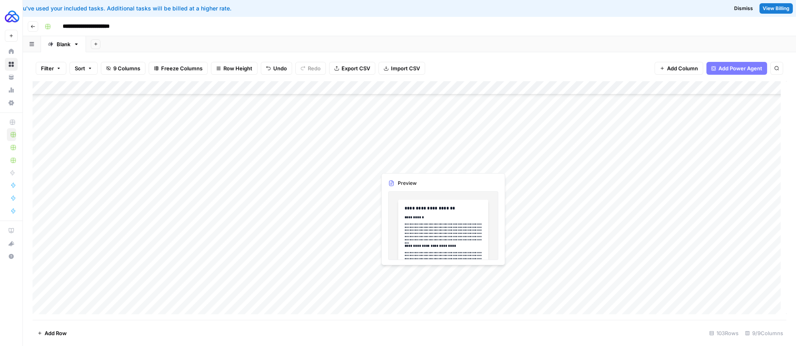
click at [474, 274] on div "Add Column" at bounding box center [410, 200] width 754 height 239
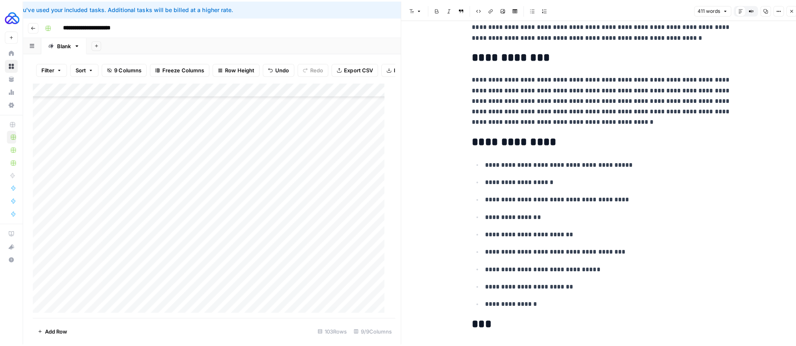
scroll to position [28, 0]
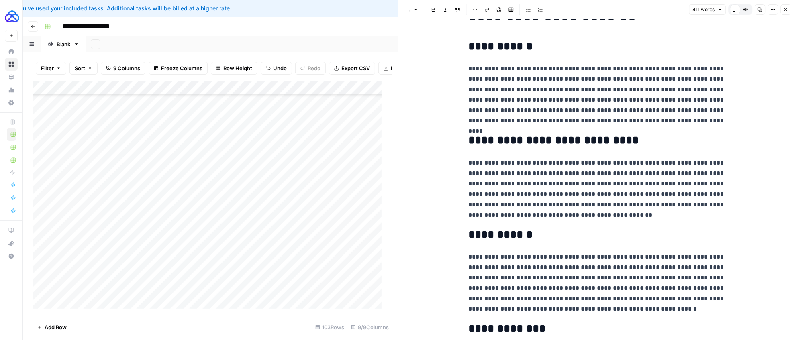
click at [787, 12] on icon "button" at bounding box center [785, 9] width 5 height 5
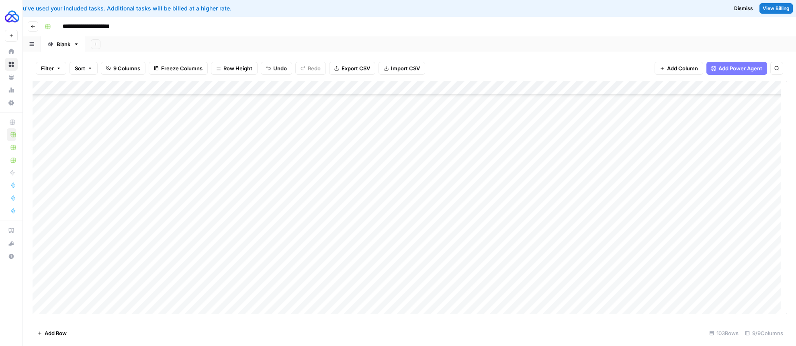
click at [505, 273] on div "Add Column" at bounding box center [410, 200] width 754 height 239
type textarea "**"
click at [329, 210] on div "Add Column" at bounding box center [410, 200] width 754 height 239
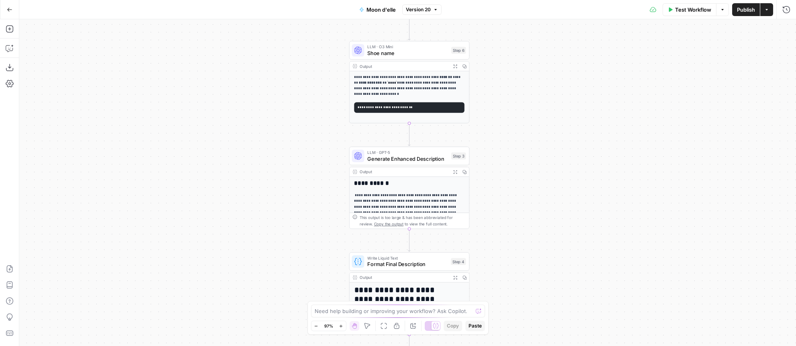
drag, startPoint x: 362, startPoint y: 233, endPoint x: 296, endPoint y: 161, distance: 97.8
click at [296, 161] on div "**********" at bounding box center [407, 182] width 777 height 327
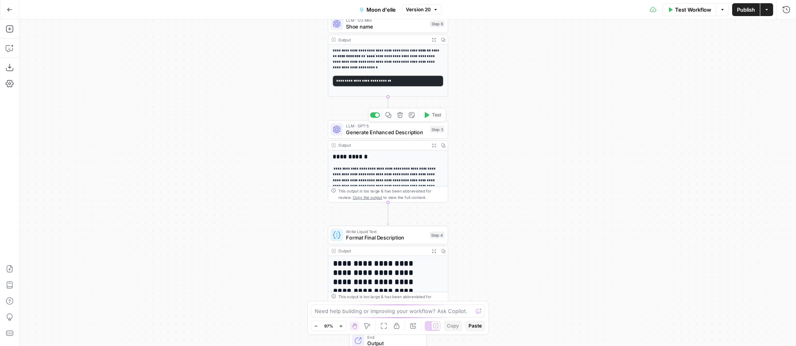
click at [373, 133] on span "Generate Enhanced Description" at bounding box center [386, 132] width 81 height 8
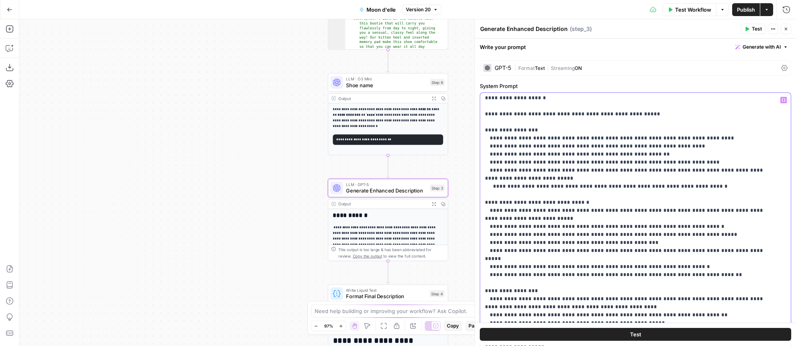
click at [572, 250] on p "**********" at bounding box center [630, 315] width 290 height 554
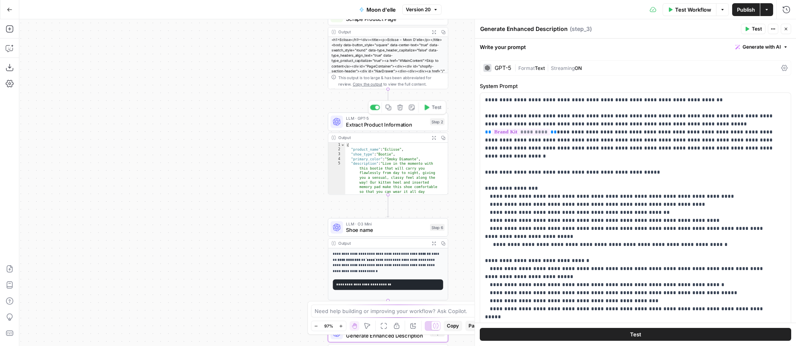
click at [366, 122] on span "Extract Product Information" at bounding box center [386, 125] width 81 height 8
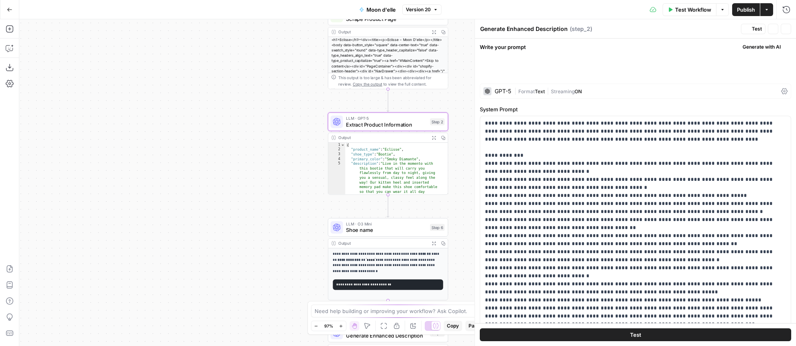
type textarea "Extract Product Information"
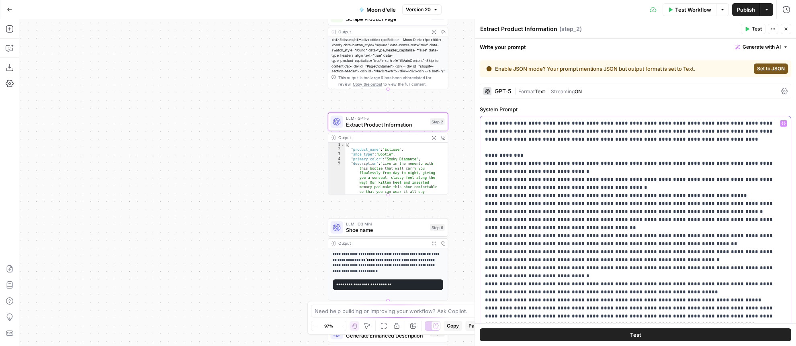
click at [536, 198] on p "**********" at bounding box center [633, 231] width 296 height 225
click at [681, 221] on p "**********" at bounding box center [633, 231] width 296 height 225
click at [746, 14] on button "Publish" at bounding box center [746, 9] width 28 height 13
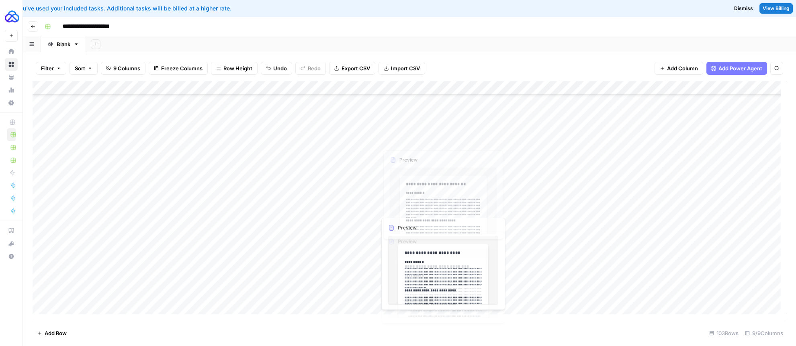
scroll to position [276, 0]
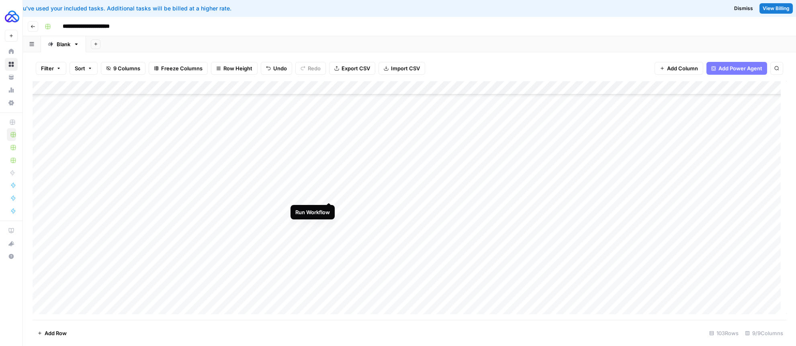
click at [329, 196] on div "Add Column" at bounding box center [410, 200] width 754 height 239
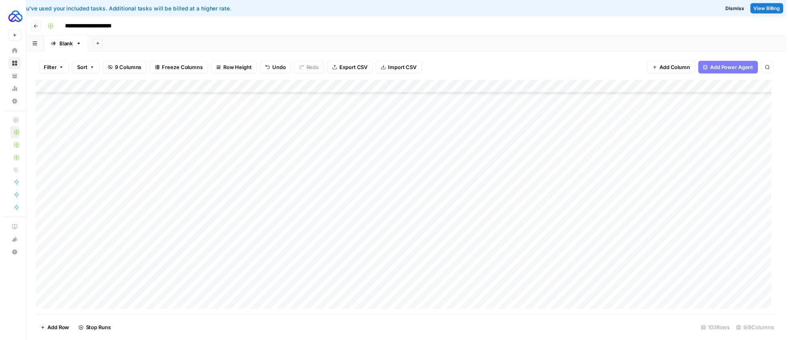
scroll to position [79, 0]
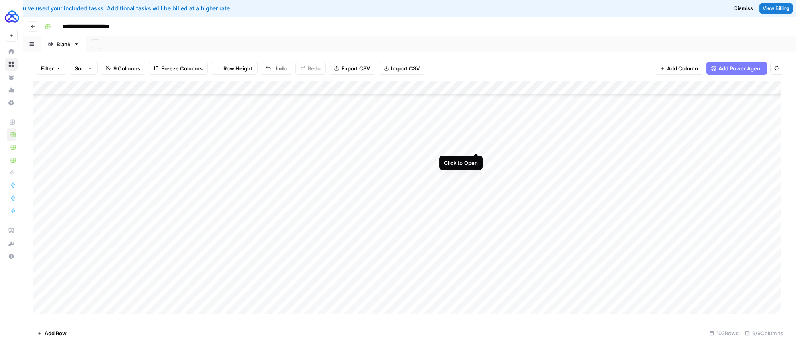
click at [477, 146] on div "Add Column" at bounding box center [410, 200] width 754 height 239
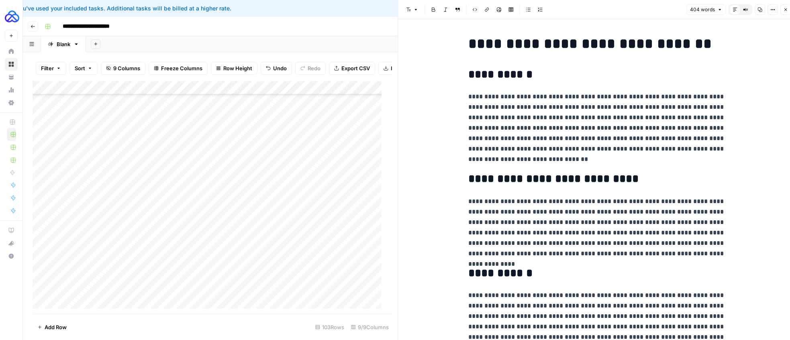
click at [782, 8] on button "Close" at bounding box center [786, 9] width 10 height 10
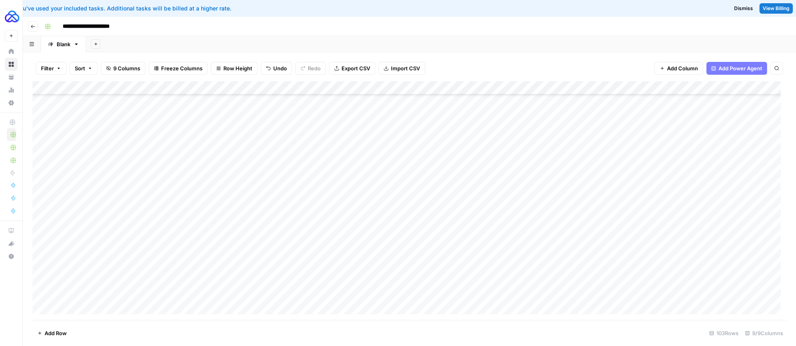
click at [513, 143] on div "Add Column" at bounding box center [410, 200] width 754 height 239
click at [513, 143] on textarea "**********" at bounding box center [547, 145] width 129 height 11
type textarea "**"
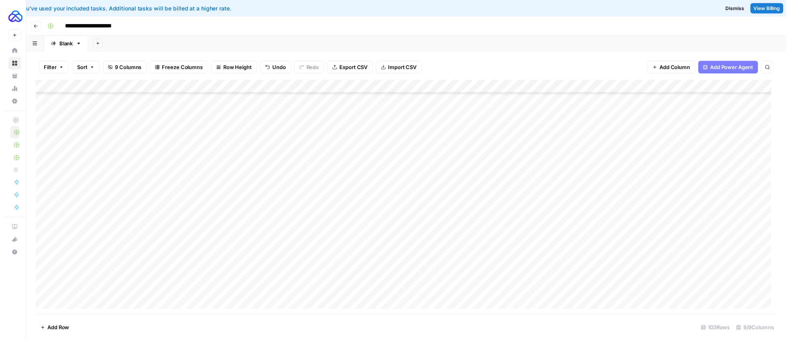
scroll to position [88, 0]
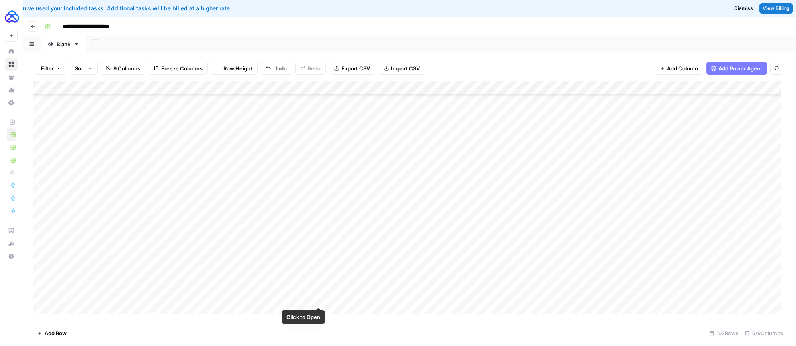
click at [317, 300] on div "Add Column" at bounding box center [410, 200] width 754 height 239
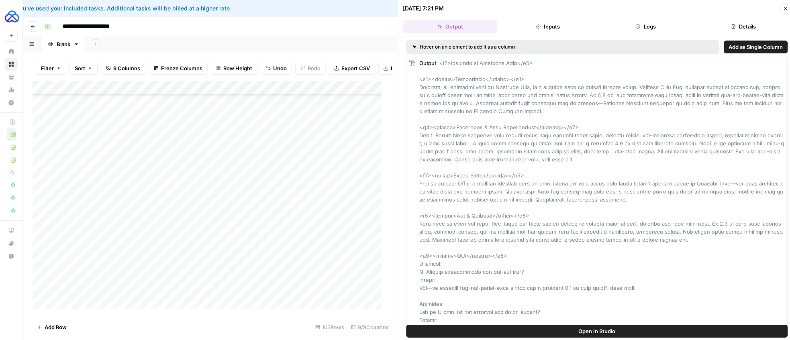
click at [664, 24] on button "Logs" at bounding box center [646, 26] width 94 height 13
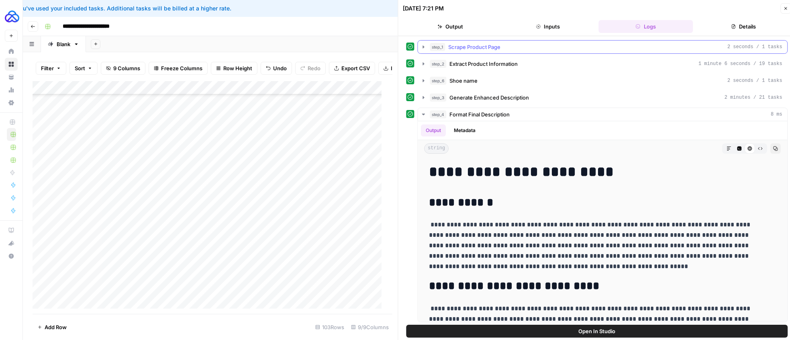
click at [421, 48] on icon "button" at bounding box center [424, 47] width 6 height 6
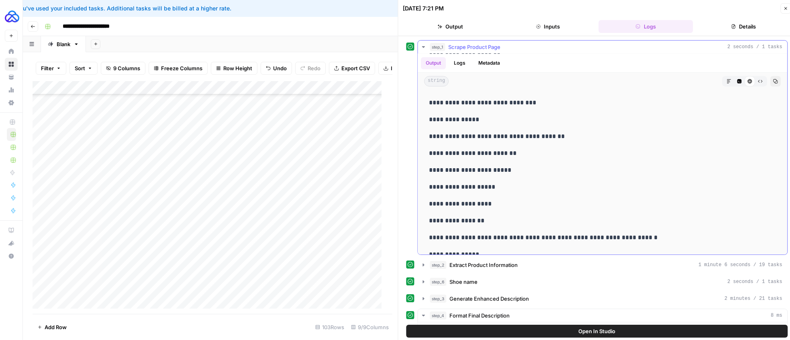
scroll to position [1576, 0]
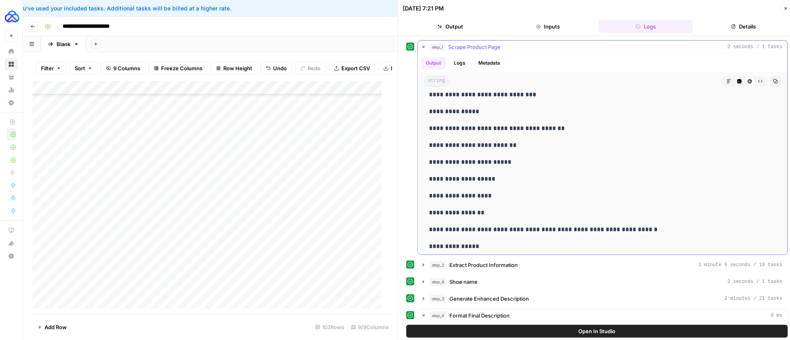
click at [645, 225] on p "**********" at bounding box center [597, 230] width 336 height 10
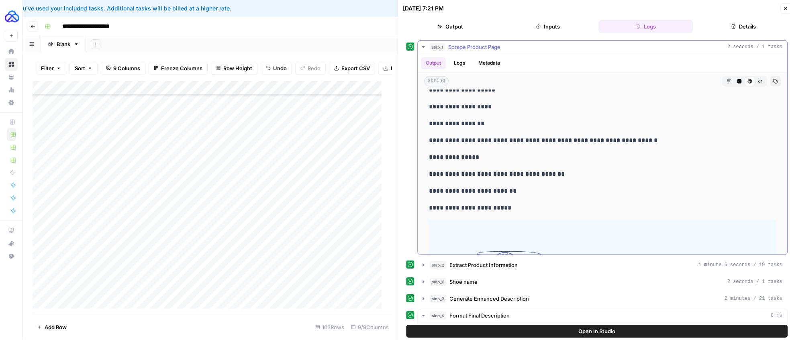
scroll to position [1680, 0]
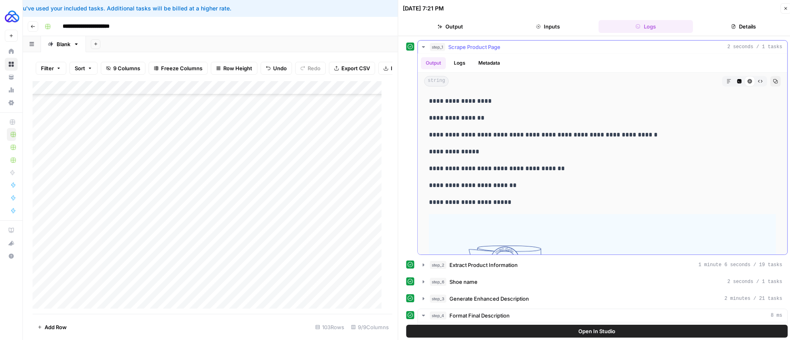
drag, startPoint x: 500, startPoint y: 199, endPoint x: 487, endPoint y: 188, distance: 16.8
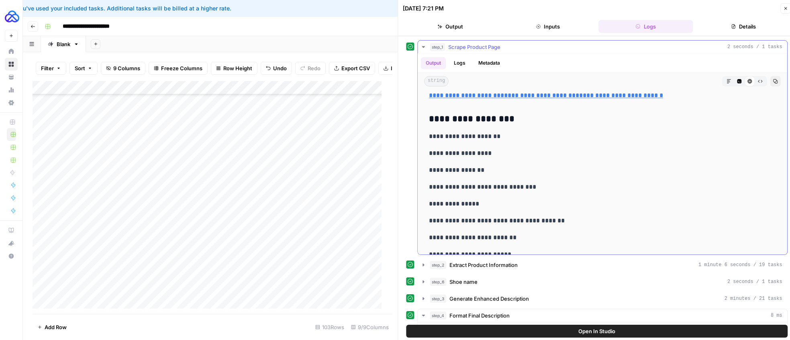
scroll to position [1491, 0]
click at [787, 9] on icon "button" at bounding box center [786, 8] width 3 height 3
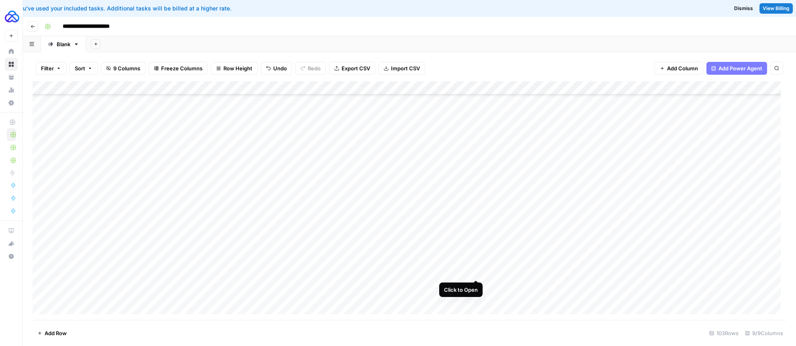
click at [476, 273] on div "Add Column" at bounding box center [410, 200] width 754 height 239
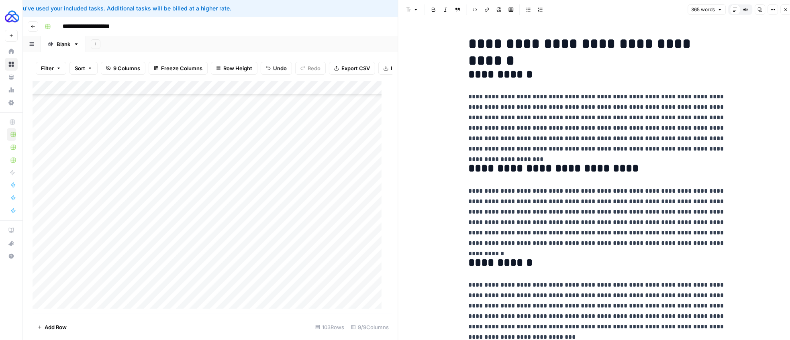
click at [318, 276] on div "Add Column" at bounding box center [210, 197] width 354 height 233
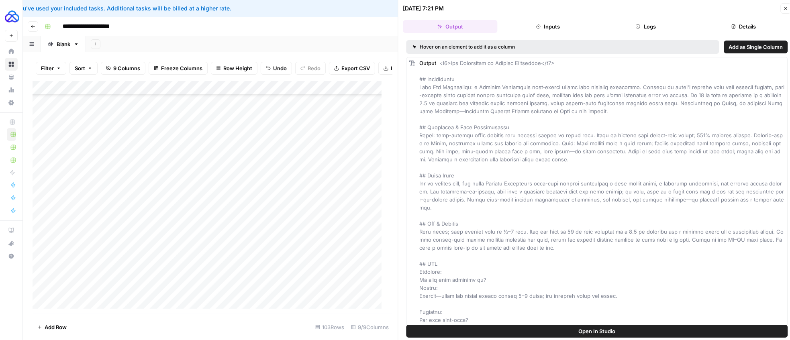
click at [647, 27] on button "Logs" at bounding box center [646, 26] width 94 height 13
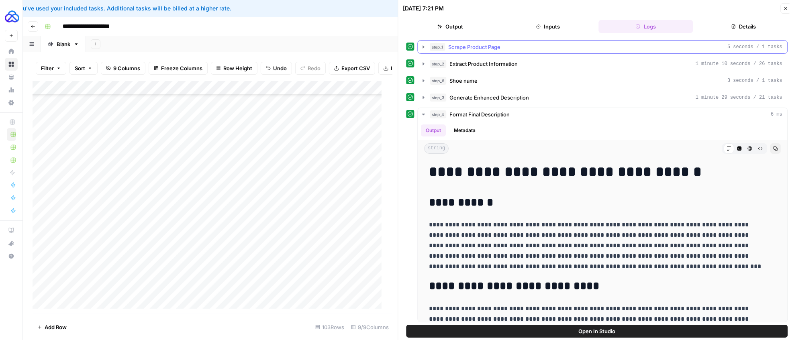
click at [485, 49] on span "Scrape Product Page" at bounding box center [475, 47] width 52 height 8
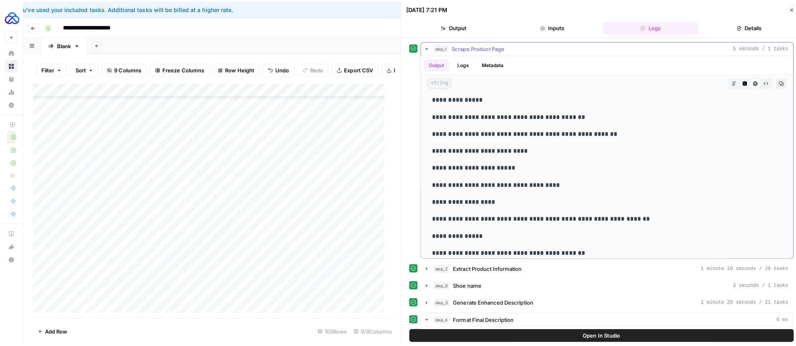
scroll to position [2107, 0]
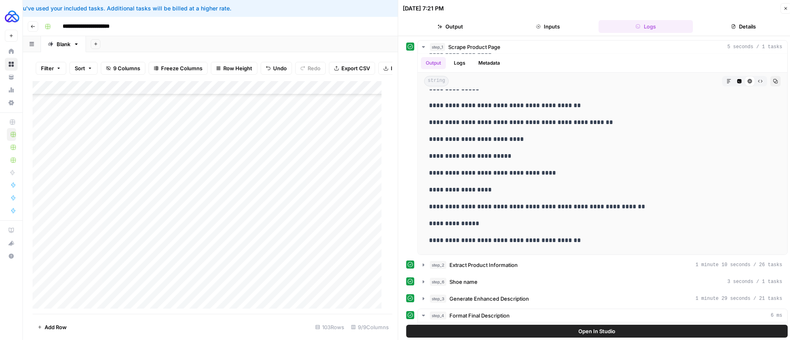
click at [787, 9] on icon "button" at bounding box center [785, 8] width 5 height 5
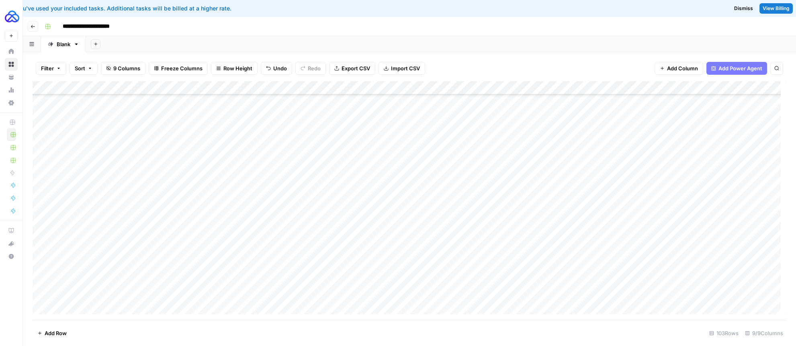
click at [294, 89] on div "Add Column" at bounding box center [410, 200] width 754 height 239
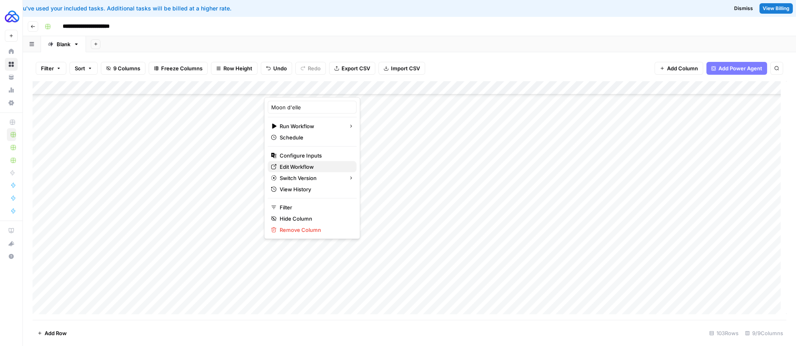
click at [296, 164] on span "Edit Workflow" at bounding box center [315, 167] width 70 height 8
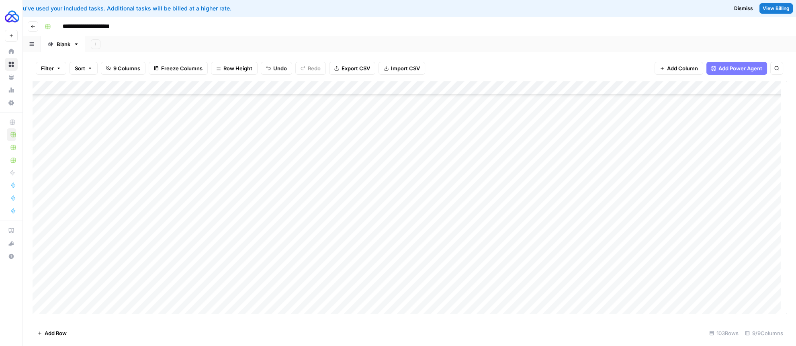
click at [284, 87] on div "Add Column" at bounding box center [410, 200] width 754 height 239
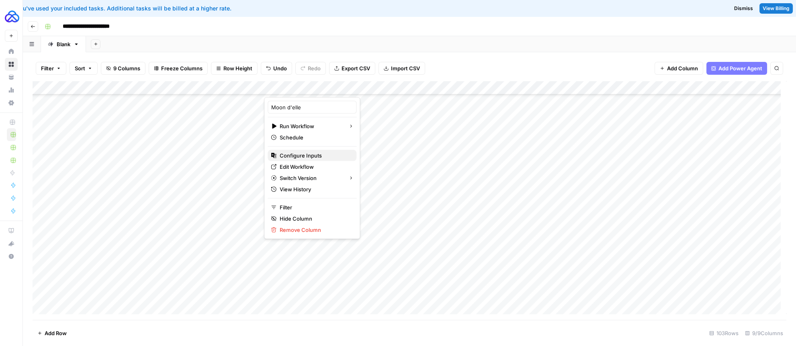
click at [304, 158] on span "Configure Inputs" at bounding box center [315, 155] width 70 height 8
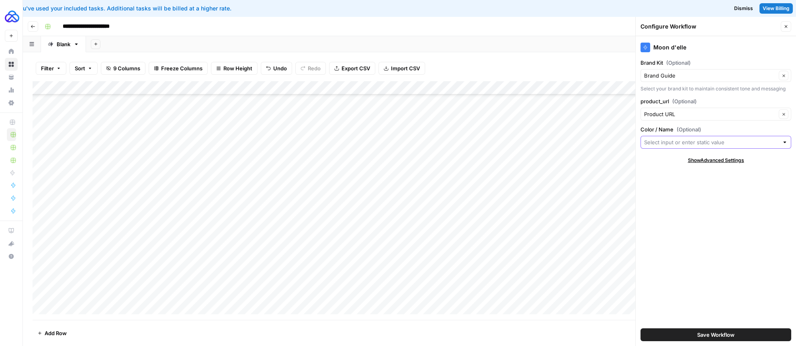
click at [670, 140] on input "Color / Name (Optional)" at bounding box center [711, 142] width 135 height 8
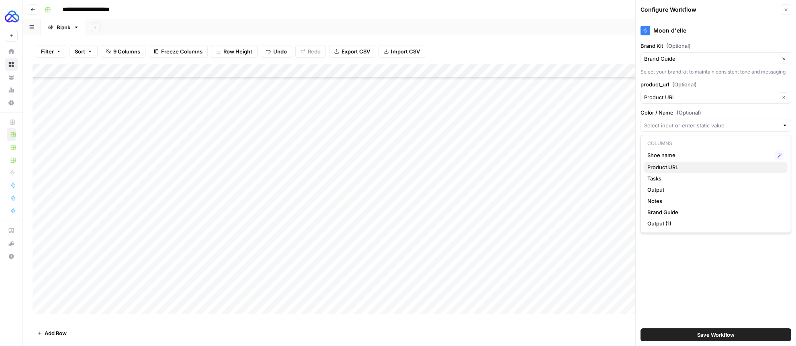
click at [669, 172] on button "Product URL" at bounding box center [715, 167] width 143 height 11
type input "Product URL"
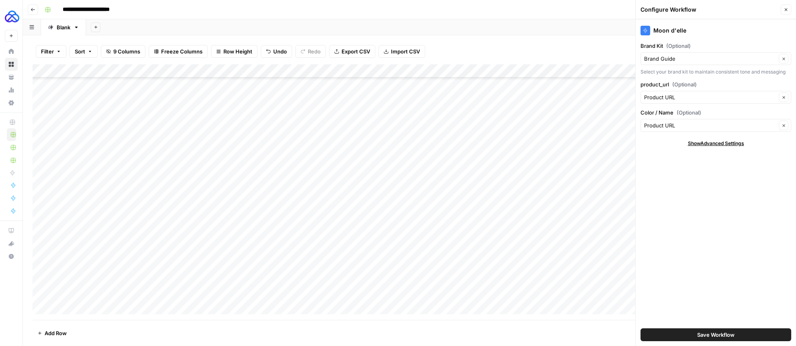
click at [710, 335] on span "Save Workflow" at bounding box center [715, 335] width 37 height 8
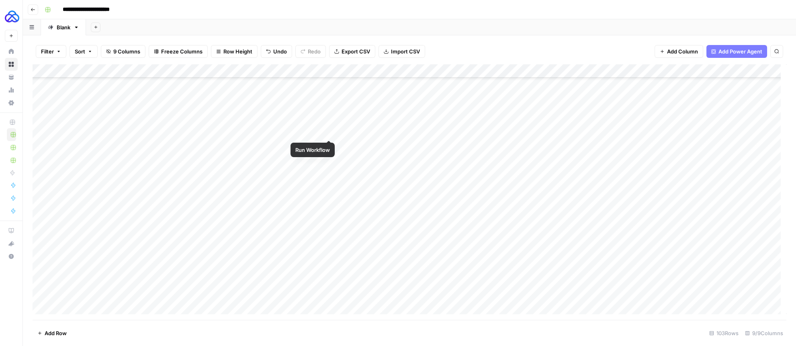
click at [330, 131] on div "Add Column" at bounding box center [410, 192] width 754 height 256
click at [328, 159] on div "Add Column" at bounding box center [410, 192] width 754 height 256
click at [329, 241] on div "Add Column" at bounding box center [410, 192] width 754 height 256
click at [329, 257] on div "Add Column" at bounding box center [410, 192] width 754 height 256
click at [330, 282] on div "Add Column" at bounding box center [410, 192] width 754 height 256
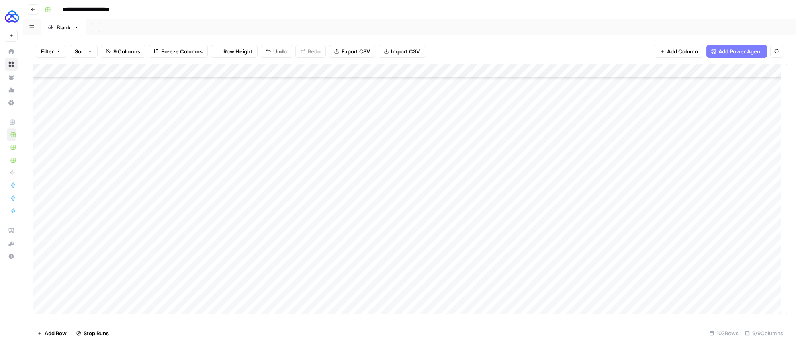
scroll to position [230, 0]
click at [329, 221] on div "Add Column" at bounding box center [410, 192] width 754 height 256
click at [331, 188] on div "Add Column" at bounding box center [410, 192] width 754 height 256
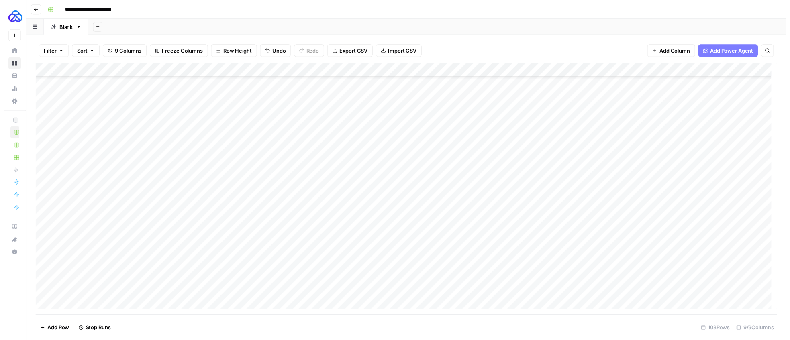
scroll to position [0, 0]
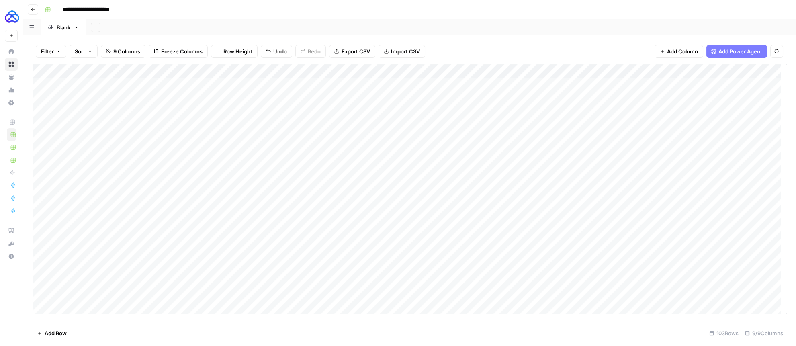
click at [475, 97] on div "Add Column" at bounding box center [410, 192] width 754 height 256
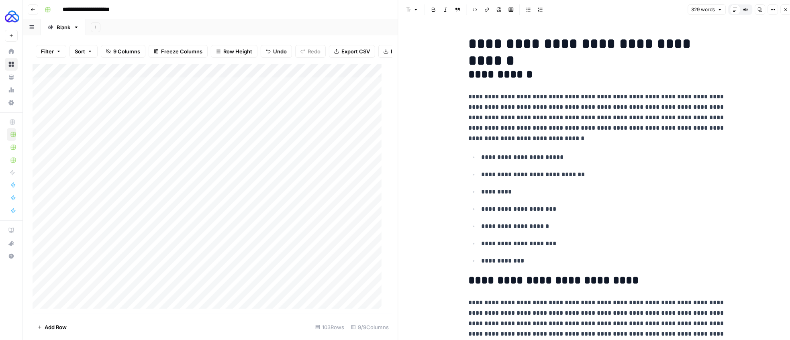
click at [225, 102] on div "Add Column" at bounding box center [210, 189] width 354 height 250
click at [499, 123] on p "**********" at bounding box center [596, 118] width 257 height 52
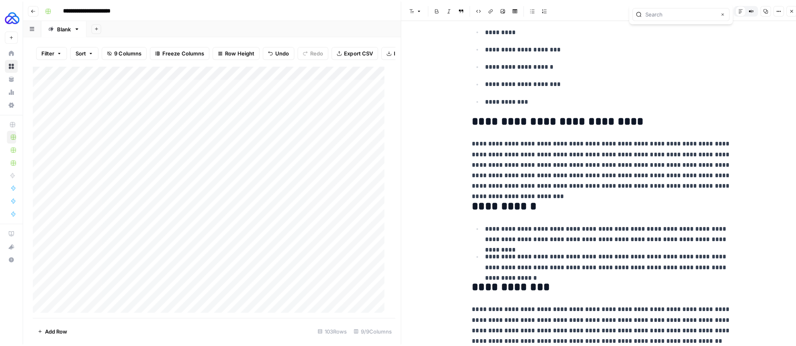
scroll to position [321, 0]
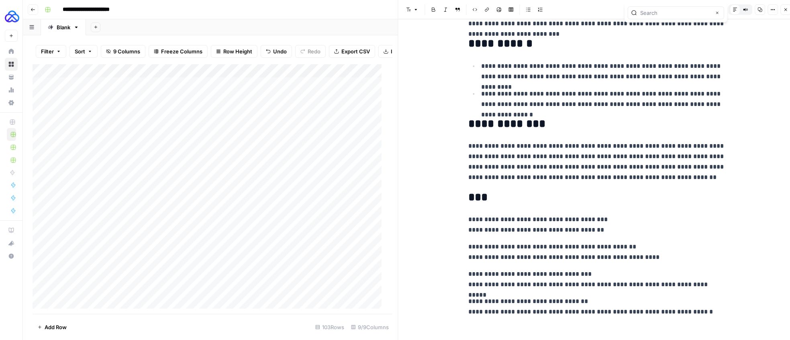
click at [784, 10] on icon "button" at bounding box center [785, 9] width 5 height 5
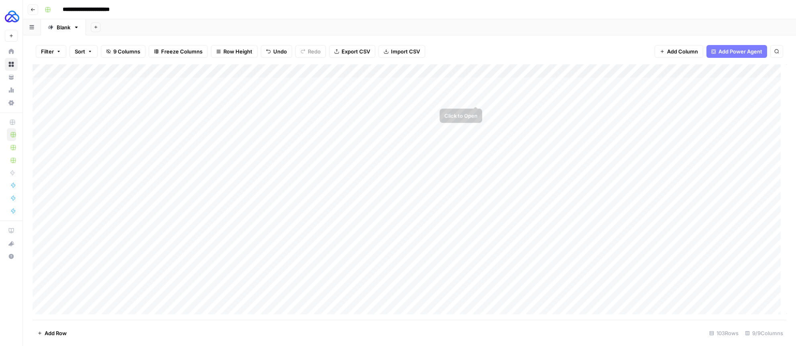
click at [497, 99] on div "Add Column" at bounding box center [410, 192] width 754 height 256
type textarea "**"
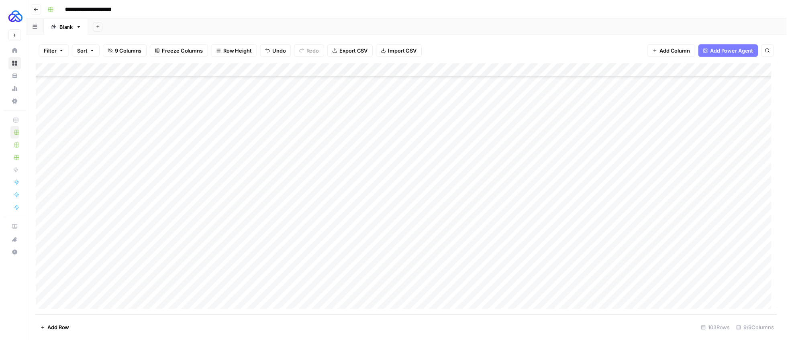
scroll to position [109, 0]
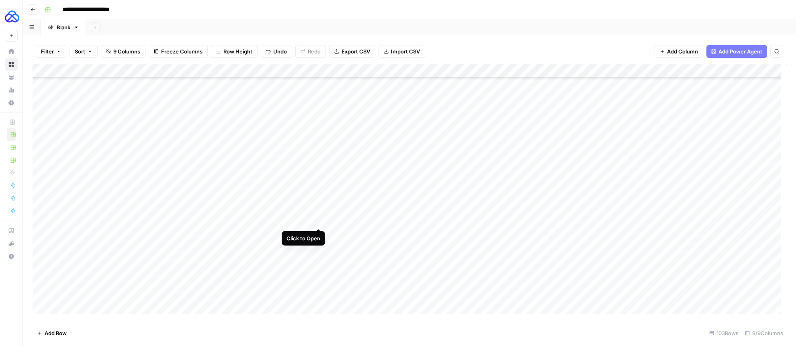
click at [319, 220] on div "Add Column" at bounding box center [410, 192] width 754 height 256
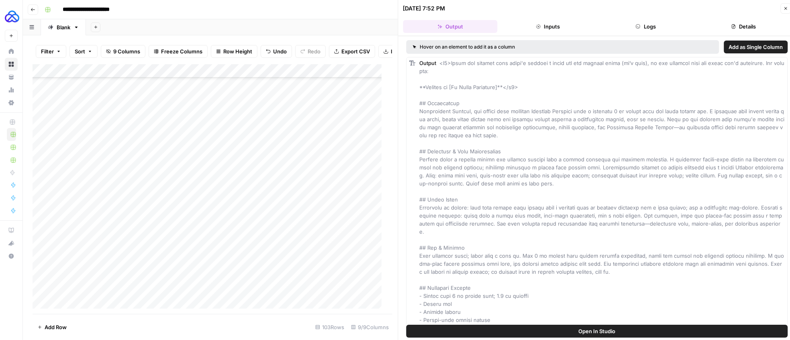
click at [667, 31] on button "Logs" at bounding box center [646, 26] width 94 height 13
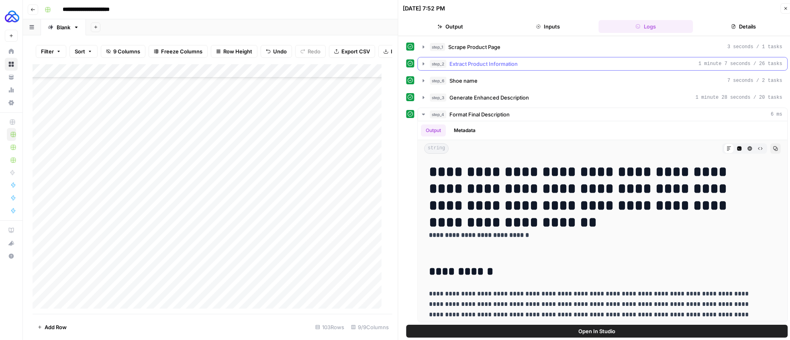
click at [452, 64] on span "Extract Product Information" at bounding box center [484, 64] width 68 height 8
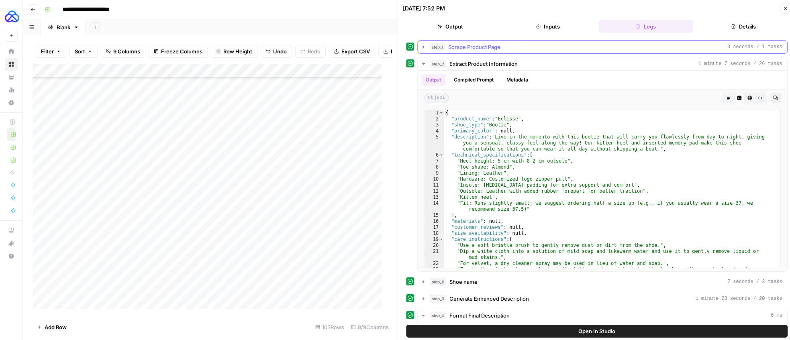
click at [470, 45] on span "Scrape Product Page" at bounding box center [475, 47] width 52 height 8
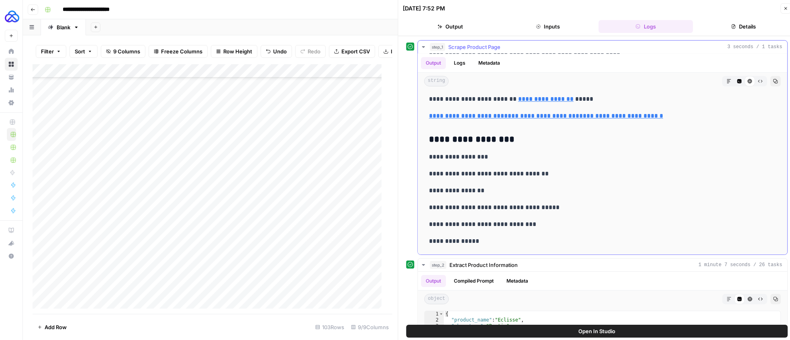
scroll to position [2048, 0]
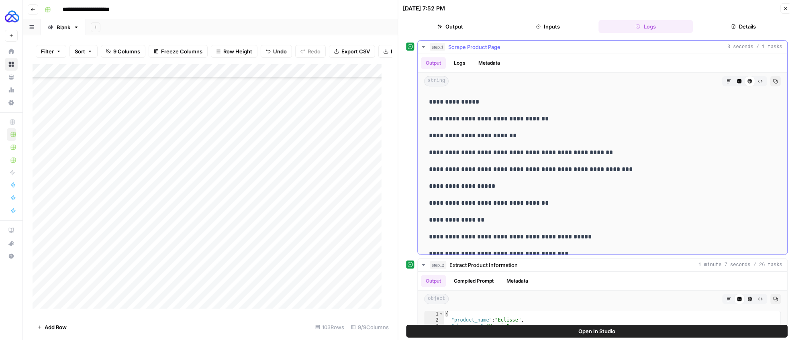
click at [514, 188] on p "**********" at bounding box center [597, 186] width 336 height 10
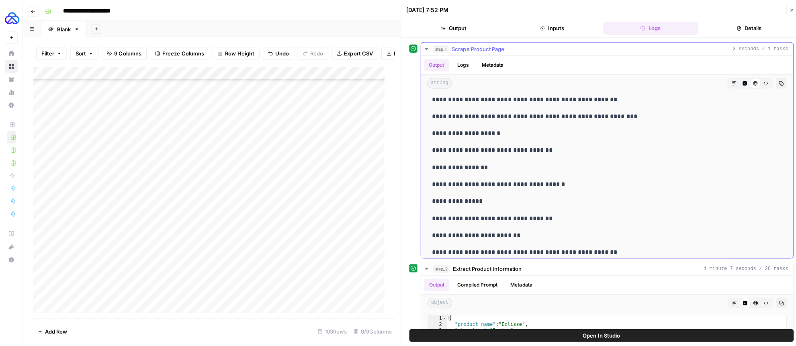
scroll to position [2582, 0]
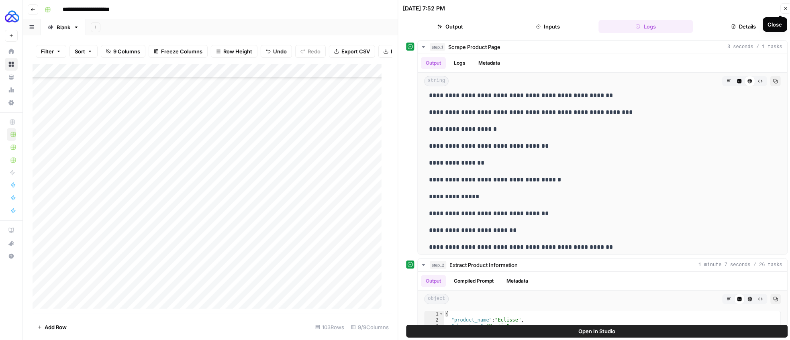
click at [789, 11] on button "Close" at bounding box center [786, 8] width 10 height 10
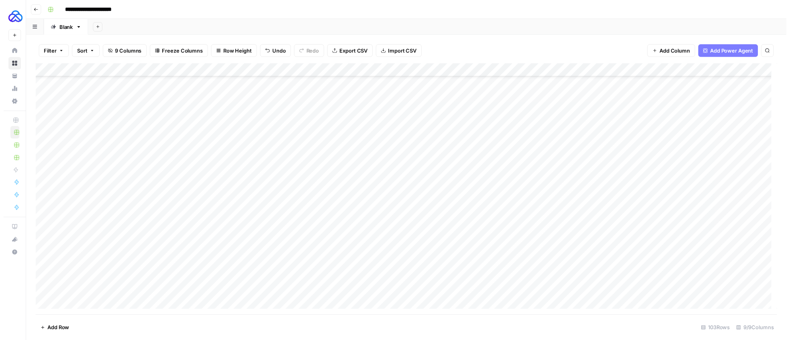
scroll to position [20, 0]
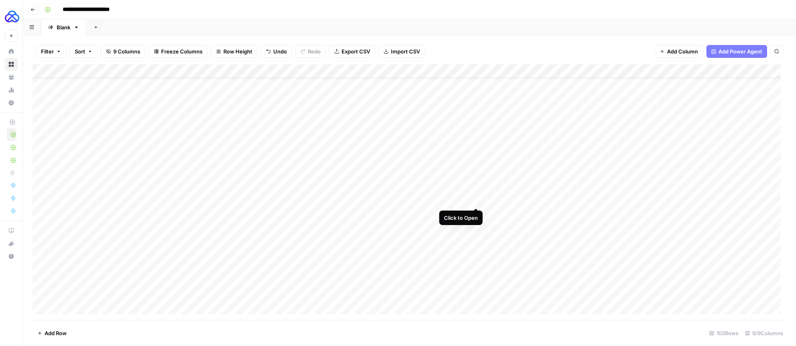
click at [476, 200] on div "Add Column" at bounding box center [410, 192] width 754 height 256
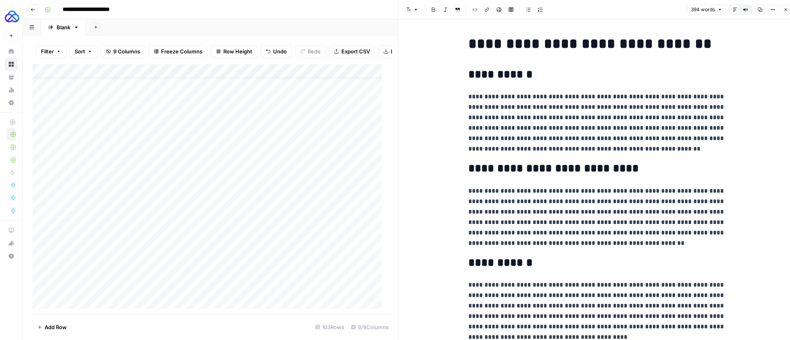
click at [548, 219] on p "**********" at bounding box center [596, 217] width 257 height 63
copy div "**********"
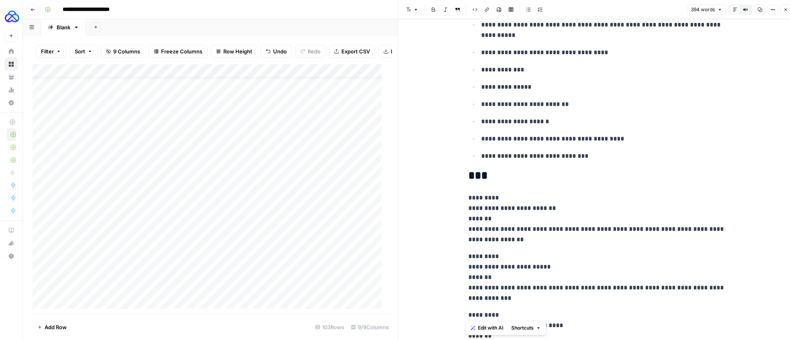
scroll to position [473, 0]
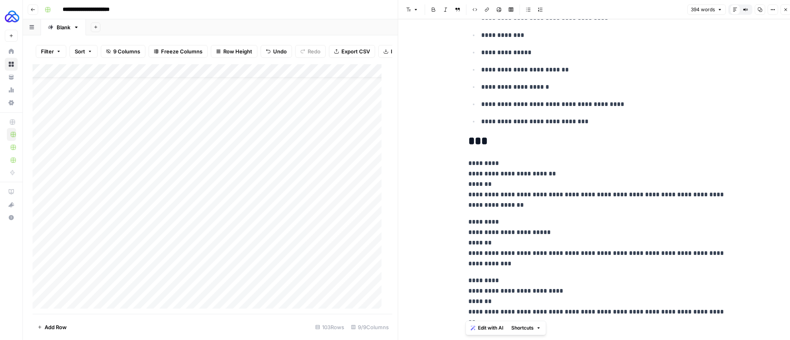
click at [785, 11] on icon "button" at bounding box center [785, 9] width 5 height 5
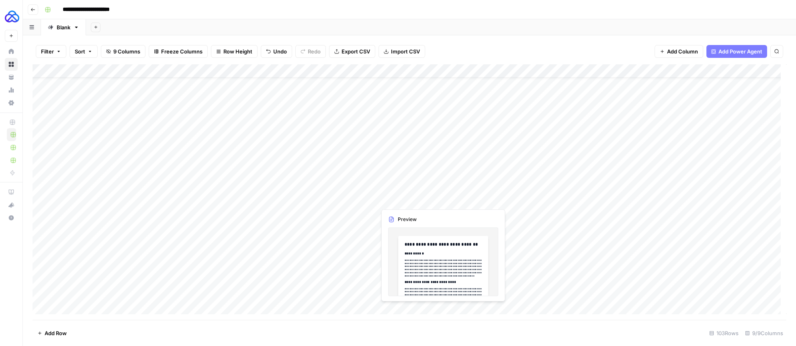
click at [431, 201] on div "Add Column" at bounding box center [410, 192] width 754 height 256
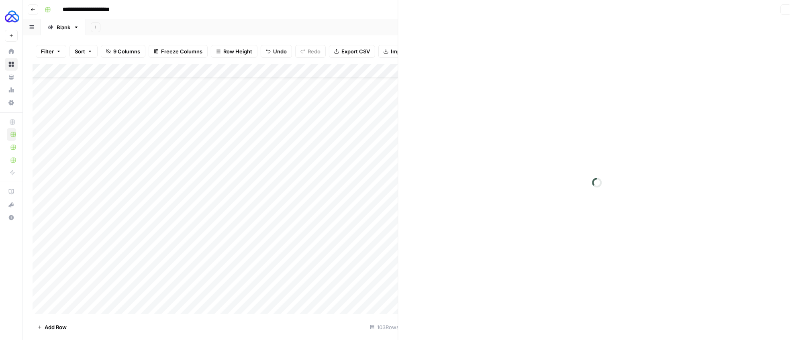
click at [431, 201] on div at bounding box center [430, 199] width 108 height 15
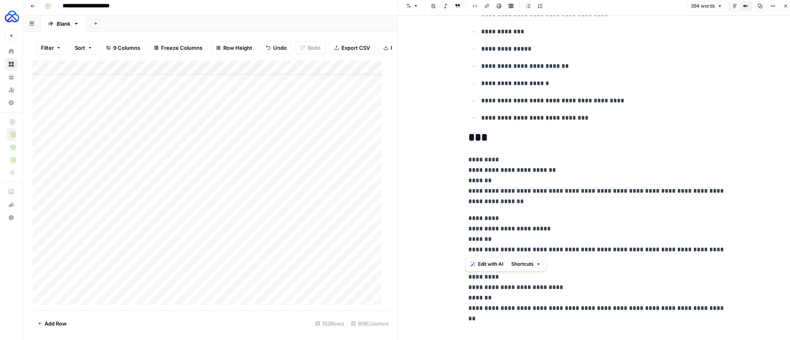
scroll to position [5, 0]
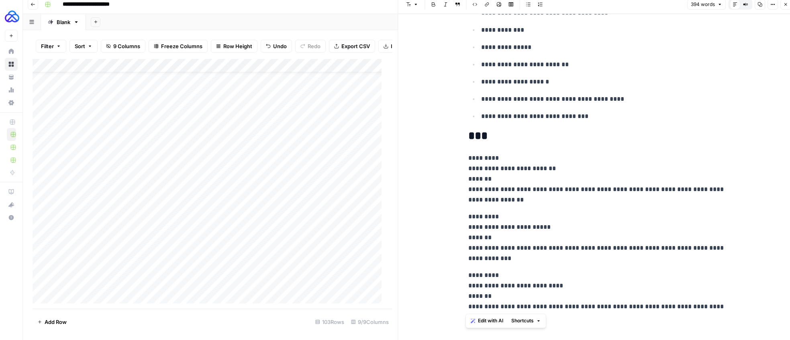
drag, startPoint x: 466, startPoint y: 78, endPoint x: 576, endPoint y: 324, distance: 270.3
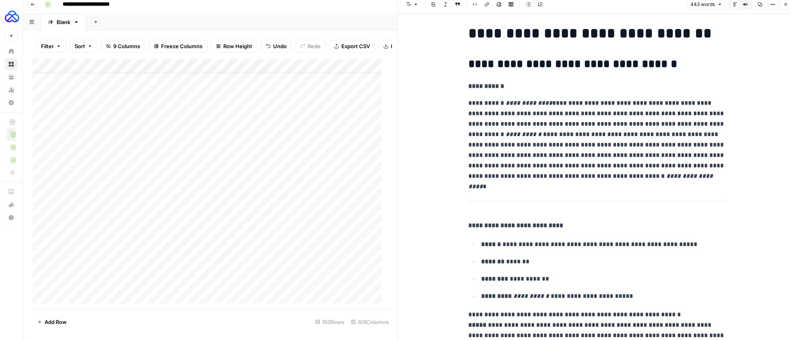
scroll to position [0, 0]
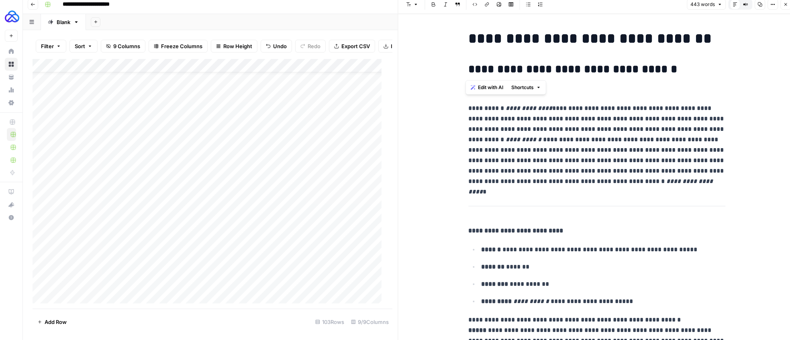
drag, startPoint x: 473, startPoint y: 43, endPoint x: 465, endPoint y: 35, distance: 11.4
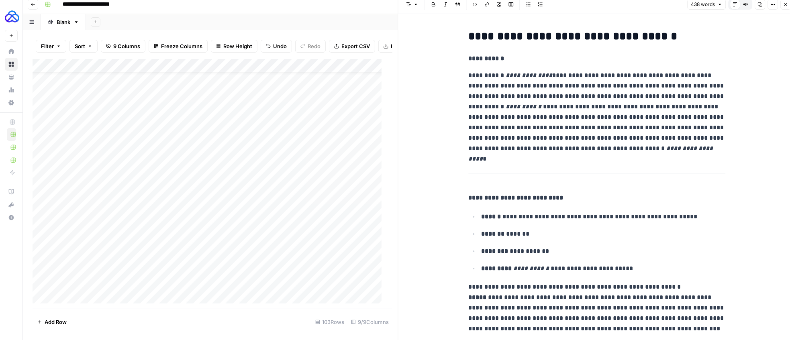
click at [785, 6] on icon "button" at bounding box center [785, 4] width 5 height 5
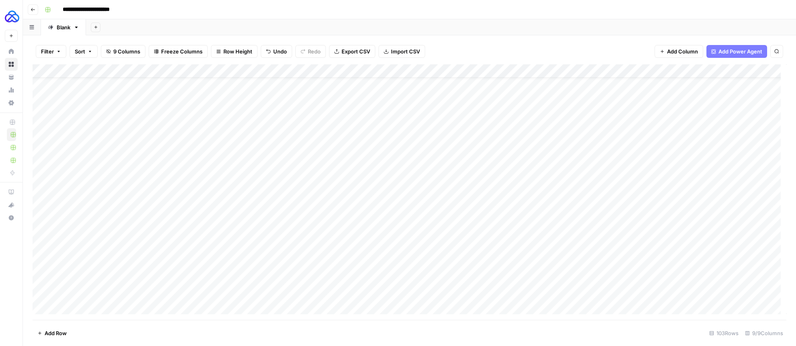
click at [507, 198] on div "Add Column" at bounding box center [410, 192] width 754 height 256
click at [507, 198] on textarea "**********" at bounding box center [547, 200] width 129 height 11
type textarea "**"
drag, startPoint x: 236, startPoint y: 249, endPoint x: 229, endPoint y: 249, distance: 7.6
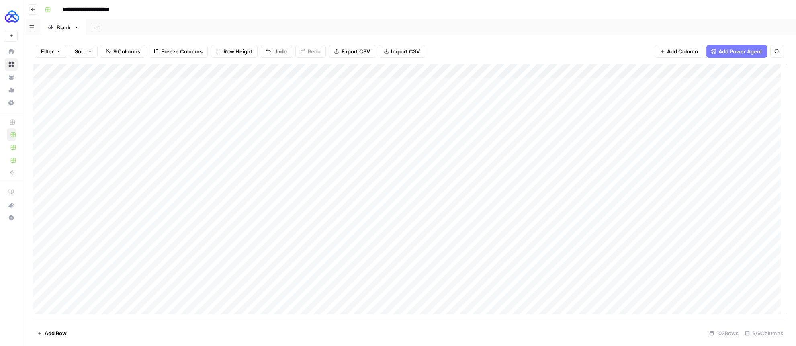
click at [235, 249] on div "Add Column" at bounding box center [410, 192] width 754 height 256
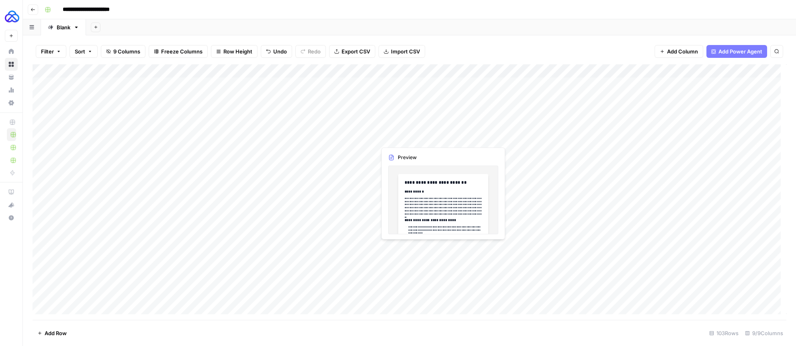
click at [476, 248] on div "Add Column" at bounding box center [410, 192] width 754 height 256
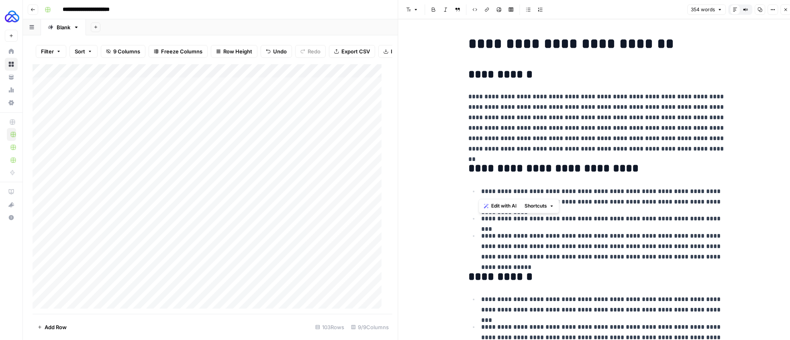
click at [789, 11] on button "Close" at bounding box center [786, 9] width 10 height 10
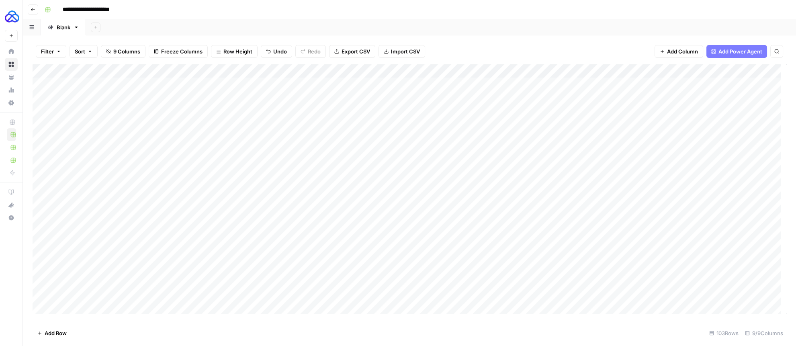
click at [477, 248] on div "Add Column" at bounding box center [410, 192] width 754 height 256
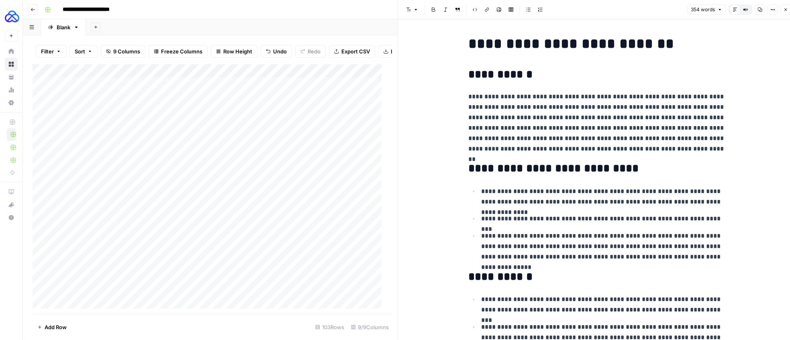
click at [495, 168] on h2 "**********" at bounding box center [596, 168] width 257 height 13
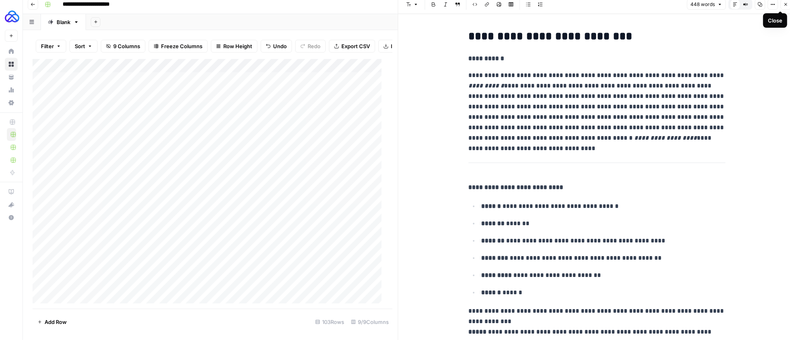
click at [786, 8] on button "Close" at bounding box center [786, 4] width 10 height 10
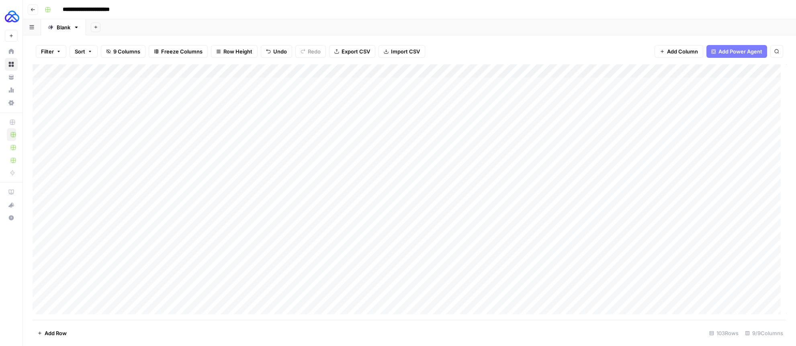
click at [509, 247] on div "Add Column" at bounding box center [410, 192] width 754 height 256
type textarea "**"
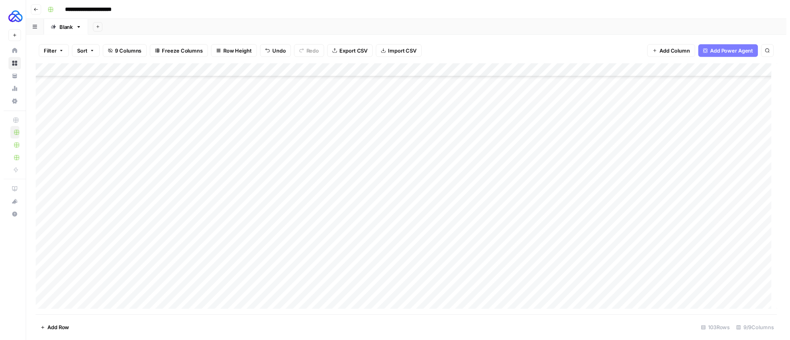
scroll to position [174, 0]
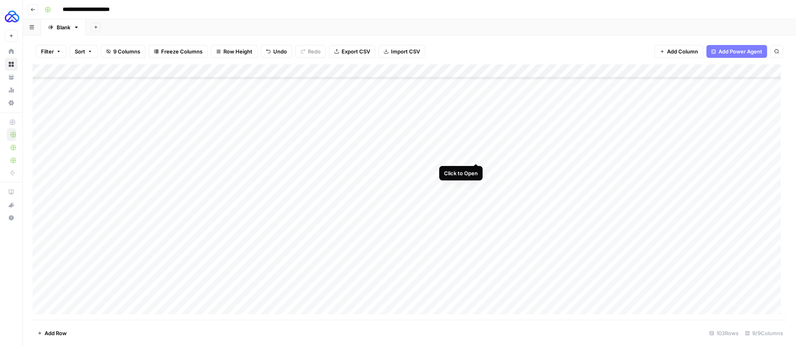
click at [474, 155] on div "Add Column" at bounding box center [410, 192] width 754 height 256
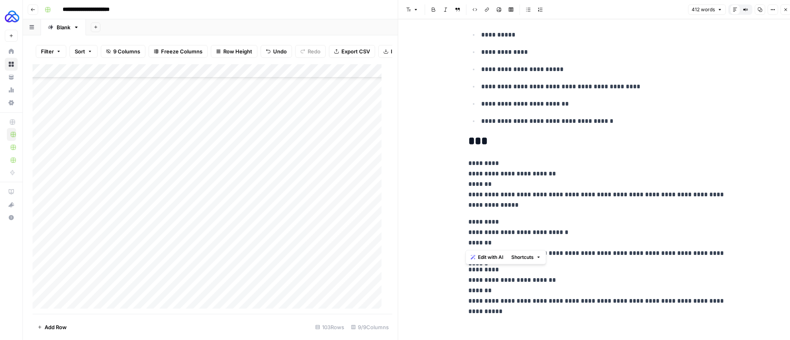
scroll to position [5, 0]
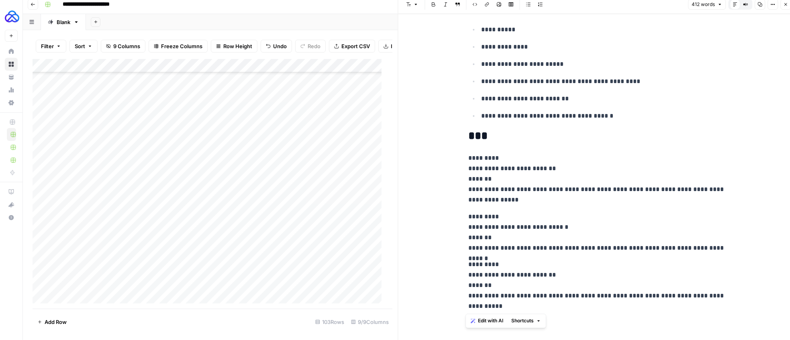
drag, startPoint x: 466, startPoint y: 162, endPoint x: 624, endPoint y: 304, distance: 212.8
copy div "**********"
click at [788, 5] on button "Close" at bounding box center [786, 4] width 10 height 10
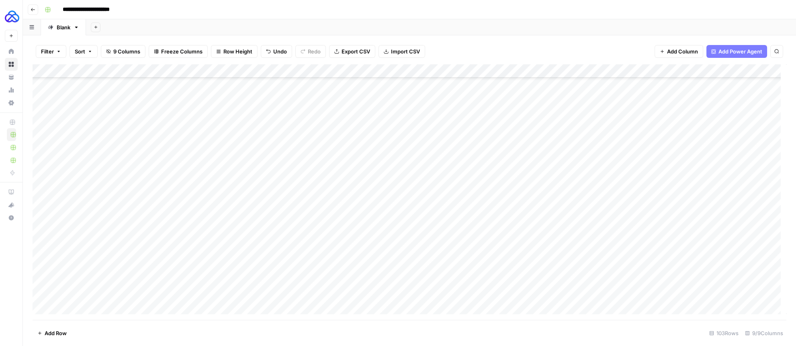
click at [235, 154] on div "Add Column" at bounding box center [410, 192] width 754 height 256
click at [235, 153] on div "Add Column" at bounding box center [410, 192] width 754 height 256
click at [235, 153] on textarea "**********" at bounding box center [215, 155] width 129 height 11
click at [523, 170] on div "Add Column" at bounding box center [410, 192] width 754 height 256
click at [194, 171] on div "Add Column" at bounding box center [410, 192] width 754 height 256
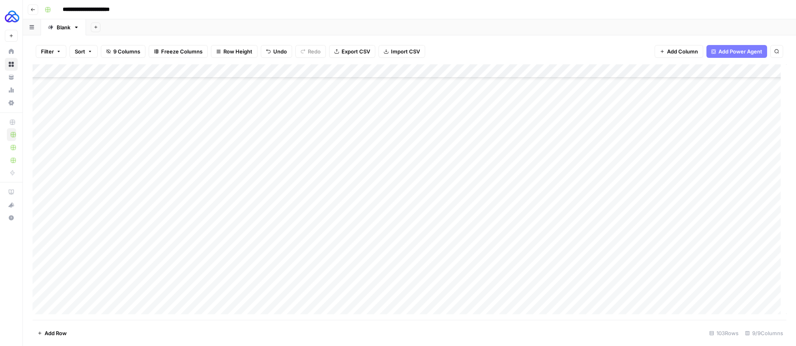
click at [192, 170] on div "Add Column" at bounding box center [410, 192] width 754 height 256
click at [192, 170] on textarea "**********" at bounding box center [231, 173] width 161 height 19
click at [474, 169] on div "Add Column" at bounding box center [410, 192] width 754 height 256
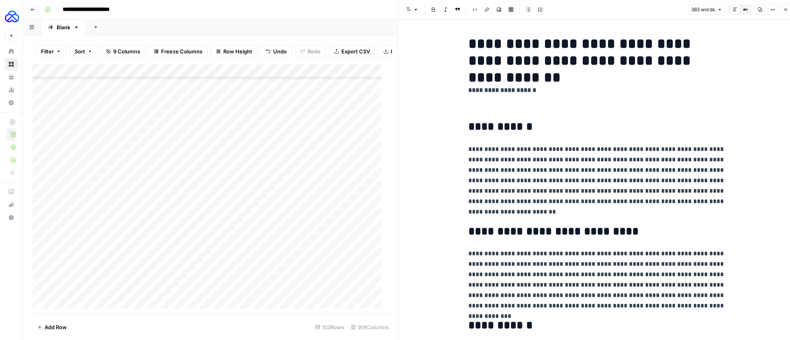
click at [501, 156] on p "**********" at bounding box center [596, 180] width 257 height 73
click at [481, 111] on p at bounding box center [596, 107] width 257 height 10
drag, startPoint x: 474, startPoint y: 110, endPoint x: 464, endPoint y: 94, distance: 18.3
click at [464, 94] on div "**********" at bounding box center [597, 341] width 267 height 619
click at [468, 101] on div "**********" at bounding box center [597, 341] width 267 height 619
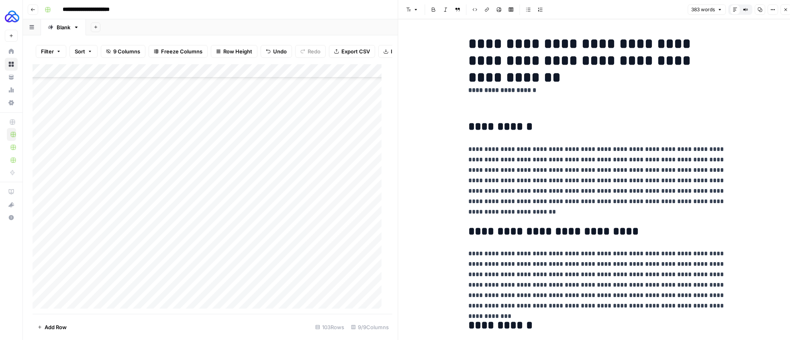
click at [472, 106] on p at bounding box center [596, 107] width 257 height 10
copy div "**********"
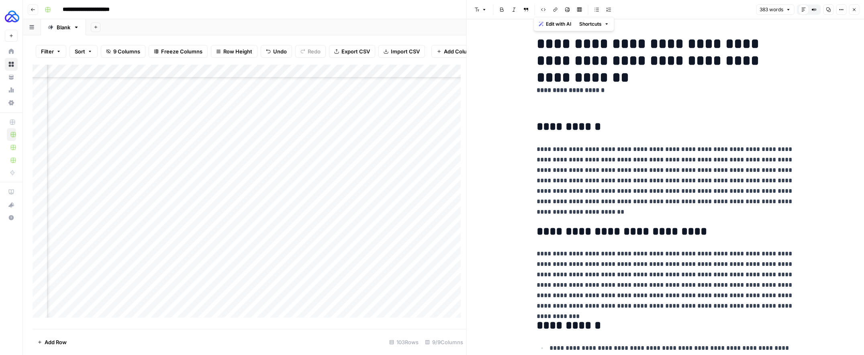
scroll to position [174, 110]
click at [653, 125] on h2 "**********" at bounding box center [665, 127] width 257 height 13
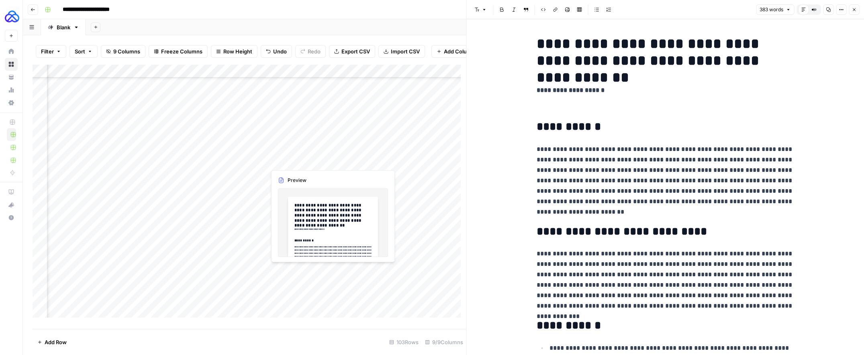
click at [290, 160] on div "Add Column" at bounding box center [249, 193] width 433 height 259
click at [307, 160] on div "Add Column" at bounding box center [249, 193] width 433 height 259
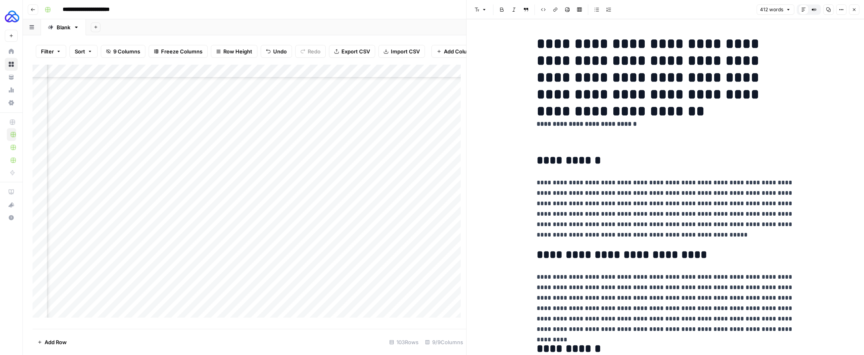
click at [605, 141] on p at bounding box center [665, 141] width 257 height 10
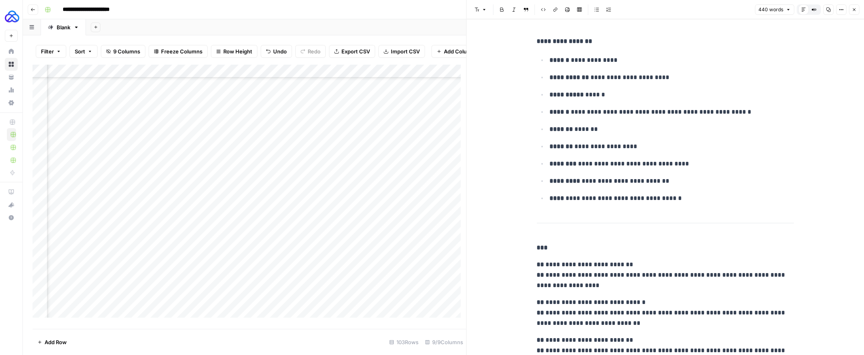
click at [334, 159] on div "Add Column" at bounding box center [249, 193] width 433 height 259
click at [334, 159] on textarea "**********" at bounding box center [379, 161] width 129 height 11
type textarea "**"
click at [307, 174] on div "Add Column" at bounding box center [249, 193] width 433 height 259
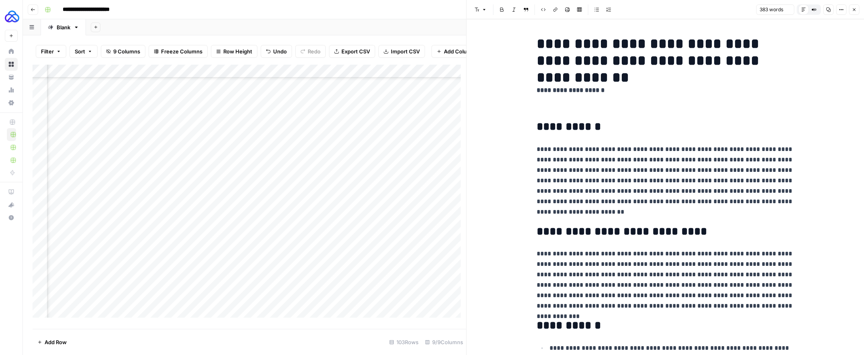
click at [583, 147] on p "**********" at bounding box center [665, 180] width 257 height 73
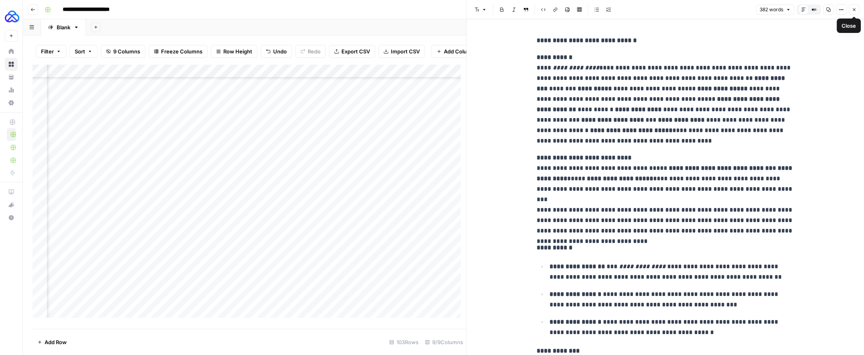
click at [795, 9] on button "Close" at bounding box center [854, 9] width 10 height 10
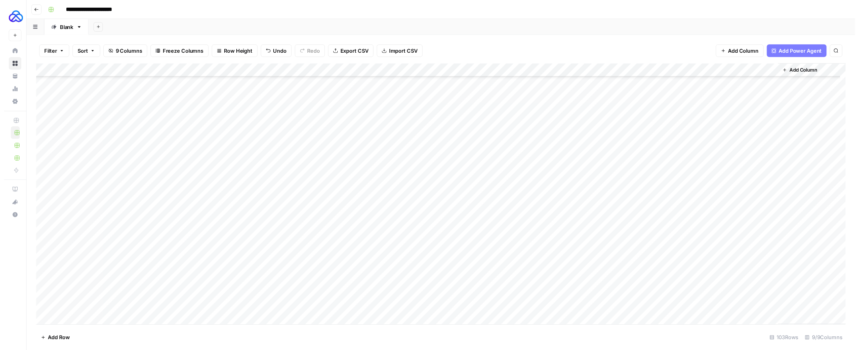
scroll to position [174, 0]
click at [512, 167] on div "Add Column" at bounding box center [444, 196] width 822 height 265
type textarea "**"
click at [433, 196] on div "Add Column" at bounding box center [444, 196] width 822 height 265
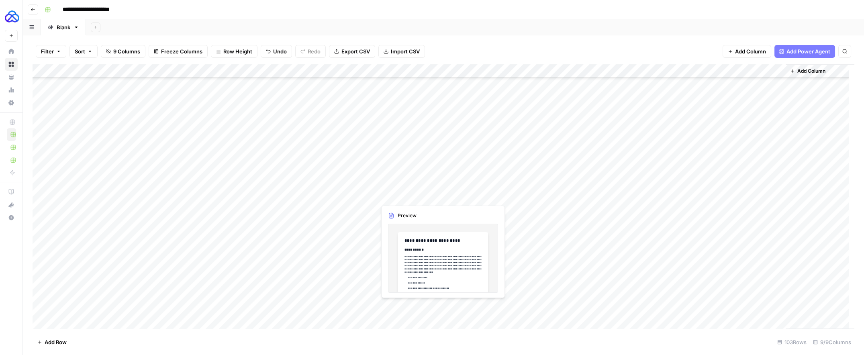
click at [433, 196] on div "Add Column" at bounding box center [444, 196] width 822 height 265
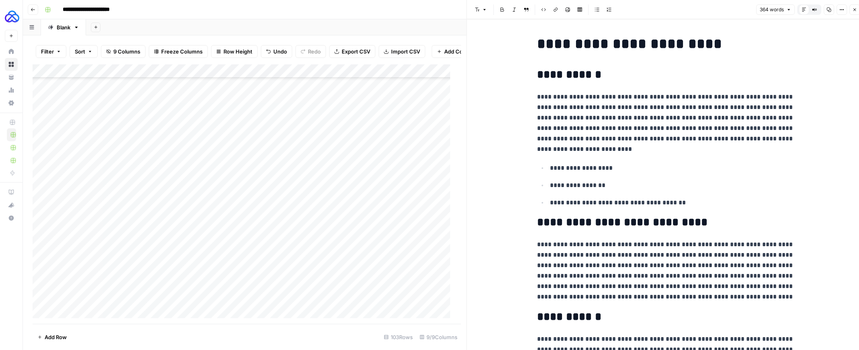
click at [597, 184] on p "**********" at bounding box center [672, 185] width 244 height 10
copy div "**********"
click at [177, 203] on div "Add Column" at bounding box center [244, 193] width 423 height 259
click at [177, 202] on textarea "**********" at bounding box center [215, 202] width 129 height 11
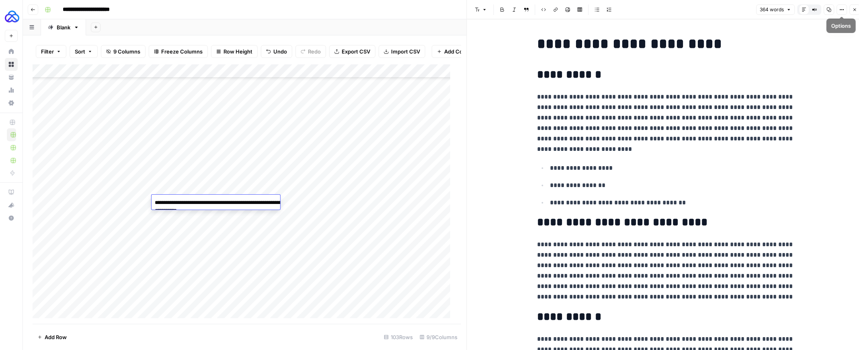
click at [795, 10] on icon "button" at bounding box center [854, 9] width 5 height 5
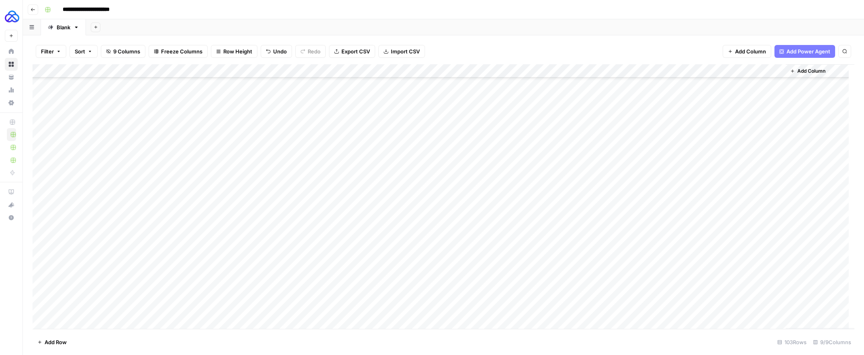
click at [176, 278] on div "Add Column" at bounding box center [444, 196] width 822 height 265
click at [474, 279] on div "Add Column" at bounding box center [444, 196] width 822 height 265
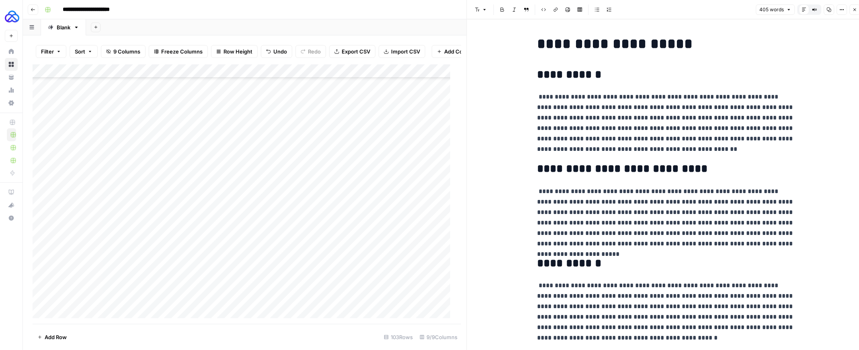
click at [507, 204] on div "**********" at bounding box center [666, 353] width 398 height 669
click at [549, 205] on p "**********" at bounding box center [665, 217] width 257 height 63
copy div "**********"
click at [795, 9] on icon "button" at bounding box center [854, 9] width 5 height 5
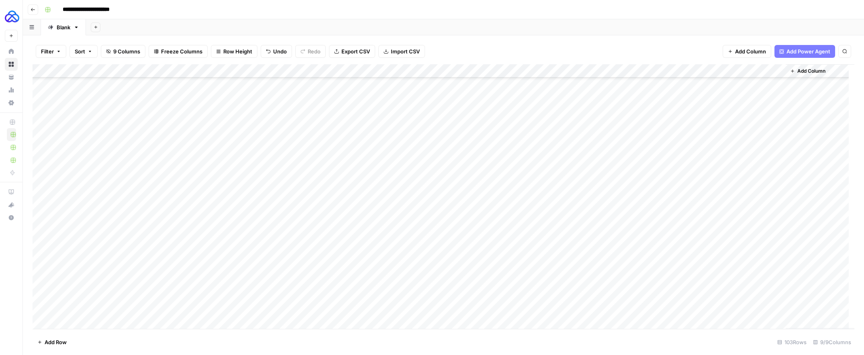
click at [550, 195] on div "Add Column" at bounding box center [444, 196] width 822 height 265
click at [476, 195] on div "Add Column" at bounding box center [444, 196] width 822 height 265
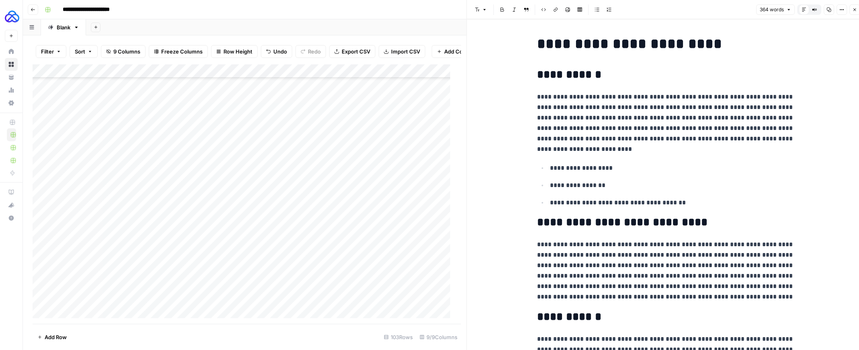
click at [599, 145] on p "**********" at bounding box center [665, 123] width 257 height 63
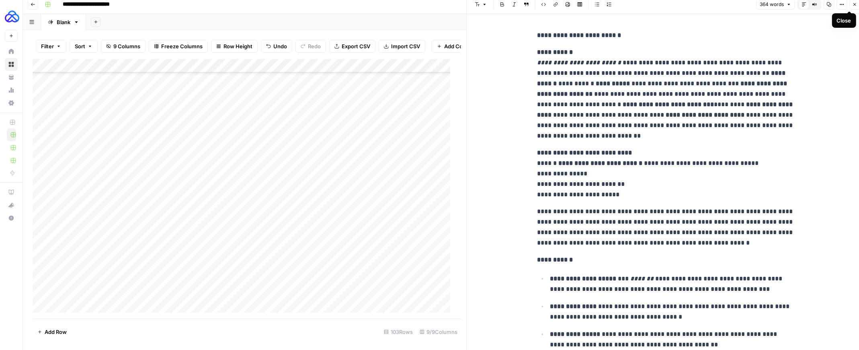
click at [795, 5] on icon "button" at bounding box center [854, 4] width 5 height 5
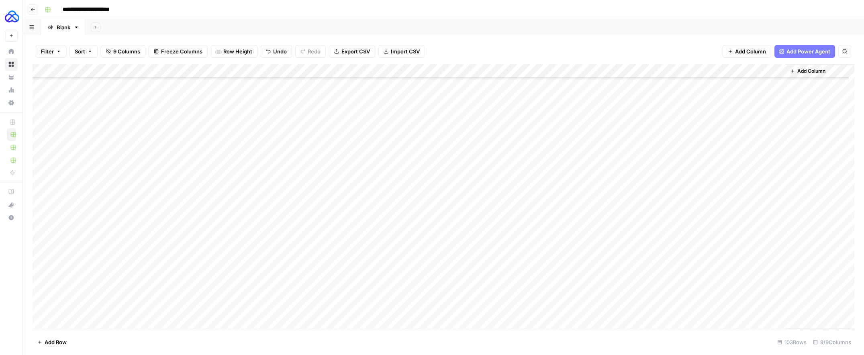
click at [524, 199] on div "Add Column" at bounding box center [444, 196] width 822 height 265
type textarea "**"
click at [476, 277] on div "Add Column" at bounding box center [444, 196] width 822 height 265
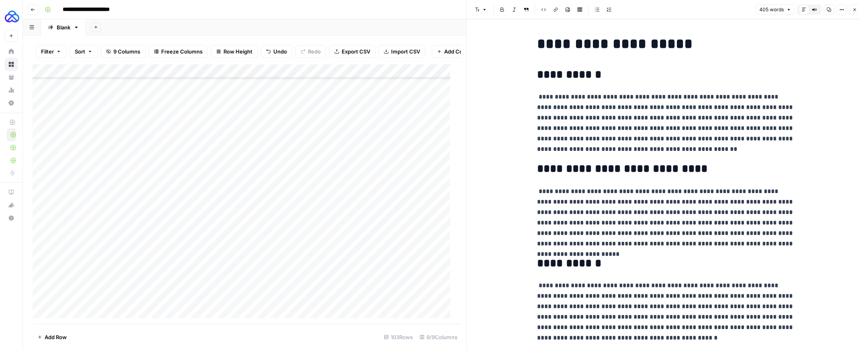
click at [562, 182] on div "**********" at bounding box center [665, 347] width 267 height 630
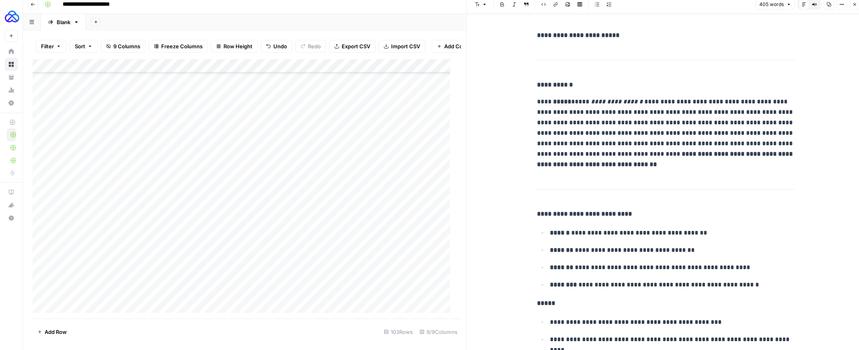
click at [795, 5] on icon "button" at bounding box center [854, 4] width 5 height 5
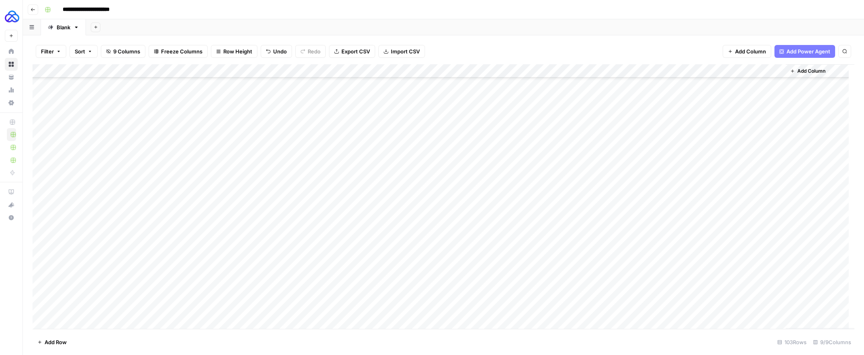
click at [502, 280] on div "Add Column" at bounding box center [444, 196] width 822 height 265
click at [502, 280] on textarea "**********" at bounding box center [547, 278] width 129 height 11
type textarea "**"
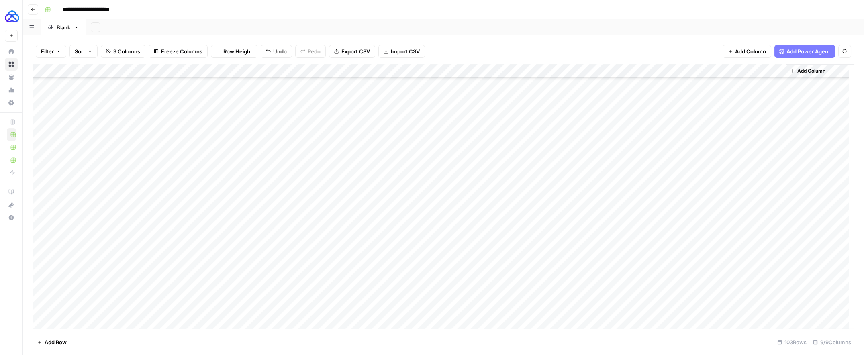
click at [197, 277] on div "Add Column" at bounding box center [444, 196] width 822 height 265
click at [477, 278] on div "Add Column" at bounding box center [444, 196] width 822 height 265
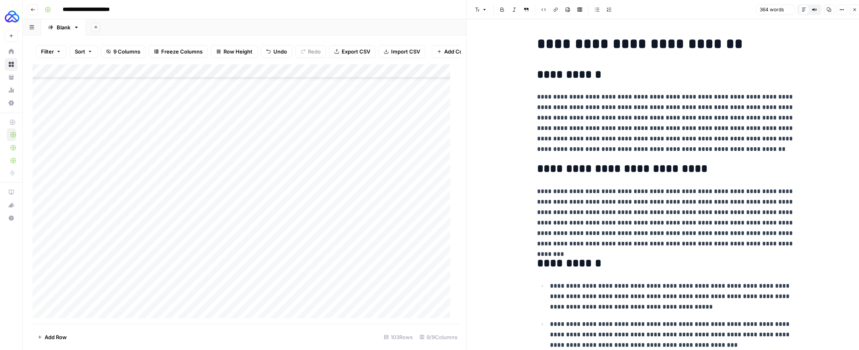
click at [571, 204] on p "**********" at bounding box center [665, 217] width 257 height 63
copy div "**********"
click at [681, 212] on p "**********" at bounding box center [665, 217] width 257 height 63
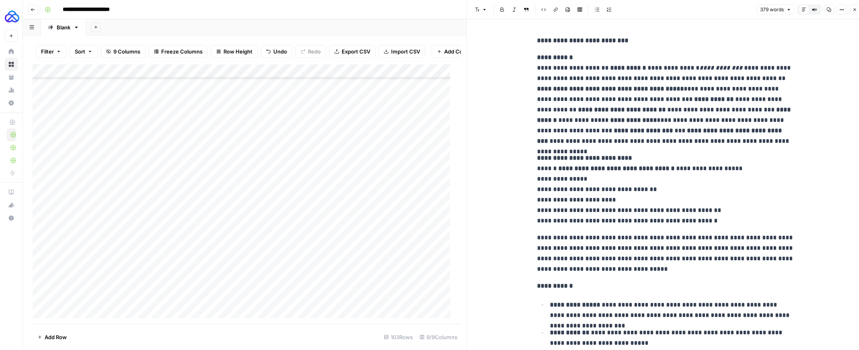
click at [795, 8] on icon "button" at bounding box center [854, 9] width 5 height 5
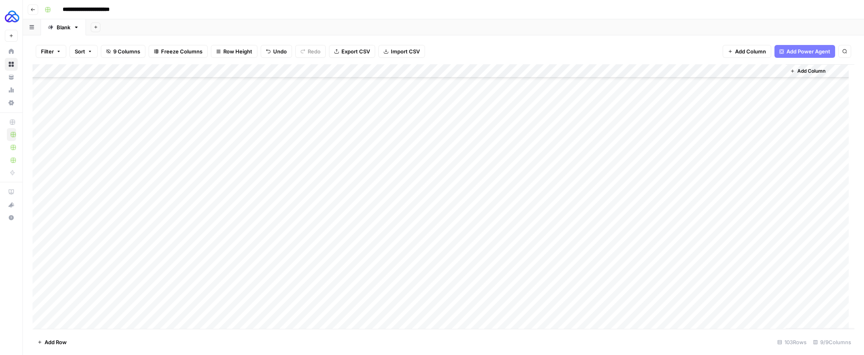
click at [518, 278] on div "Add Column" at bounding box center [444, 196] width 822 height 265
type textarea "**"
click at [39, 278] on div "Add Column" at bounding box center [444, 196] width 822 height 265
click at [43, 84] on div "Add Column" at bounding box center [444, 196] width 822 height 265
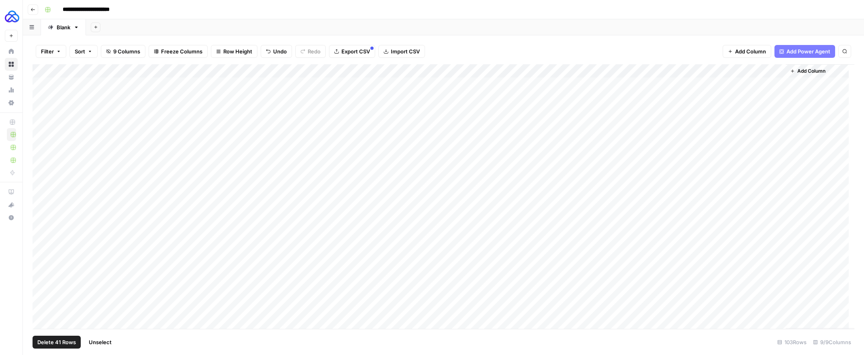
click at [620, 71] on div "Add Column" at bounding box center [444, 196] width 822 height 265
click at [630, 86] on span "All Rows" at bounding box center [649, 90] width 51 height 8
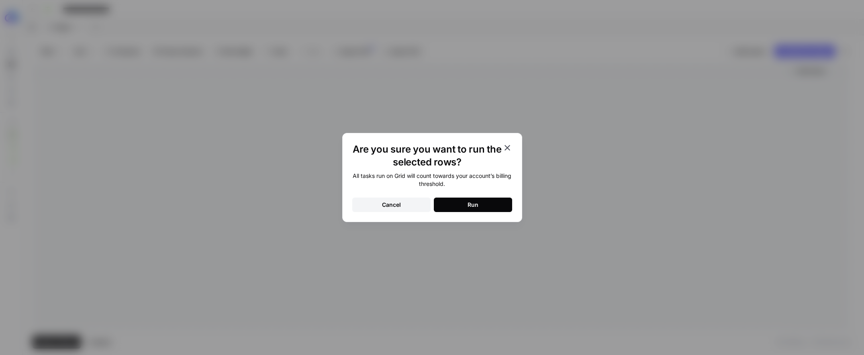
click at [459, 206] on button "Run" at bounding box center [473, 205] width 78 height 14
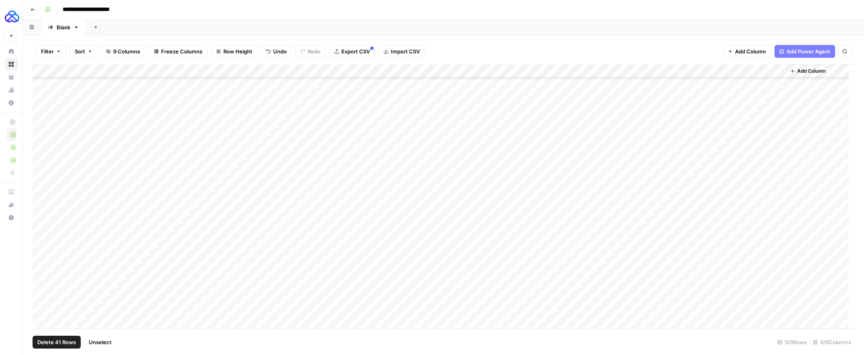
scroll to position [413, 0]
click at [620, 231] on div "Add Column" at bounding box center [444, 196] width 822 height 265
click at [41, 170] on div "Add Column" at bounding box center [444, 196] width 822 height 265
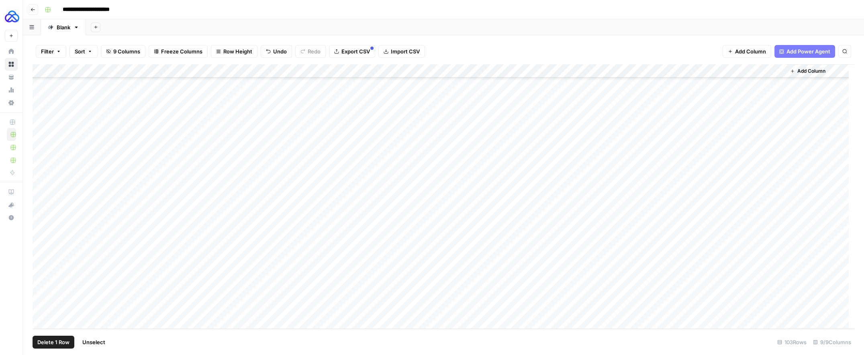
click at [39, 308] on div "Add Column" at bounding box center [444, 196] width 822 height 265
click at [61, 339] on span "Delete 62 Rows" at bounding box center [56, 342] width 39 height 8
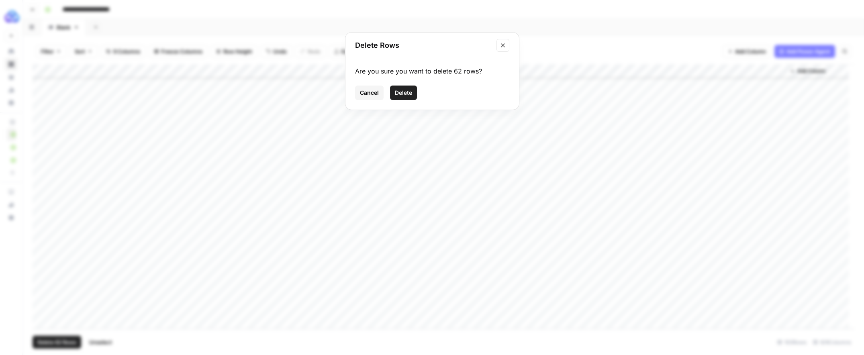
click at [397, 93] on span "Delete" at bounding box center [403, 93] width 17 height 8
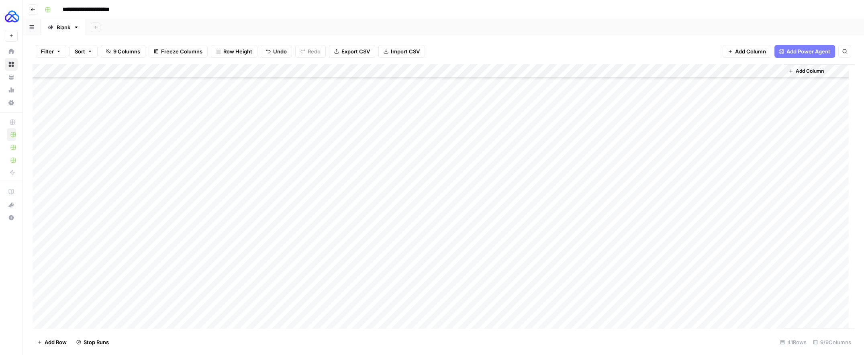
scroll to position [0, 0]
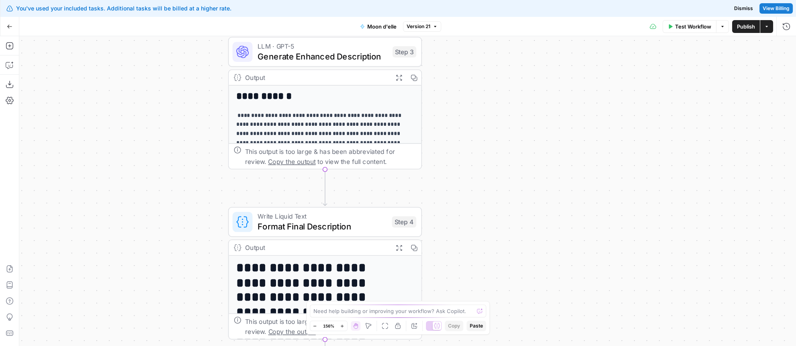
drag, startPoint x: 455, startPoint y: 233, endPoint x: 467, endPoint y: 95, distance: 138.3
click at [501, 48] on div "**********" at bounding box center [407, 191] width 777 height 310
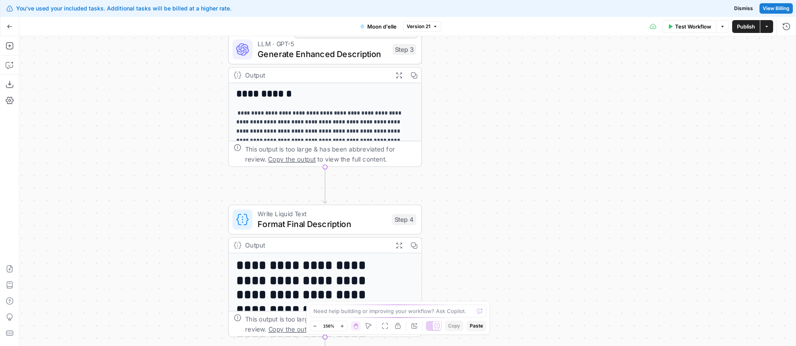
click at [271, 47] on span "LLM · GPT-5" at bounding box center [323, 44] width 130 height 10
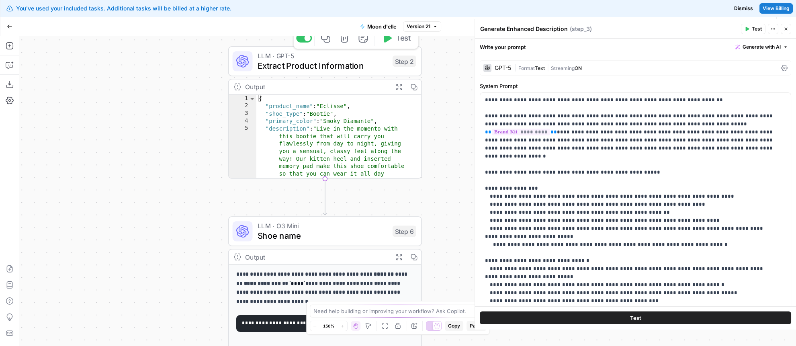
click at [300, 56] on span "LLM · GPT-5" at bounding box center [323, 56] width 130 height 10
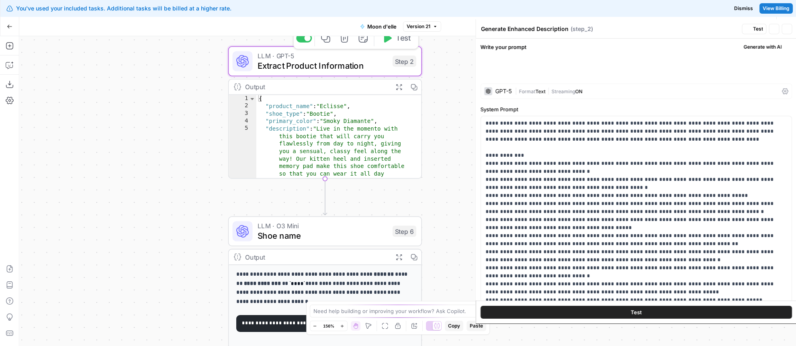
type textarea "Extract Product Information"
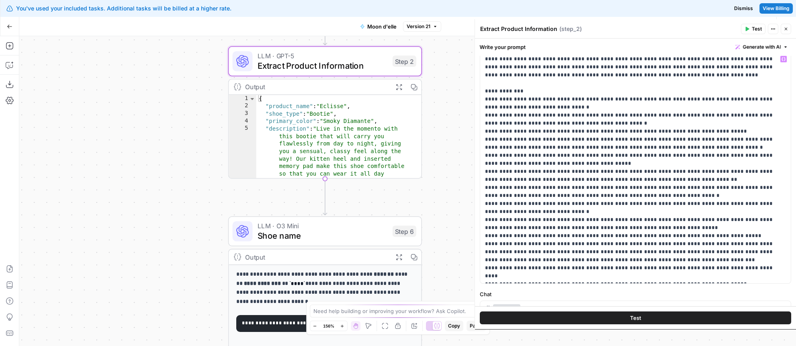
scroll to position [130, 0]
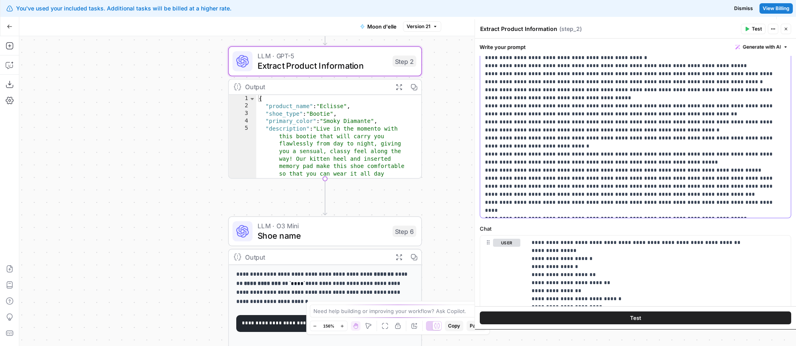
click at [578, 198] on p "**********" at bounding box center [633, 102] width 296 height 225
click at [630, 142] on p "**********" at bounding box center [633, 102] width 296 height 225
click at [570, 96] on p "**********" at bounding box center [633, 102] width 296 height 225
click at [643, 89] on p "**********" at bounding box center [633, 102] width 296 height 225
drag, startPoint x: 643, startPoint y: 89, endPoint x: 654, endPoint y: 91, distance: 11.4
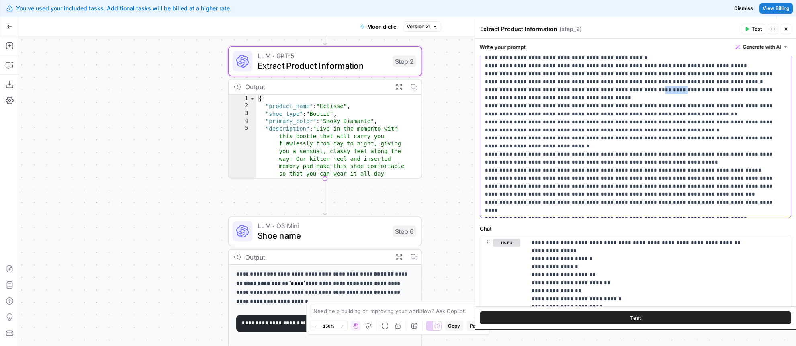
click at [643, 89] on p "**********" at bounding box center [633, 102] width 296 height 225
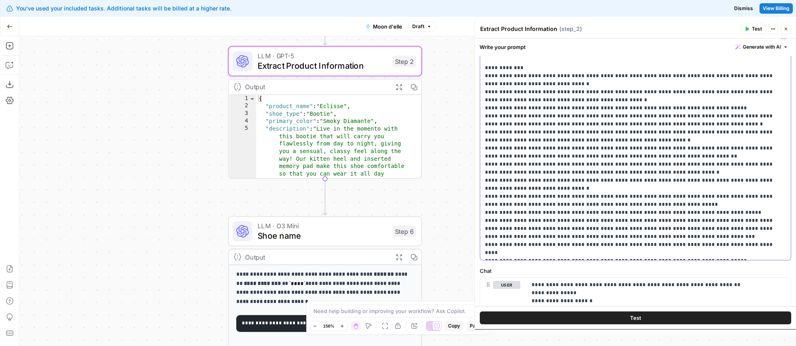
scroll to position [0, 0]
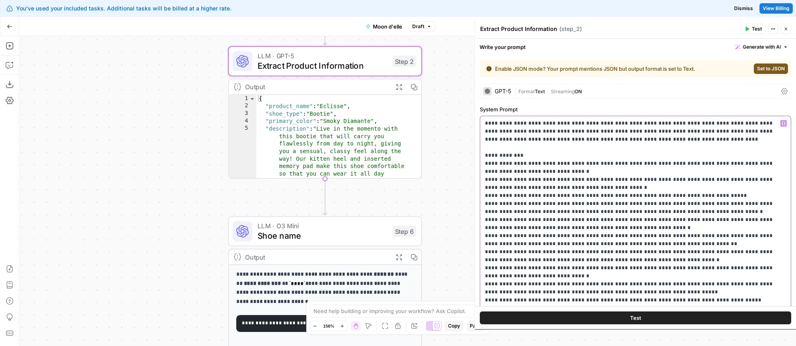
click at [781, 123] on icon "button" at bounding box center [783, 123] width 4 height 4
click at [783, 29] on button "Close" at bounding box center [786, 29] width 10 height 10
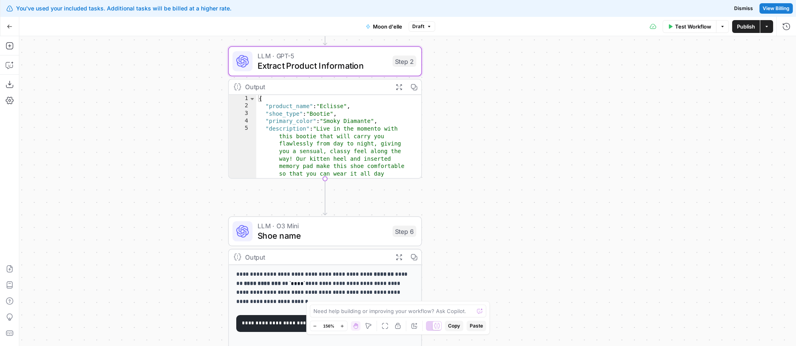
click at [741, 9] on span "Dismiss" at bounding box center [743, 8] width 19 height 7
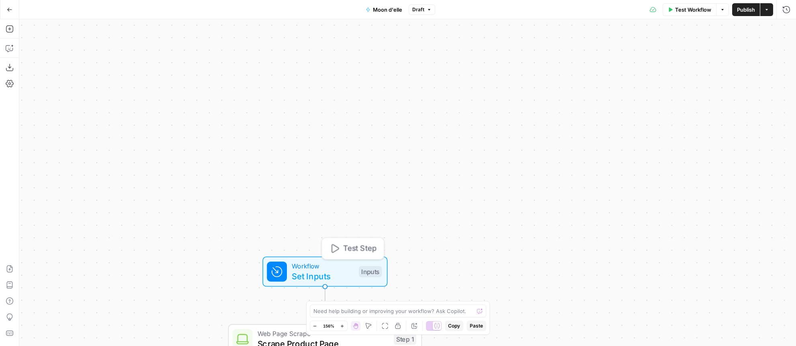
click at [294, 269] on span "Workflow" at bounding box center [323, 266] width 62 height 10
click at [599, 119] on button "Add Field" at bounding box center [628, 122] width 294 height 13
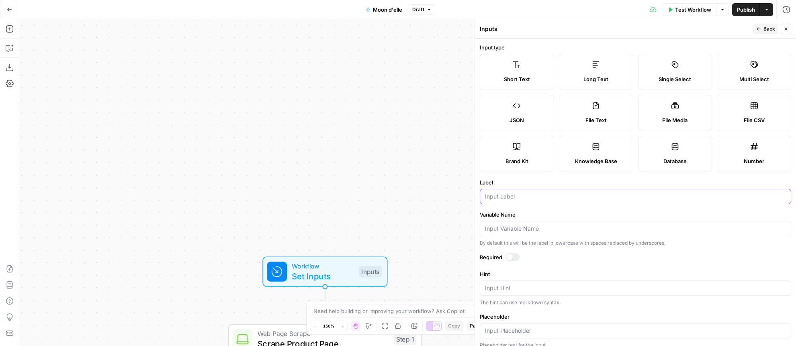
click at [513, 192] on input "Label" at bounding box center [635, 196] width 301 height 8
type input "Color / Name"
click at [765, 33] on button "Back" at bounding box center [765, 29] width 25 height 10
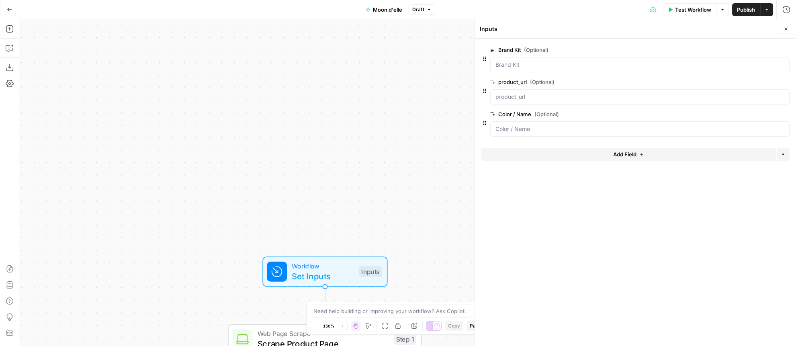
click at [748, 9] on span "Publish" at bounding box center [746, 10] width 18 height 8
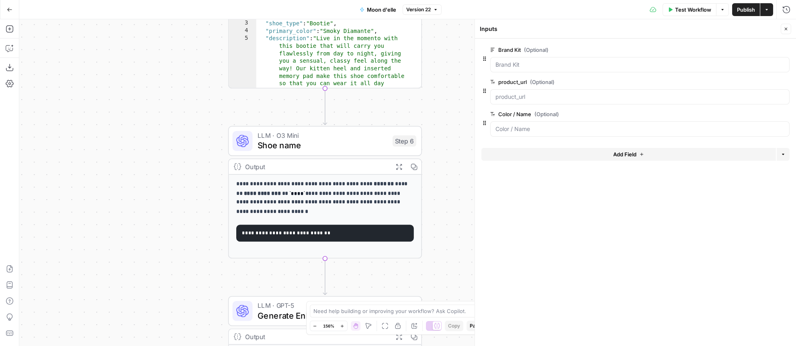
click at [785, 28] on icon "button" at bounding box center [785, 29] width 5 height 5
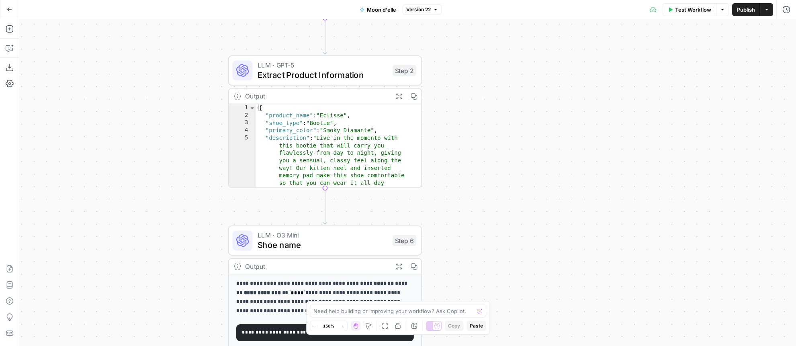
click at [309, 76] on span "Extract Product Information" at bounding box center [323, 75] width 130 height 12
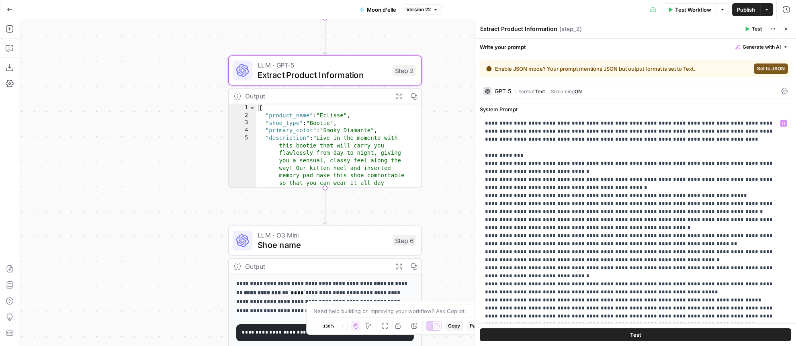
scroll to position [1, 0]
click at [639, 255] on p "**********" at bounding box center [633, 230] width 296 height 225
click at [696, 217] on p "**********" at bounding box center [633, 230] width 296 height 225
click at [781, 123] on icon "button" at bounding box center [783, 123] width 4 height 4
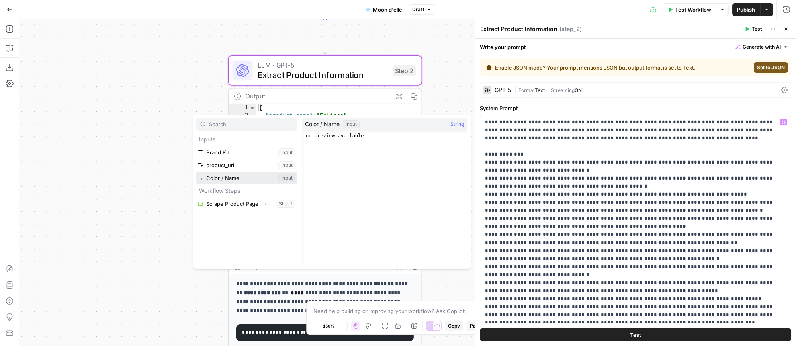
click at [230, 178] on button "Select variable Color / Name" at bounding box center [246, 178] width 100 height 13
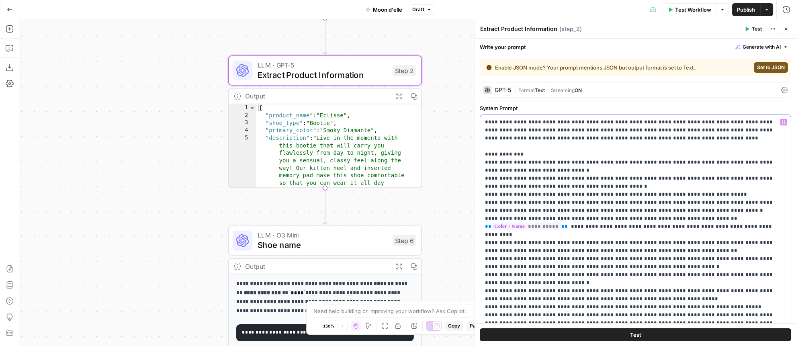
click at [691, 217] on p "**********" at bounding box center [633, 230] width 296 height 225
drag, startPoint x: 634, startPoint y: 218, endPoint x: 660, endPoint y: 217, distance: 25.7
click at [634, 218] on p "**********" at bounding box center [633, 230] width 296 height 225
drag, startPoint x: 640, startPoint y: 226, endPoint x: 572, endPoint y: 223, distance: 68.0
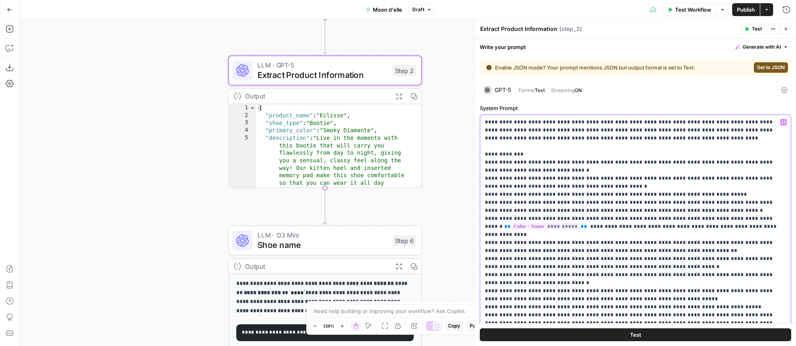
click at [568, 225] on p "**********" at bounding box center [633, 230] width 296 height 225
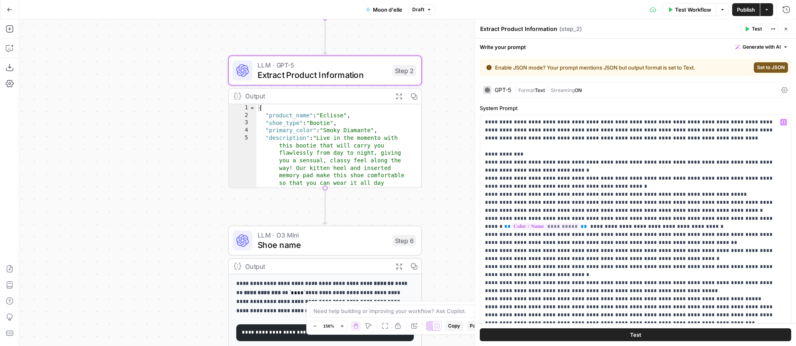
drag, startPoint x: 741, startPoint y: 10, endPoint x: 637, endPoint y: 6, distance: 103.7
click at [741, 10] on span "Publish" at bounding box center [746, 10] width 18 height 8
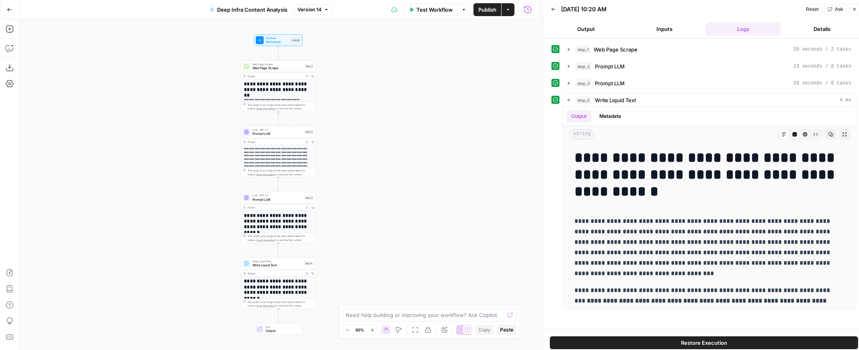
click at [650, 27] on button "Inputs" at bounding box center [665, 28] width 76 height 13
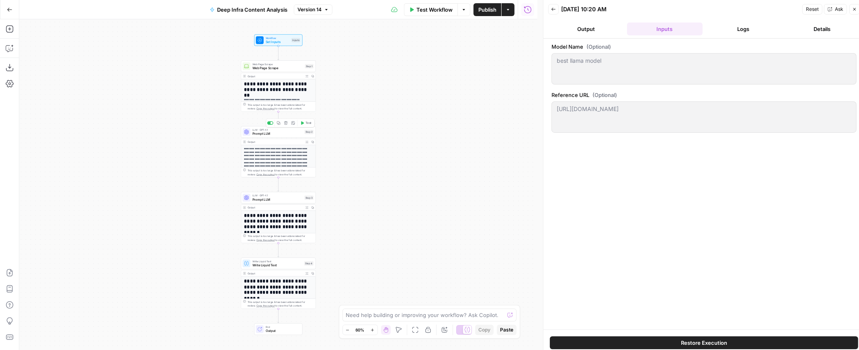
click at [272, 134] on span "Prompt LLM" at bounding box center [277, 133] width 50 height 5
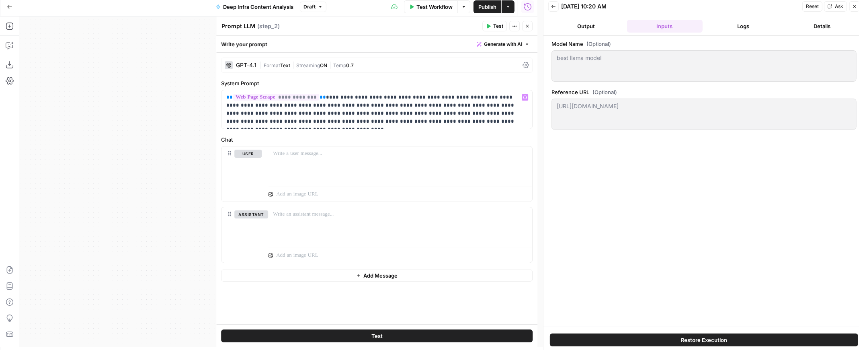
scroll to position [5, 0]
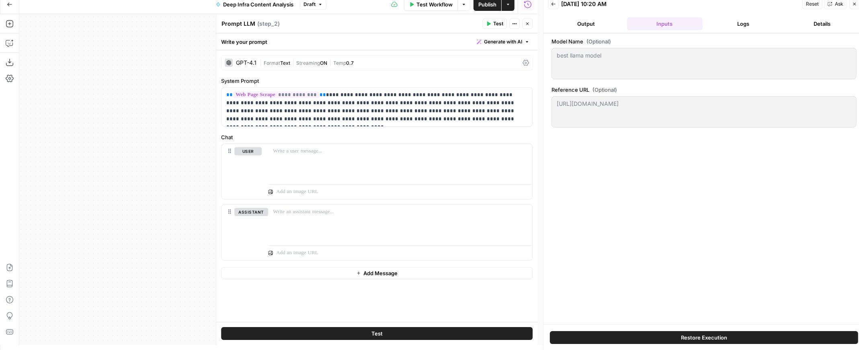
click at [529, 20] on button "Close" at bounding box center [527, 23] width 10 height 10
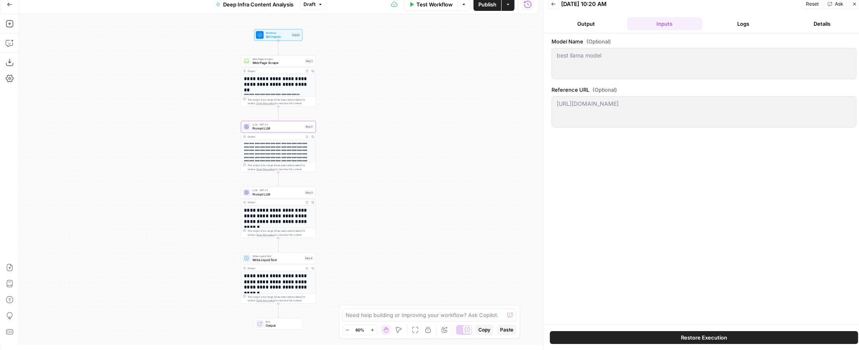
click at [307, 135] on icon "button" at bounding box center [306, 136] width 3 height 3
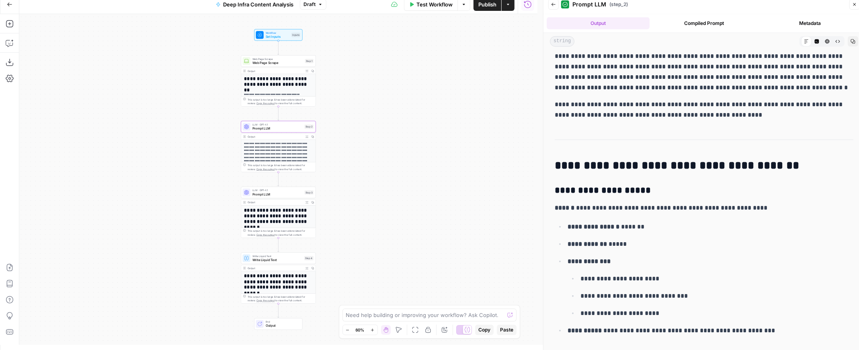
scroll to position [318, 0]
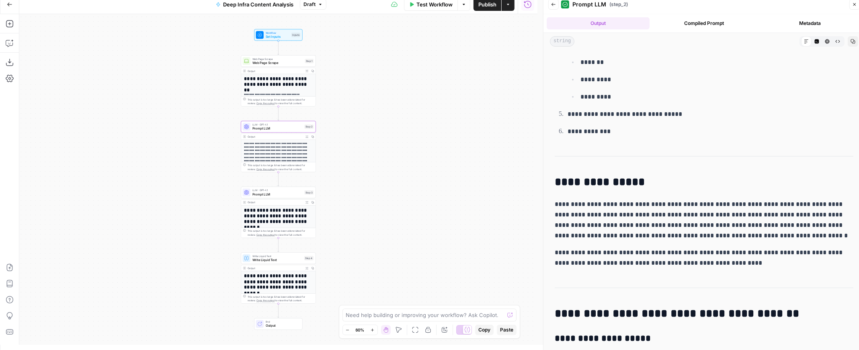
click at [550, 6] on button "Back" at bounding box center [553, 4] width 10 height 10
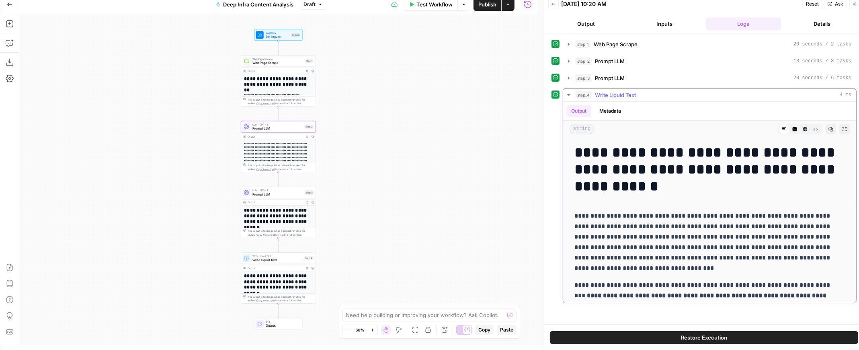
click at [568, 94] on icon "button" at bounding box center [568, 95] width 3 height 2
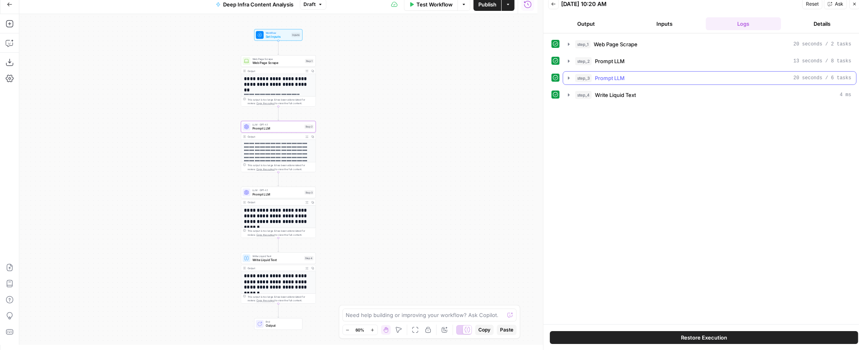
click at [568, 78] on icon "button" at bounding box center [569, 77] width 2 height 3
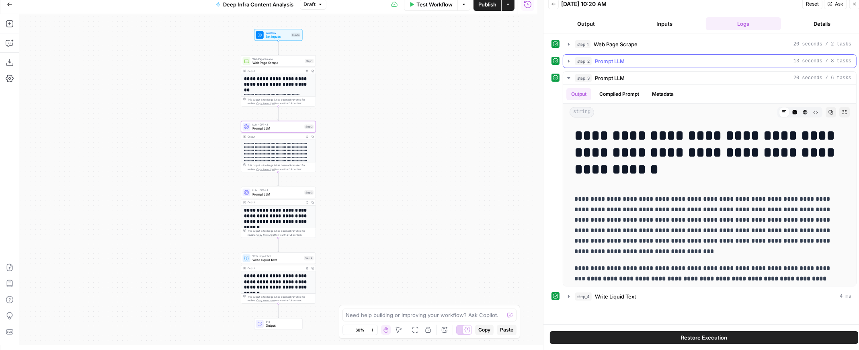
click at [570, 62] on icon "button" at bounding box center [568, 61] width 6 height 6
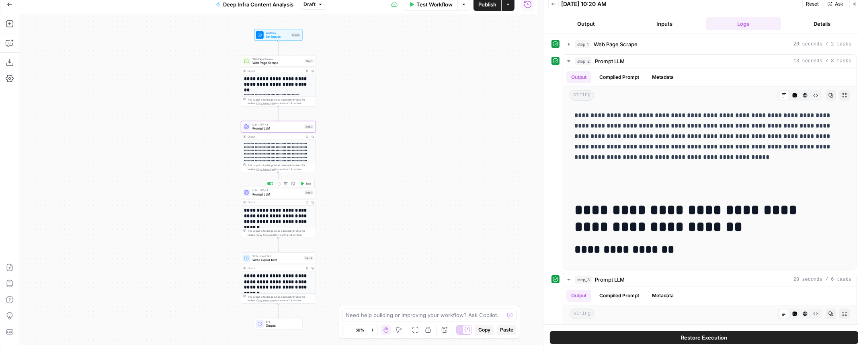
click at [281, 196] on span "Prompt LLM" at bounding box center [277, 194] width 50 height 5
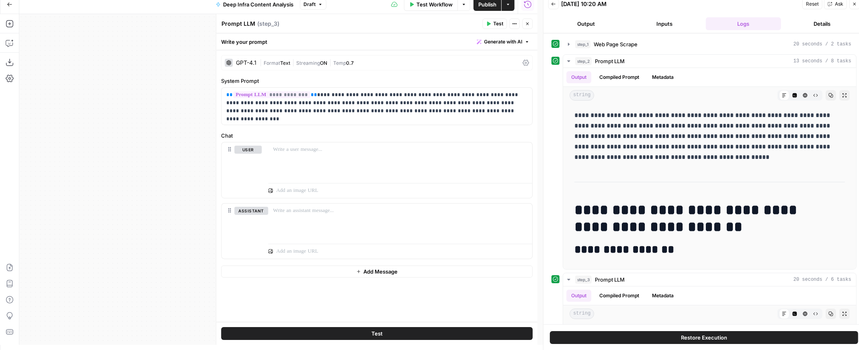
click at [525, 24] on icon "button" at bounding box center [527, 23] width 5 height 5
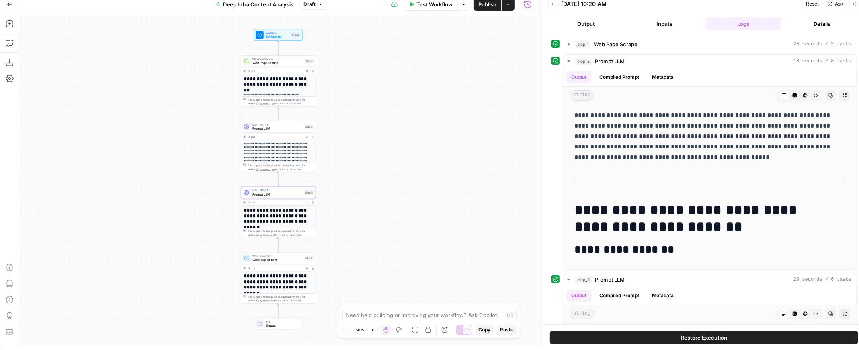
click at [282, 260] on span "Write Liquid Text" at bounding box center [277, 259] width 50 height 5
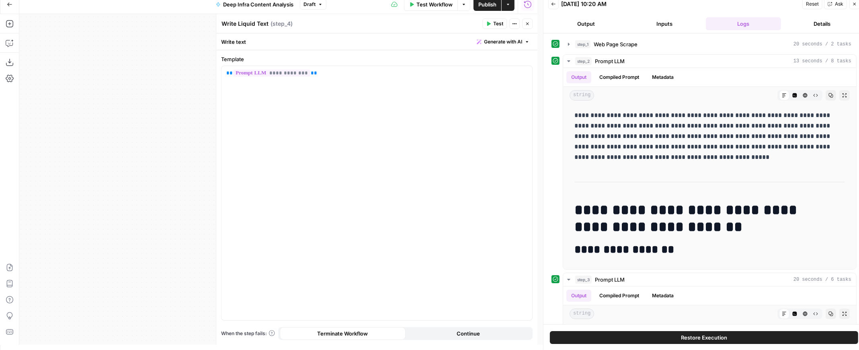
click at [531, 23] on button "Close" at bounding box center [527, 23] width 10 height 10
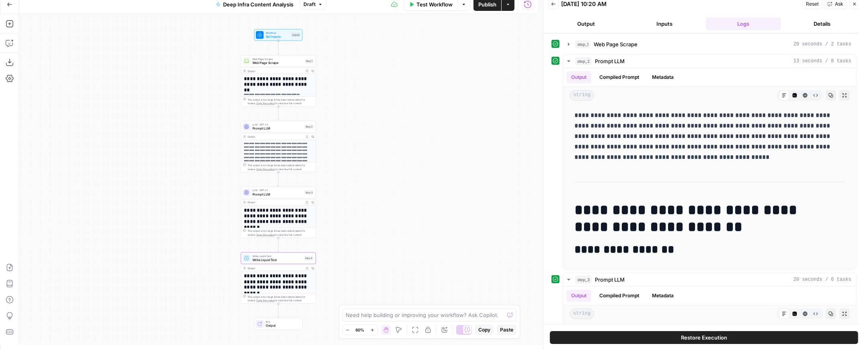
click at [591, 25] on button "Output" at bounding box center [586, 23] width 76 height 13
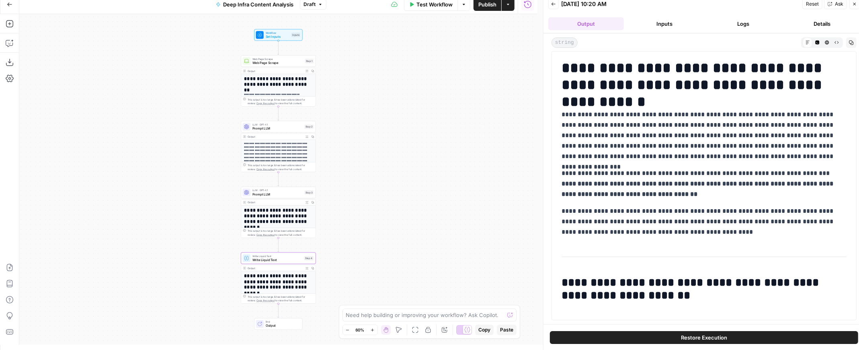
click at [650, 23] on button "Inputs" at bounding box center [665, 23] width 76 height 13
